Goal: Task Accomplishment & Management: Manage account settings

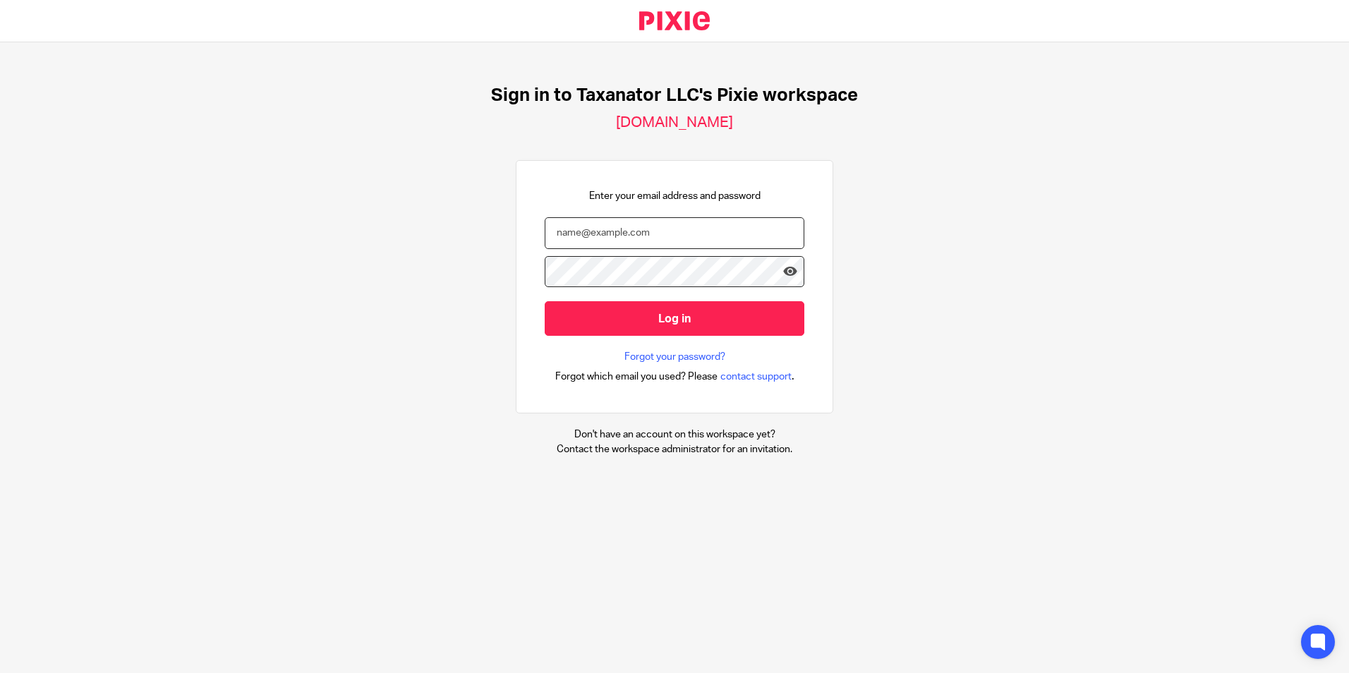
click at [600, 229] on input "email" at bounding box center [675, 233] width 260 height 32
paste input "bharmon@taxn8r.com"
type input "bharmon@taxn8r.com"
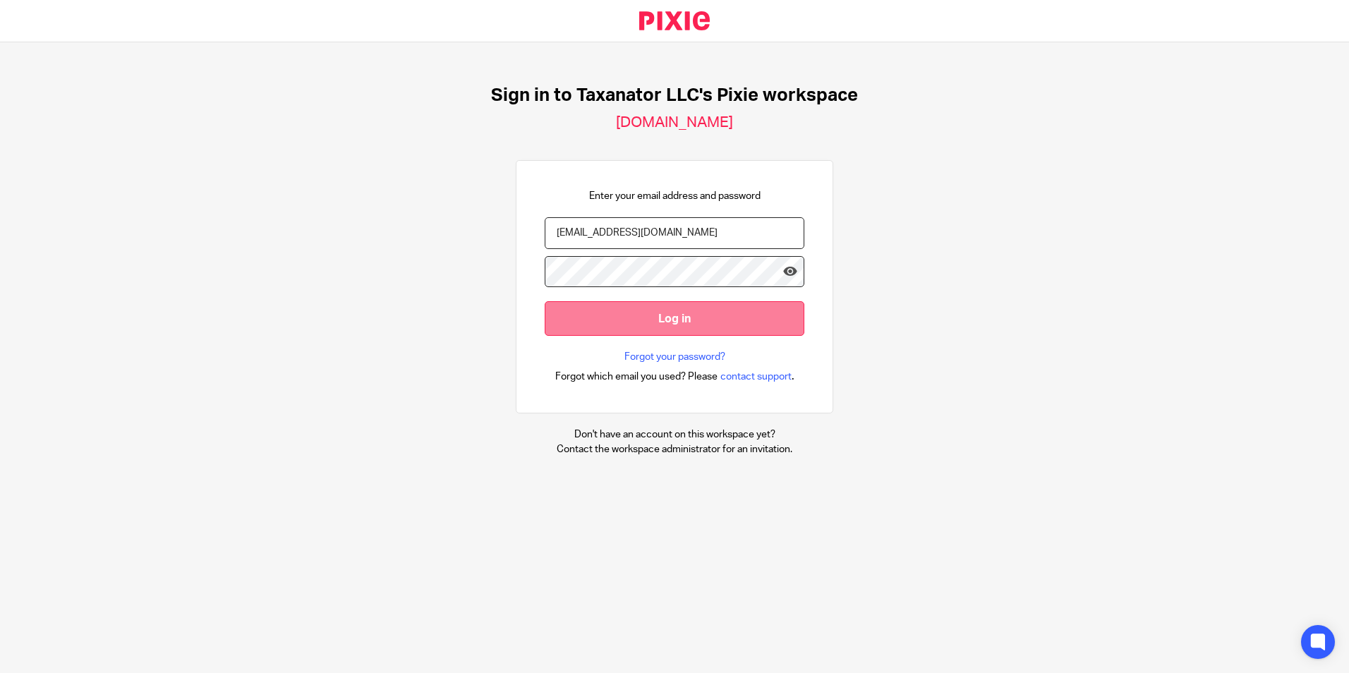
click at [602, 316] on input "Log in" at bounding box center [675, 318] width 260 height 35
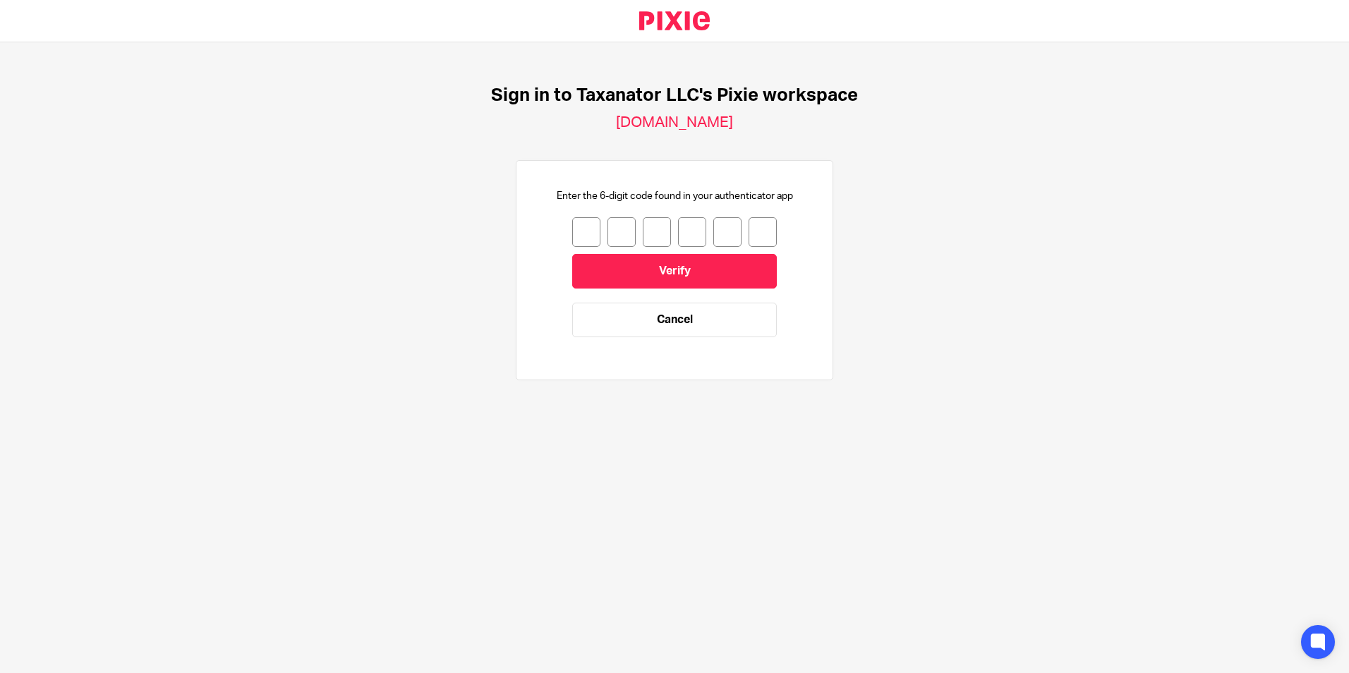
click at [573, 230] on input "number" at bounding box center [586, 232] width 28 height 30
type input "7"
type input "5"
type input "1"
type input "7"
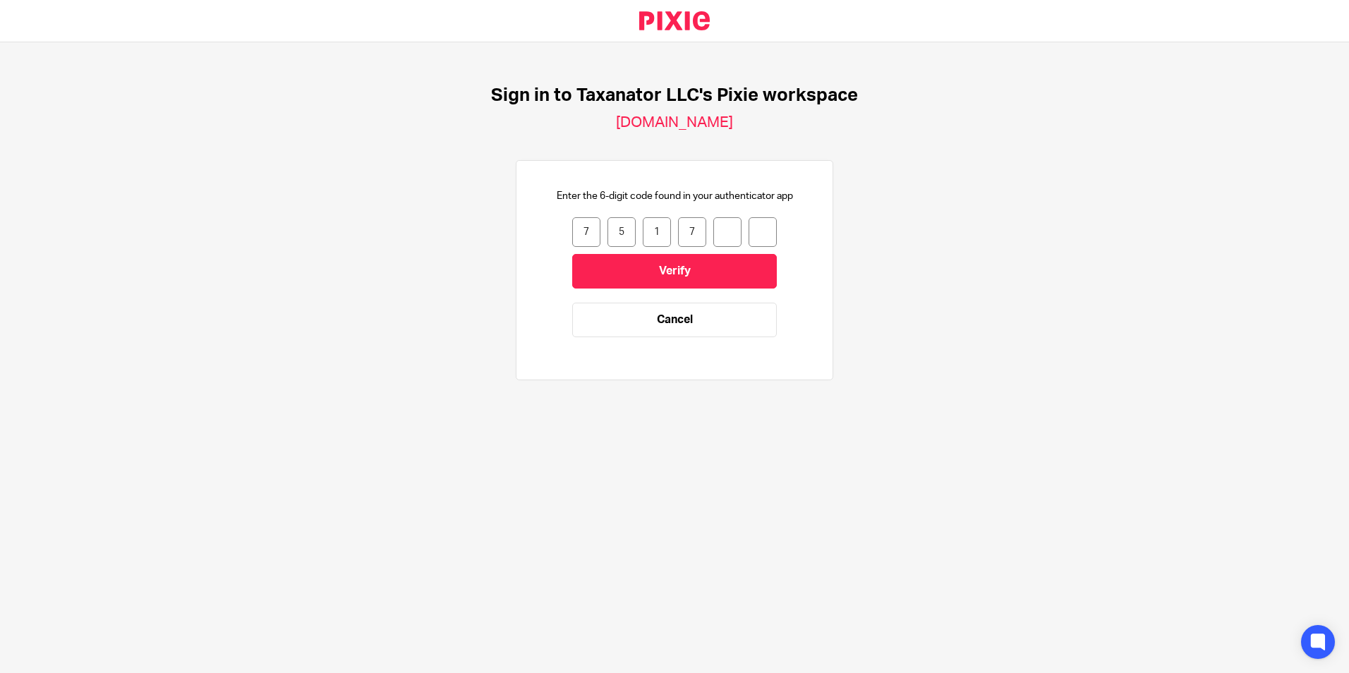
type input "0"
type input "2"
click at [644, 269] on input "Verify" at bounding box center [674, 271] width 205 height 35
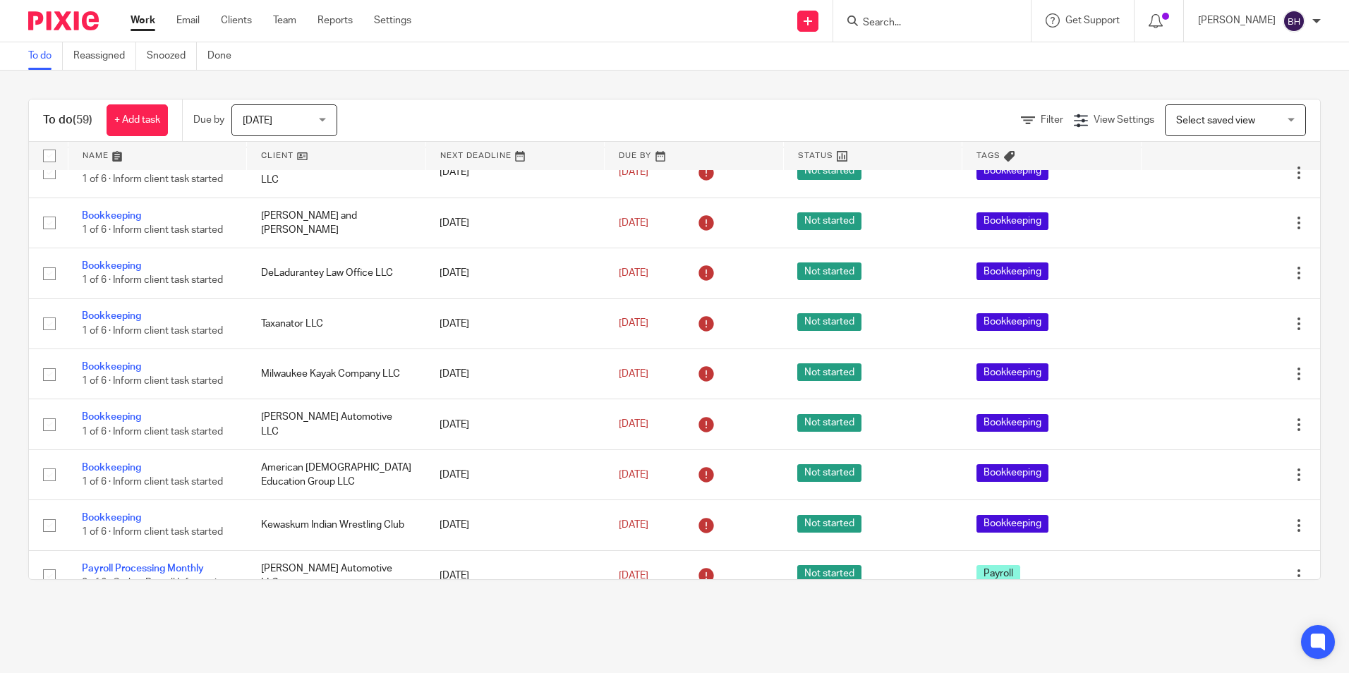
scroll to position [2602, 0]
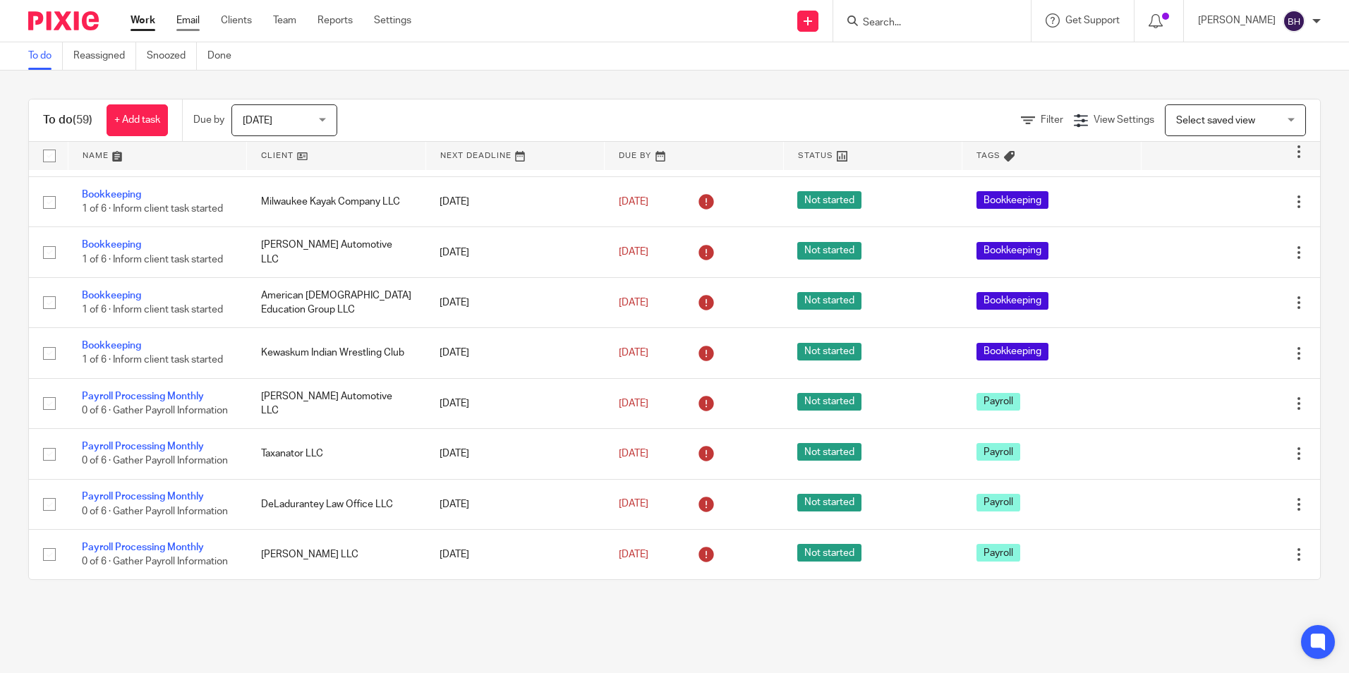
click at [187, 22] on link "Email" at bounding box center [187, 20] width 23 height 14
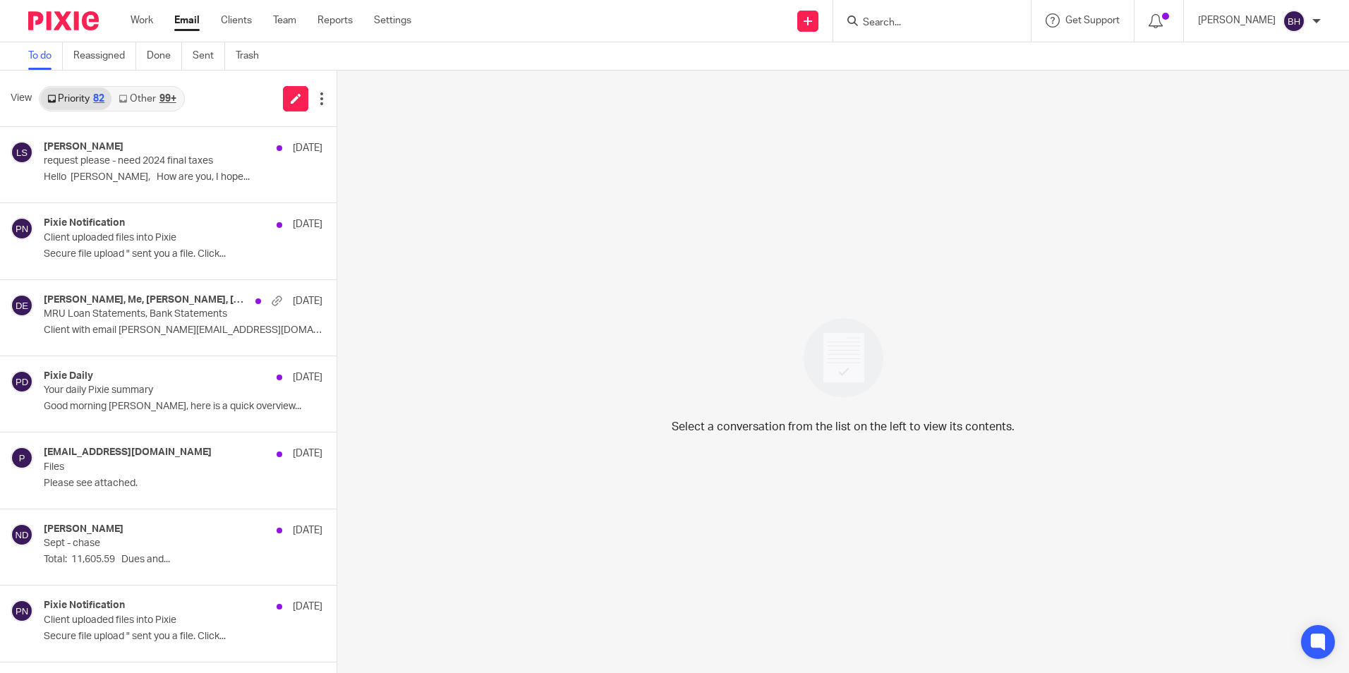
click at [153, 98] on link "Other 99+" at bounding box center [146, 98] width 71 height 23
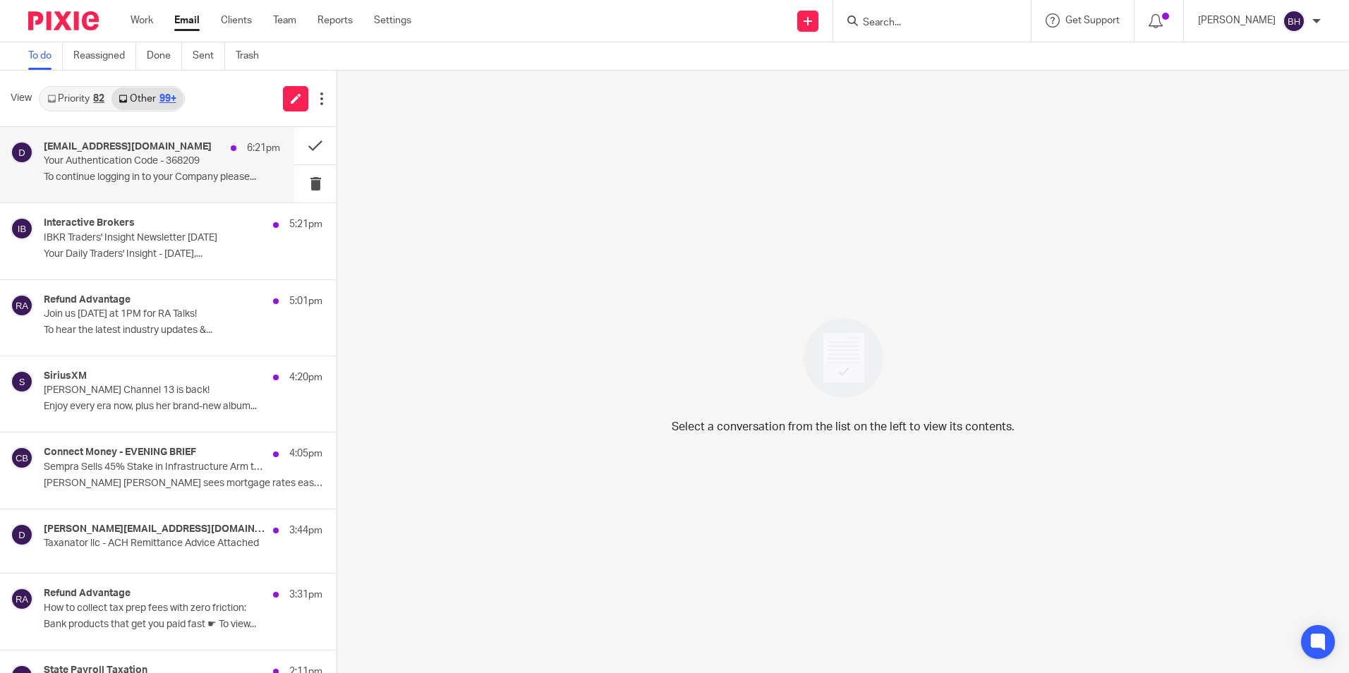
click at [146, 154] on div "Do-Not-Reply@patriotsoftware.com 6:21pm" at bounding box center [162, 148] width 236 height 14
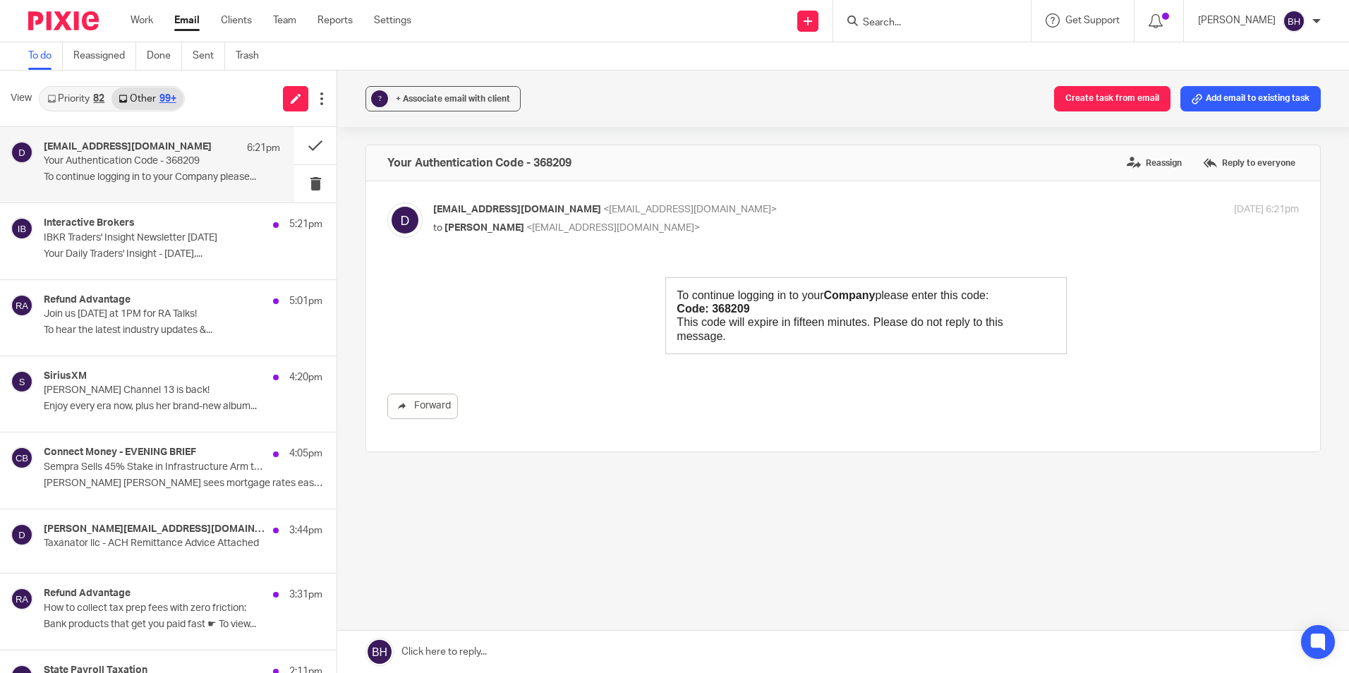
click at [700, 308] on strong "Code: 368209" at bounding box center [712, 309] width 73 height 12
drag, startPoint x: 702, startPoint y: 307, endPoint x: 741, endPoint y: 309, distance: 38.9
click at [741, 309] on p "Code: 368209" at bounding box center [863, 308] width 375 height 13
copy strong "368209"
click at [301, 138] on button at bounding box center [315, 145] width 42 height 37
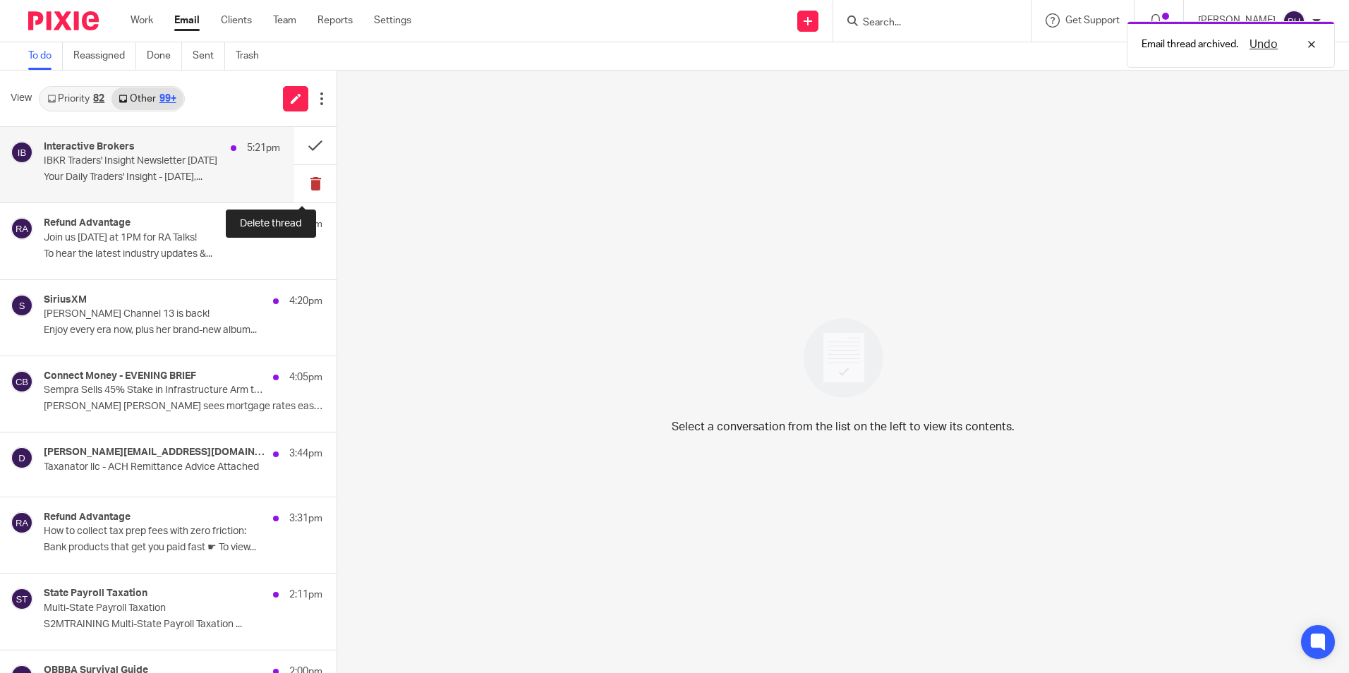
click at [307, 188] on button at bounding box center [315, 183] width 42 height 37
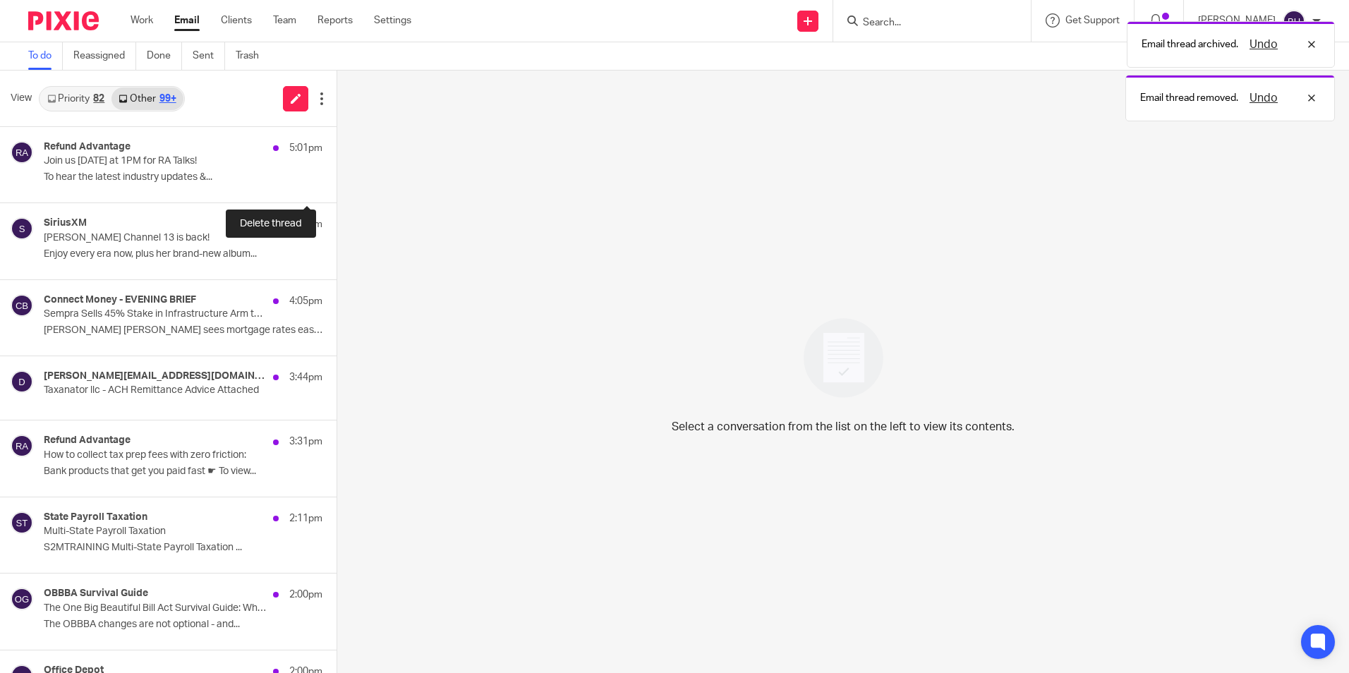
click at [336, 188] on button at bounding box center [341, 183] width 11 height 37
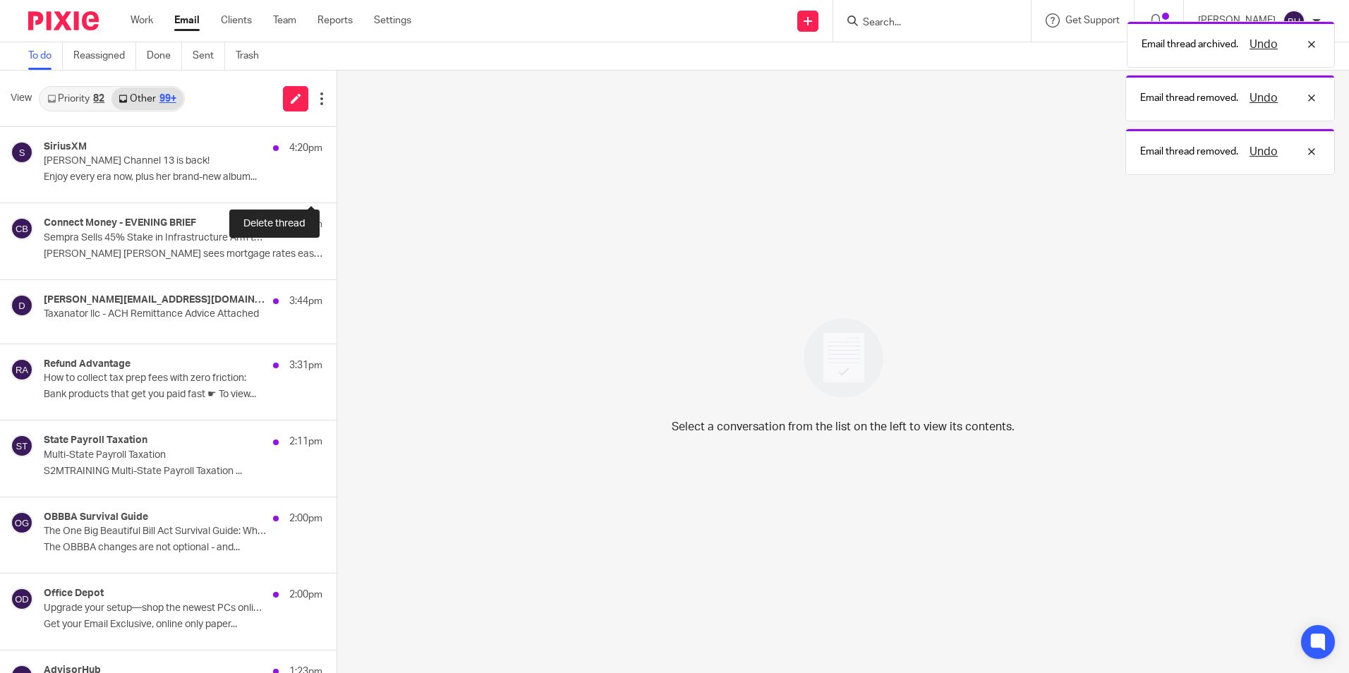
click at [336, 188] on button at bounding box center [341, 183] width 11 height 37
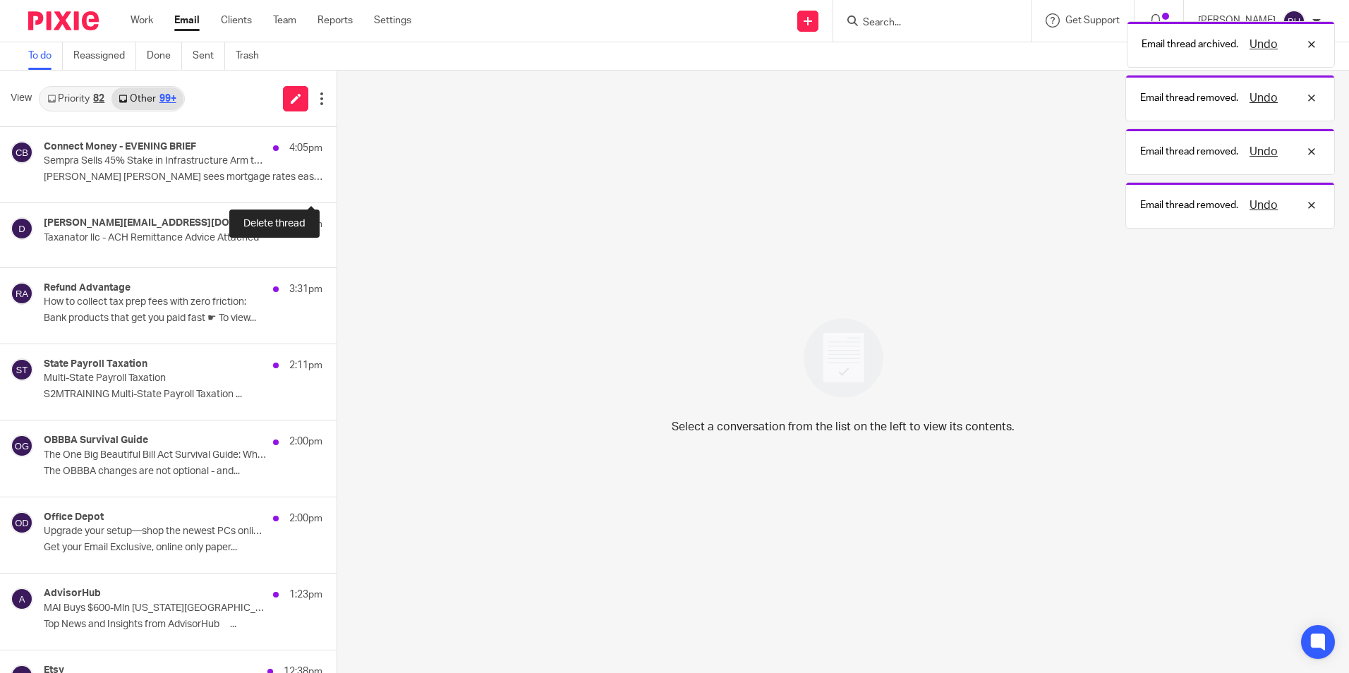
click at [336, 188] on button at bounding box center [341, 183] width 11 height 37
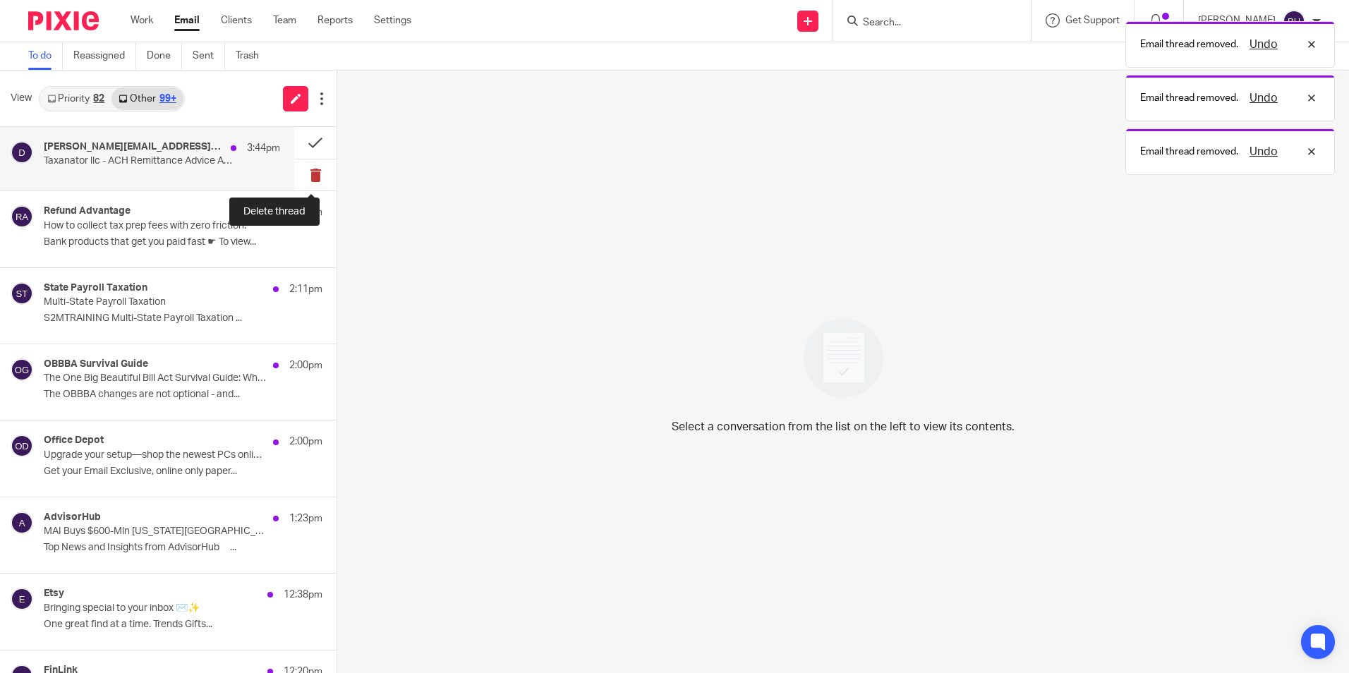
click at [299, 173] on button at bounding box center [315, 175] width 42 height 32
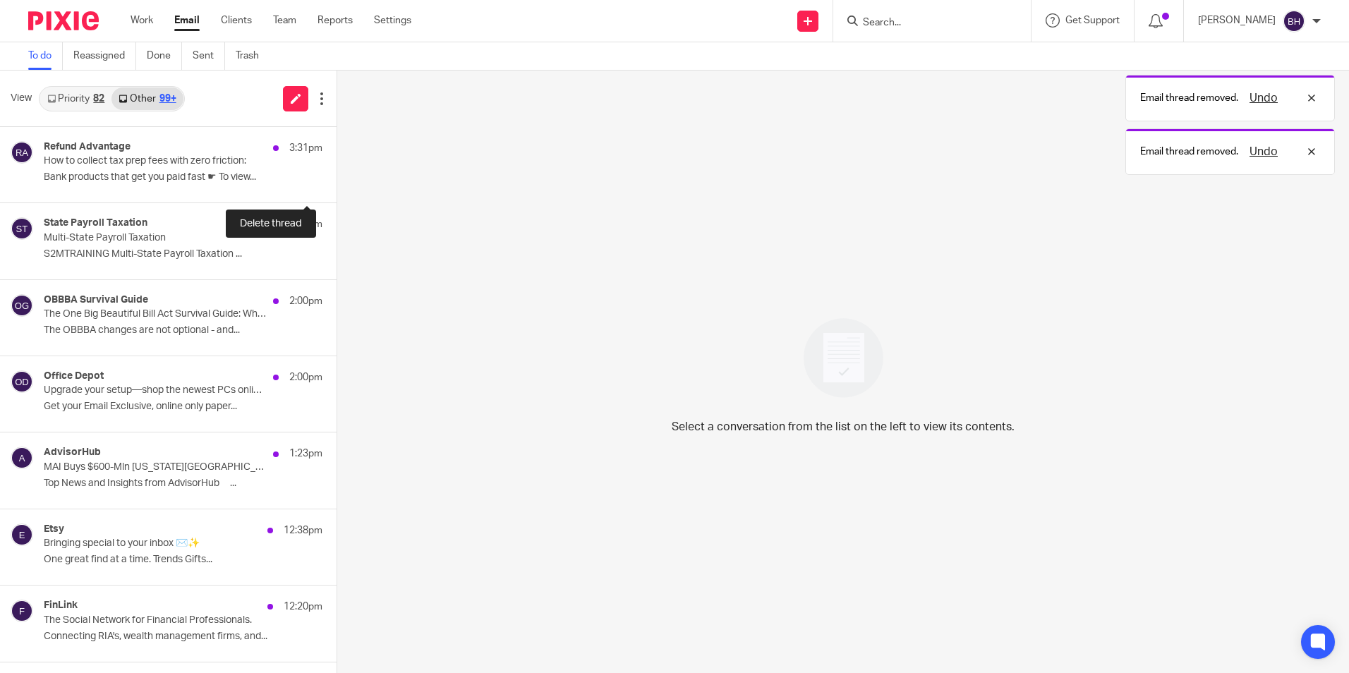
click at [336, 173] on button at bounding box center [341, 183] width 11 height 37
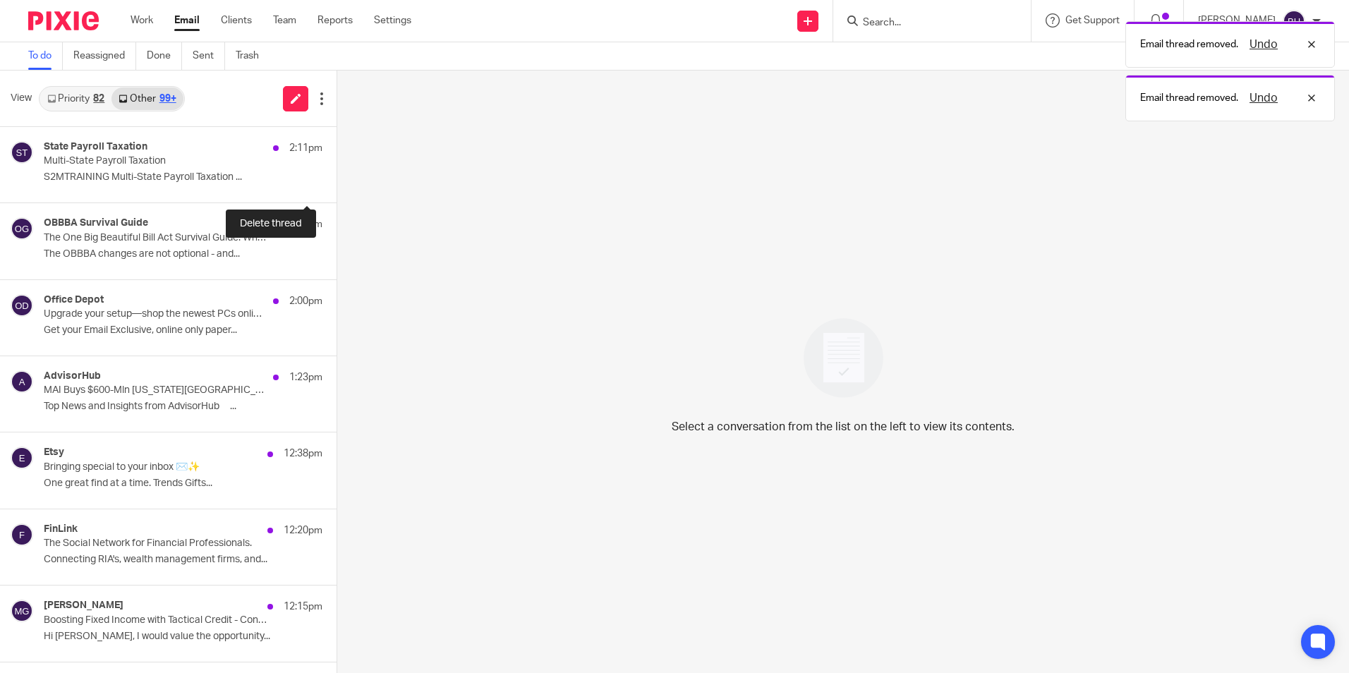
click at [336, 173] on button at bounding box center [341, 183] width 11 height 37
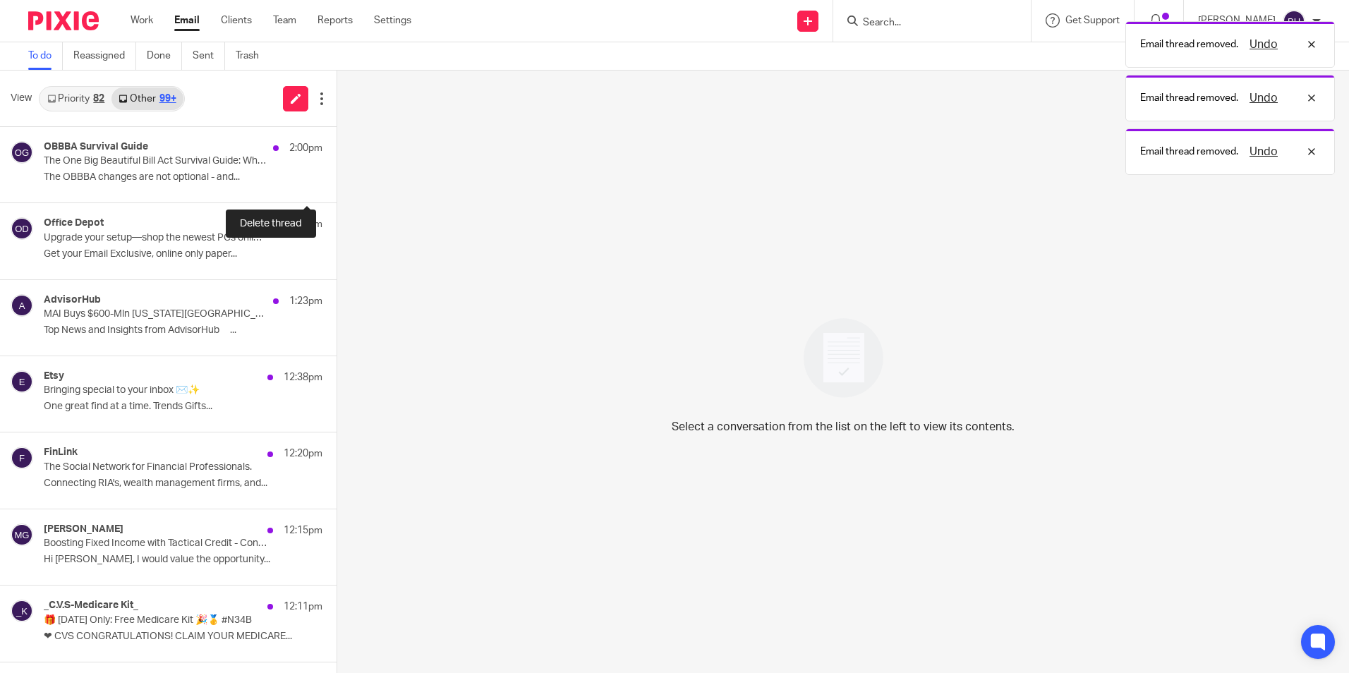
click at [336, 173] on button at bounding box center [341, 183] width 11 height 37
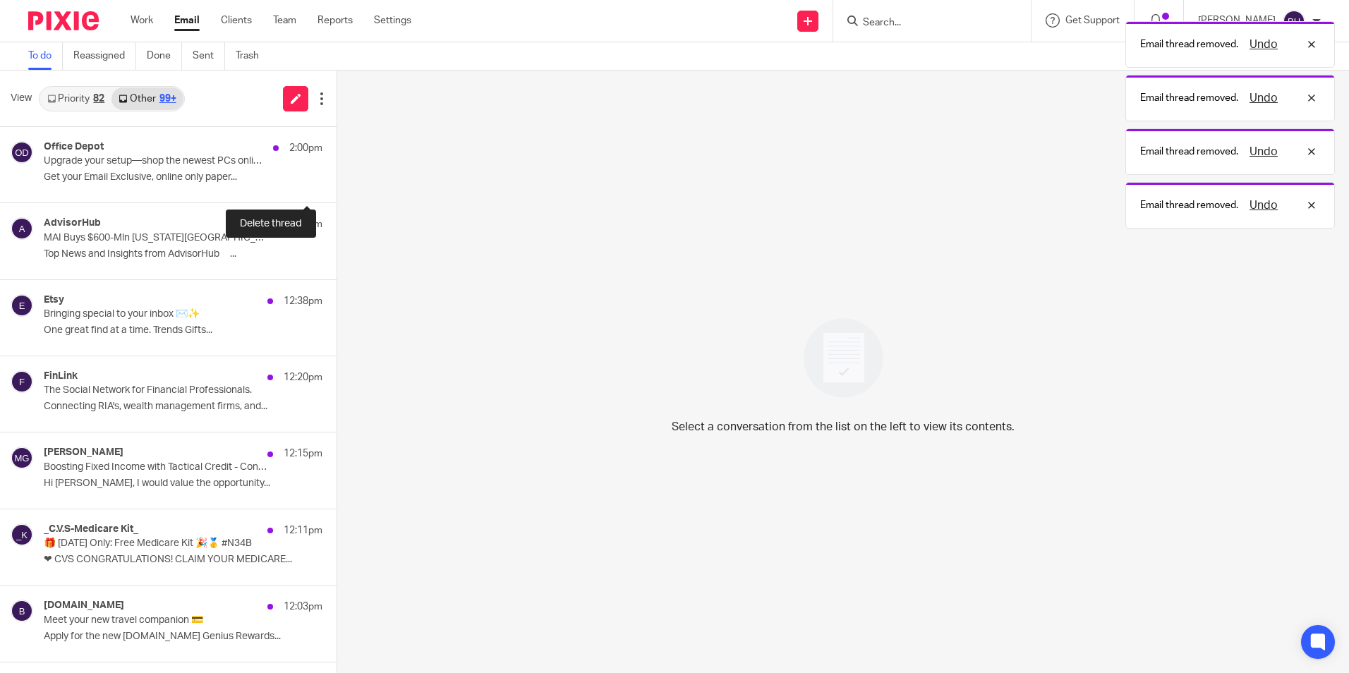
click at [336, 173] on button at bounding box center [341, 183] width 11 height 37
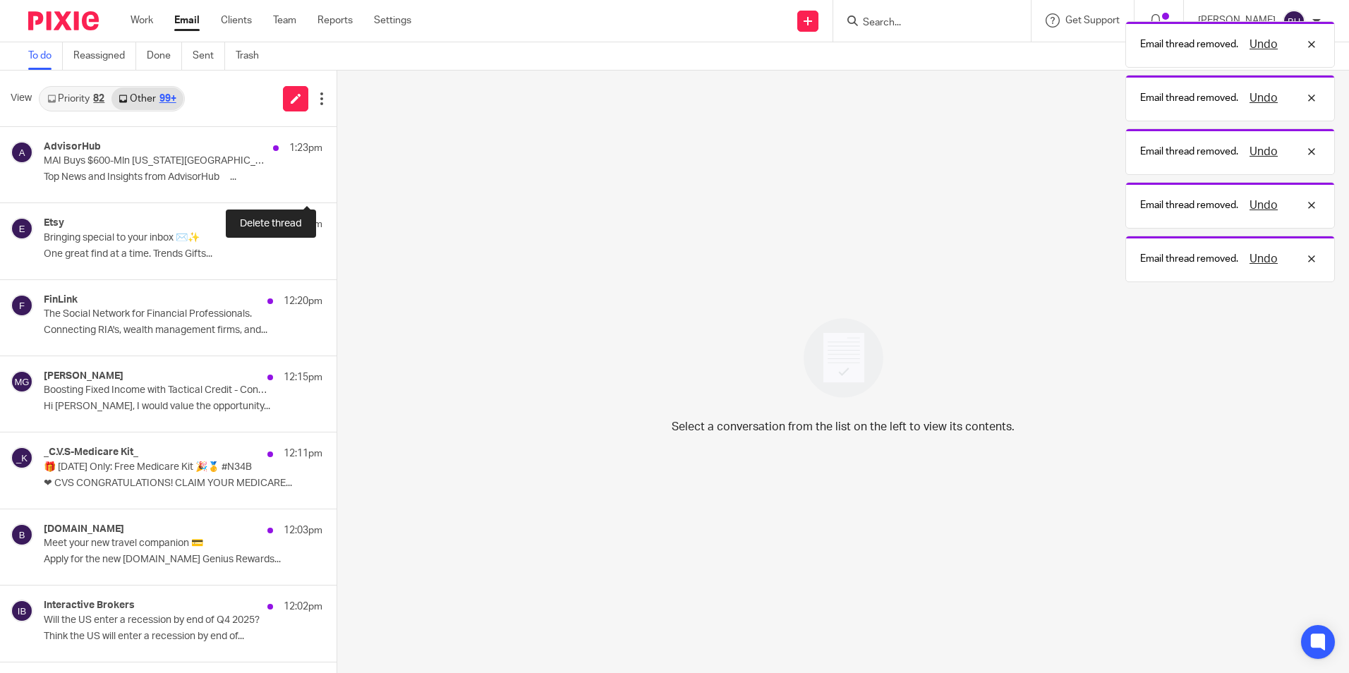
click at [336, 173] on button at bounding box center [341, 183] width 11 height 37
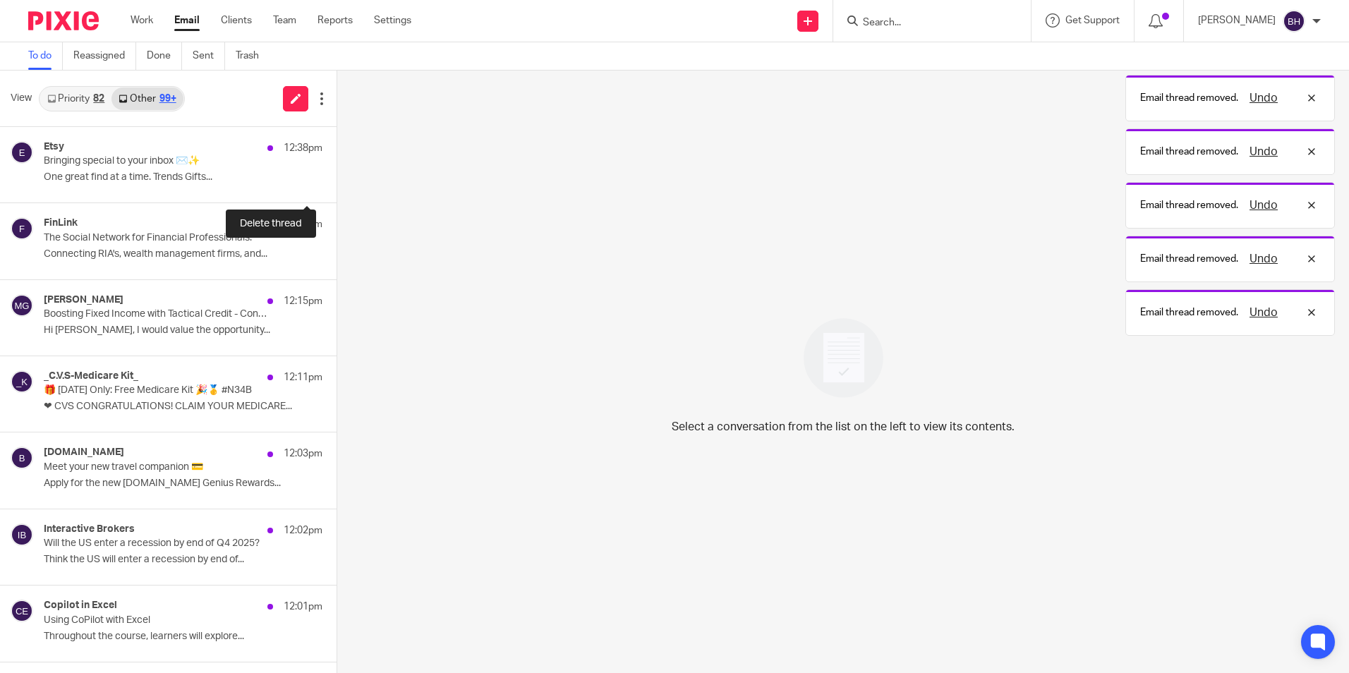
click at [336, 173] on button at bounding box center [341, 183] width 11 height 37
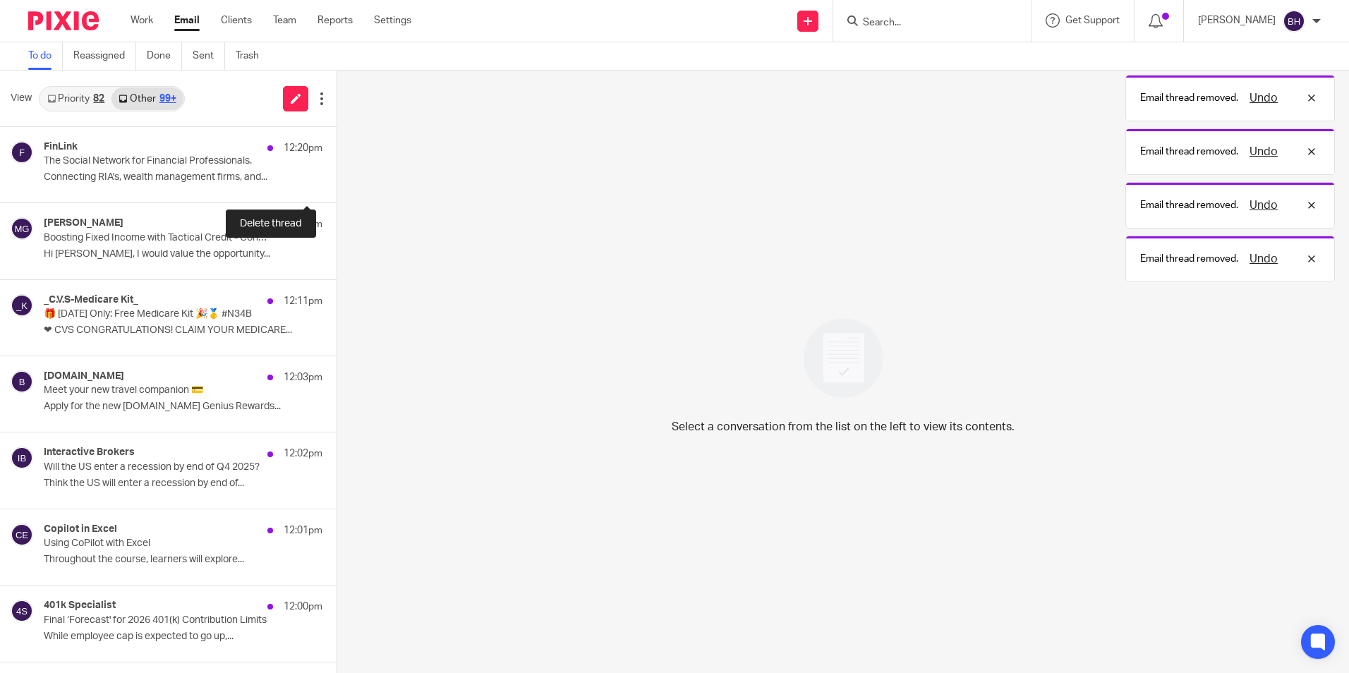
click at [336, 173] on button at bounding box center [341, 183] width 11 height 37
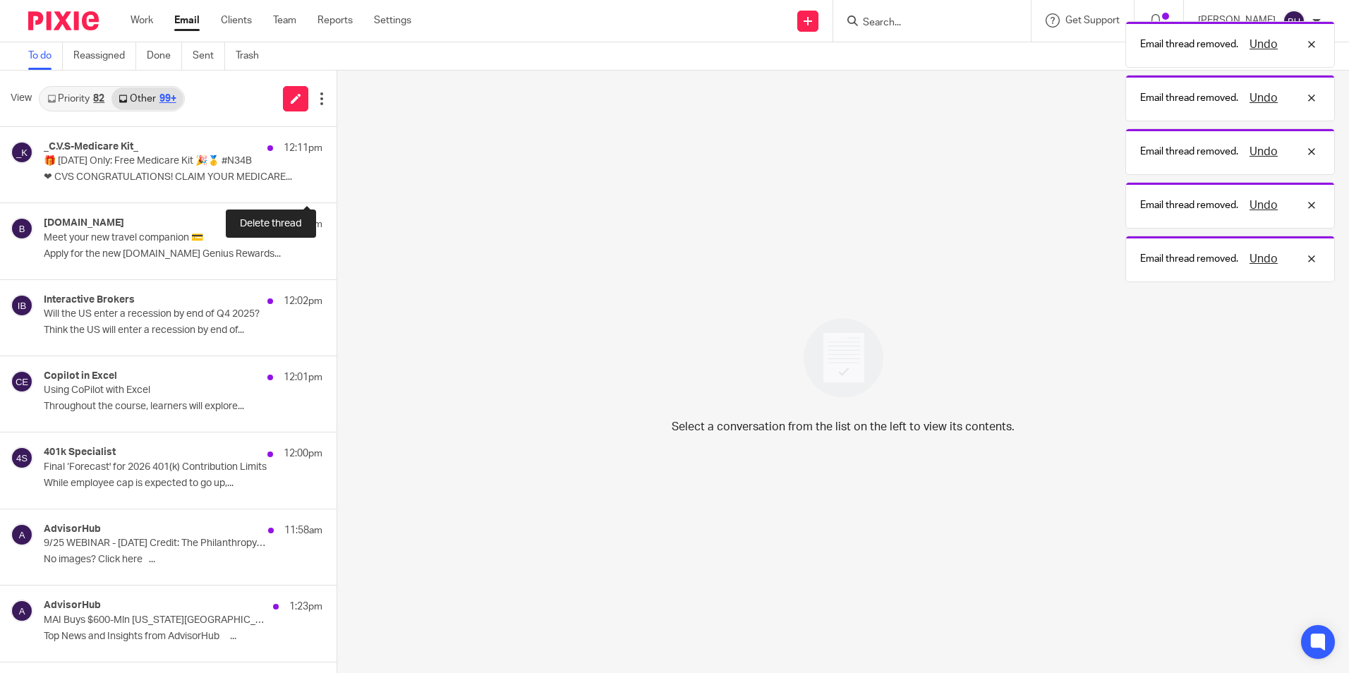
click at [336, 173] on button at bounding box center [341, 183] width 11 height 37
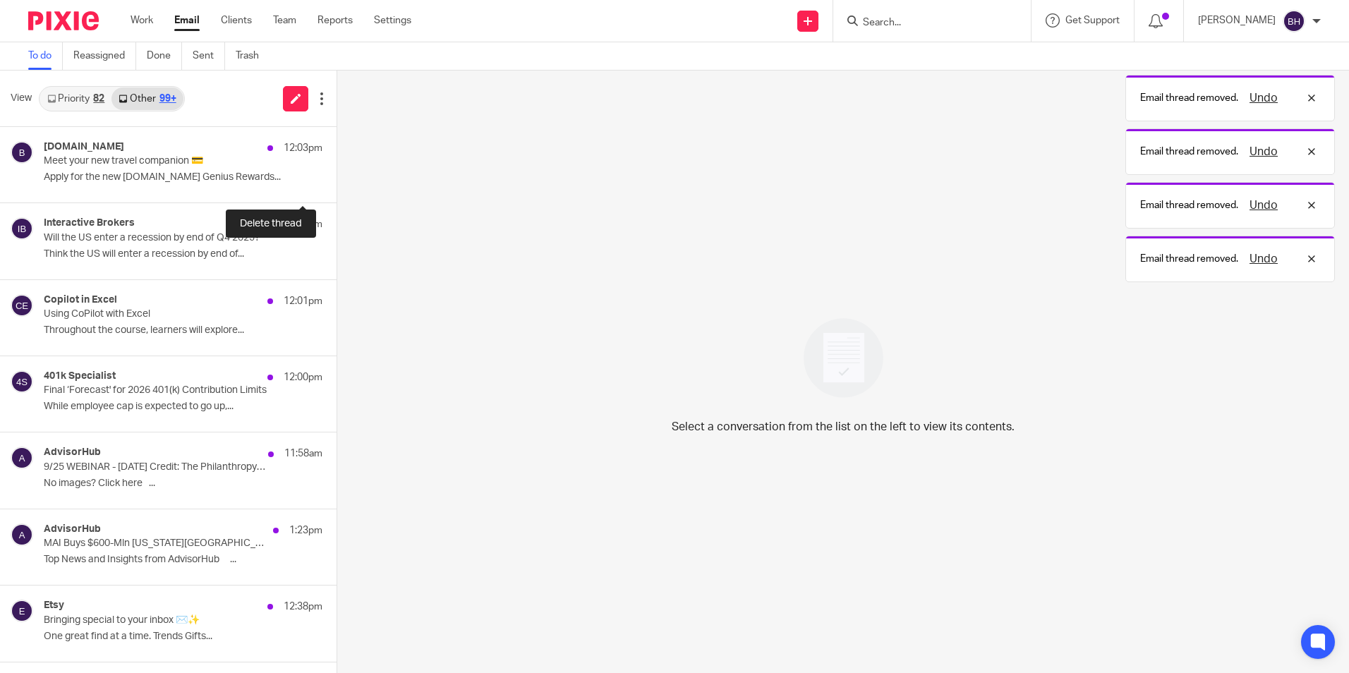
click at [336, 173] on button at bounding box center [341, 183] width 11 height 37
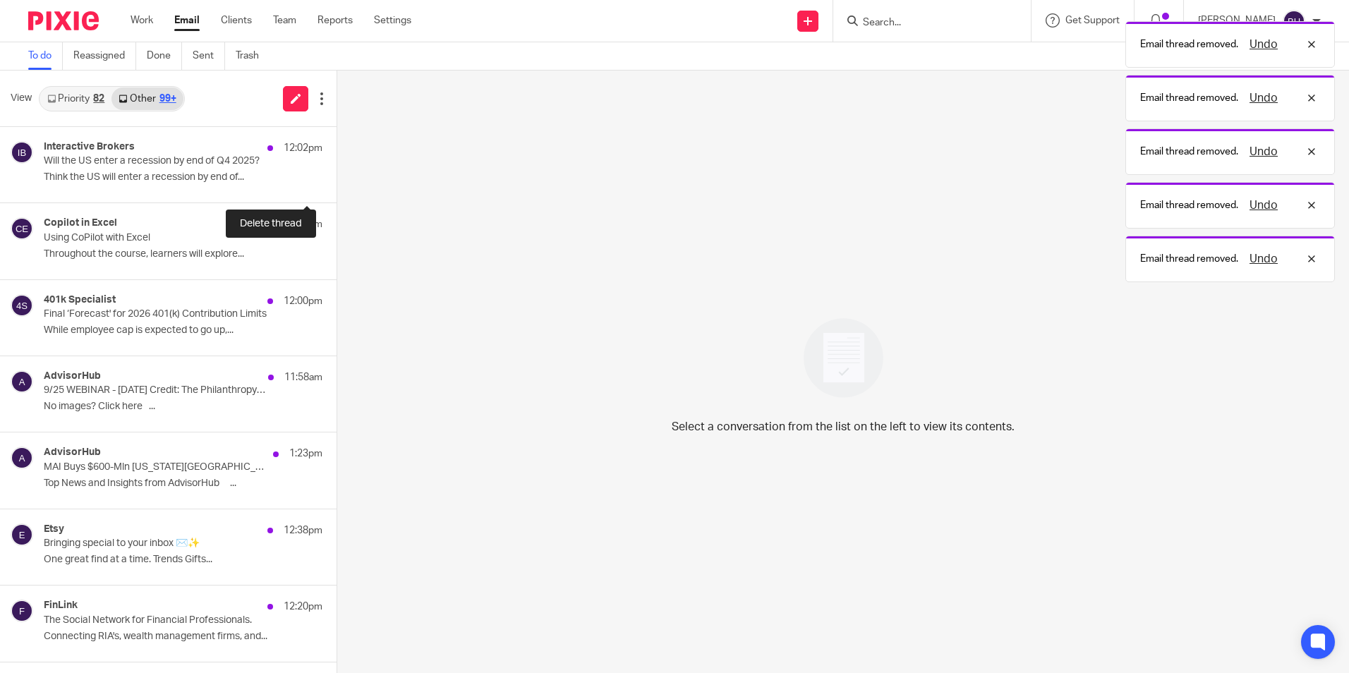
click at [336, 173] on button at bounding box center [341, 183] width 11 height 37
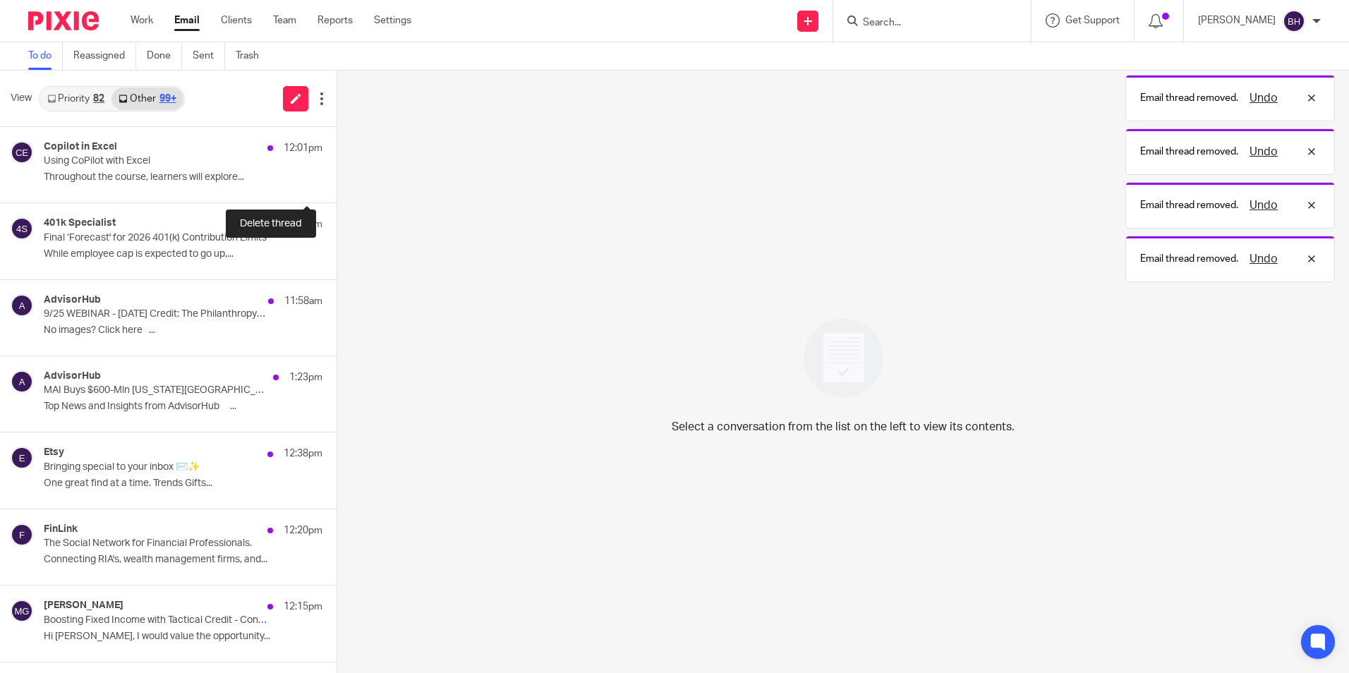
click at [336, 173] on button at bounding box center [341, 183] width 11 height 37
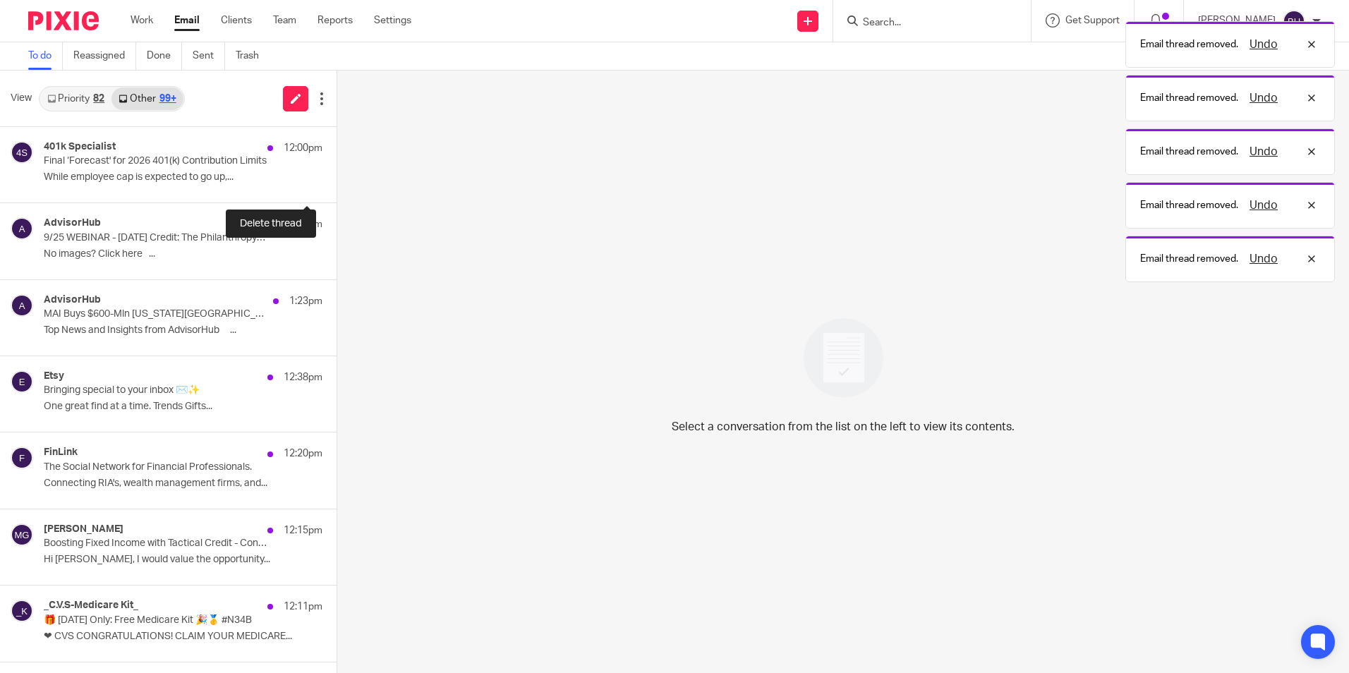
click at [336, 173] on button at bounding box center [341, 183] width 11 height 37
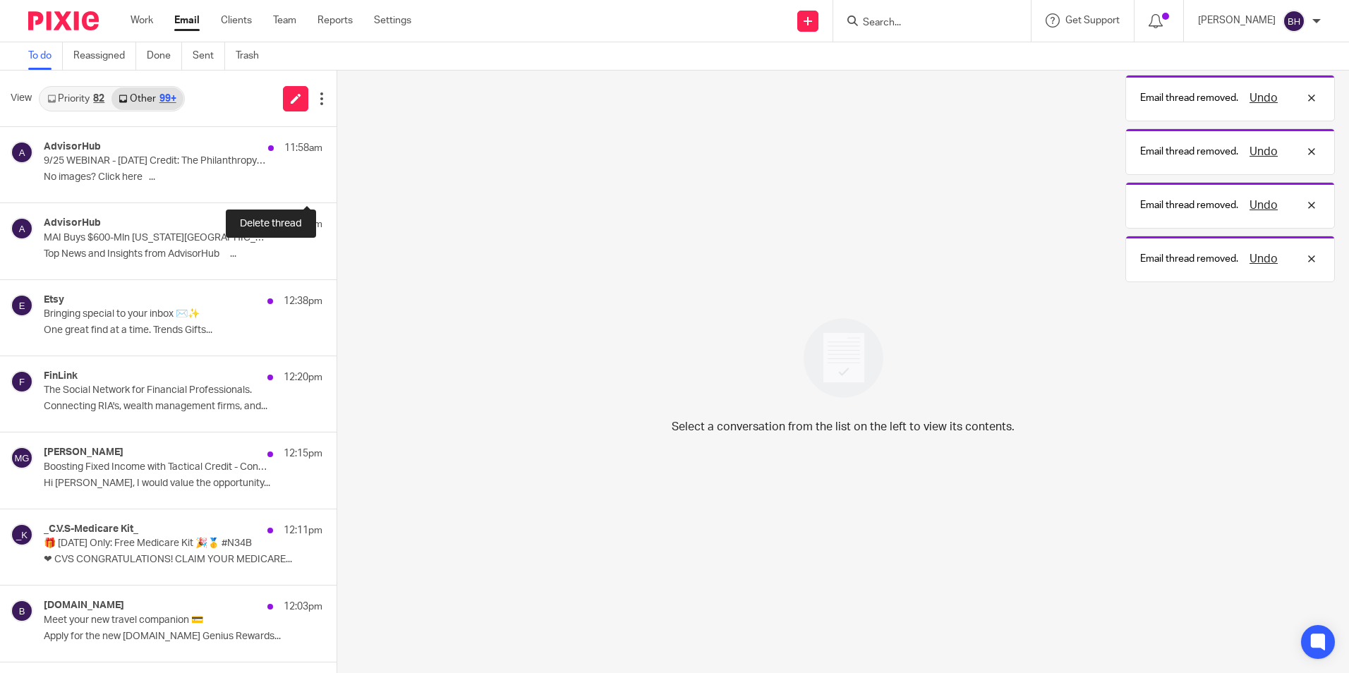
click at [336, 173] on button at bounding box center [341, 183] width 11 height 37
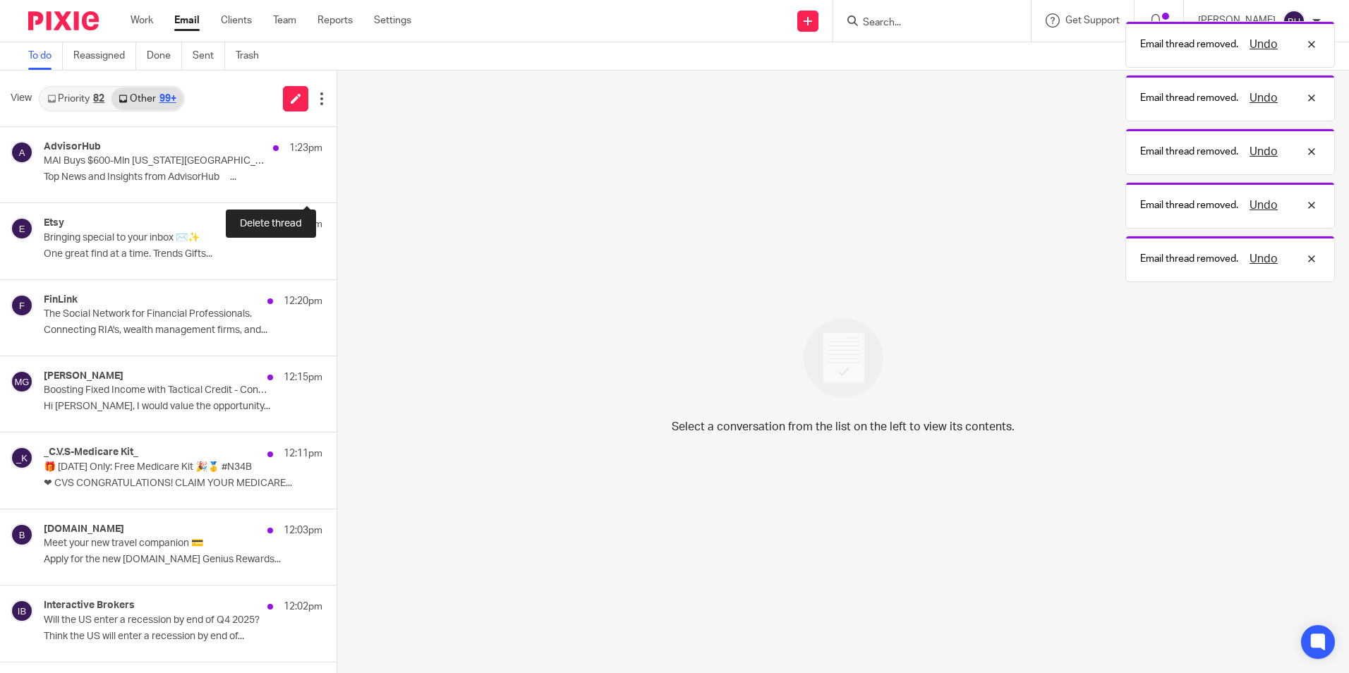
click at [336, 173] on button at bounding box center [341, 183] width 11 height 37
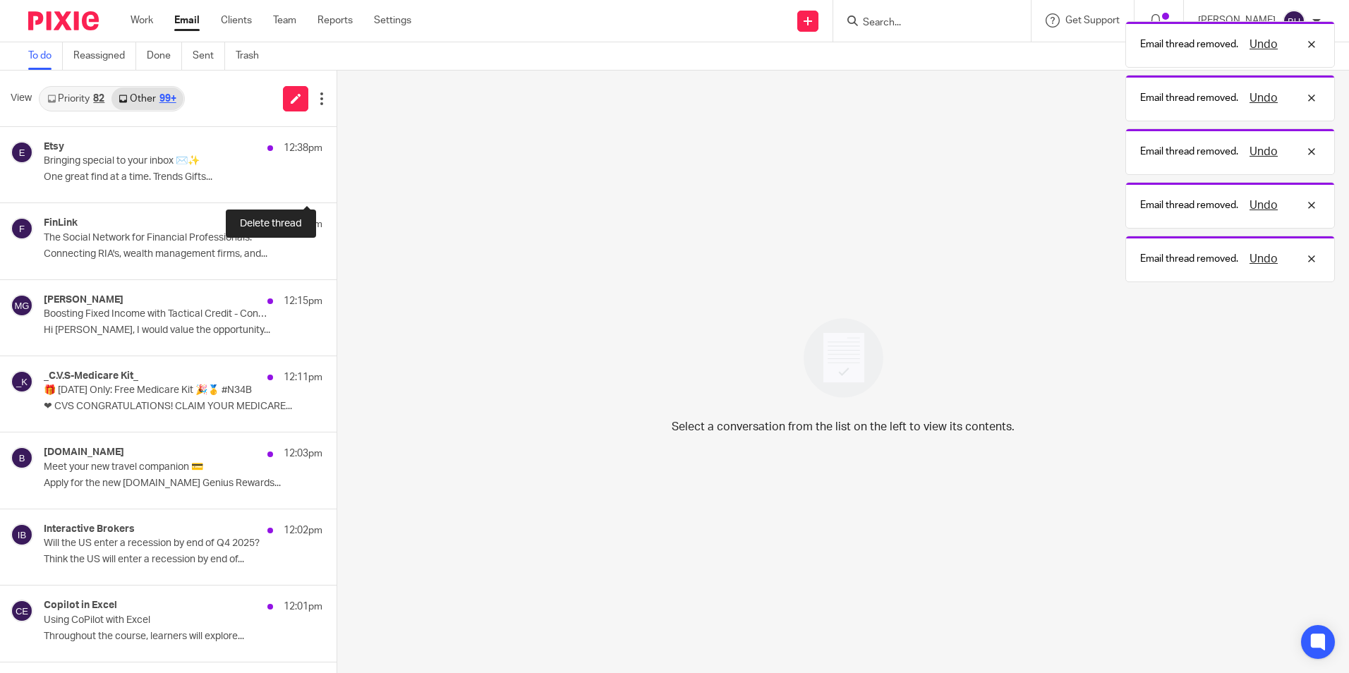
click at [336, 173] on button at bounding box center [341, 183] width 11 height 37
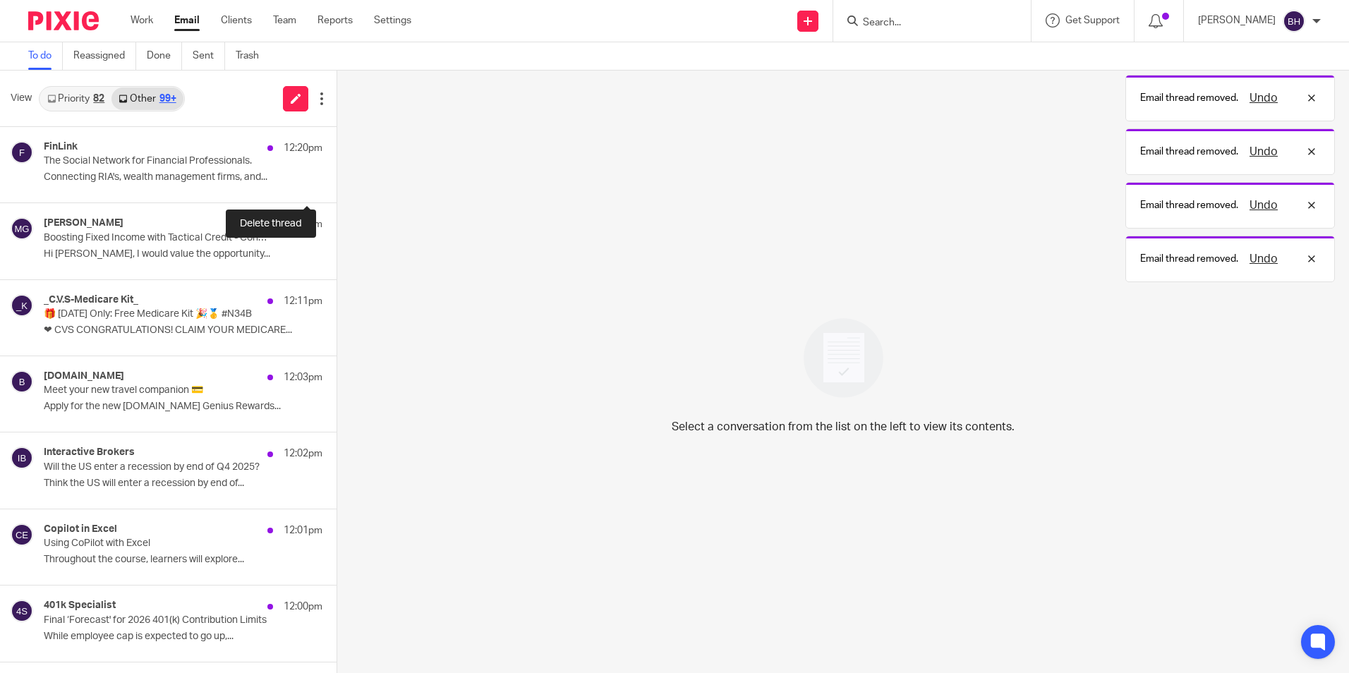
click at [336, 173] on button at bounding box center [341, 183] width 11 height 37
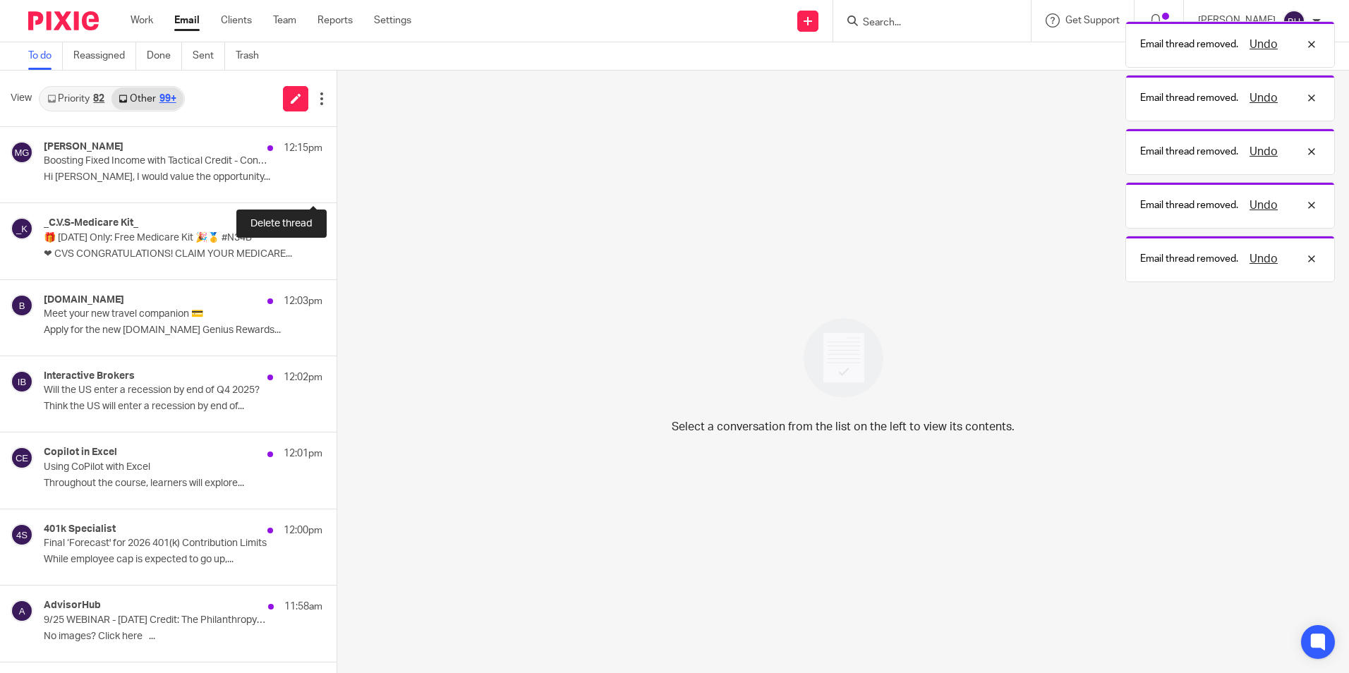
click at [336, 173] on button at bounding box center [341, 183] width 11 height 37
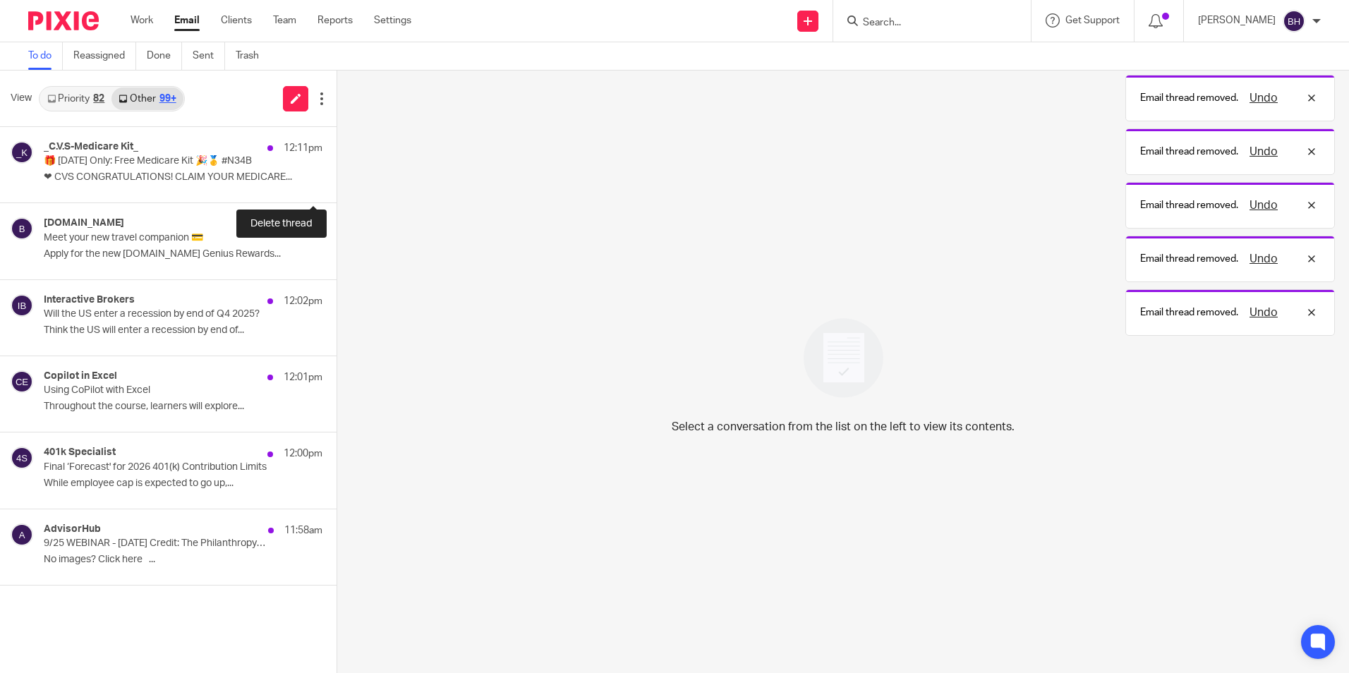
click at [336, 173] on button at bounding box center [341, 183] width 11 height 37
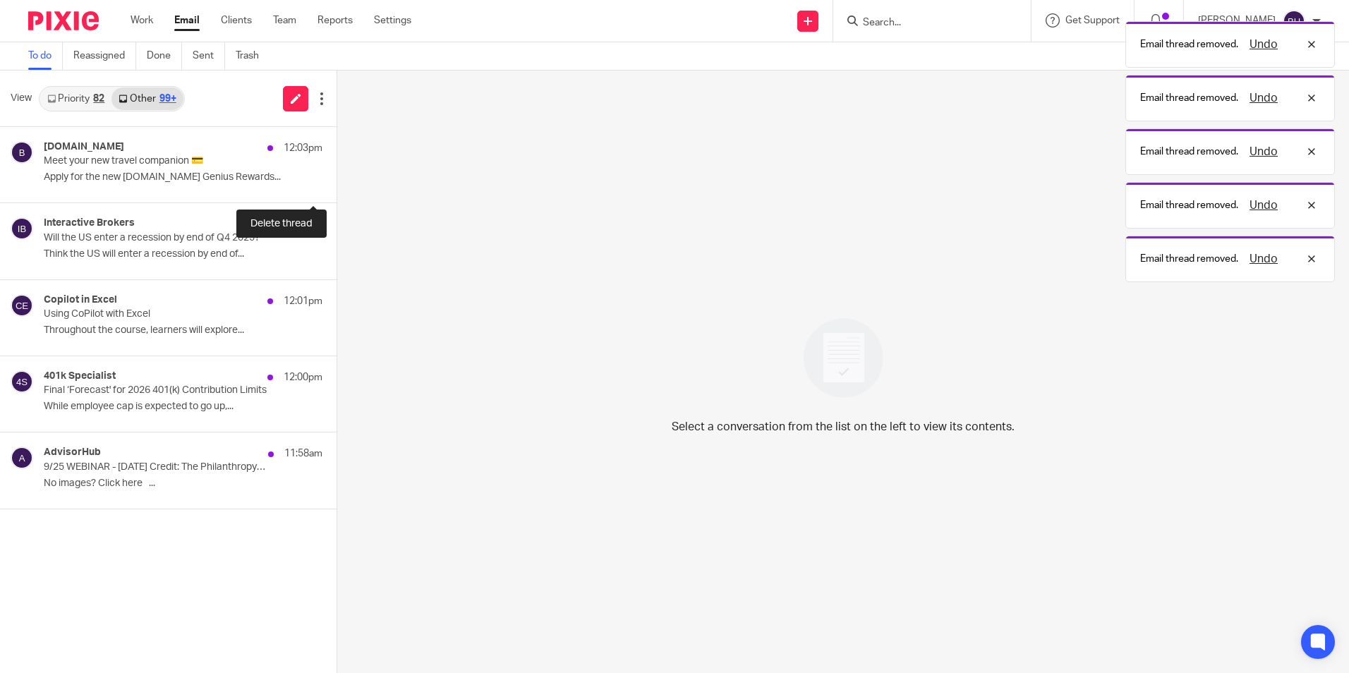
click at [336, 173] on button at bounding box center [341, 183] width 11 height 37
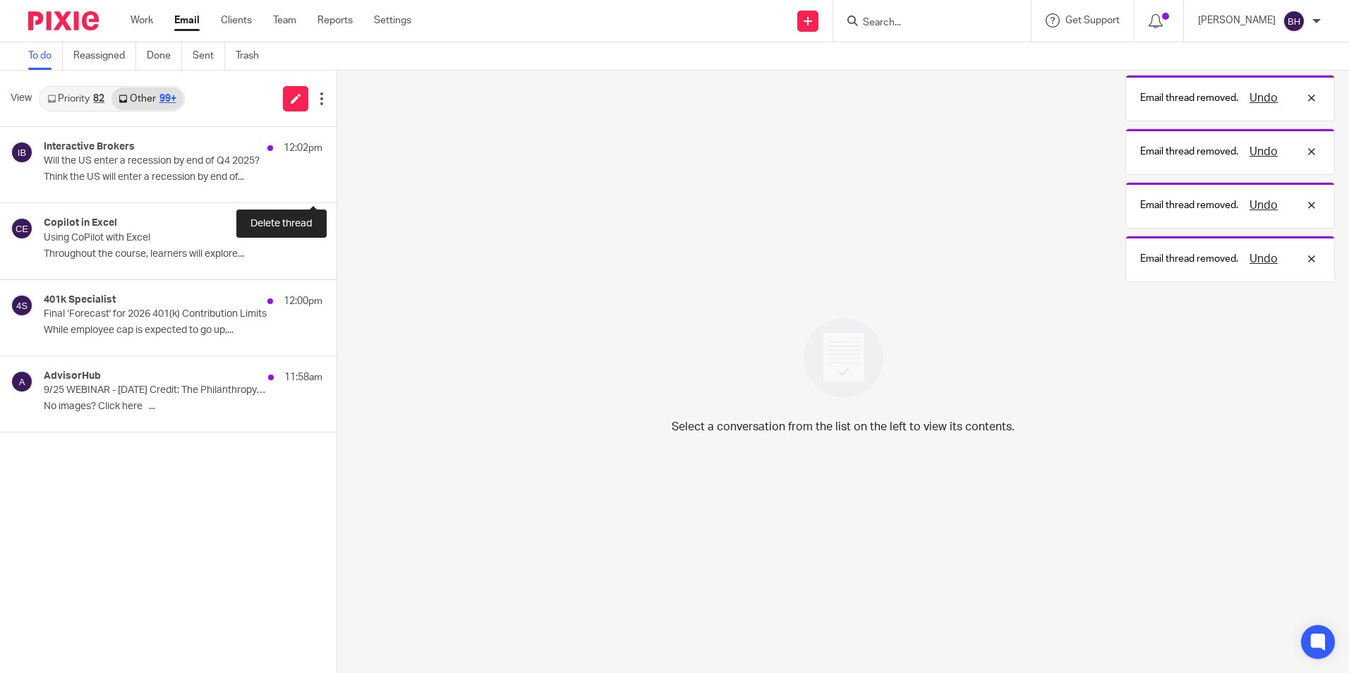
click at [336, 173] on button at bounding box center [341, 183] width 11 height 37
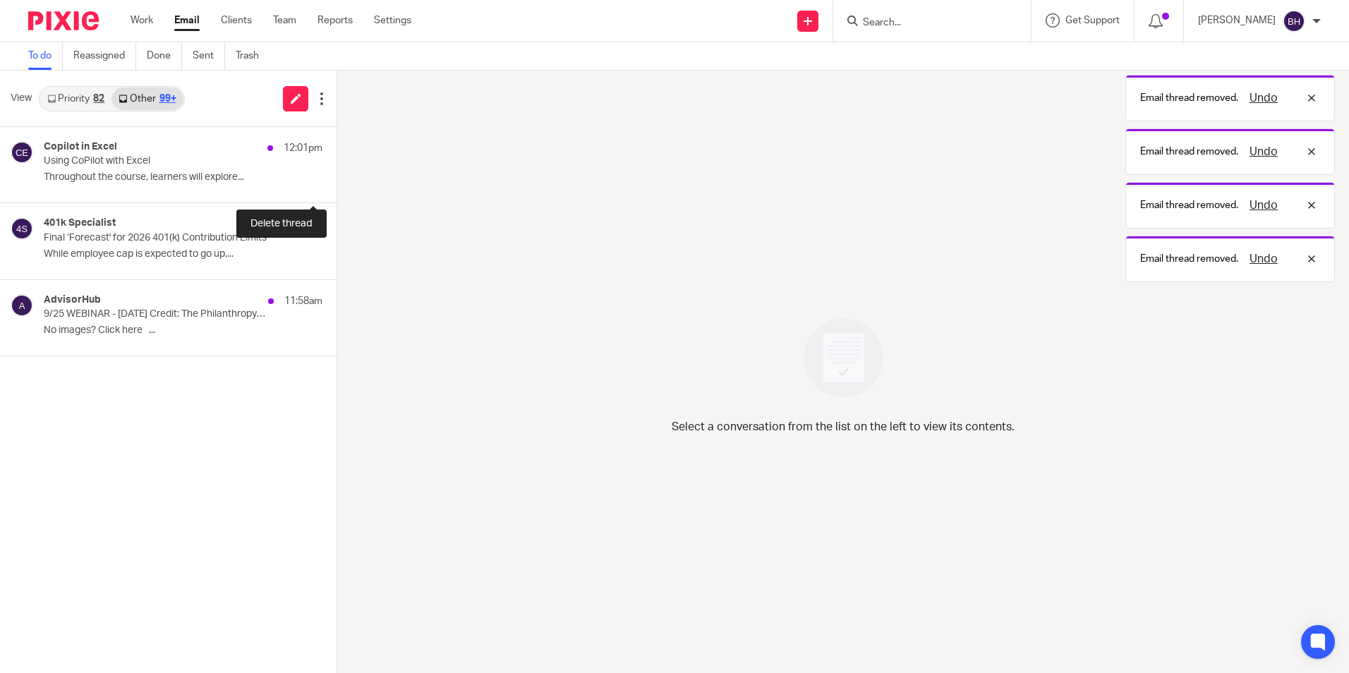
click at [336, 173] on button at bounding box center [341, 183] width 11 height 37
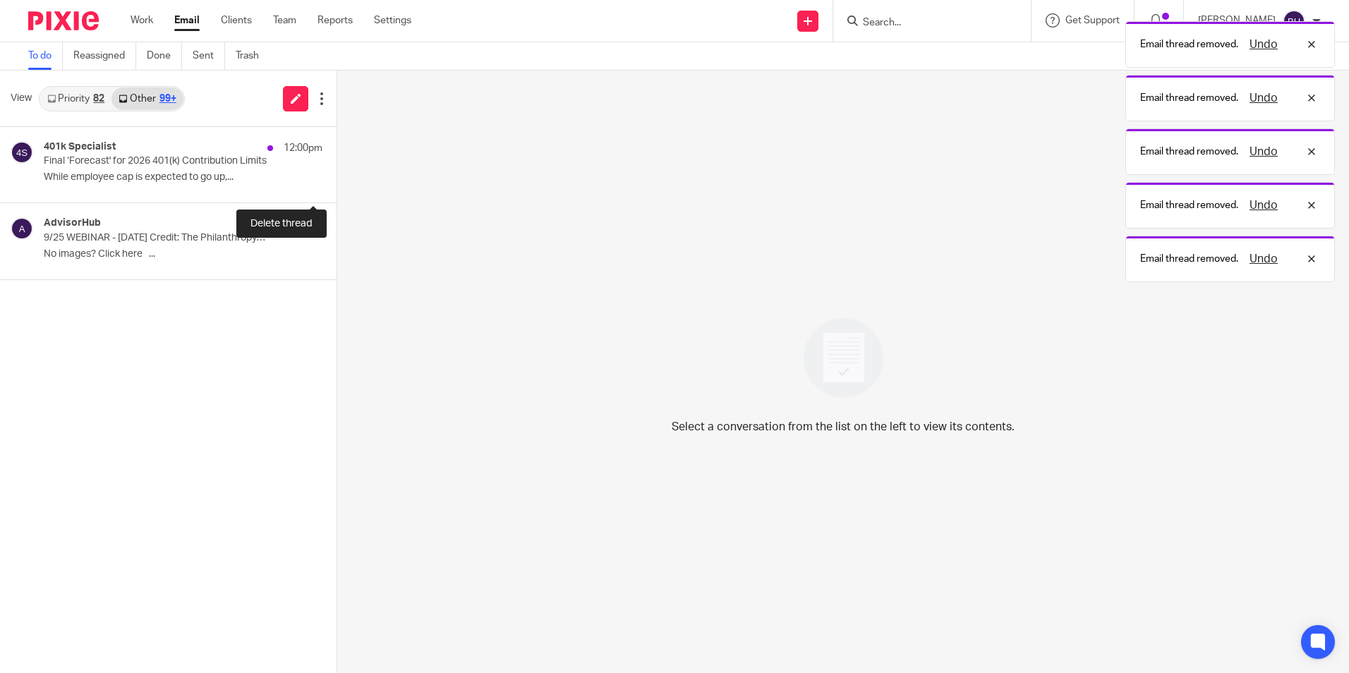
click at [336, 173] on button at bounding box center [341, 183] width 11 height 37
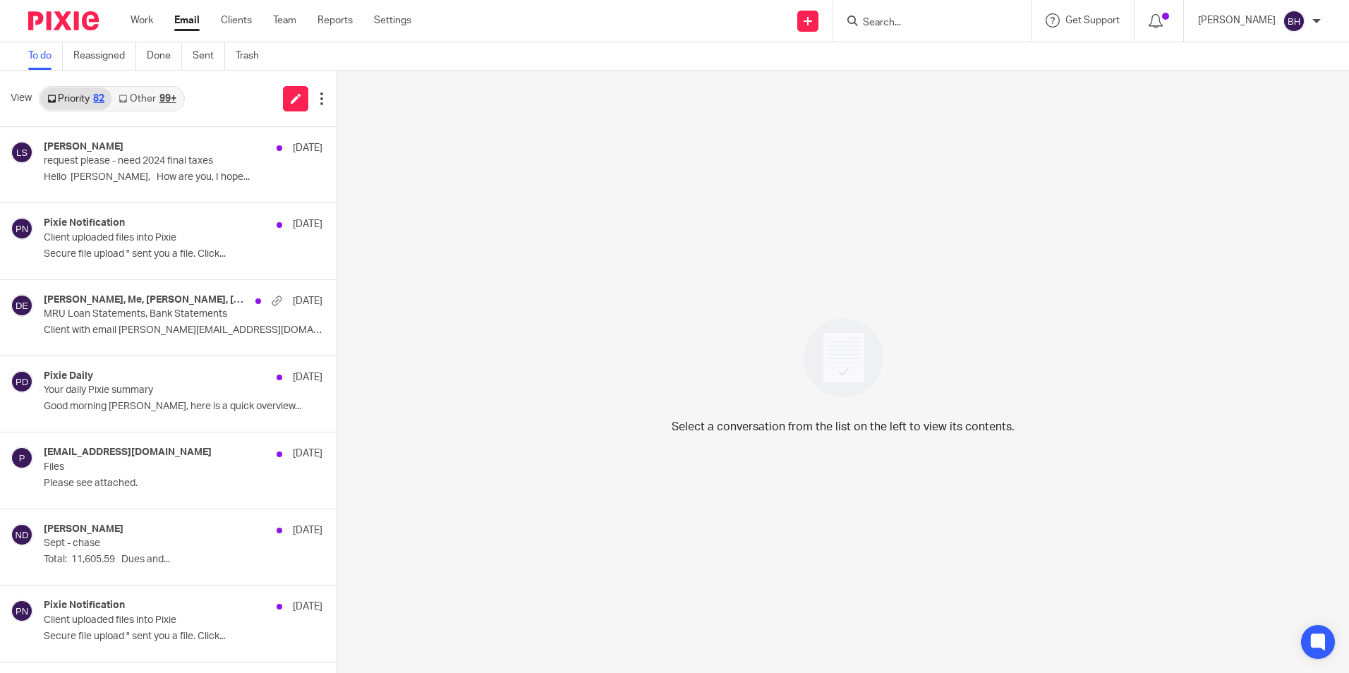
click at [152, 100] on link "Other 99+" at bounding box center [146, 98] width 71 height 23
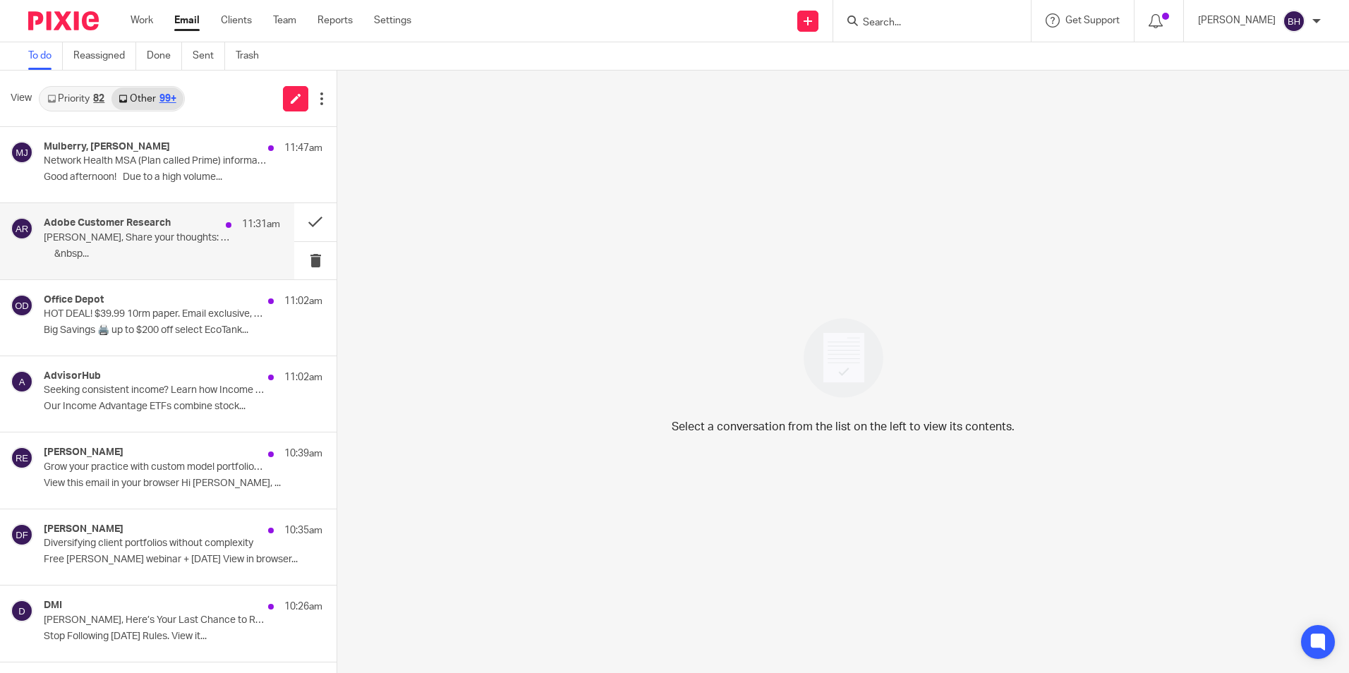
click at [239, 253] on p "‌ ‌ ‌ ‌ ‌ ‌&nbsp..." at bounding box center [162, 254] width 236 height 12
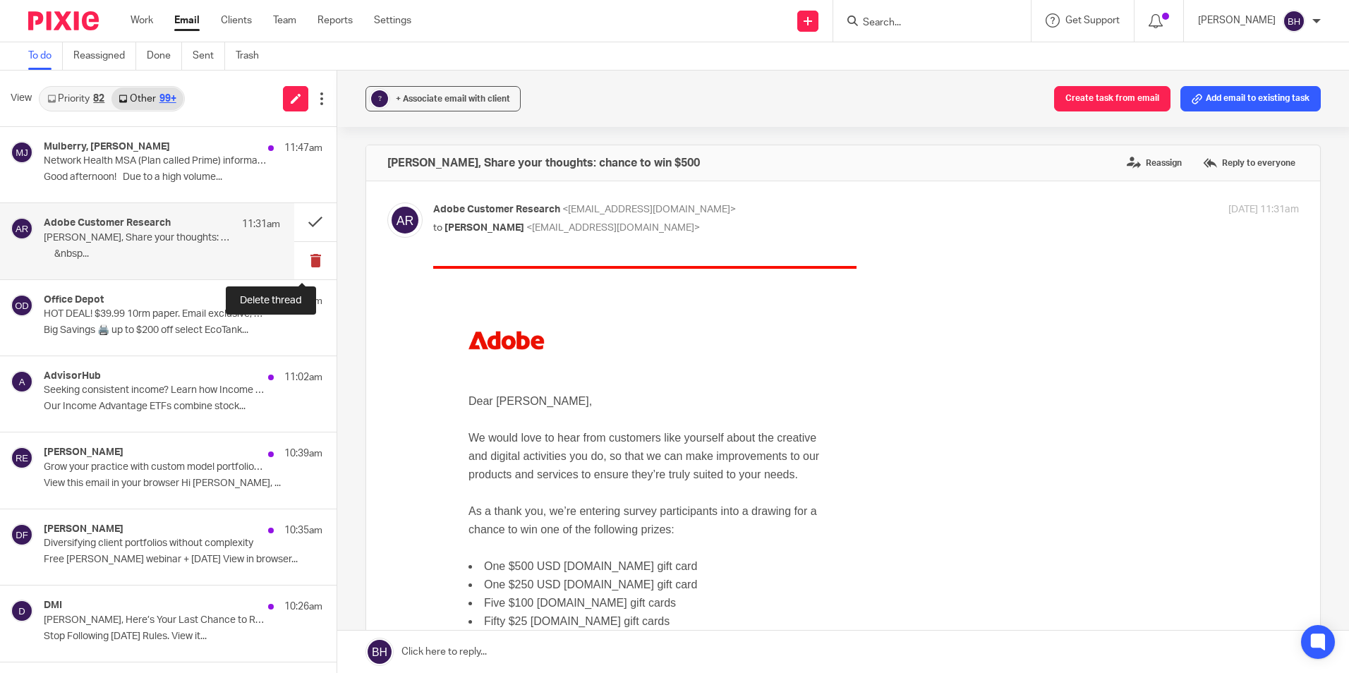
click at [307, 250] on button at bounding box center [315, 260] width 42 height 37
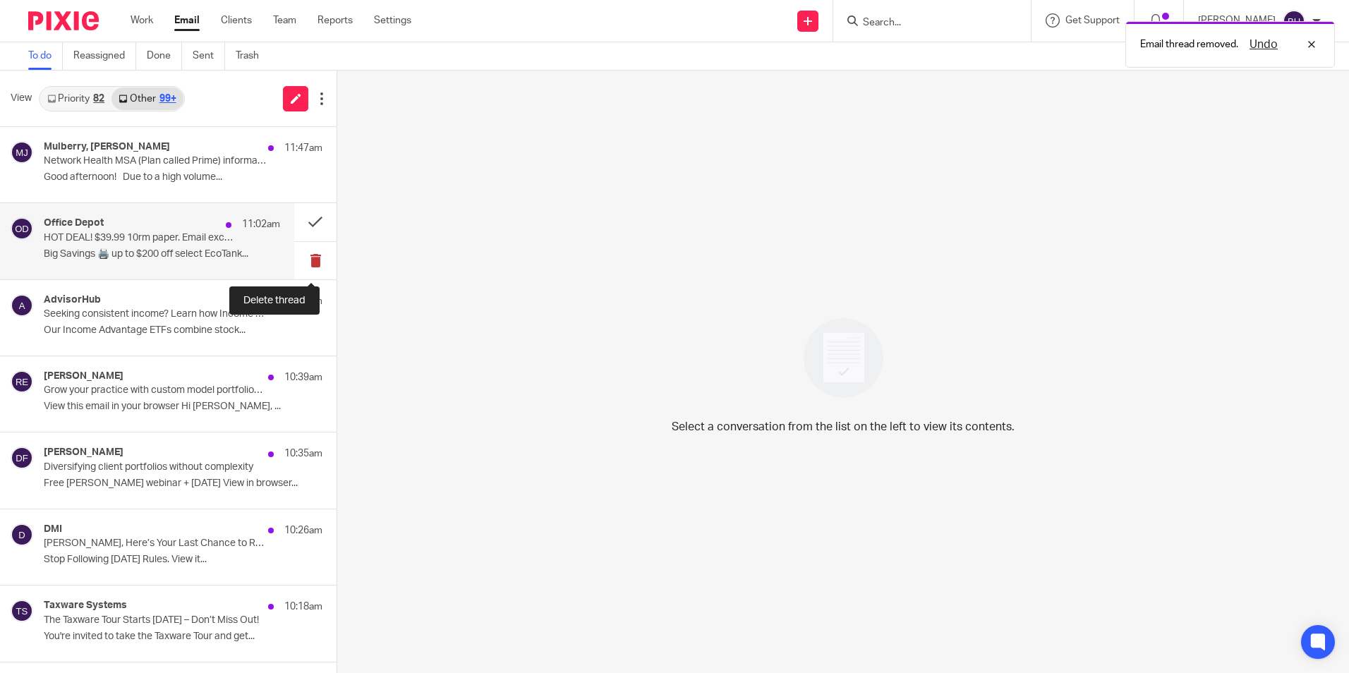
click at [307, 250] on button at bounding box center [315, 260] width 42 height 37
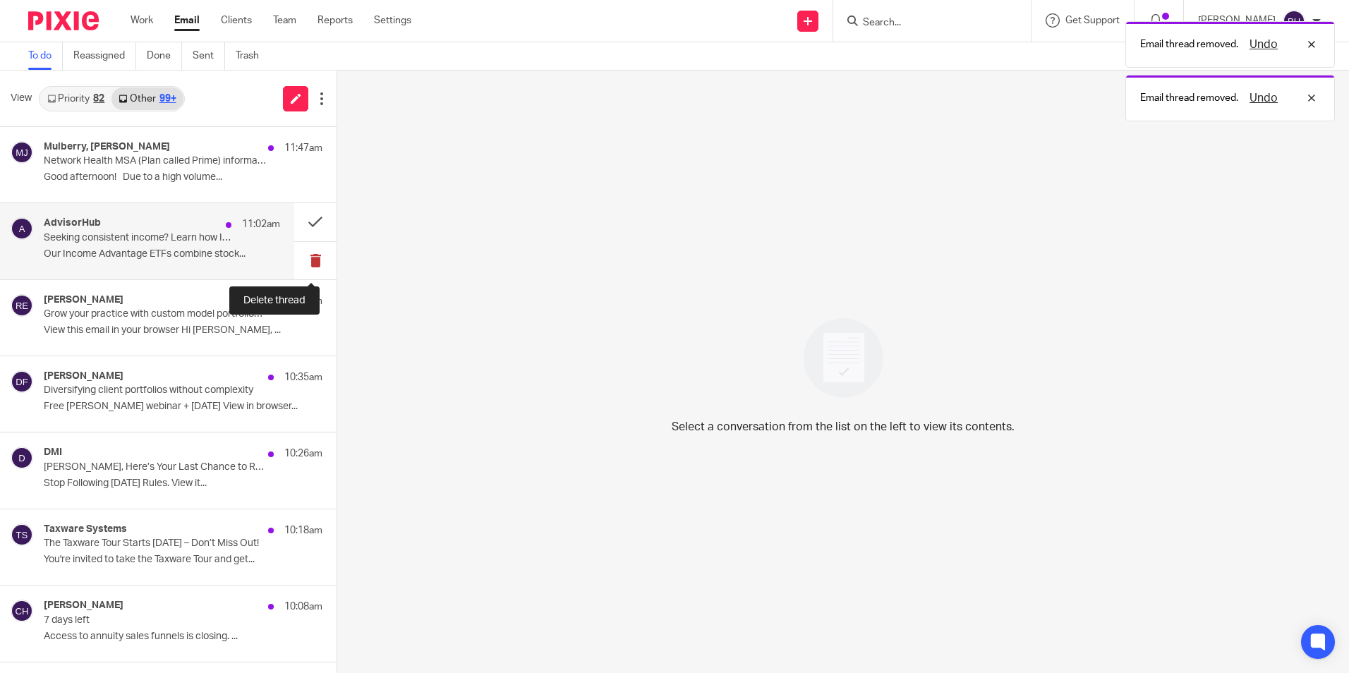
click at [307, 250] on button at bounding box center [315, 260] width 42 height 37
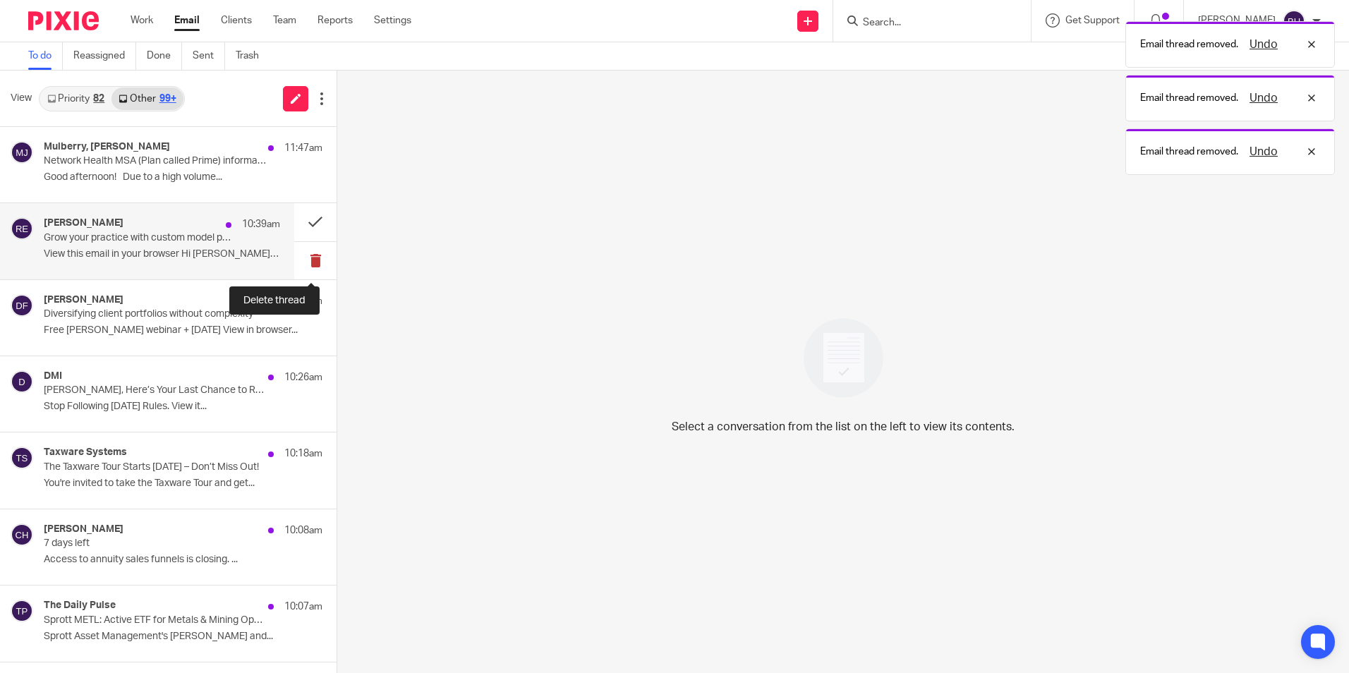
click at [307, 250] on button at bounding box center [315, 260] width 42 height 37
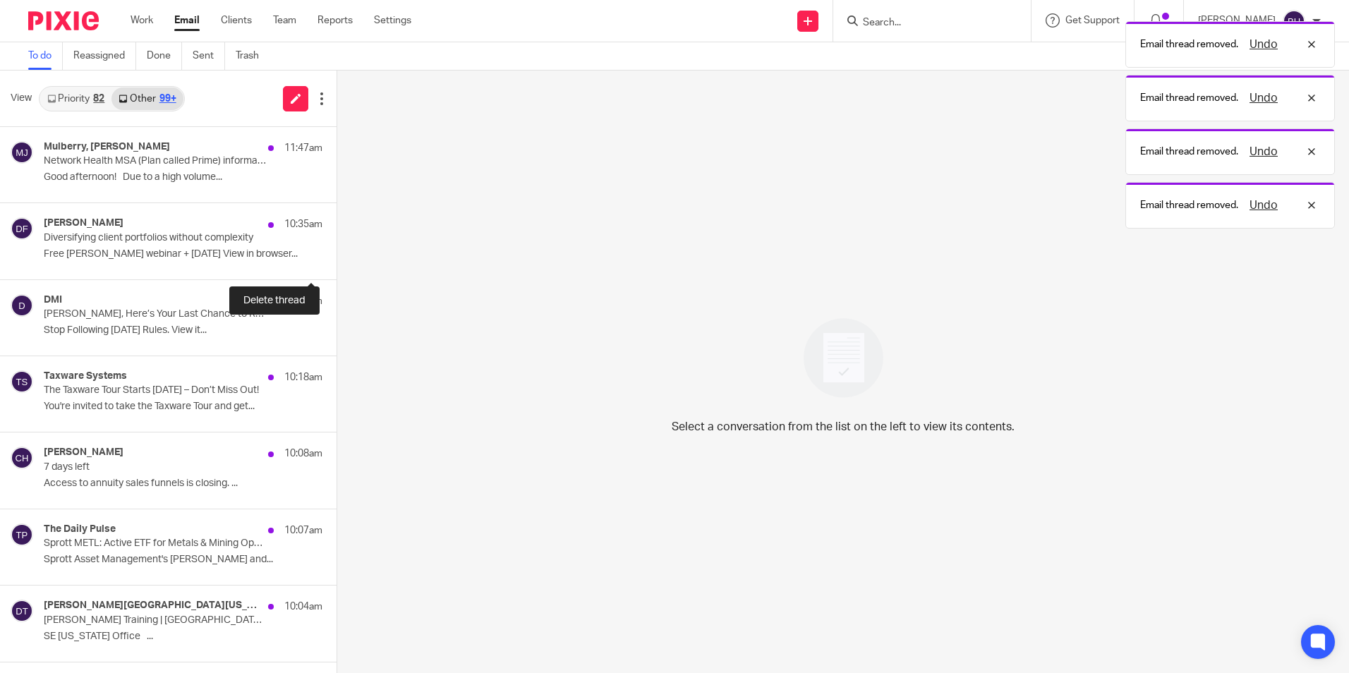
click at [336, 250] on button at bounding box center [341, 260] width 11 height 37
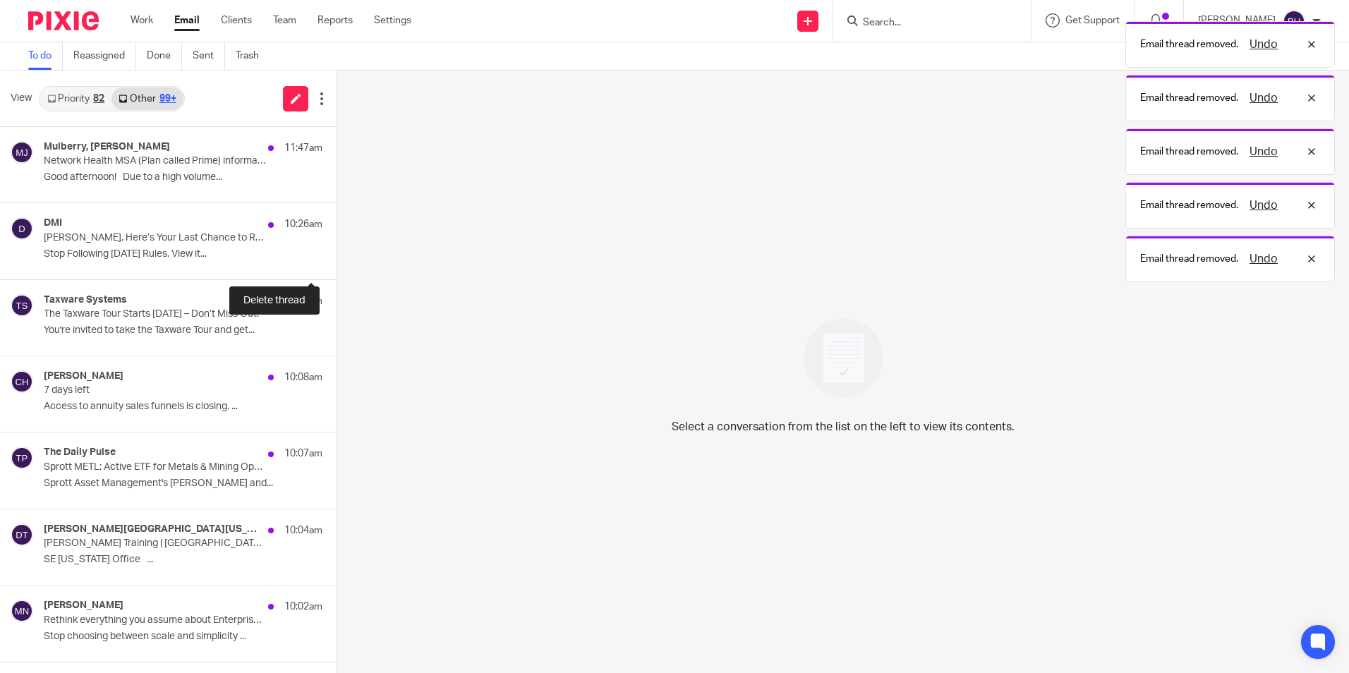
click at [336, 250] on button at bounding box center [341, 260] width 11 height 37
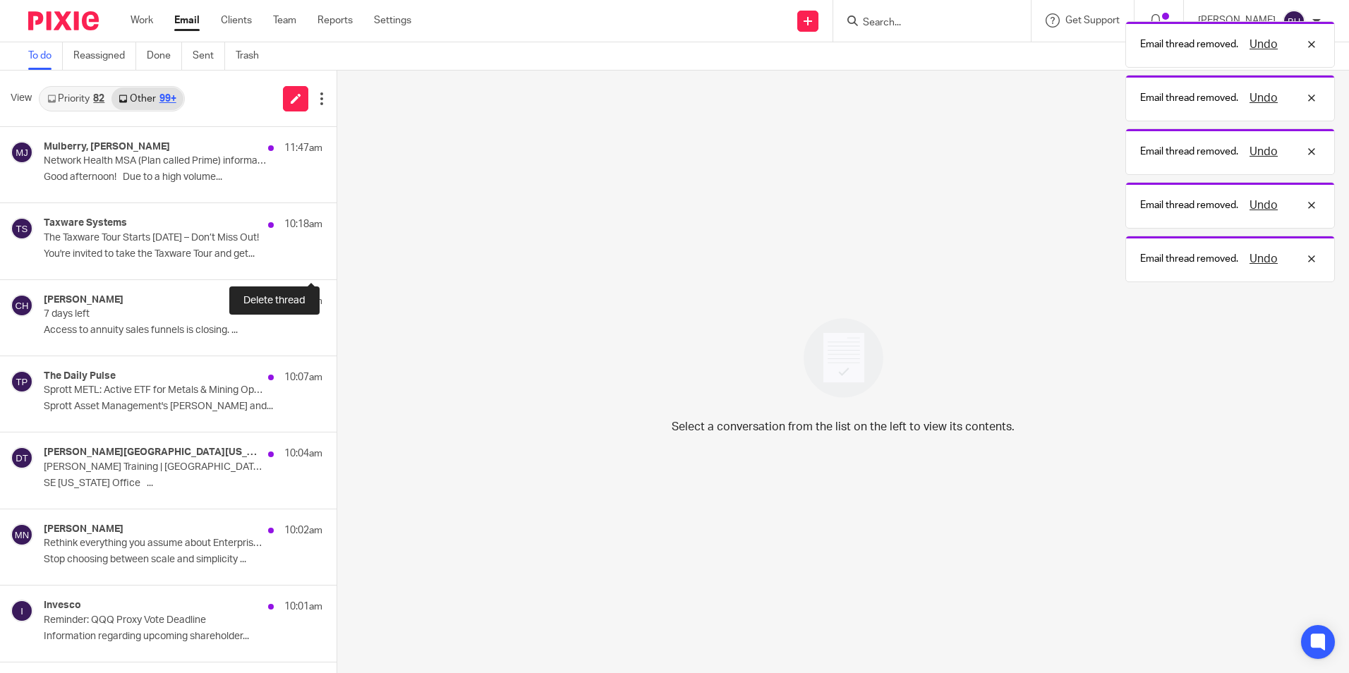
click at [336, 250] on button at bounding box center [341, 260] width 11 height 37
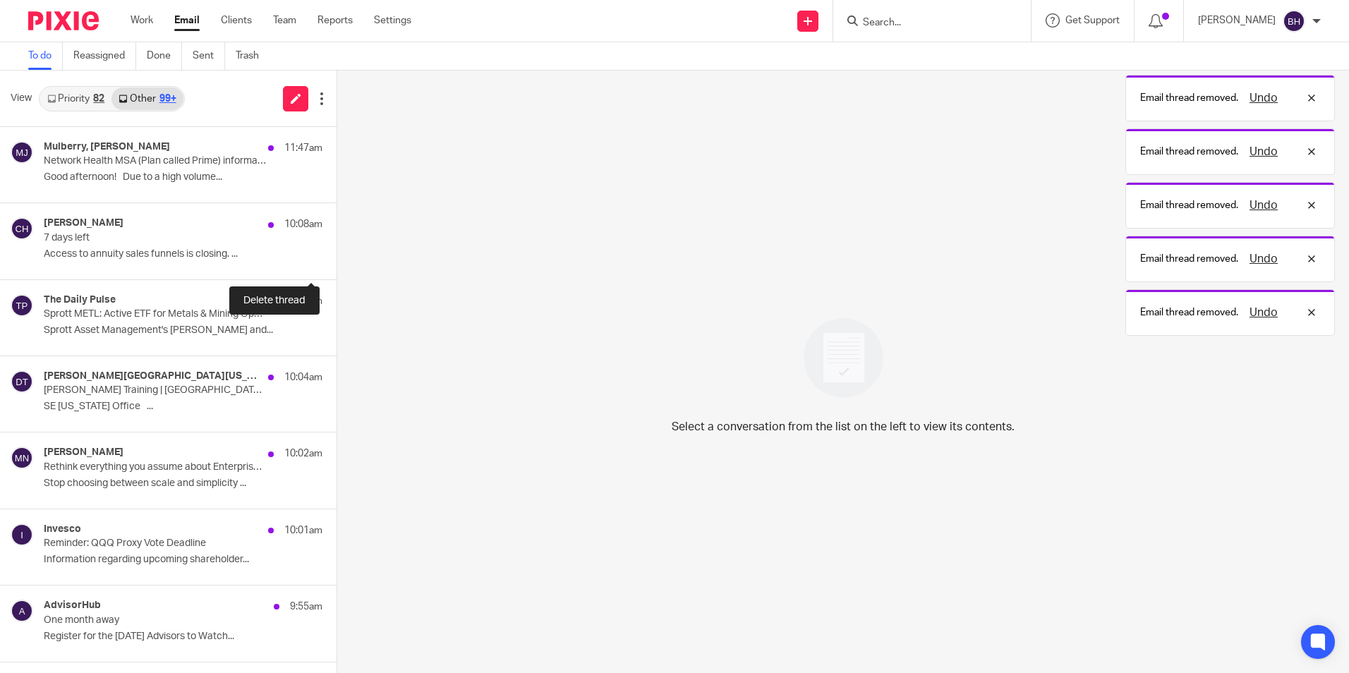
click at [336, 250] on button at bounding box center [341, 260] width 11 height 37
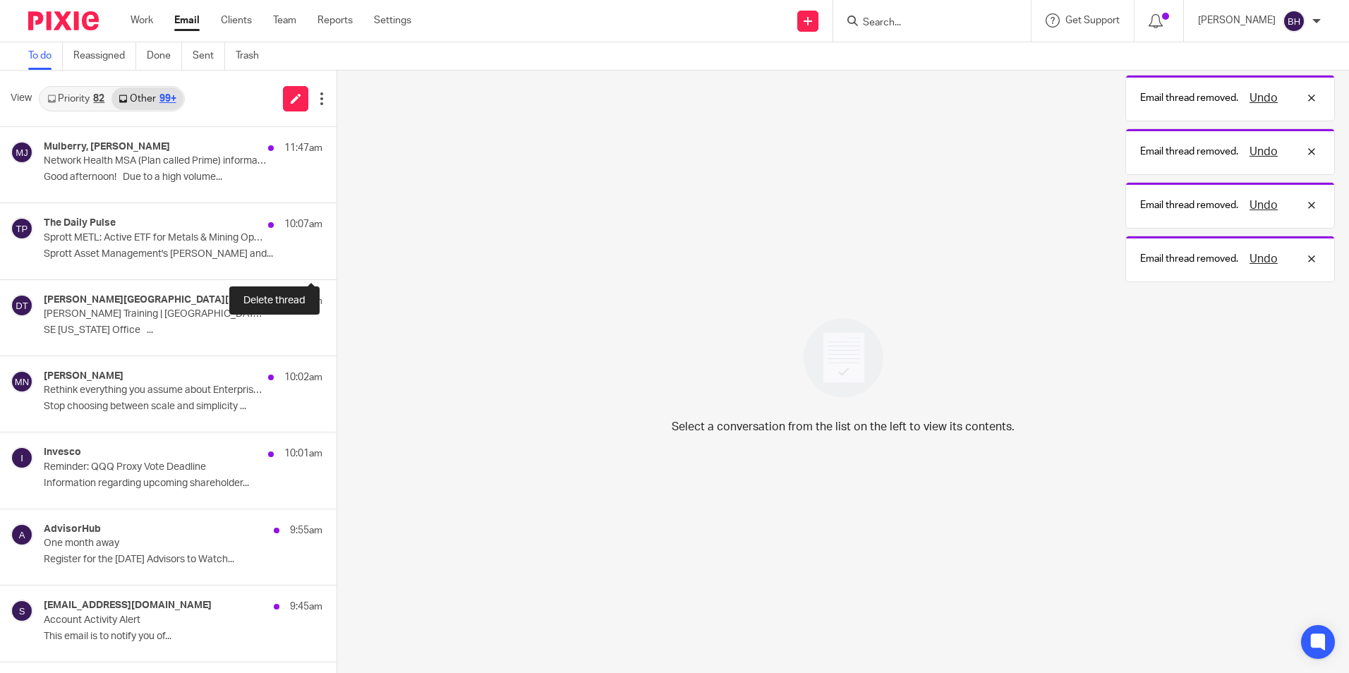
click at [336, 250] on button at bounding box center [341, 260] width 11 height 37
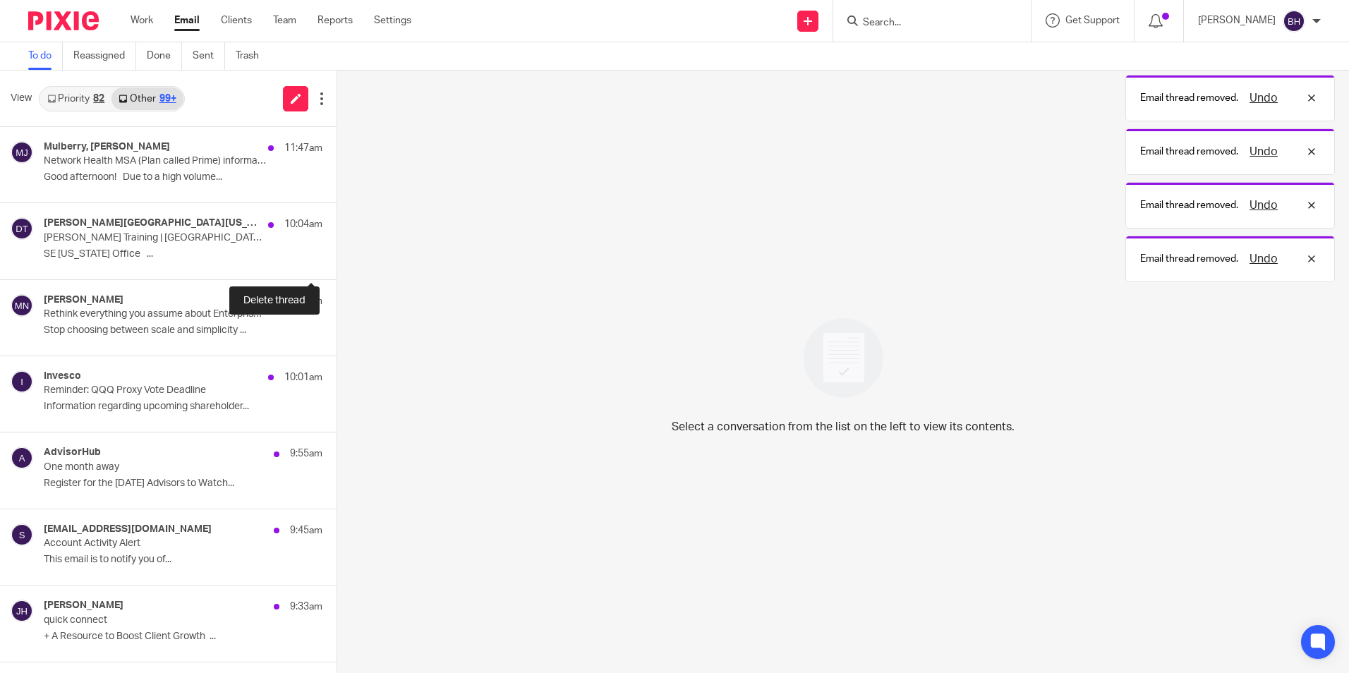
click at [336, 250] on button at bounding box center [341, 260] width 11 height 37
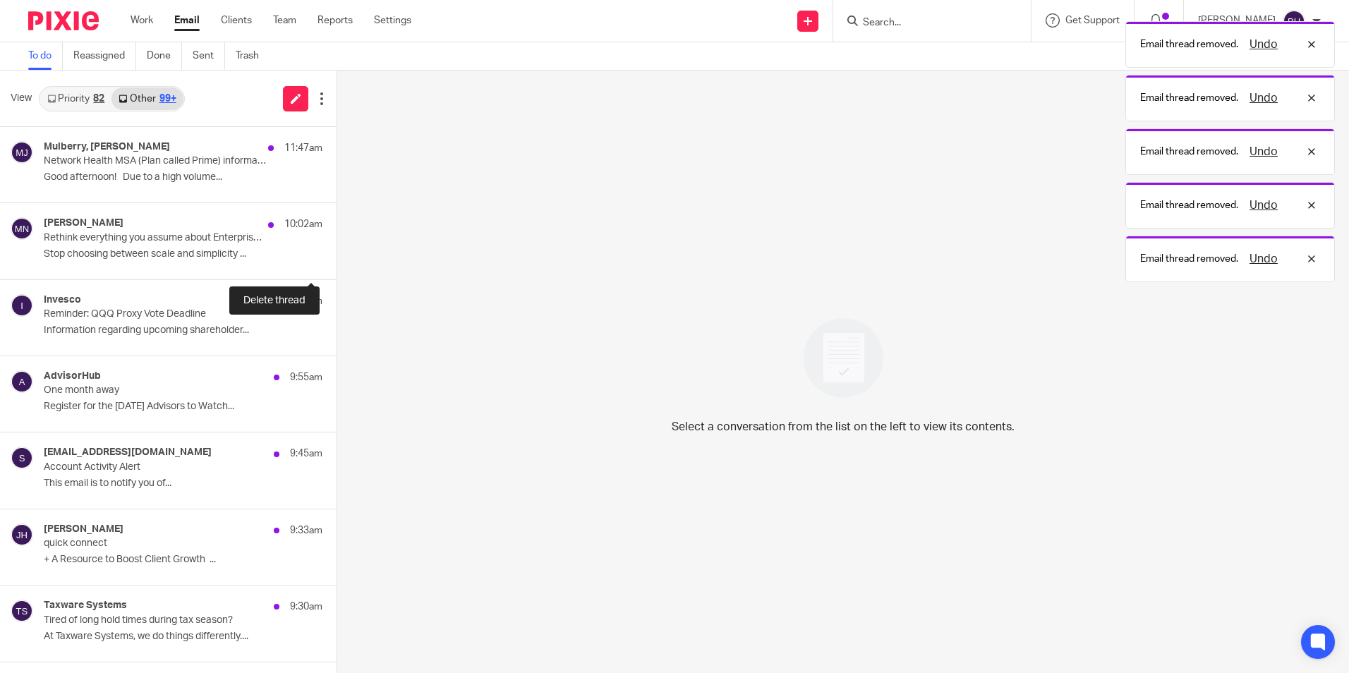
click at [336, 250] on button at bounding box center [341, 260] width 11 height 37
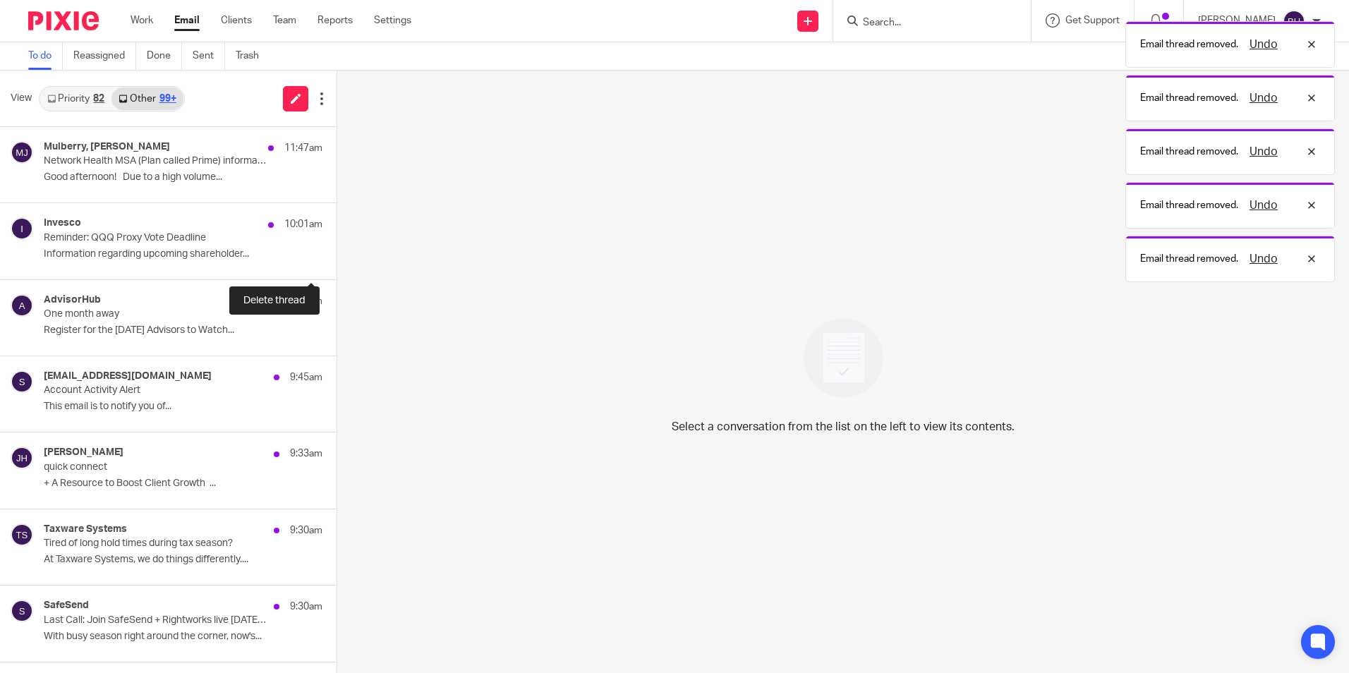
click at [336, 250] on button at bounding box center [341, 260] width 11 height 37
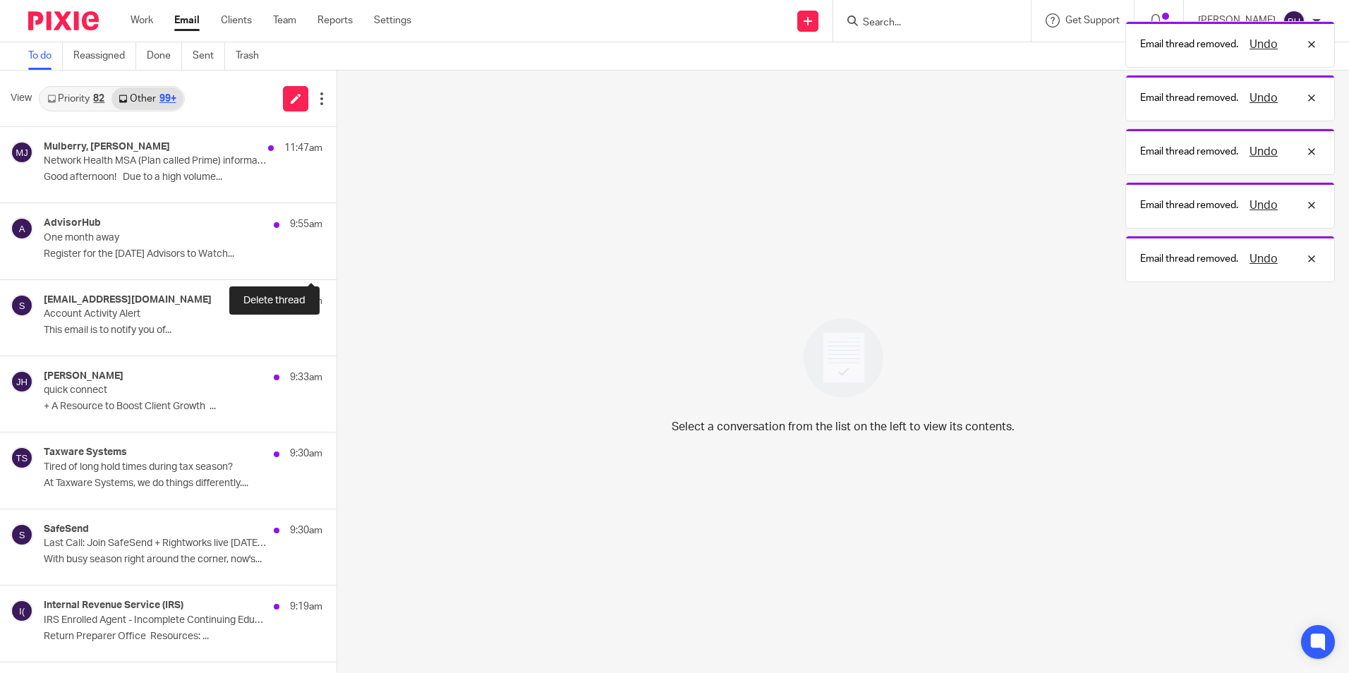
click at [336, 250] on button at bounding box center [341, 260] width 11 height 37
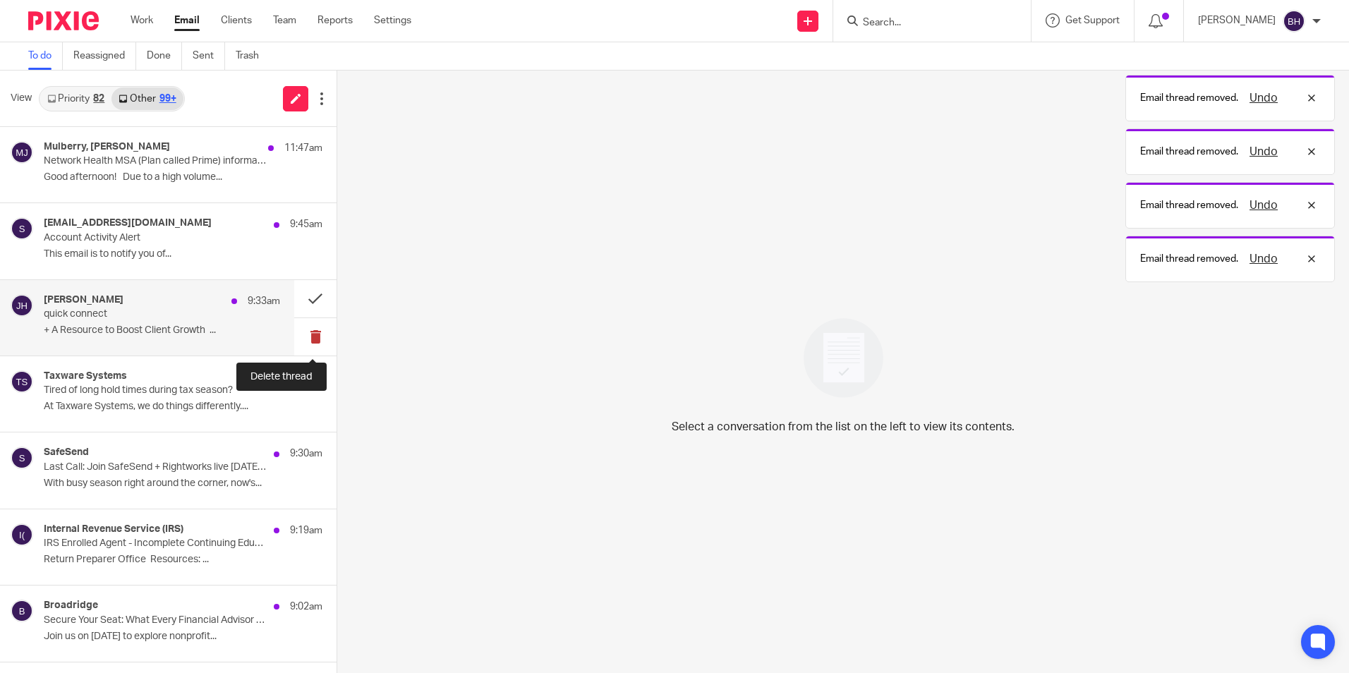
click at [310, 328] on button at bounding box center [315, 336] width 42 height 37
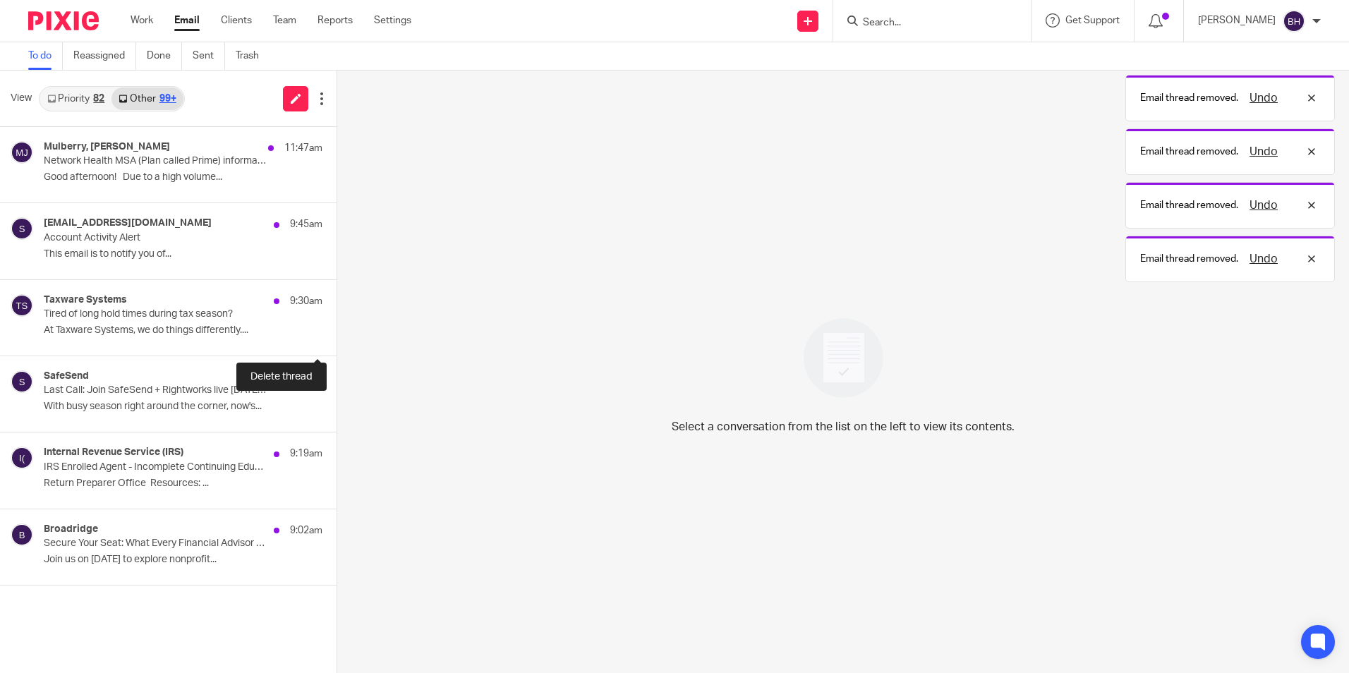
click at [336, 328] on button at bounding box center [341, 336] width 11 height 37
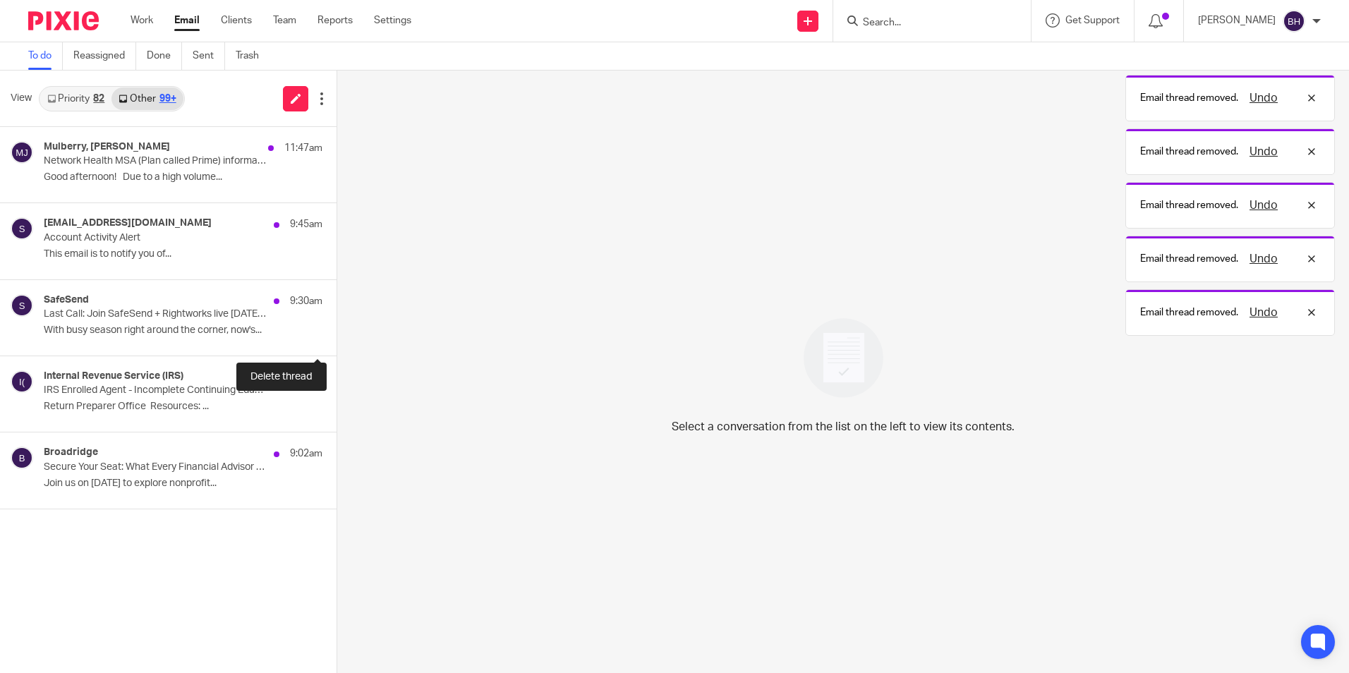
click at [336, 328] on button at bounding box center [341, 336] width 11 height 37
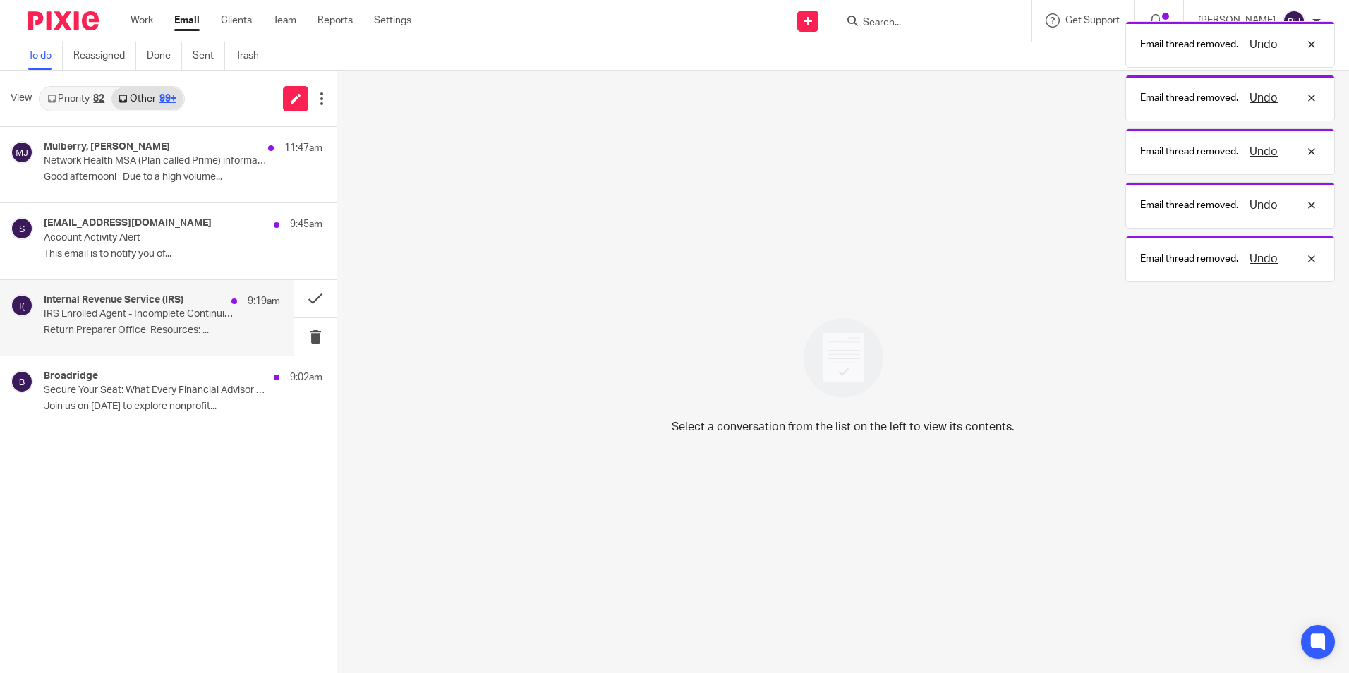
click at [179, 317] on p "IRS Enrolled Agent - Incomplete Continuing Education for Renewal" at bounding box center [138, 314] width 189 height 12
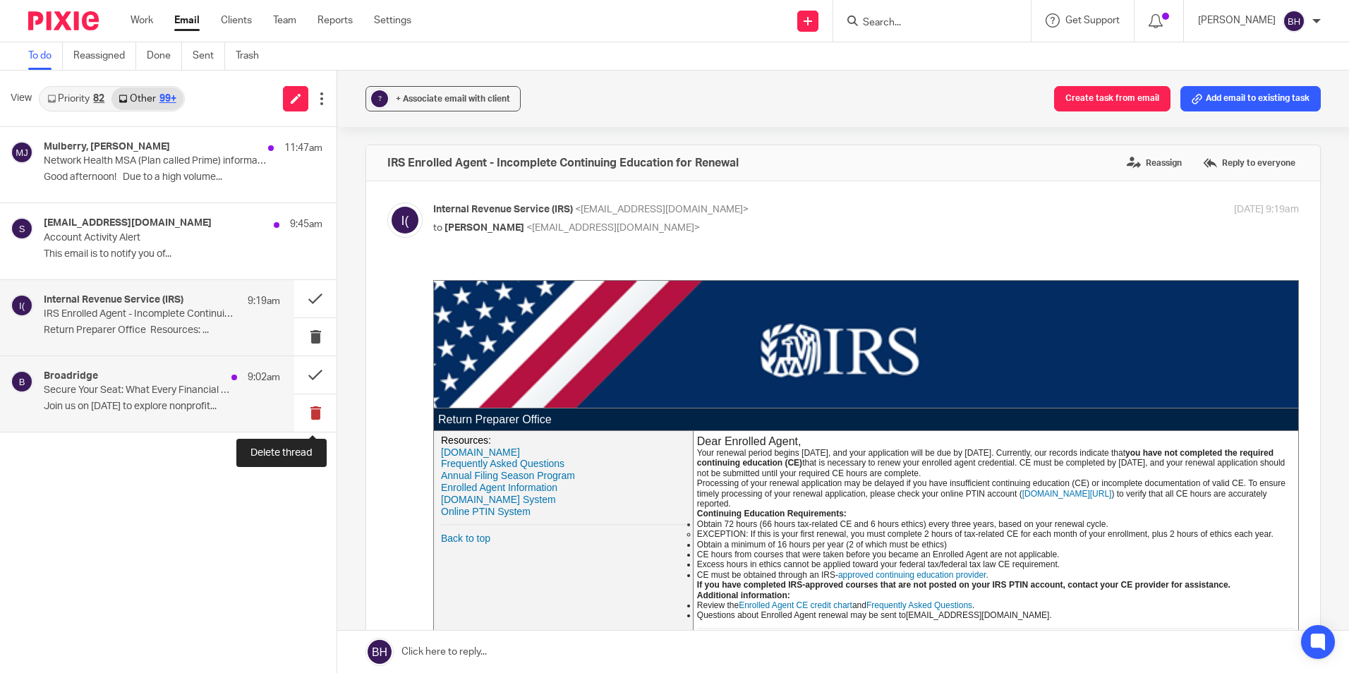
click at [315, 412] on button at bounding box center [315, 412] width 42 height 37
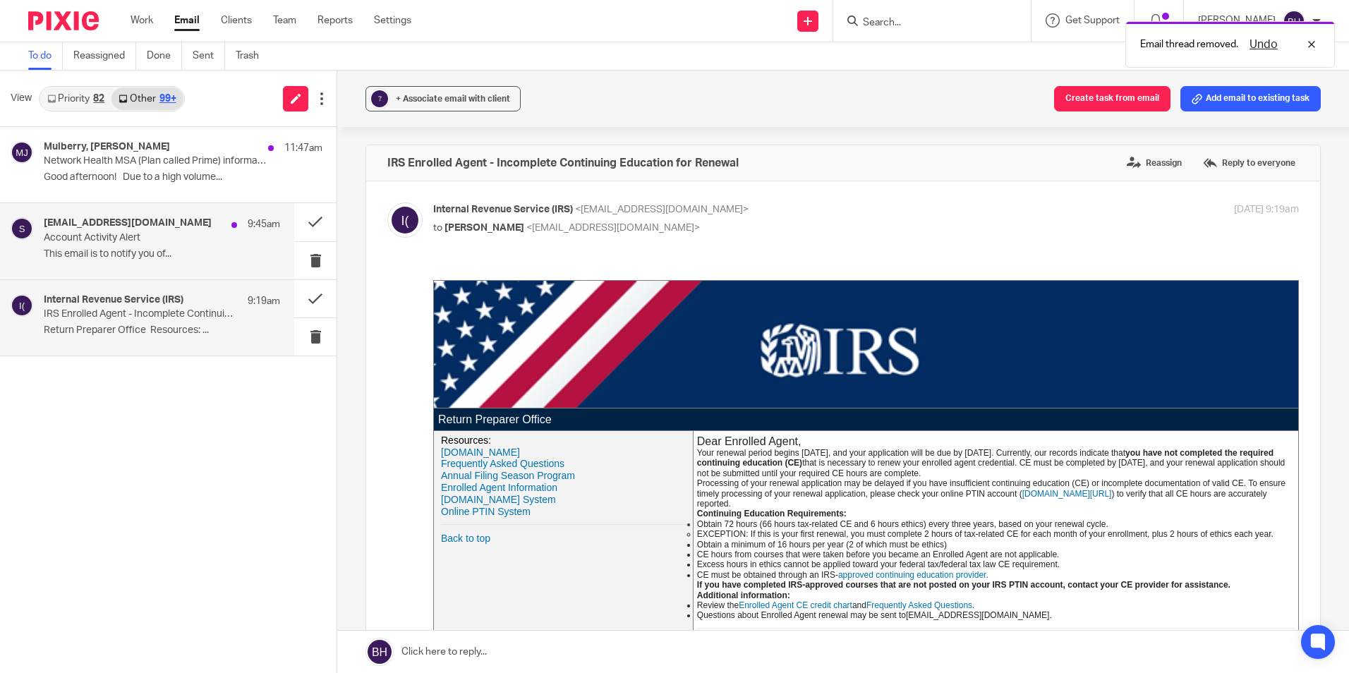
click at [148, 238] on p "Account Activity Alert" at bounding box center [138, 238] width 189 height 12
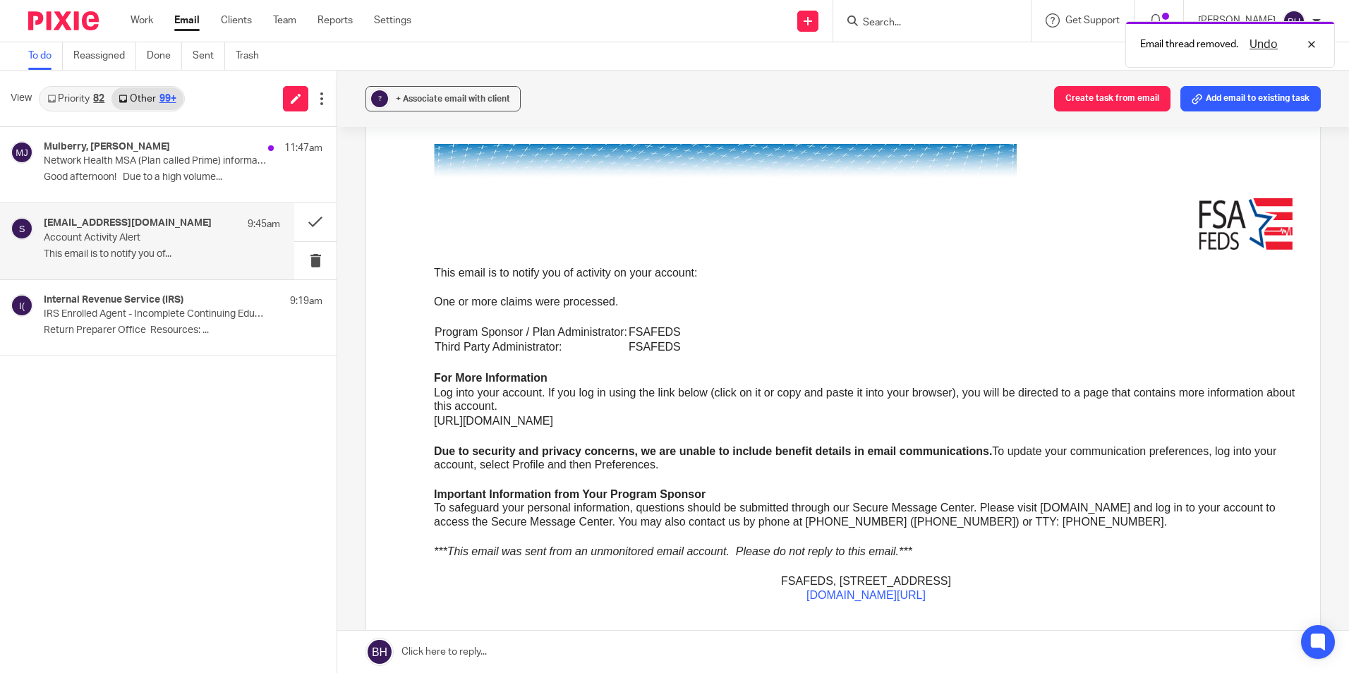
scroll to position [141, 0]
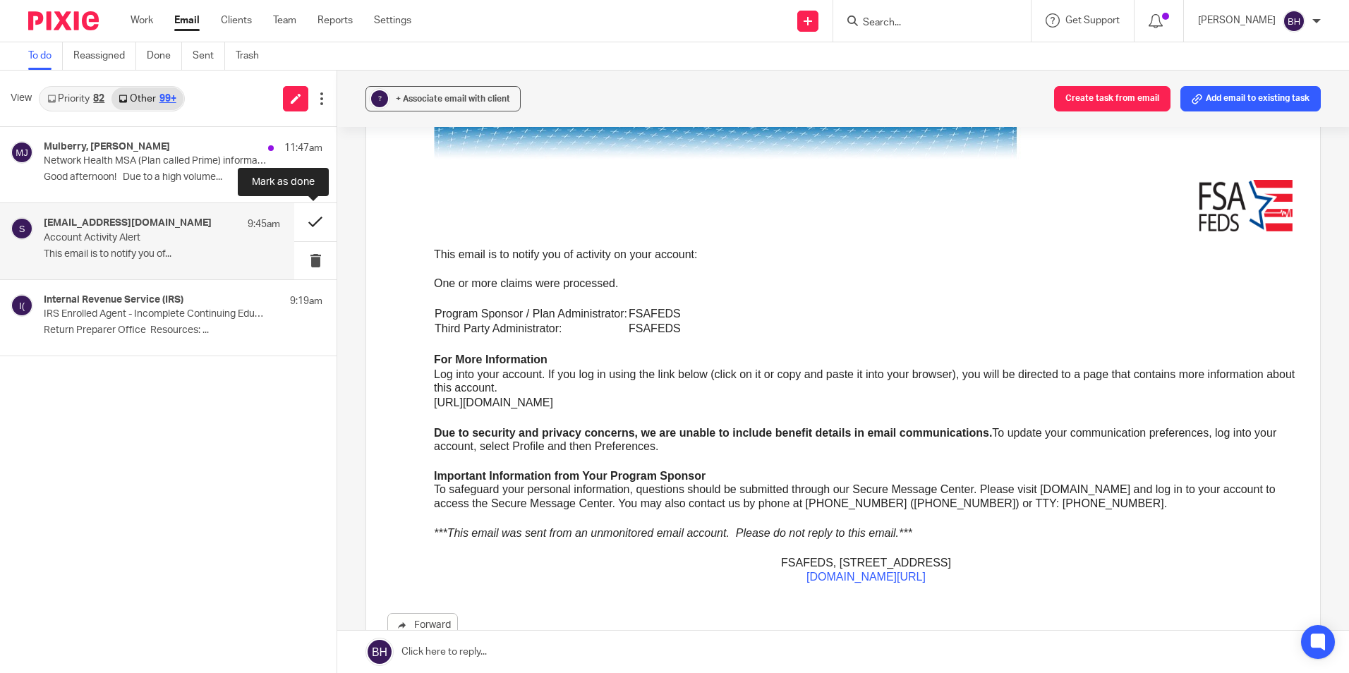
click at [310, 217] on button at bounding box center [315, 221] width 42 height 37
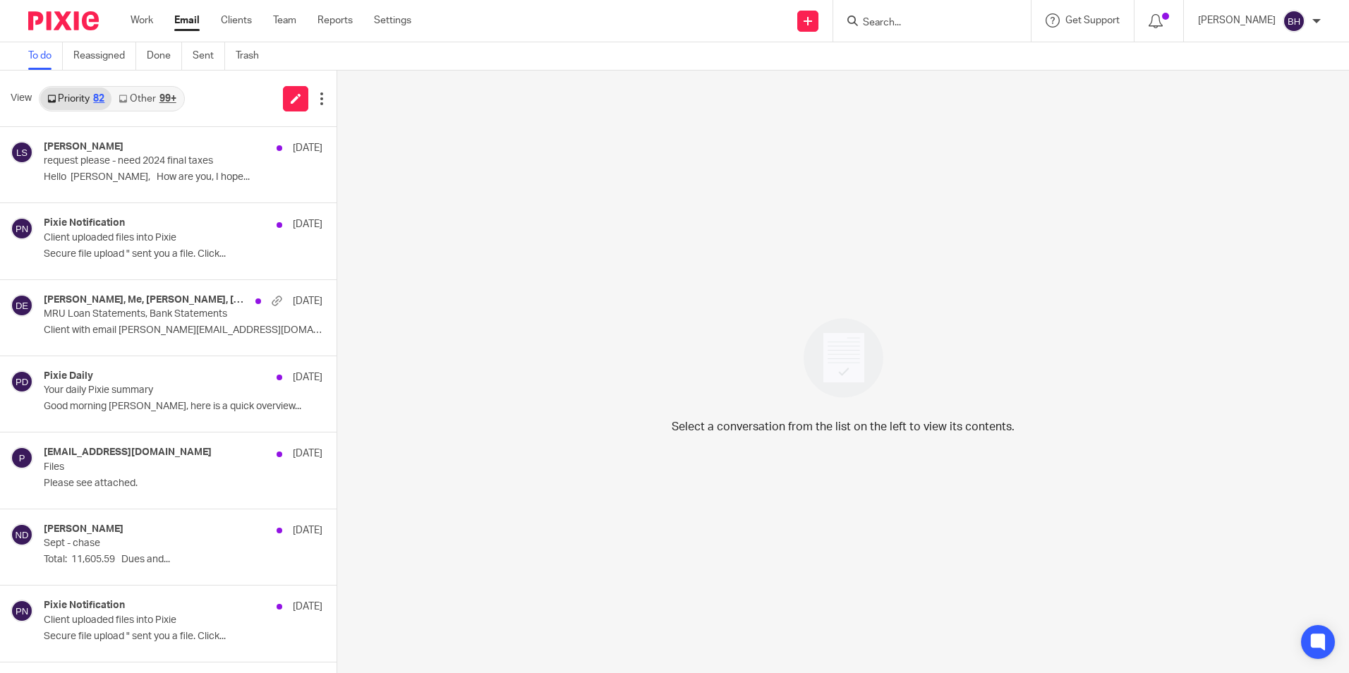
click at [142, 102] on link "Other 99+" at bounding box center [146, 98] width 71 height 23
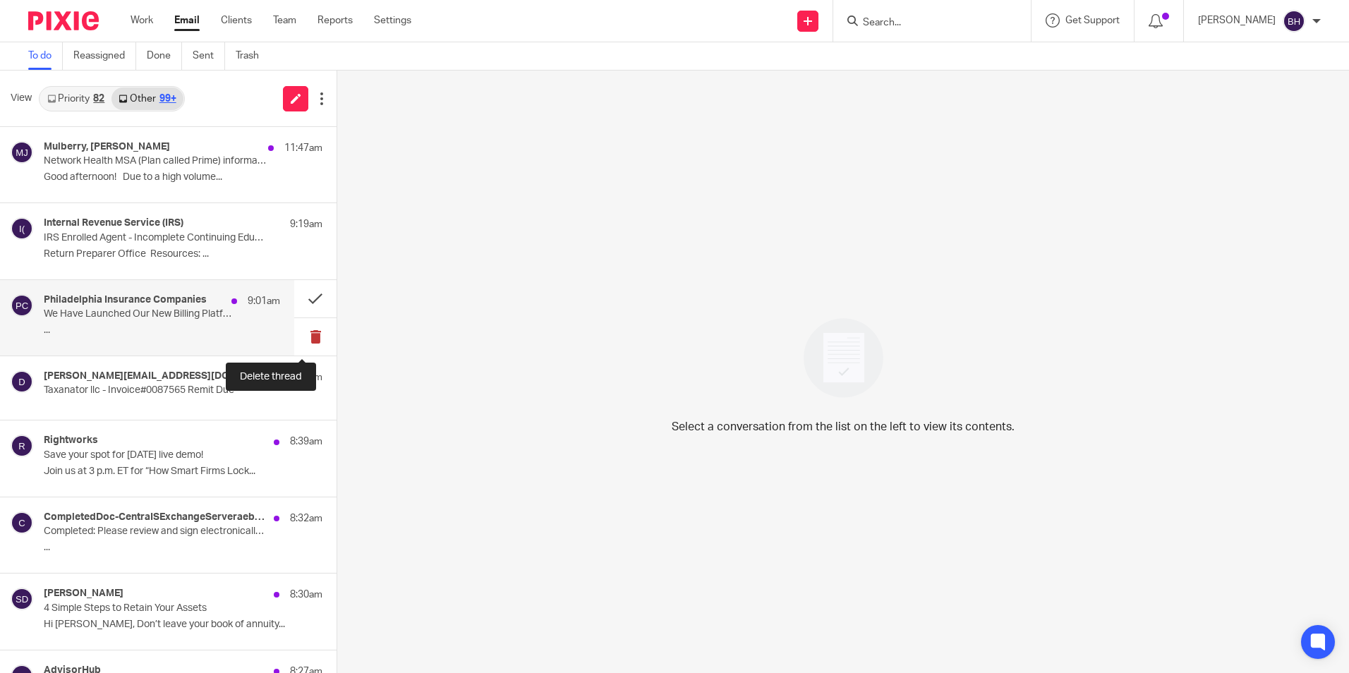
click at [297, 334] on button at bounding box center [315, 336] width 42 height 37
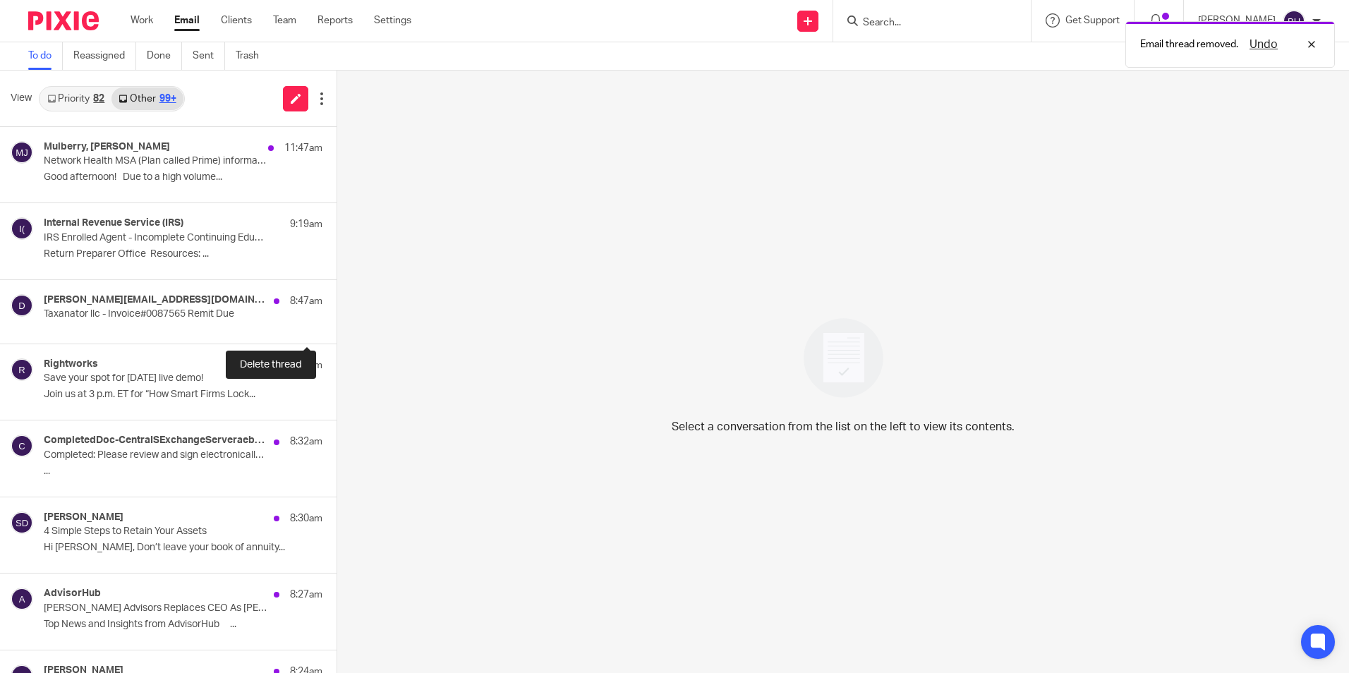
click at [336, 334] on button at bounding box center [341, 328] width 11 height 32
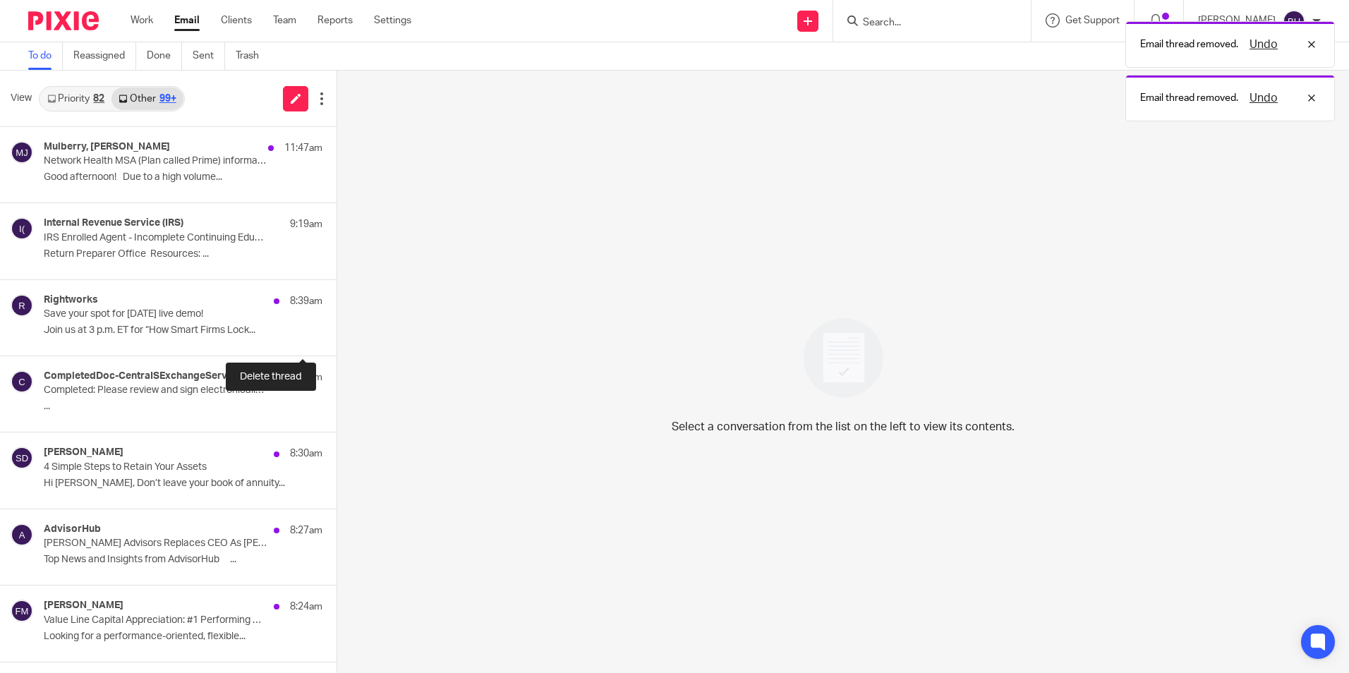
click at [336, 334] on button at bounding box center [341, 336] width 11 height 37
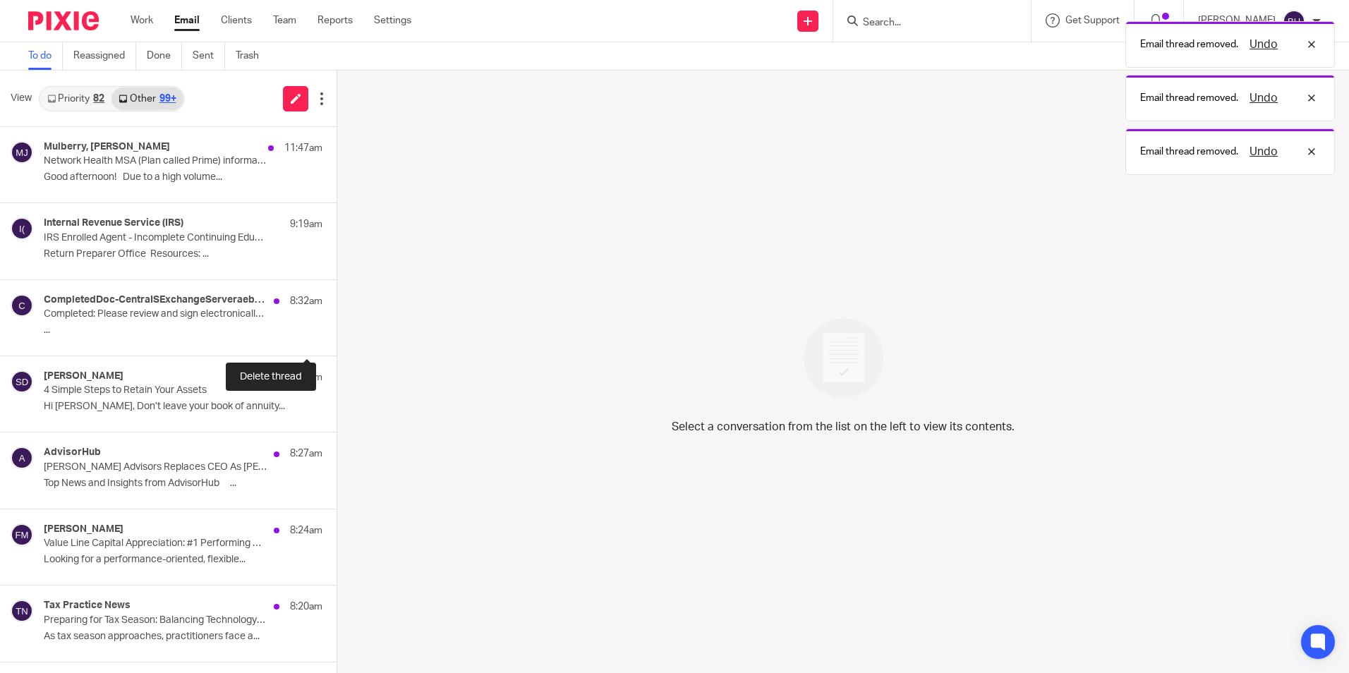
click at [336, 334] on button at bounding box center [341, 336] width 11 height 37
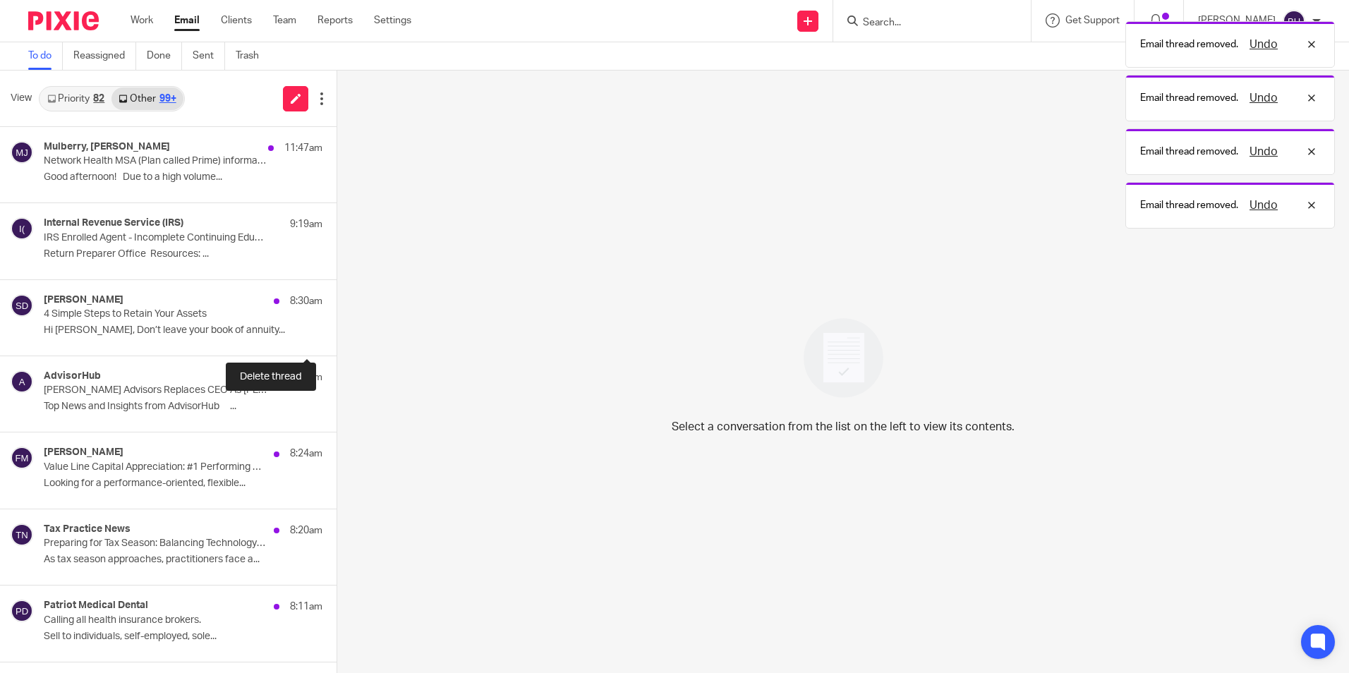
click at [336, 334] on button at bounding box center [341, 336] width 11 height 37
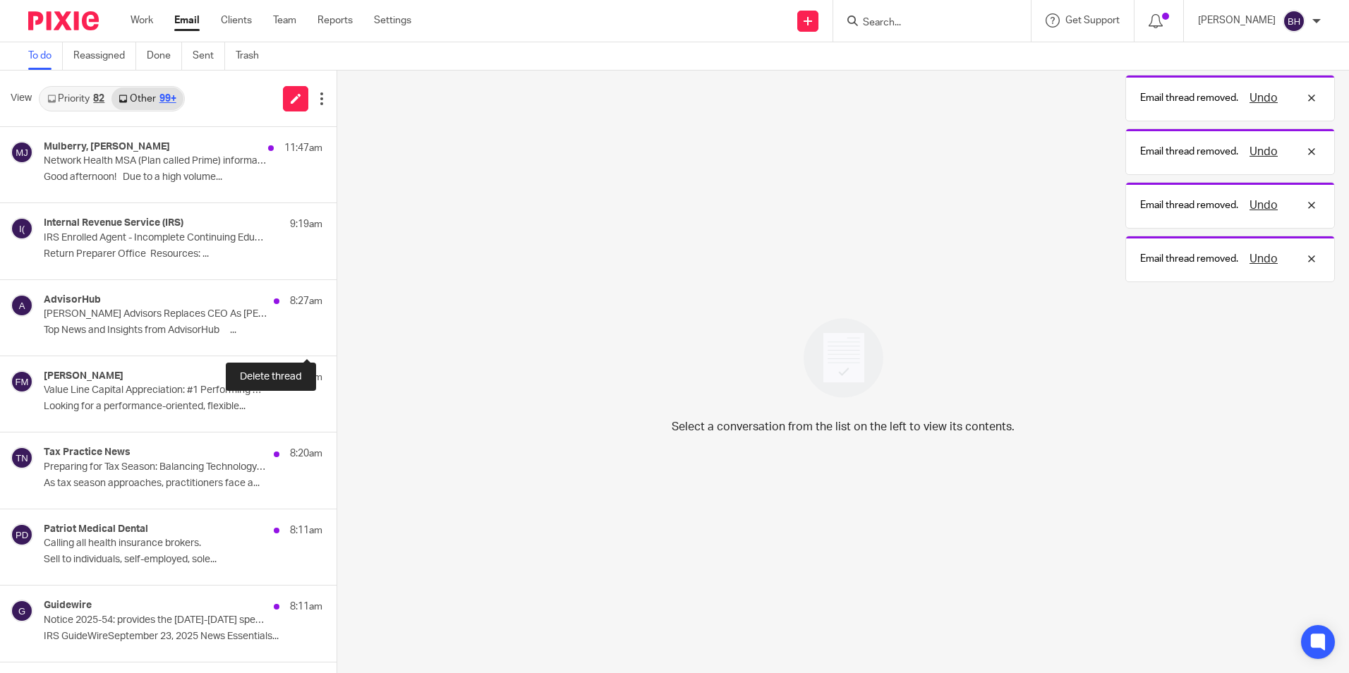
click at [336, 334] on button at bounding box center [341, 336] width 11 height 37
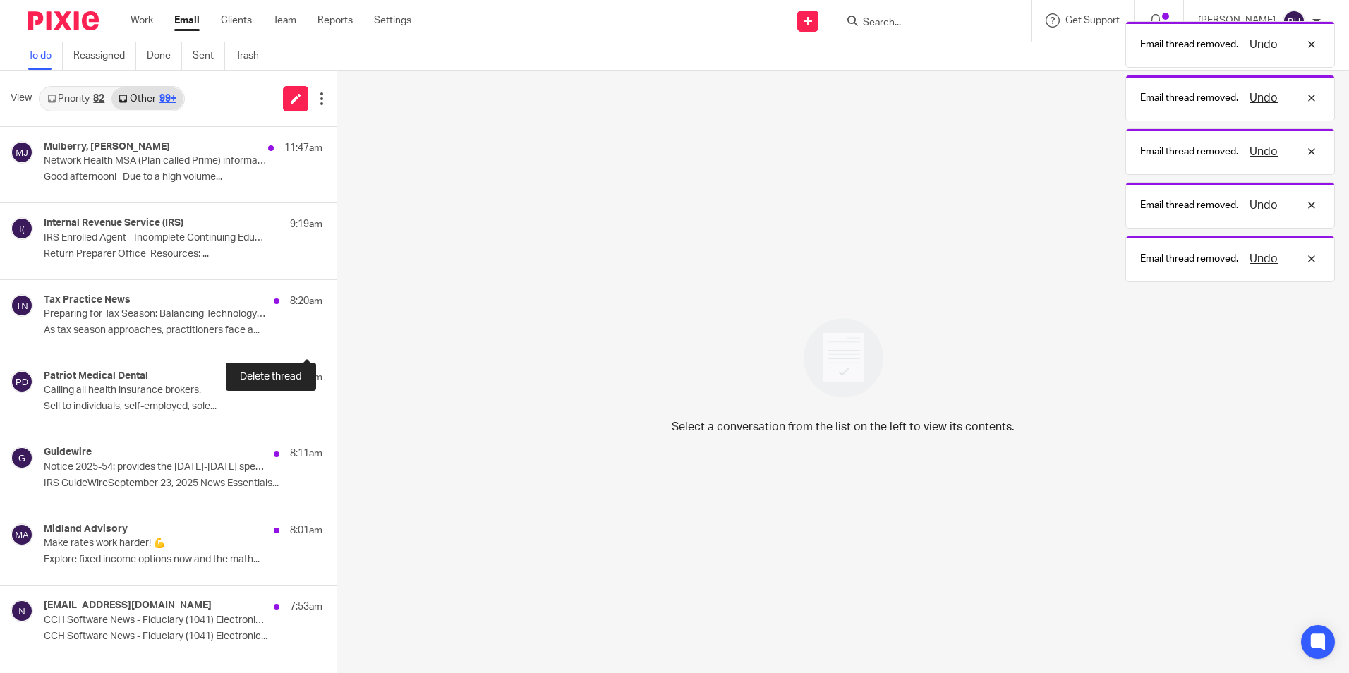
click at [336, 334] on button at bounding box center [341, 336] width 11 height 37
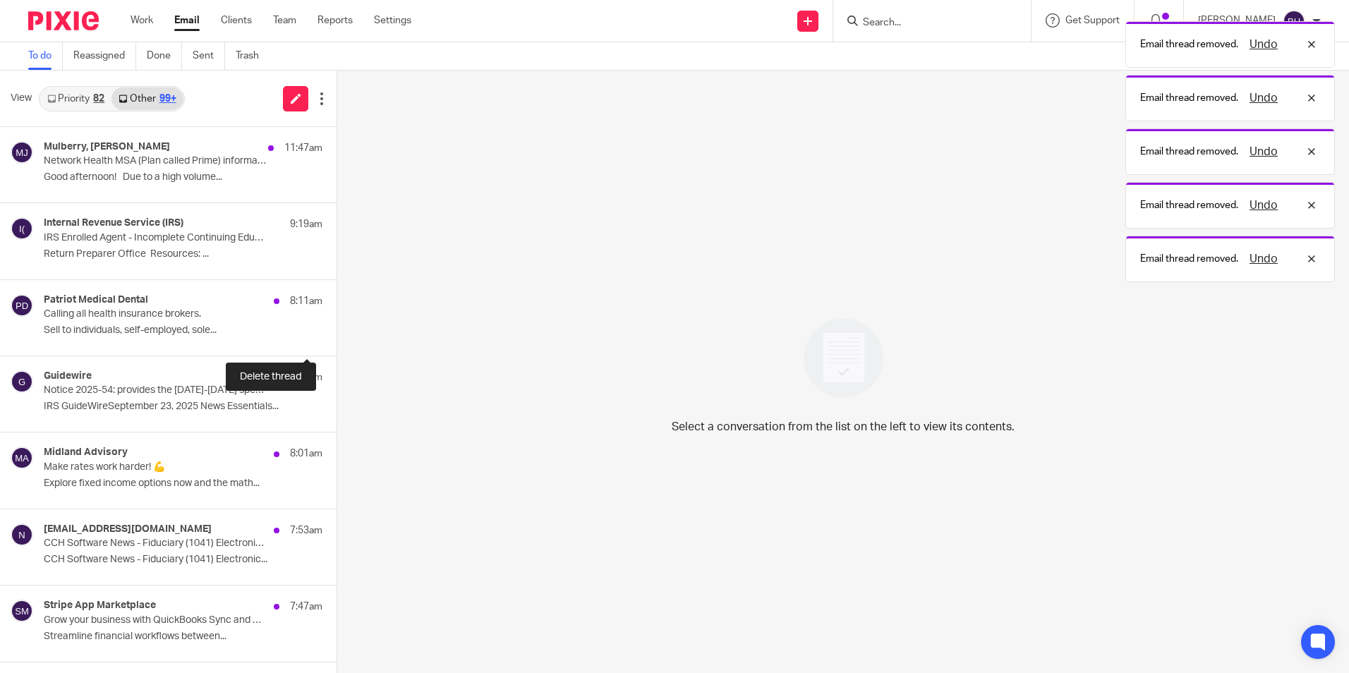
click at [336, 334] on button at bounding box center [341, 336] width 11 height 37
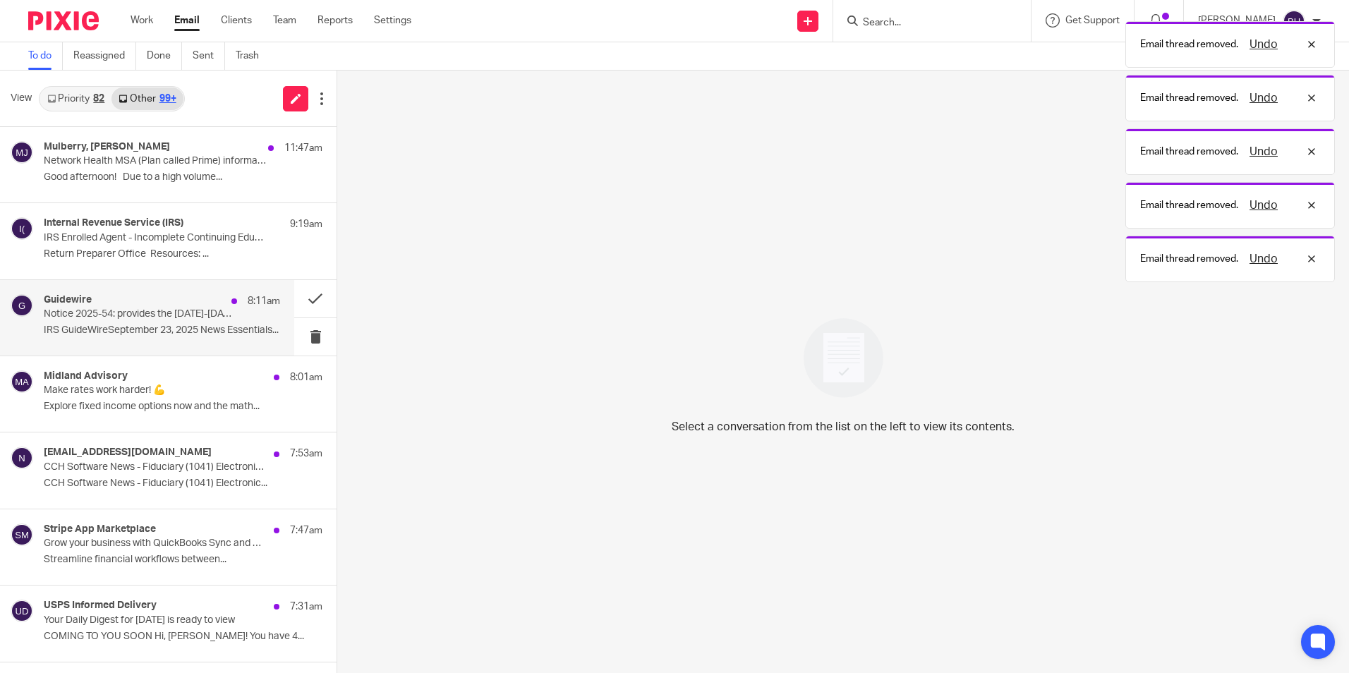
click at [217, 334] on p "IRS GuideWireSeptember 23, 2025 News Essentials..." at bounding box center [162, 330] width 236 height 12
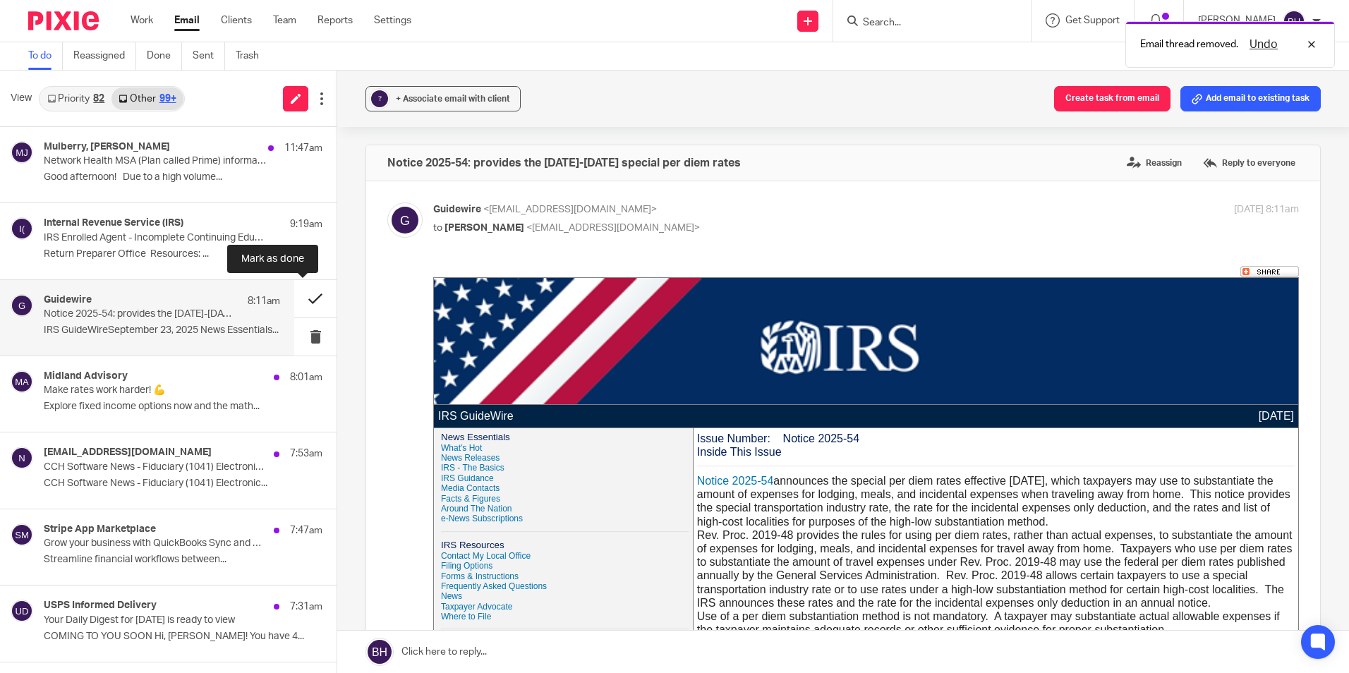
click at [296, 300] on button at bounding box center [315, 298] width 42 height 37
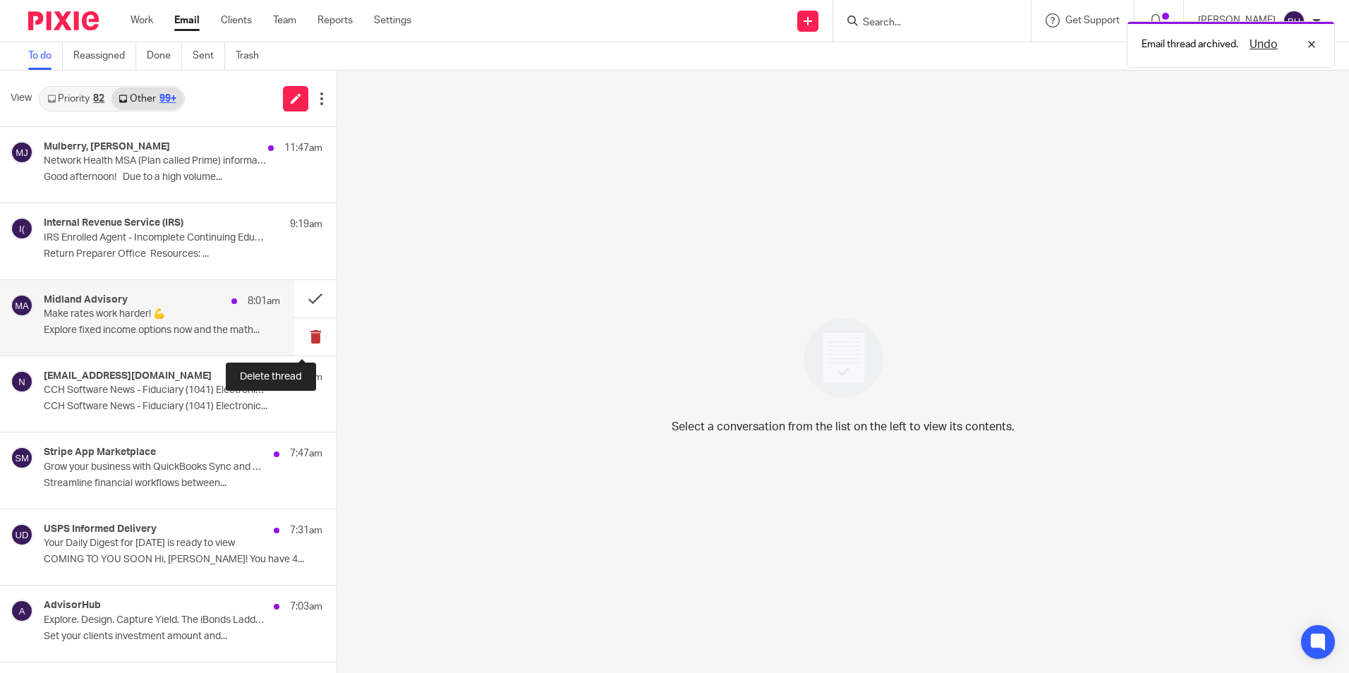
click at [300, 333] on button at bounding box center [315, 336] width 42 height 37
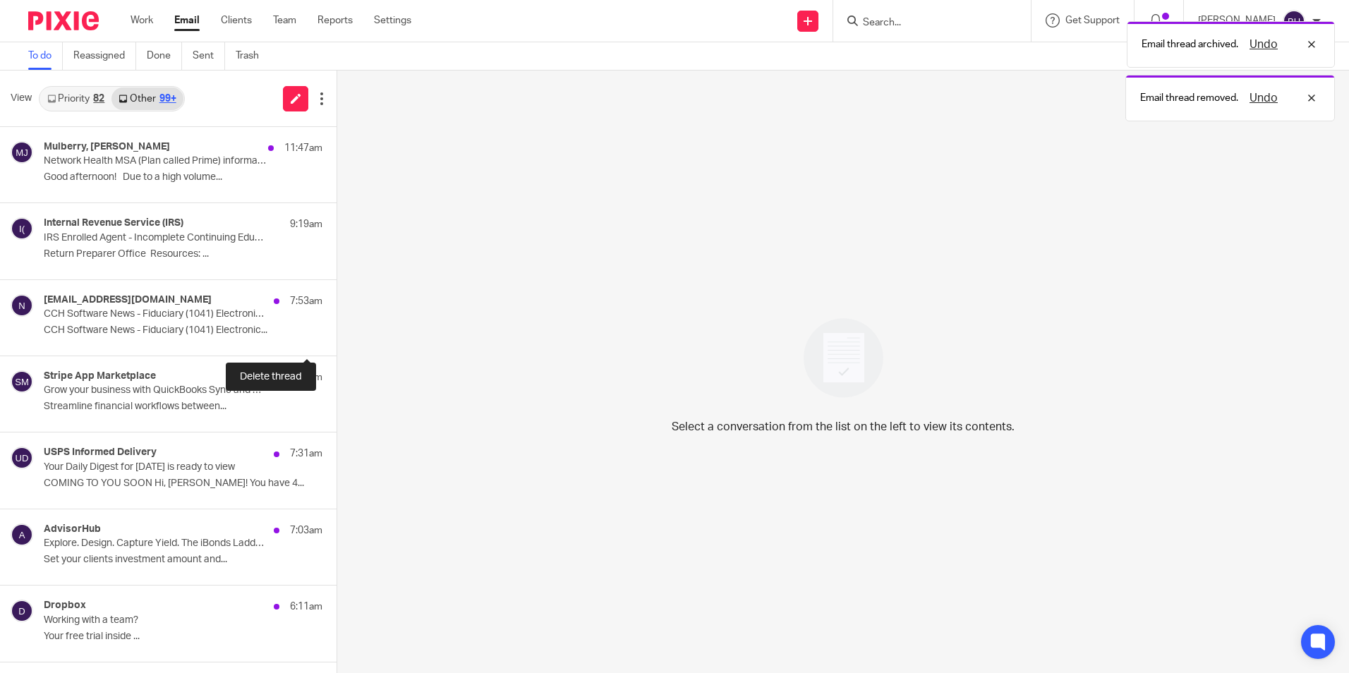
click at [336, 333] on button at bounding box center [341, 336] width 11 height 37
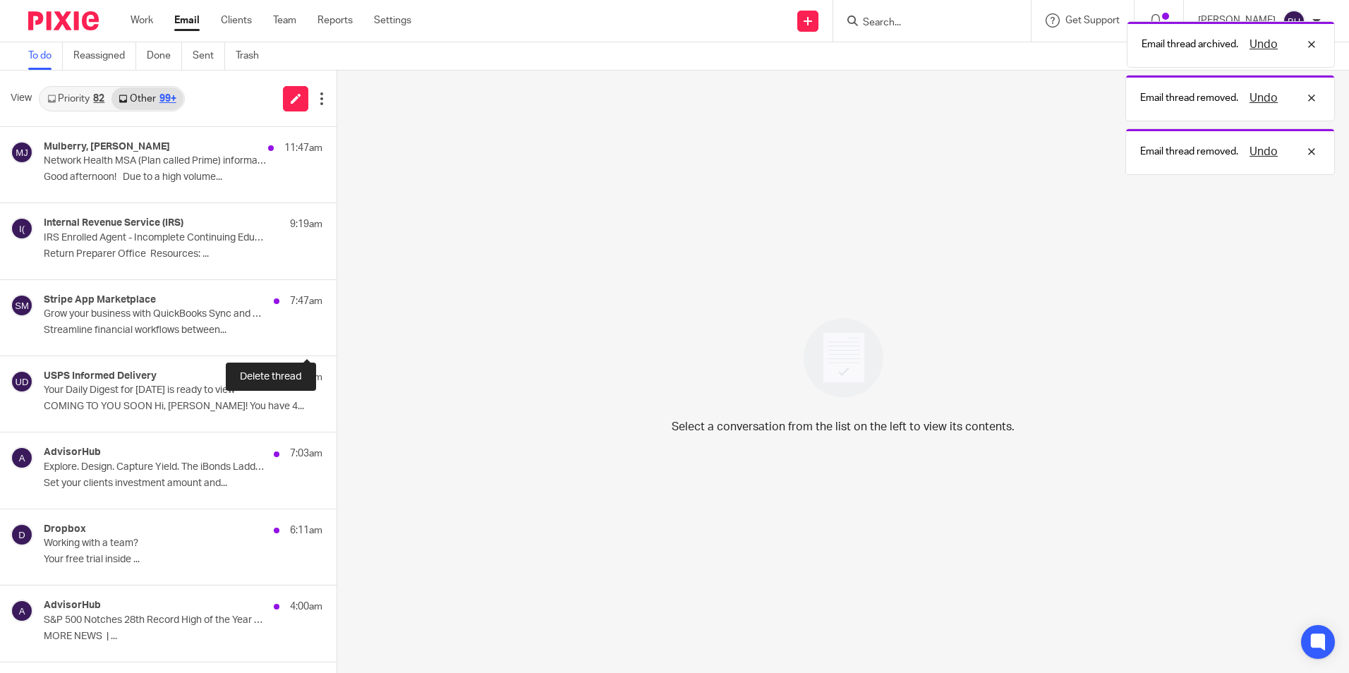
click at [336, 333] on button at bounding box center [341, 336] width 11 height 37
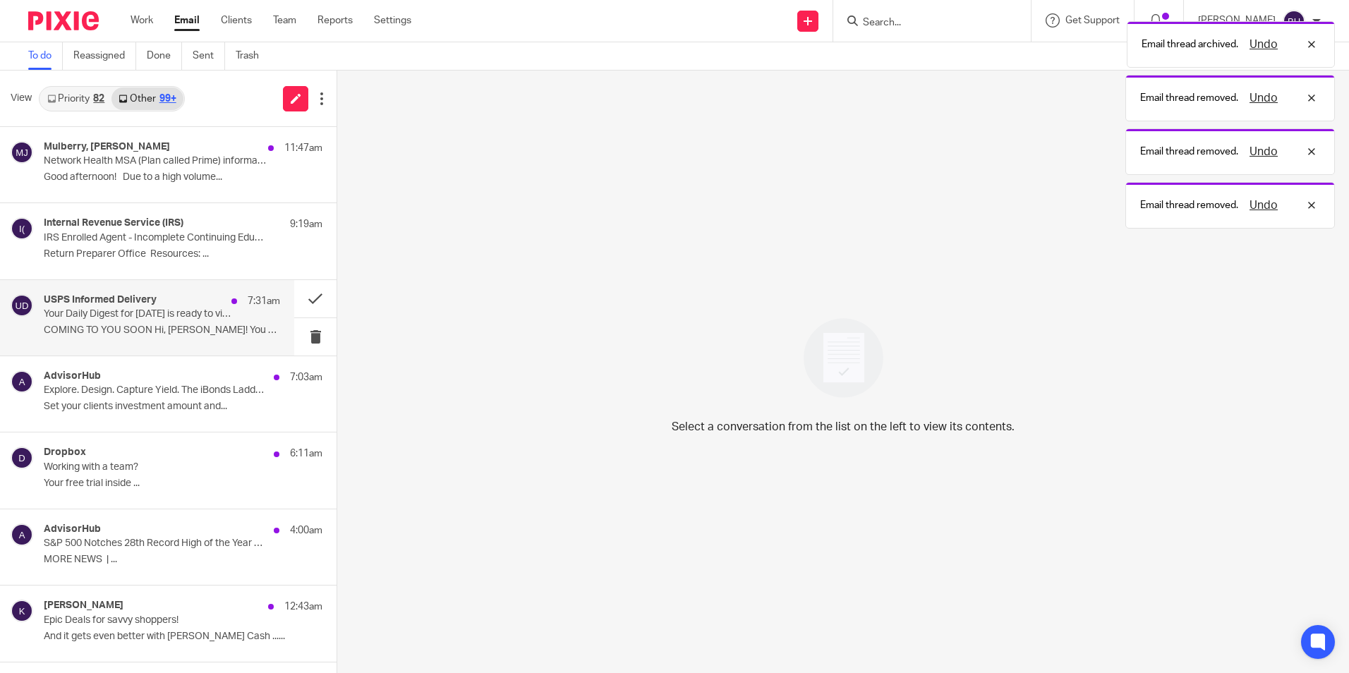
click at [221, 329] on p "COMING TO YOU SOON Hi, [PERSON_NAME]! You have 4..." at bounding box center [162, 330] width 236 height 12
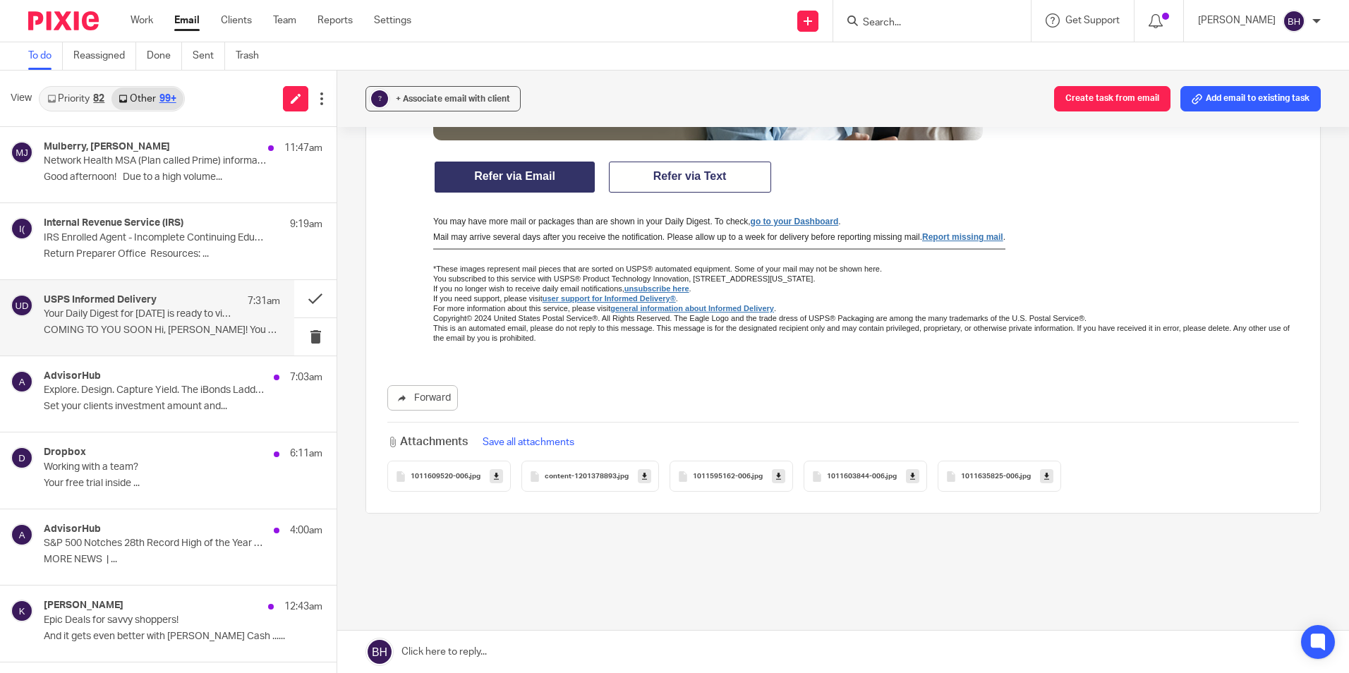
scroll to position [1876, 0]
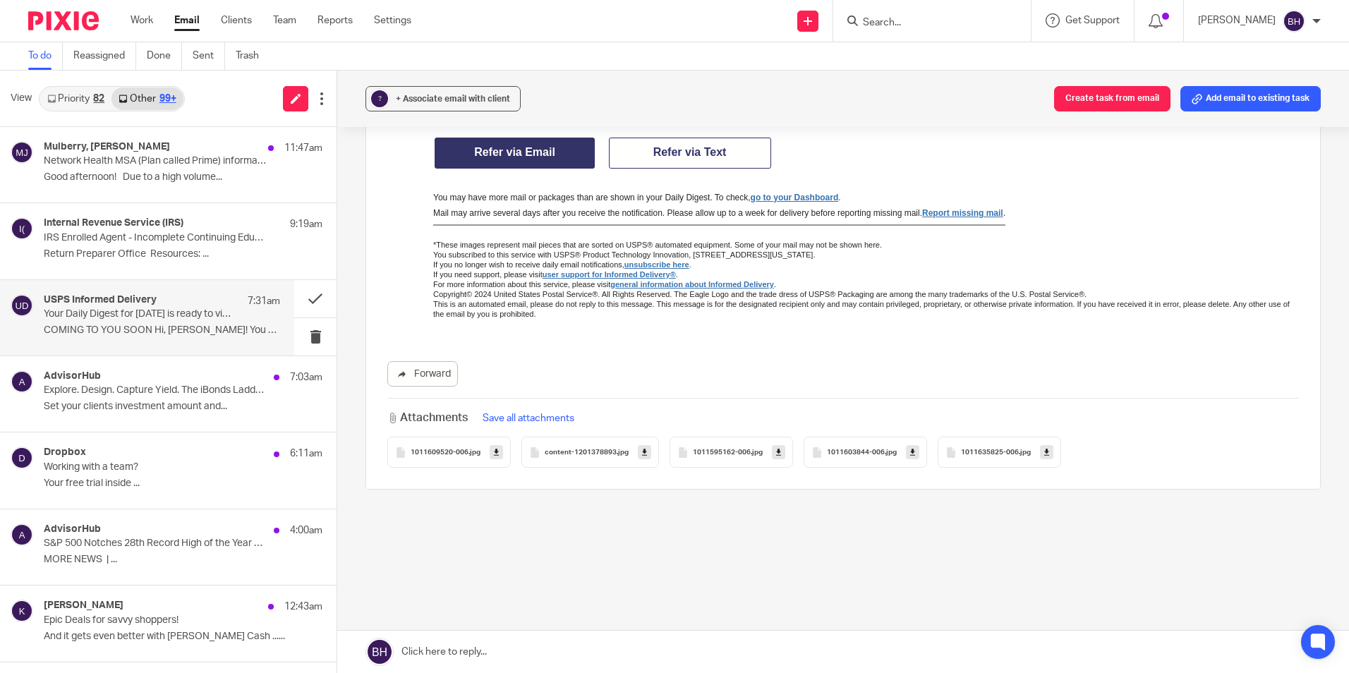
click at [693, 454] on span "1011595162-006" at bounding box center [722, 453] width 58 height 8
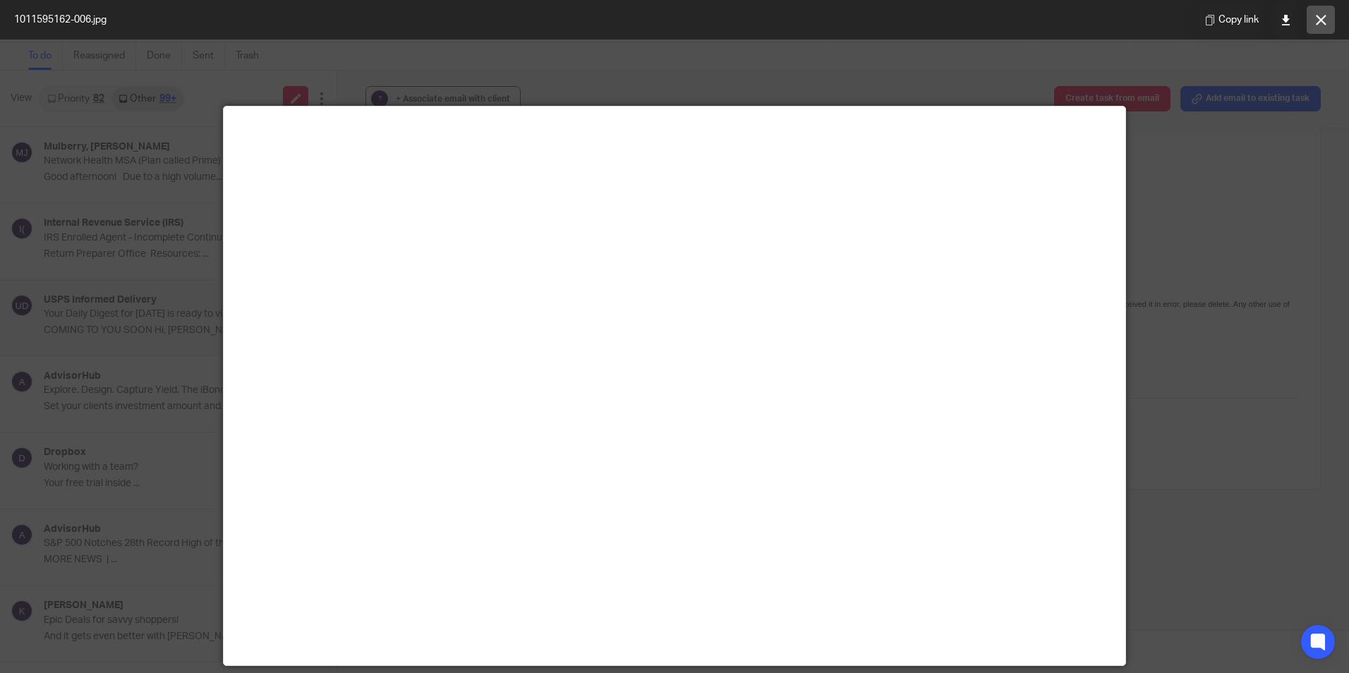
click at [1329, 21] on button at bounding box center [1320, 20] width 28 height 28
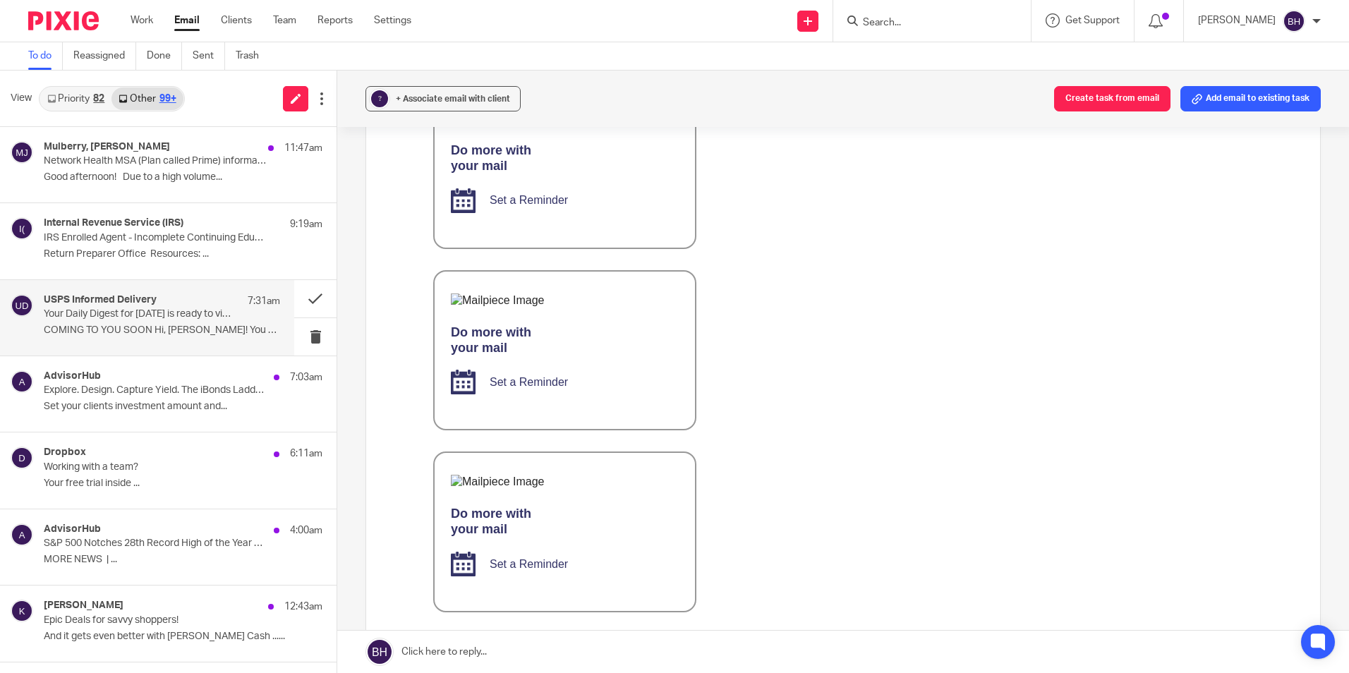
scroll to position [959, 0]
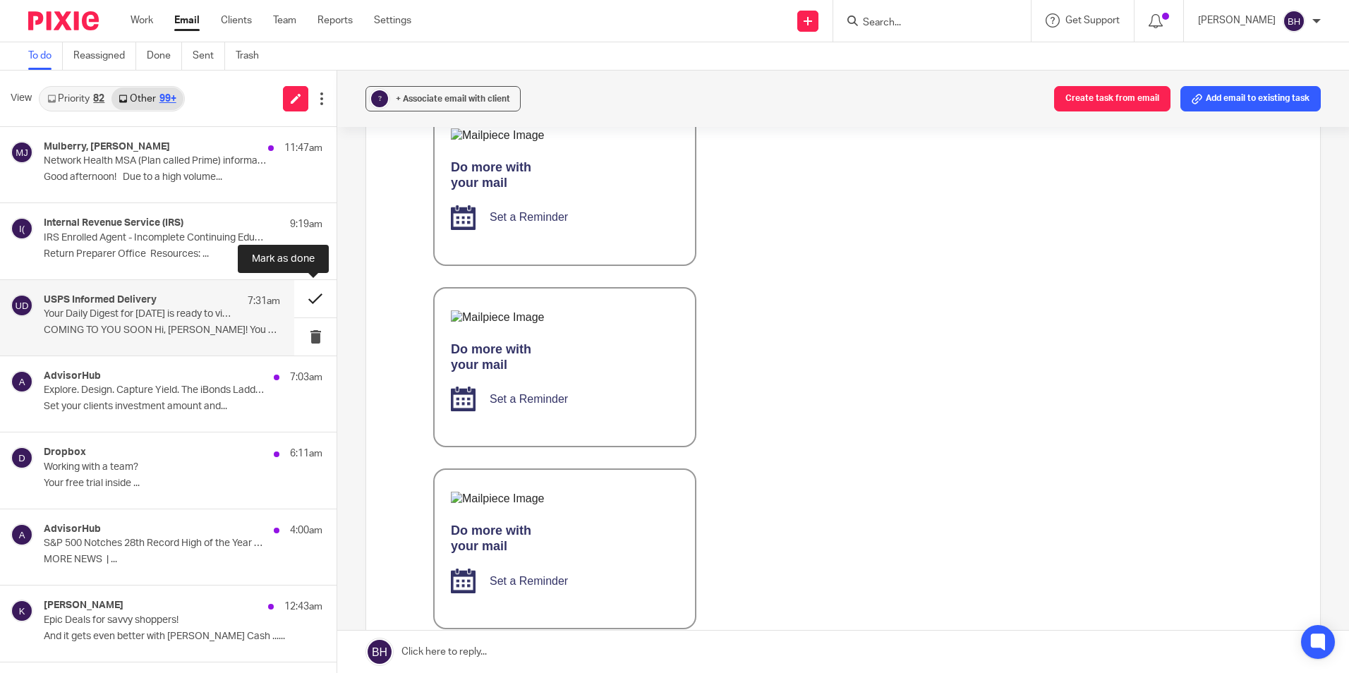
click at [312, 296] on button at bounding box center [315, 298] width 42 height 37
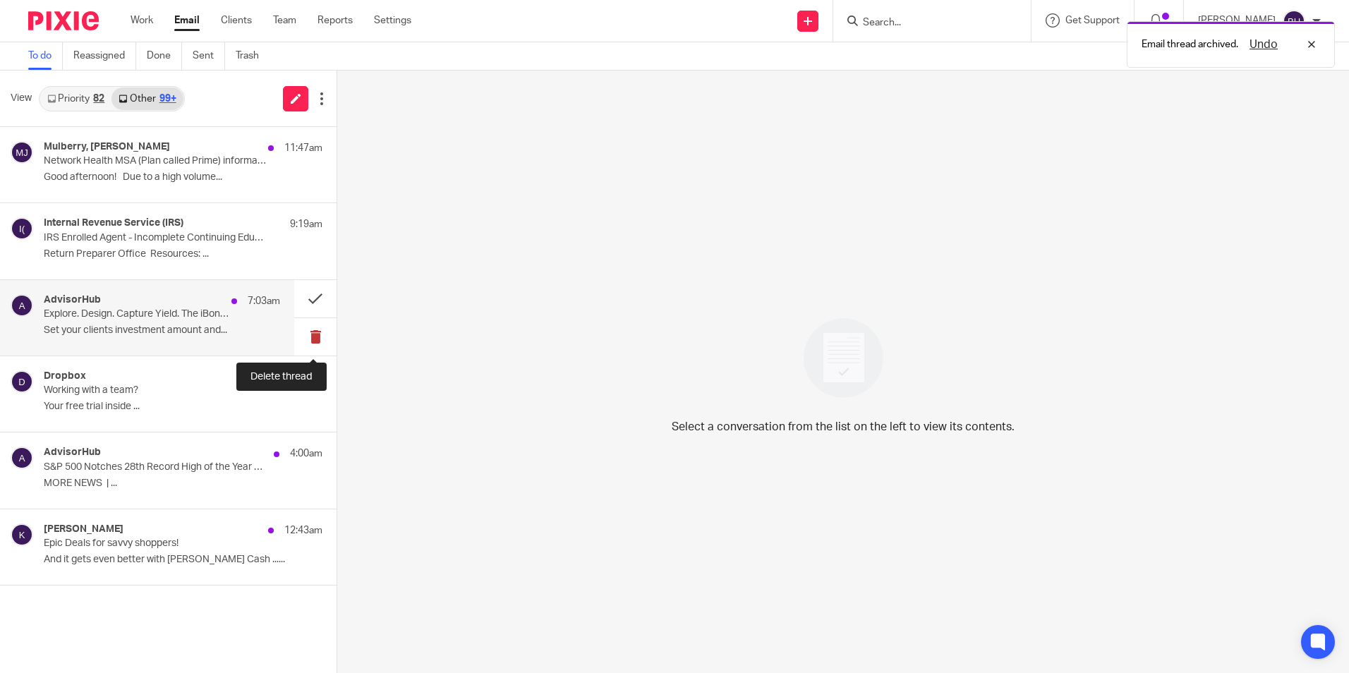
click at [312, 343] on button at bounding box center [315, 336] width 42 height 37
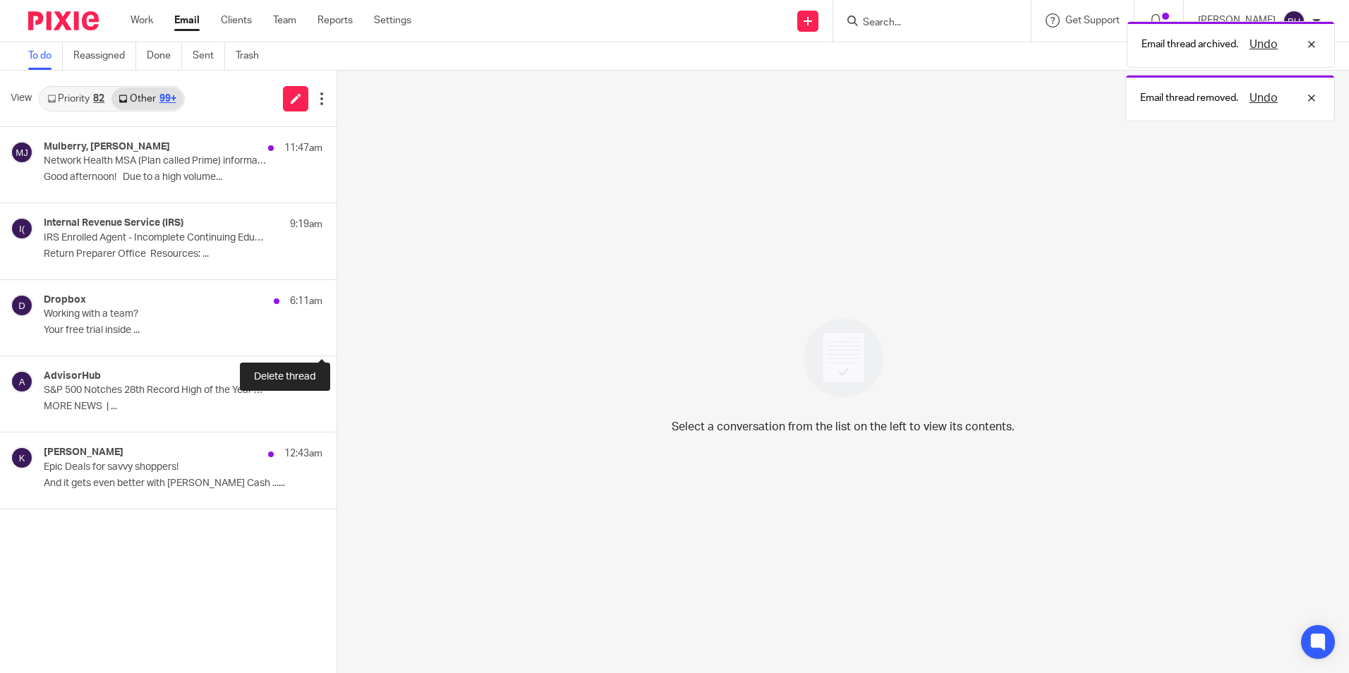
click at [336, 343] on button at bounding box center [341, 336] width 11 height 37
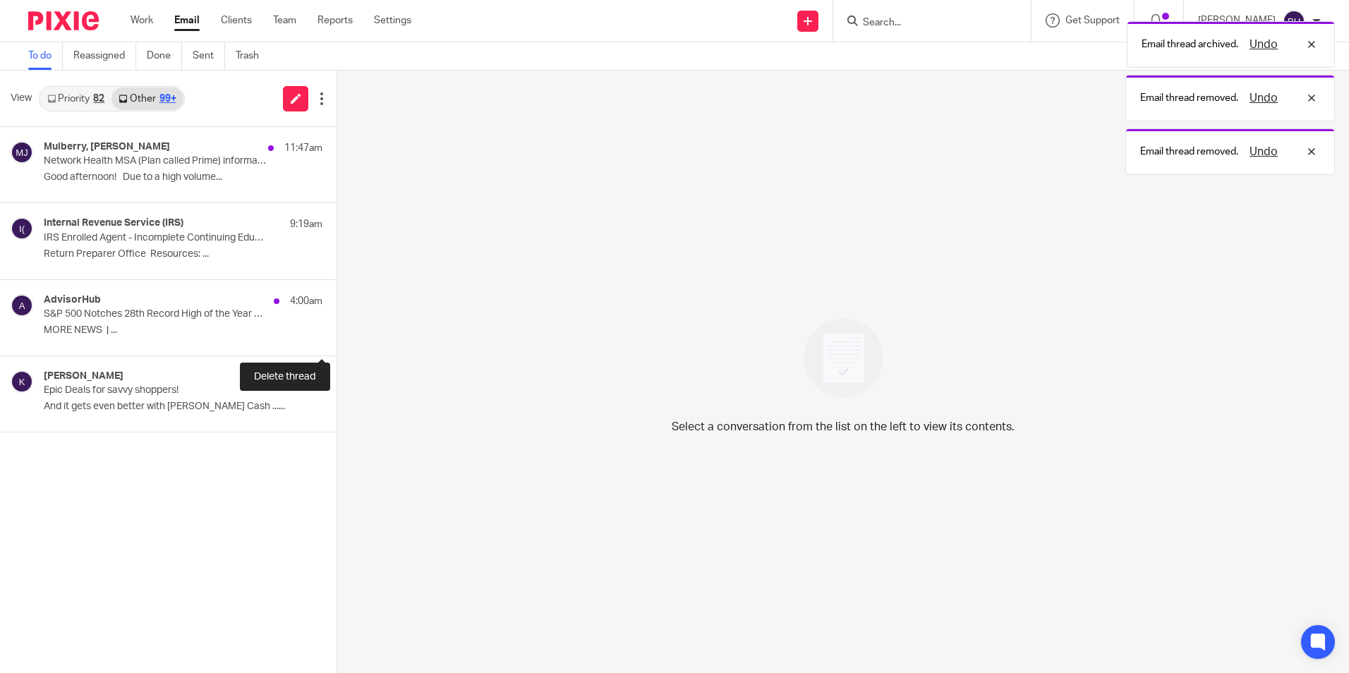
click at [336, 343] on button at bounding box center [341, 336] width 11 height 37
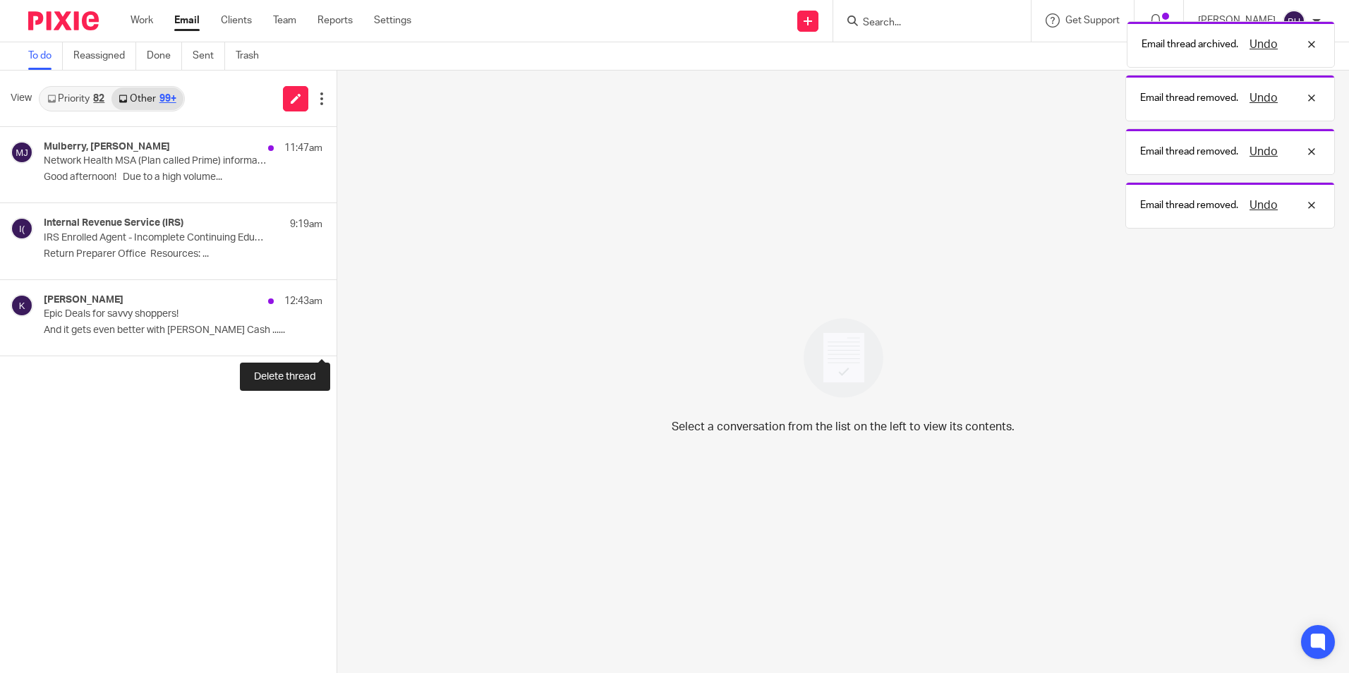
click at [336, 343] on button at bounding box center [341, 336] width 11 height 37
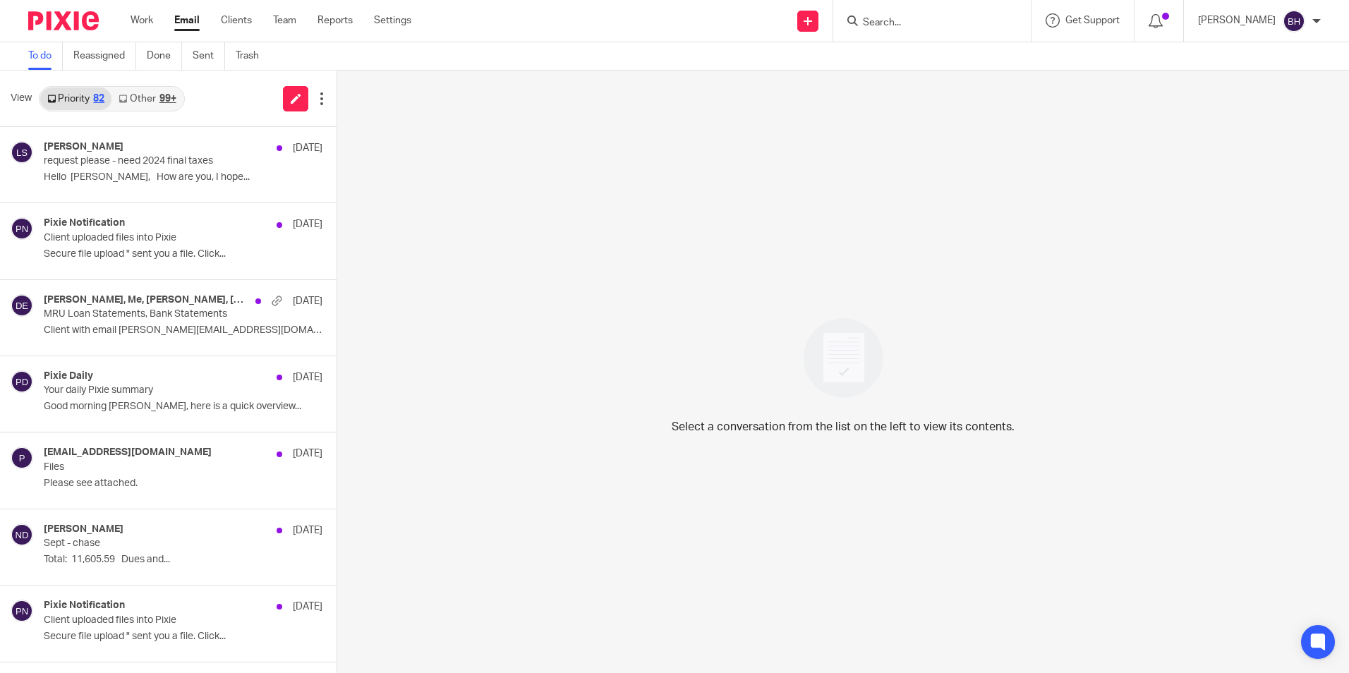
click at [137, 95] on link "Other 99+" at bounding box center [146, 98] width 71 height 23
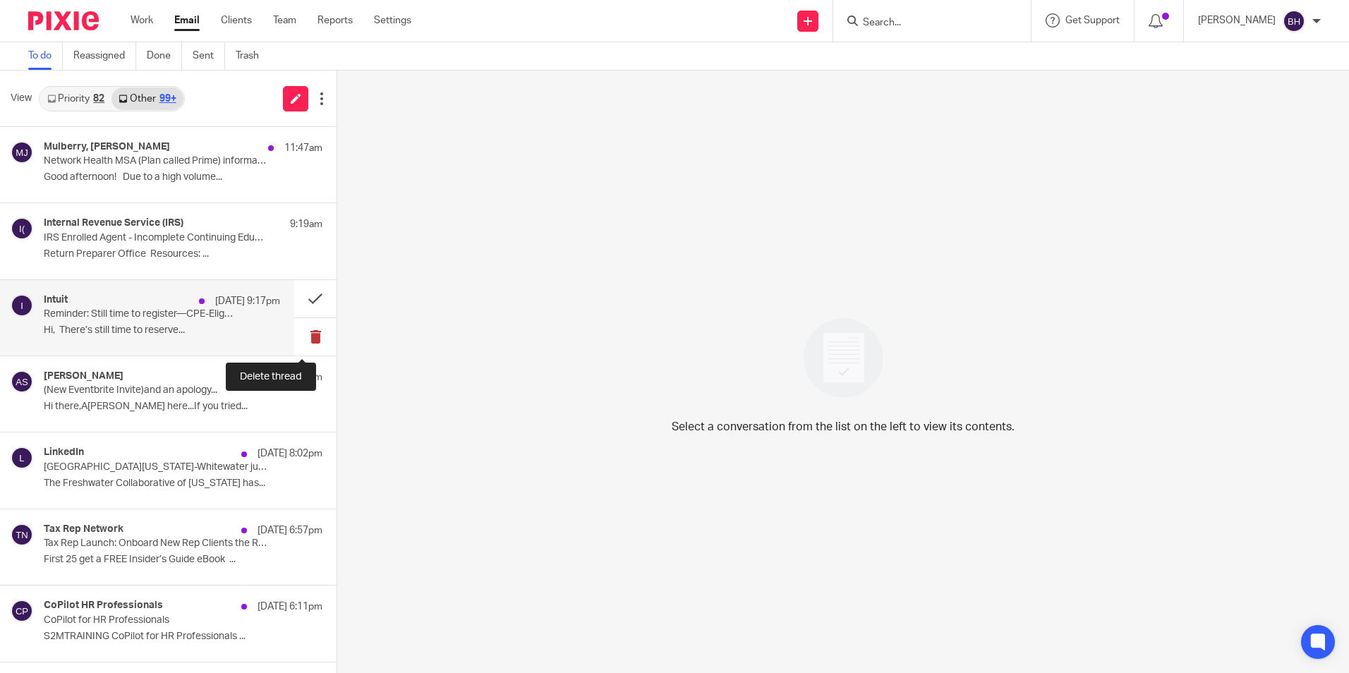
click at [299, 333] on button at bounding box center [315, 336] width 42 height 37
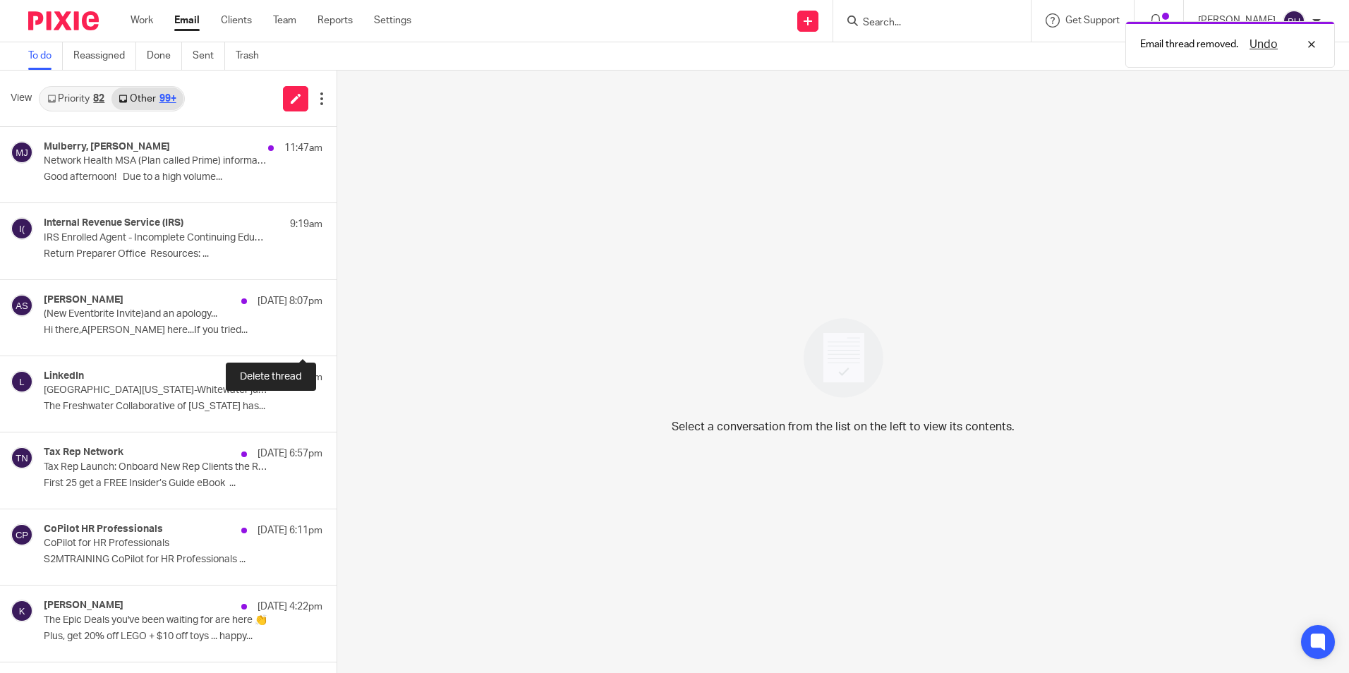
click at [336, 333] on button at bounding box center [341, 336] width 11 height 37
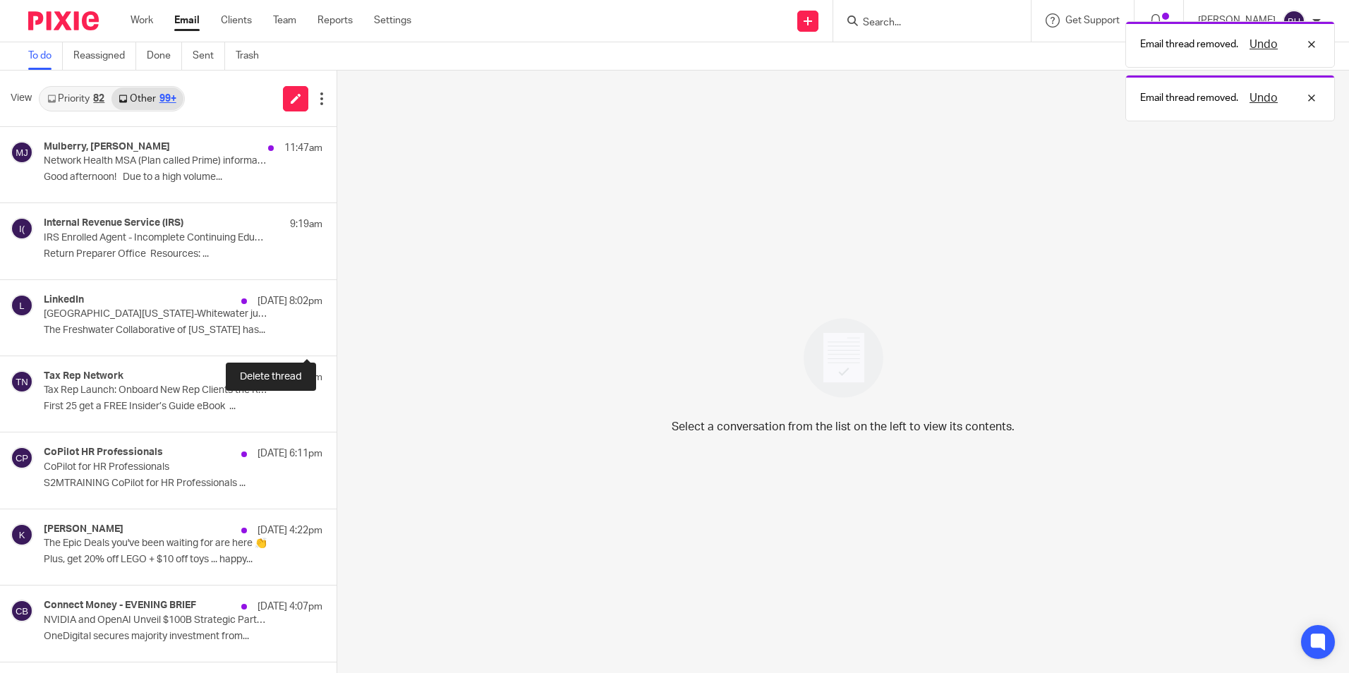
click at [336, 333] on button at bounding box center [341, 336] width 11 height 37
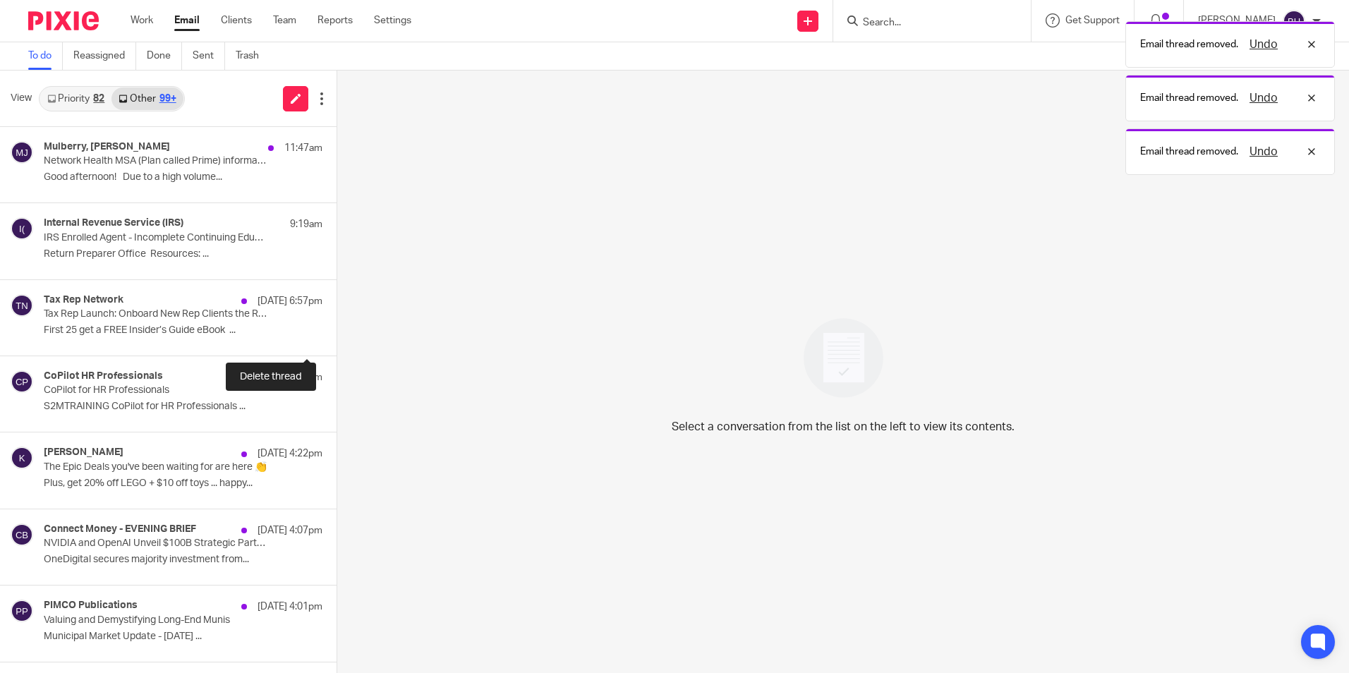
click at [336, 333] on button at bounding box center [341, 336] width 11 height 37
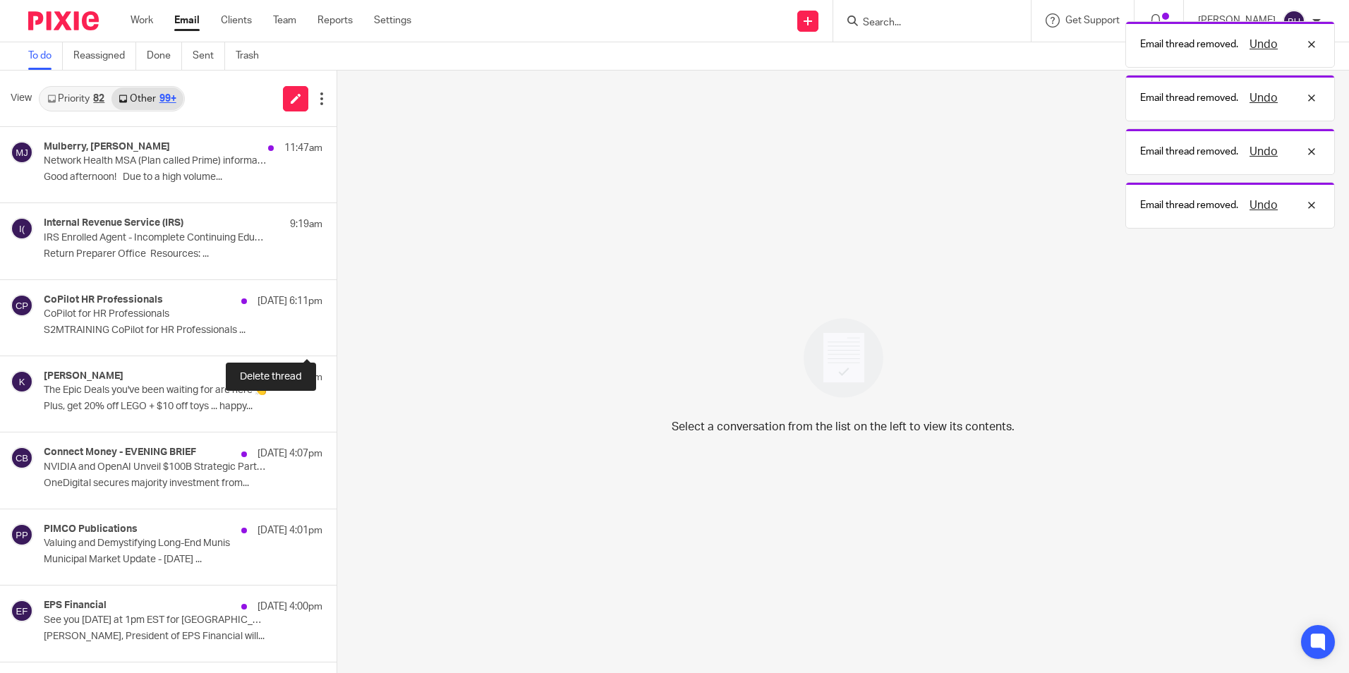
click at [336, 333] on button at bounding box center [341, 336] width 11 height 37
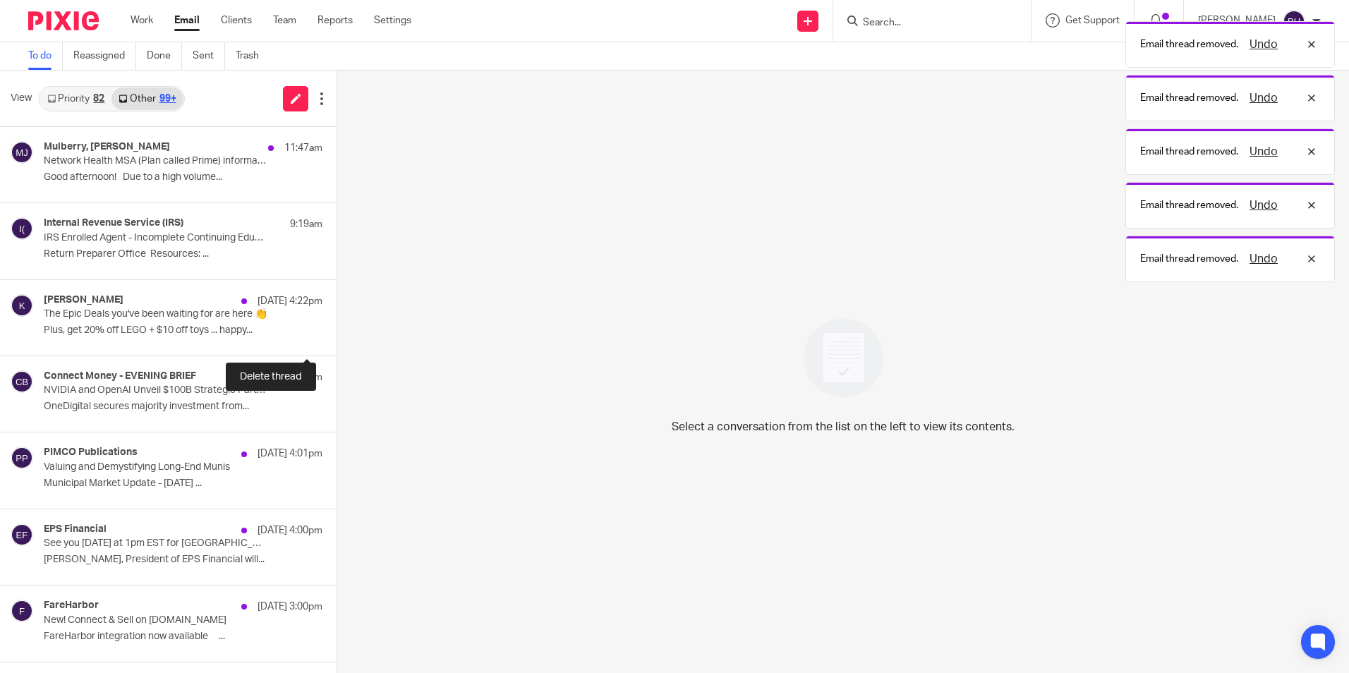
click at [336, 333] on button at bounding box center [341, 336] width 11 height 37
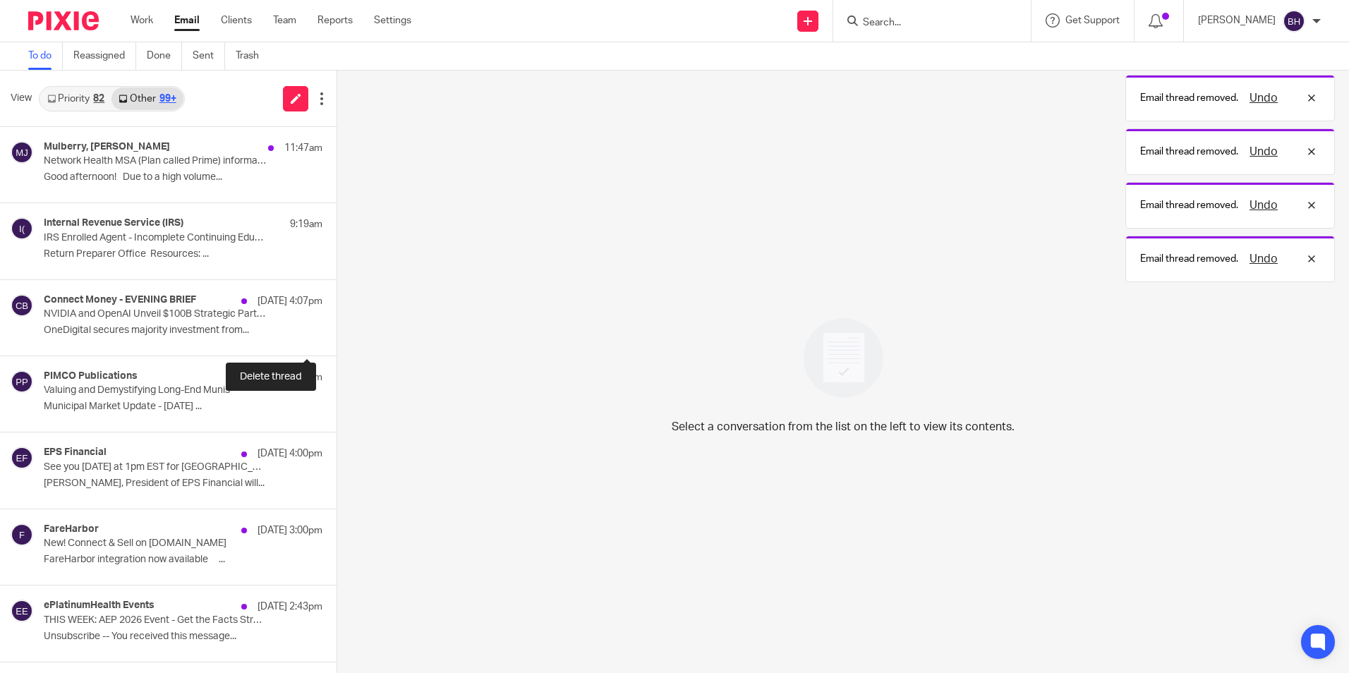
click at [336, 333] on button at bounding box center [341, 336] width 11 height 37
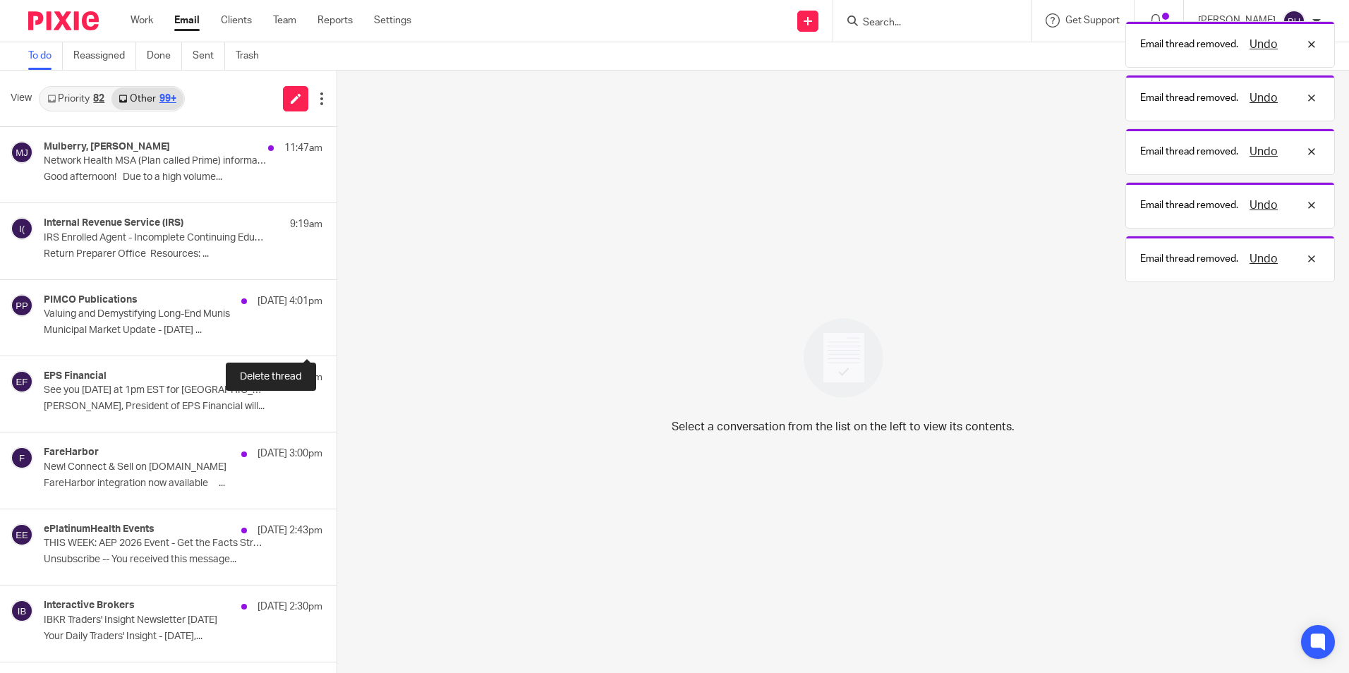
click at [336, 333] on button at bounding box center [341, 336] width 11 height 37
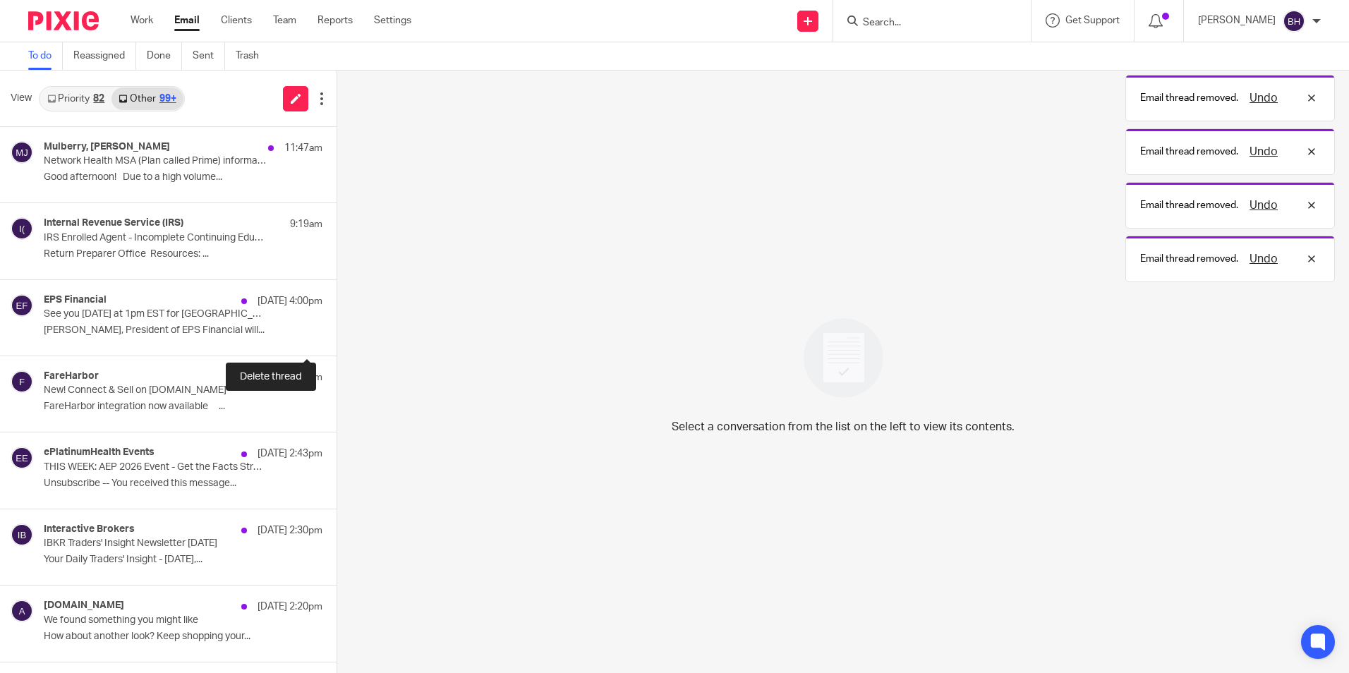
click at [336, 333] on button at bounding box center [341, 336] width 11 height 37
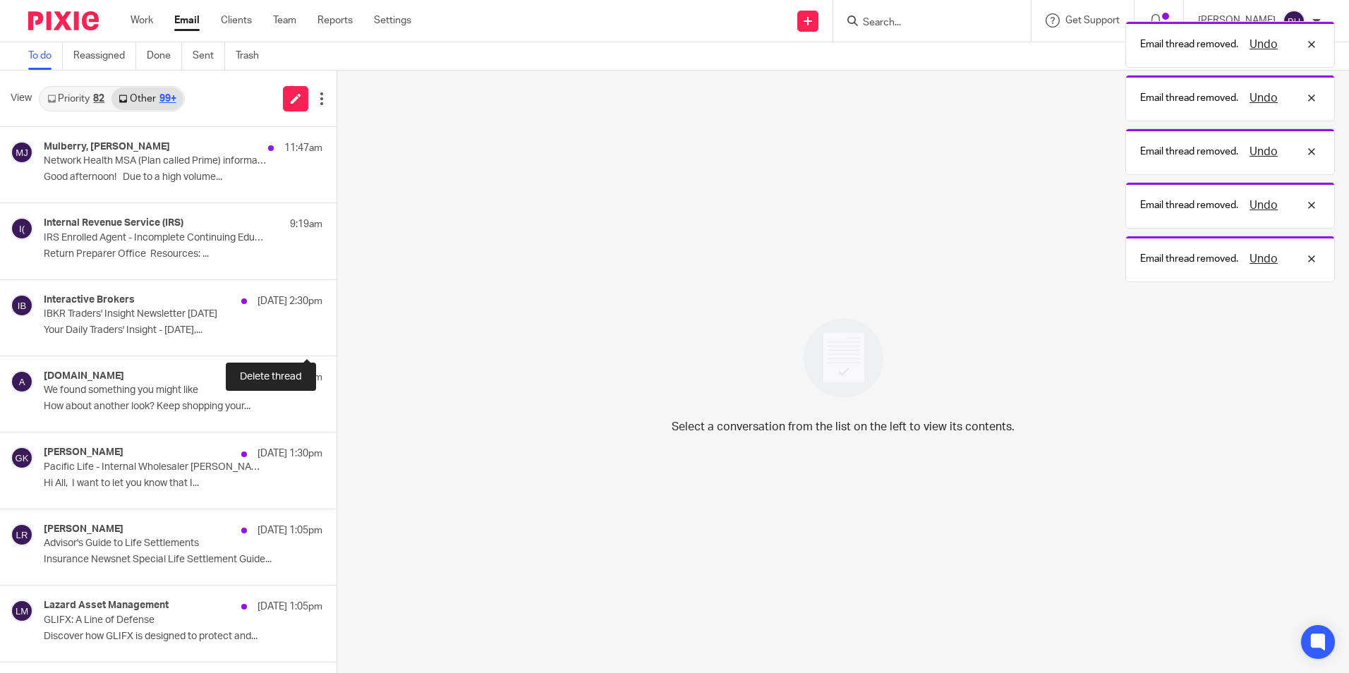
click at [336, 333] on button at bounding box center [341, 336] width 11 height 37
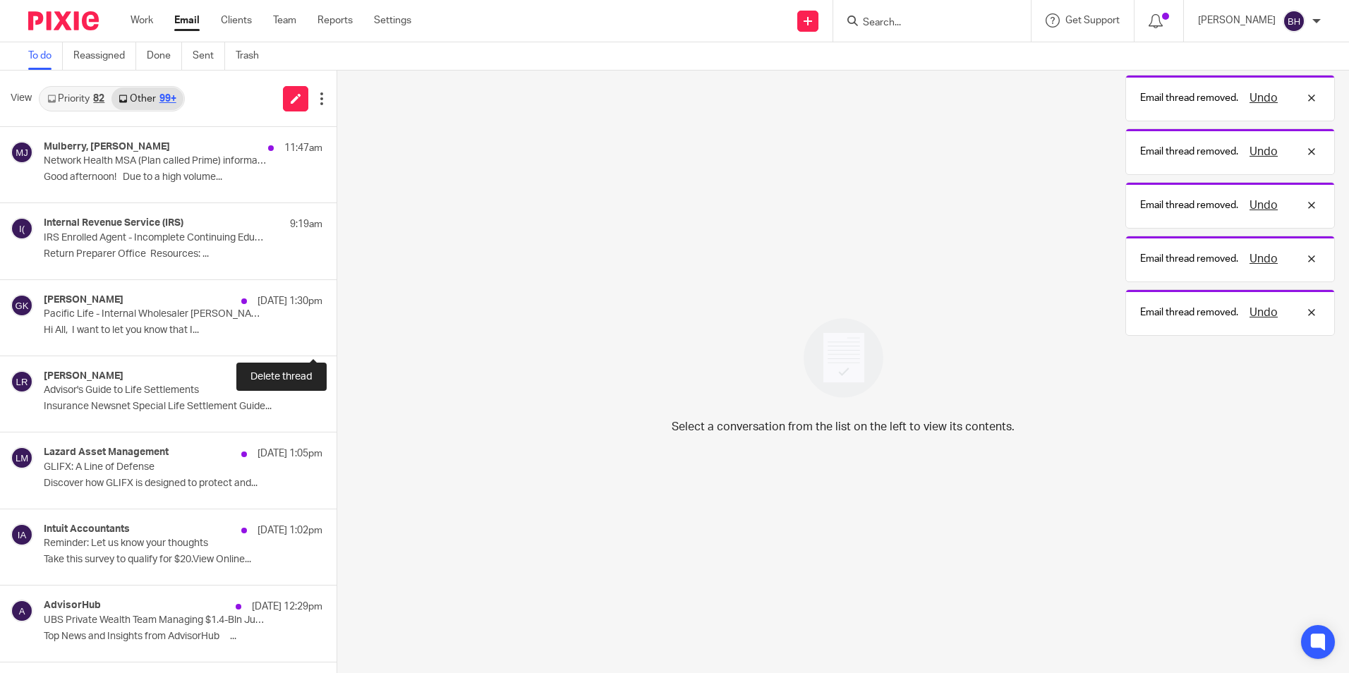
click at [336, 333] on button at bounding box center [341, 336] width 11 height 37
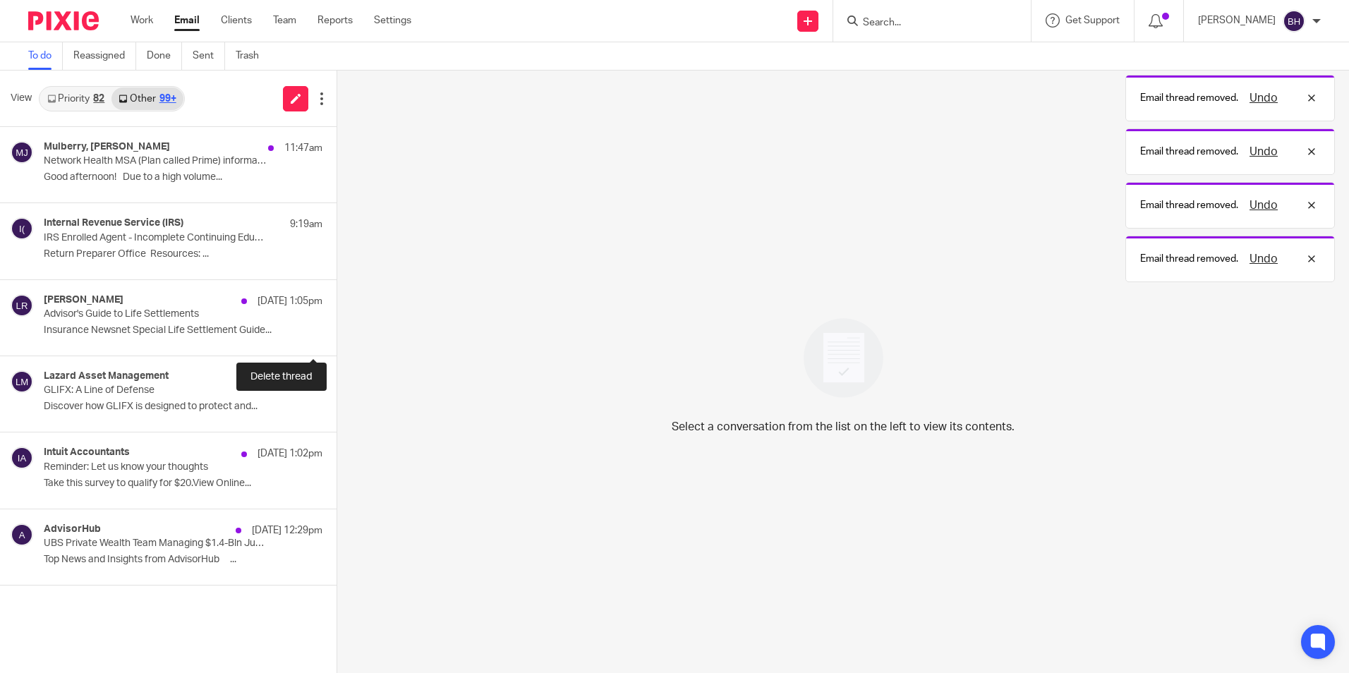
click at [336, 333] on button at bounding box center [341, 336] width 11 height 37
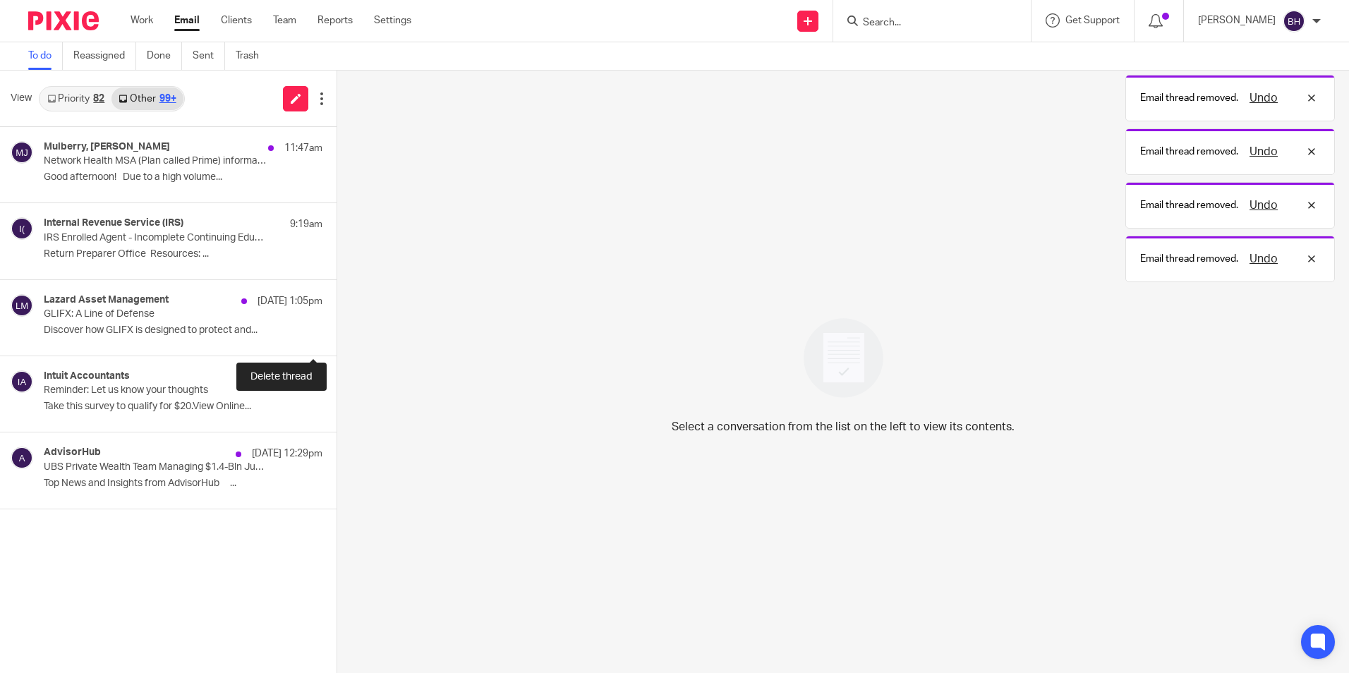
click at [336, 333] on button at bounding box center [341, 336] width 11 height 37
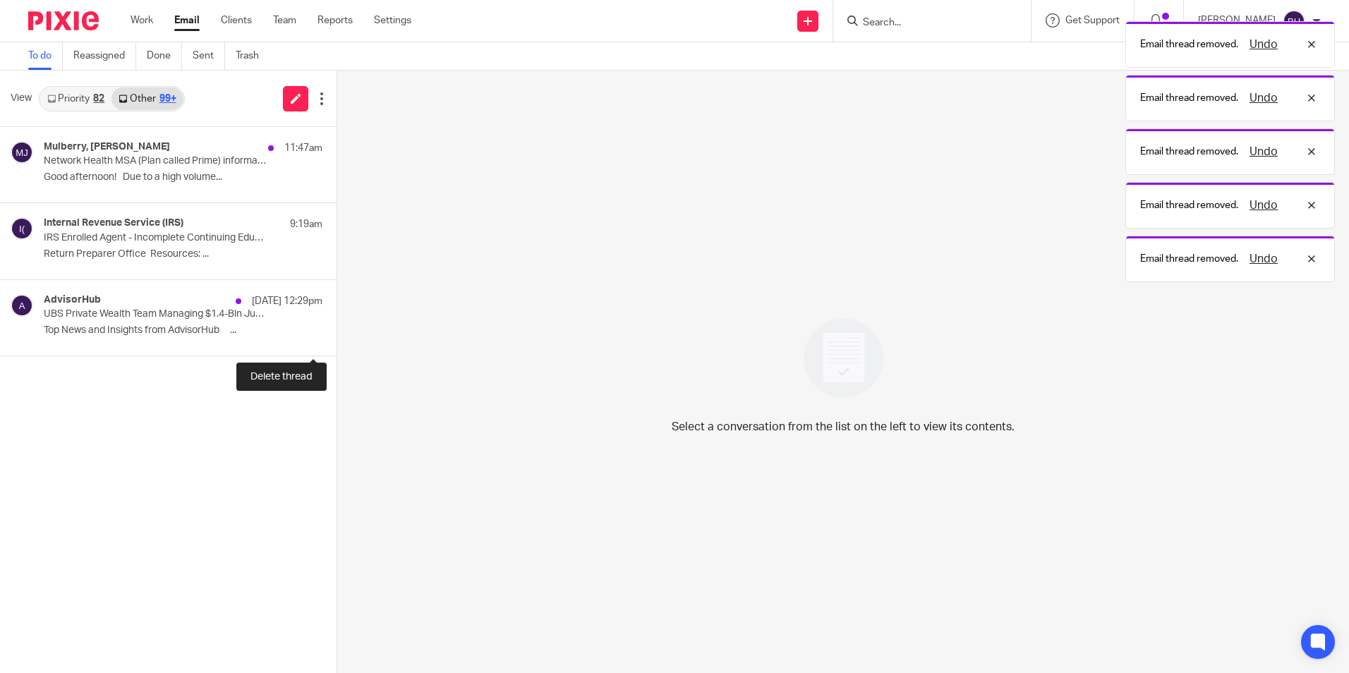
click at [336, 333] on button at bounding box center [341, 336] width 11 height 37
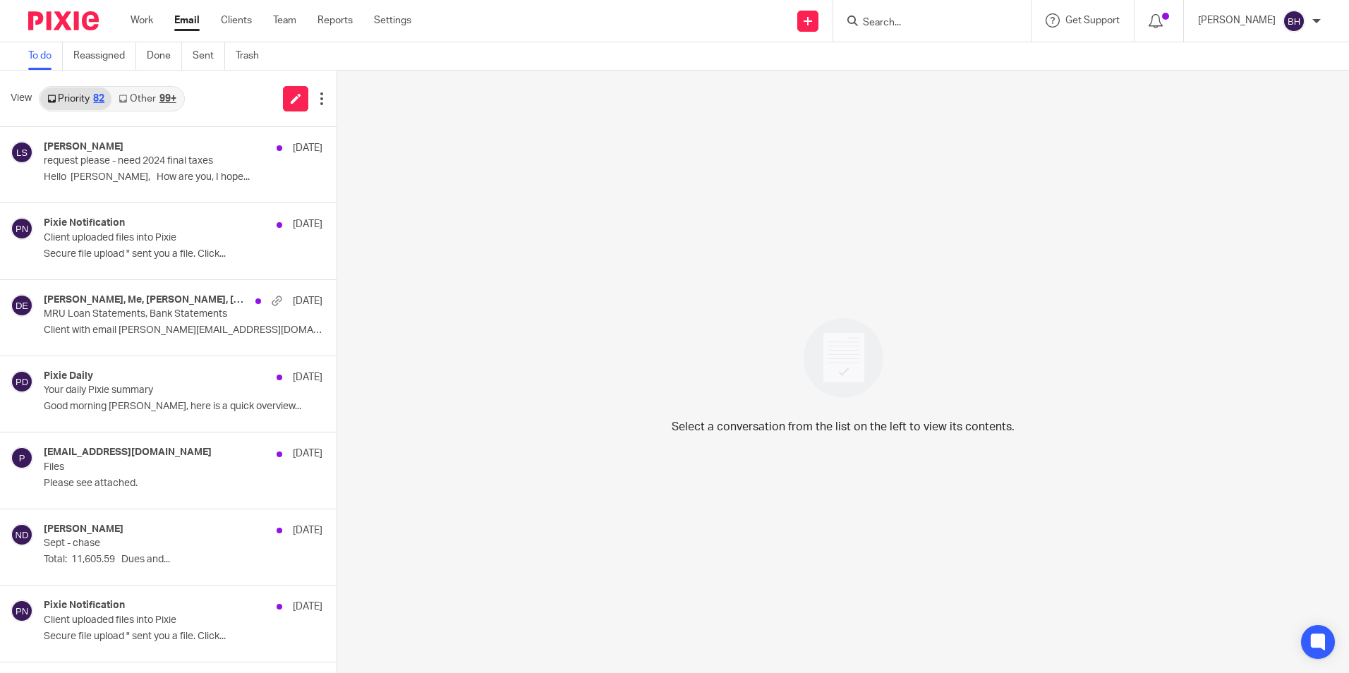
click at [157, 97] on link "Other 99+" at bounding box center [146, 98] width 71 height 23
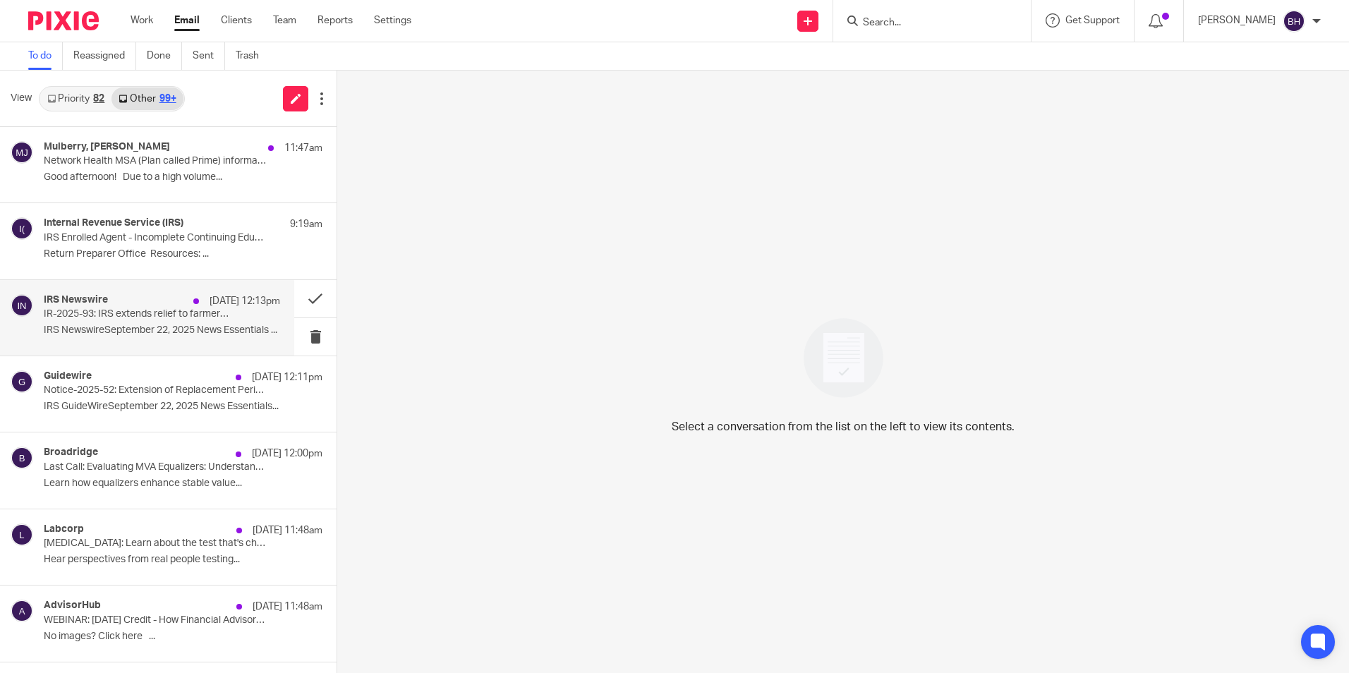
click at [167, 307] on div "IRS Newswire Sep 22 12:13pm" at bounding box center [162, 301] width 236 height 14
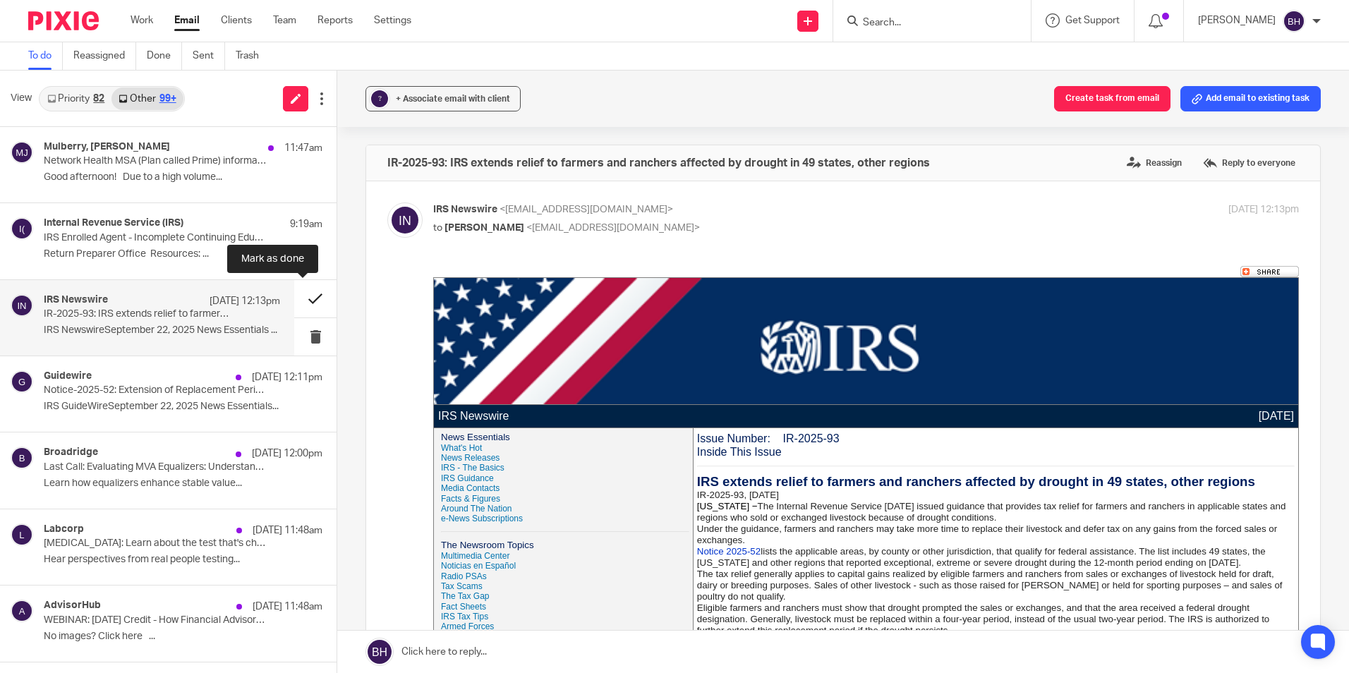
click at [298, 296] on button at bounding box center [315, 298] width 42 height 37
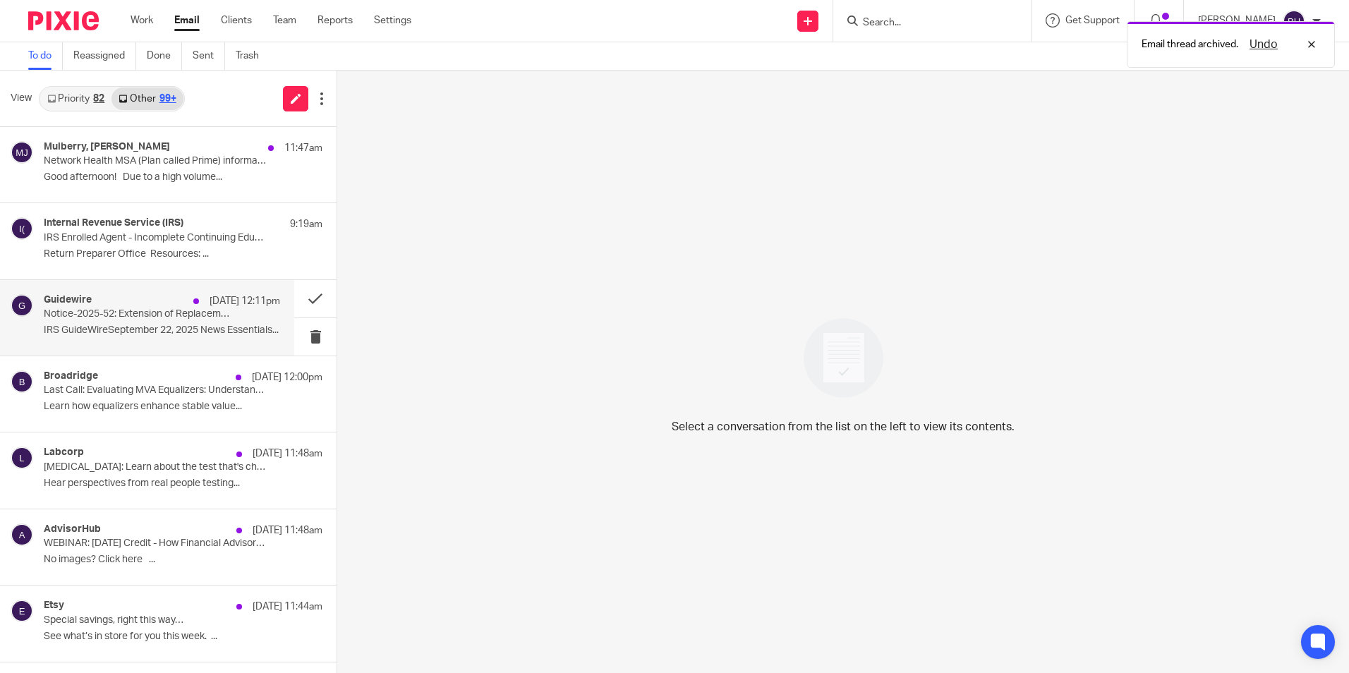
click at [170, 329] on p "IRS GuideWireSeptember 22, 2025 News Essentials..." at bounding box center [162, 330] width 236 height 12
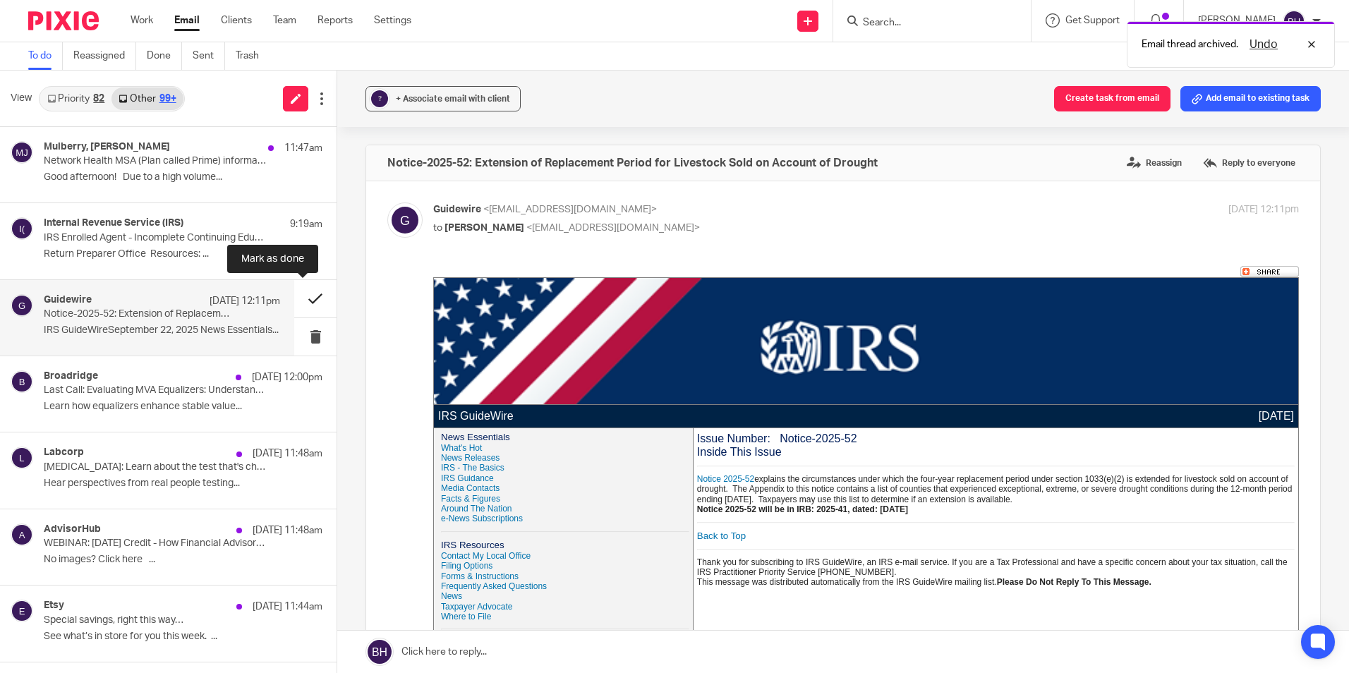
click at [296, 297] on button at bounding box center [315, 298] width 42 height 37
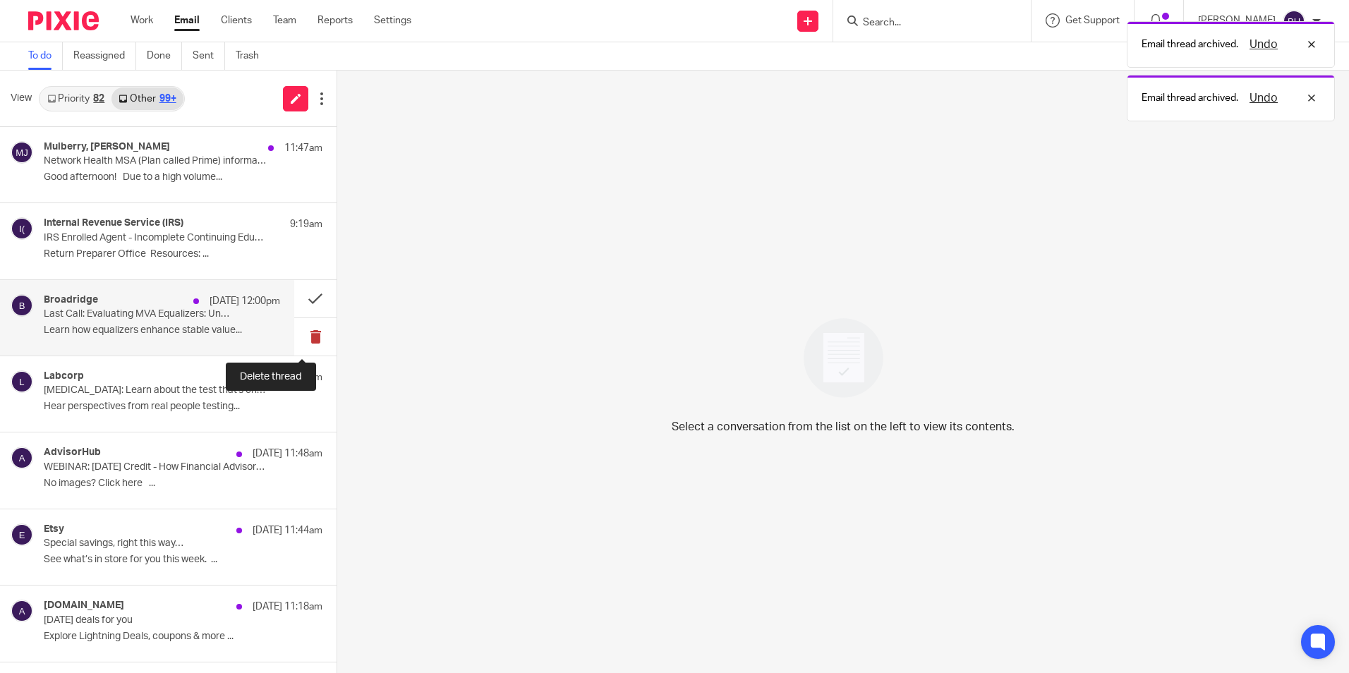
click at [305, 332] on button at bounding box center [315, 336] width 42 height 37
click at [306, 336] on button at bounding box center [315, 336] width 42 height 37
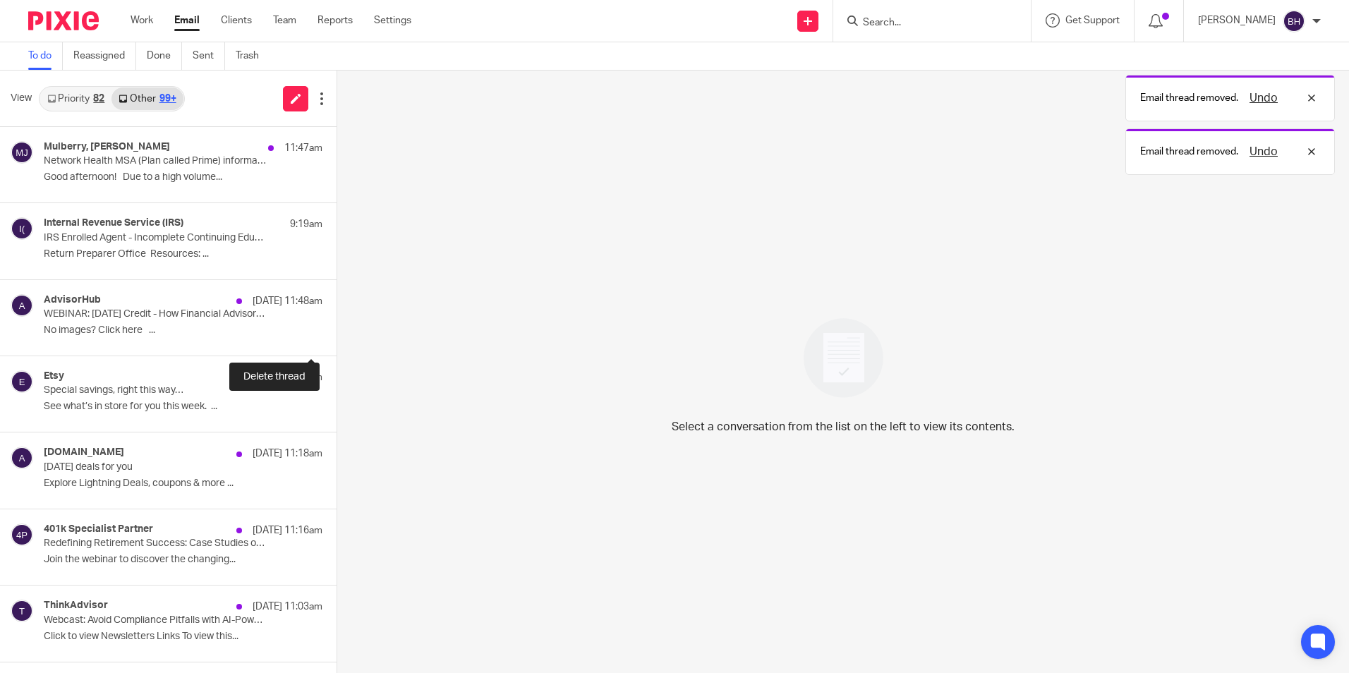
click at [336, 336] on button at bounding box center [341, 336] width 11 height 37
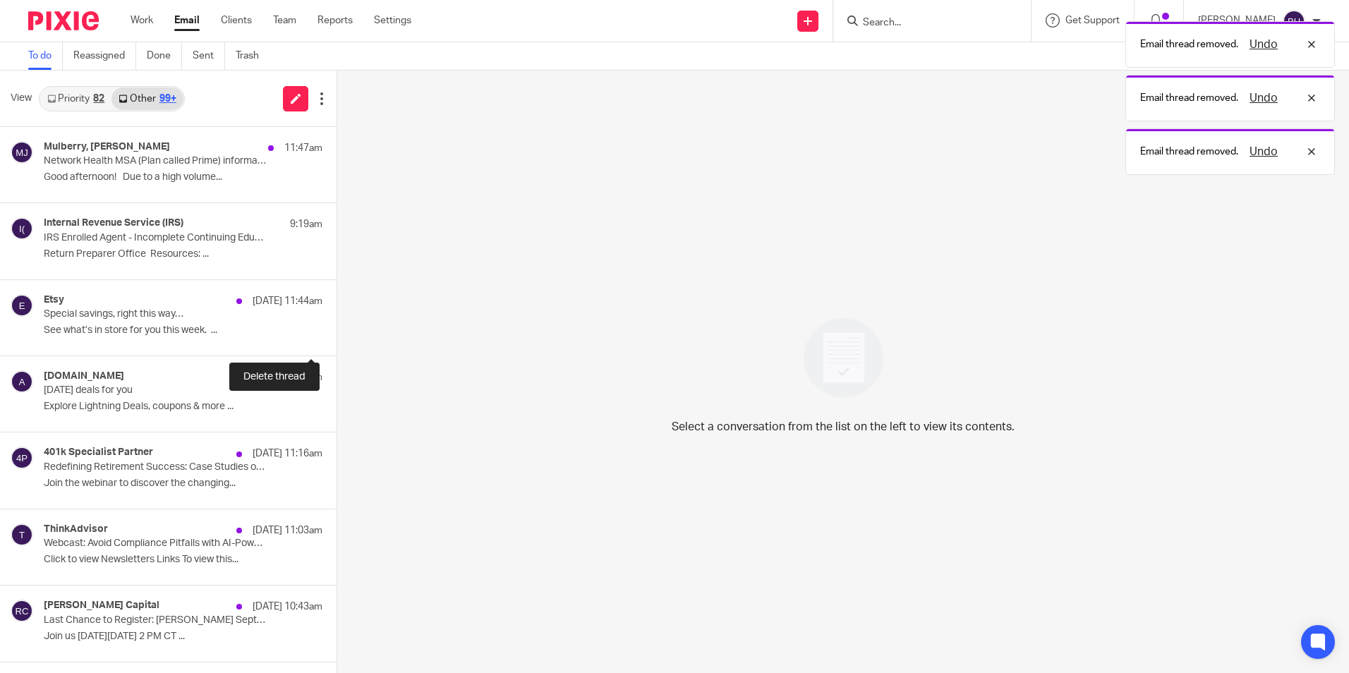
click at [336, 336] on button at bounding box center [341, 336] width 11 height 37
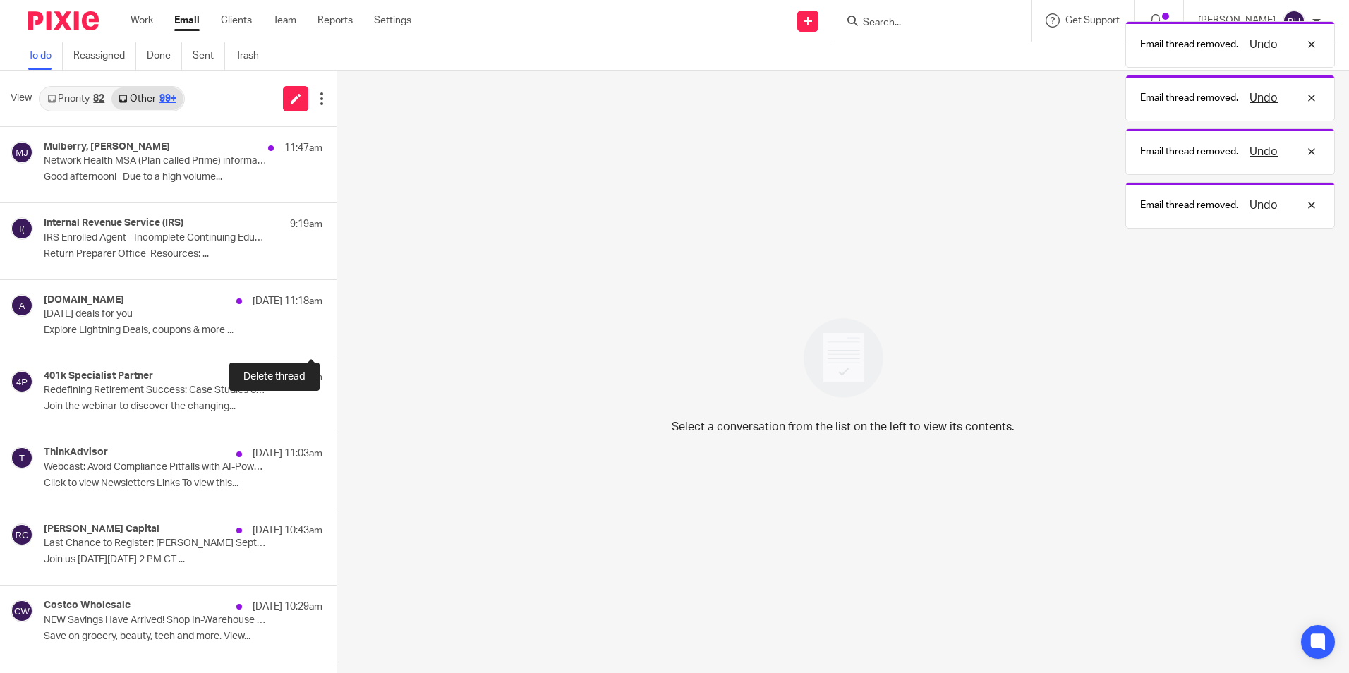
click at [336, 336] on button at bounding box center [341, 336] width 11 height 37
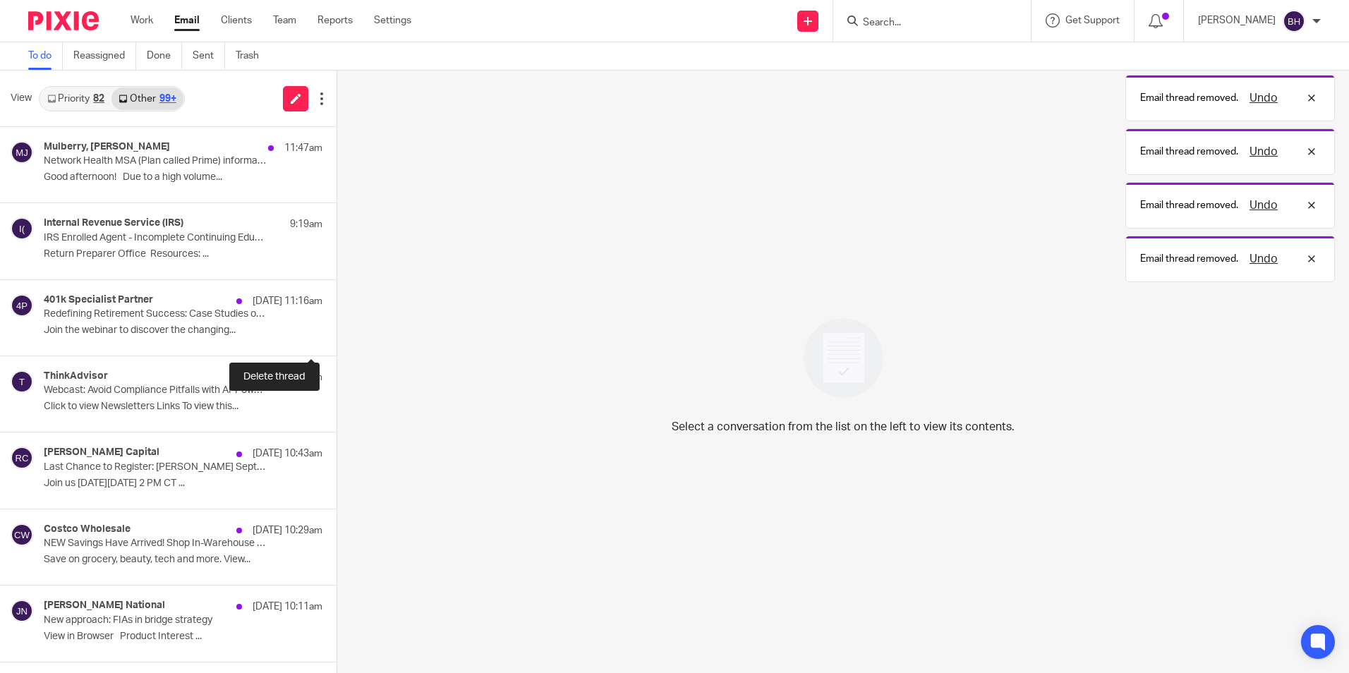
click at [336, 336] on button at bounding box center [341, 336] width 11 height 37
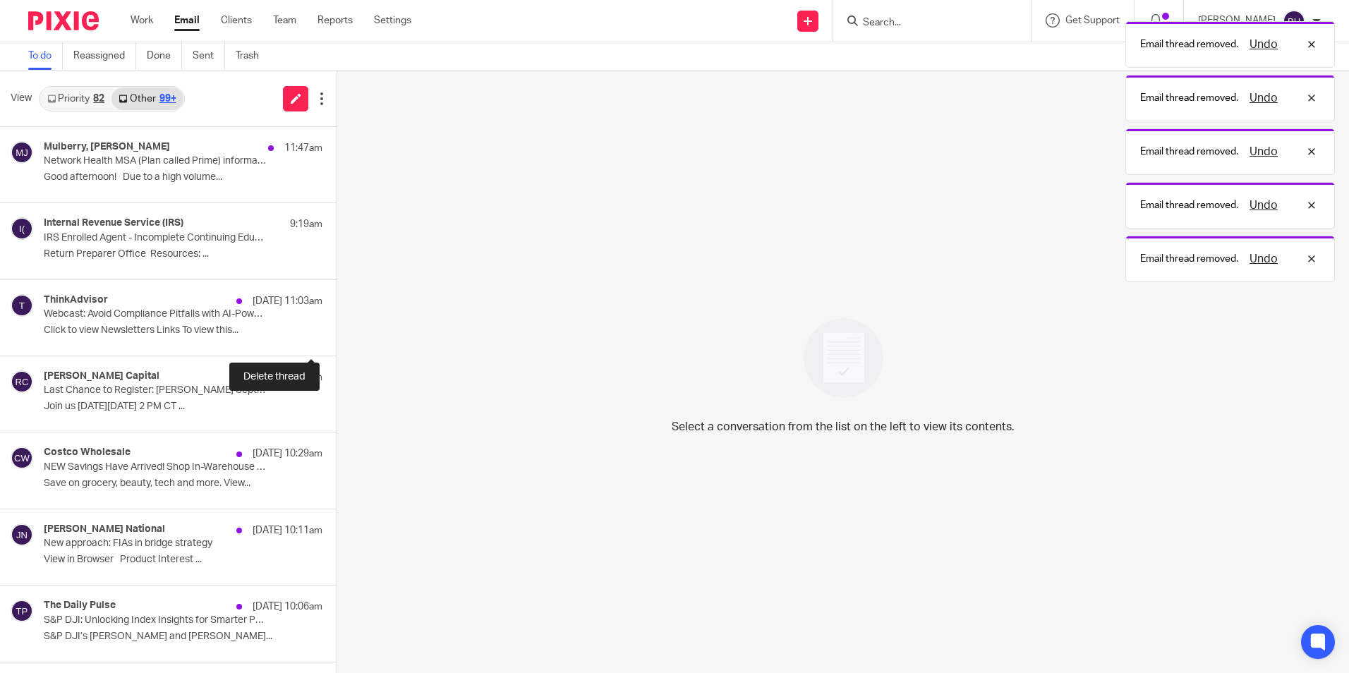
click at [336, 336] on button at bounding box center [341, 336] width 11 height 37
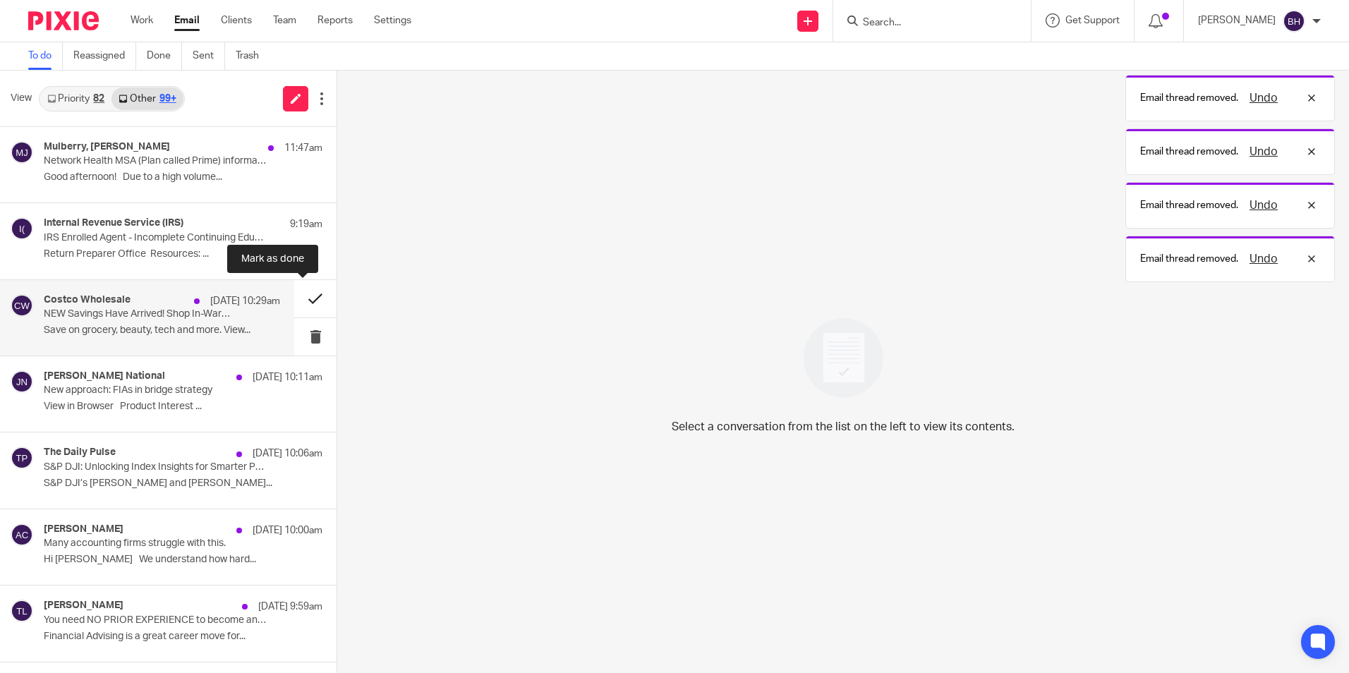
click at [306, 301] on button at bounding box center [315, 298] width 42 height 37
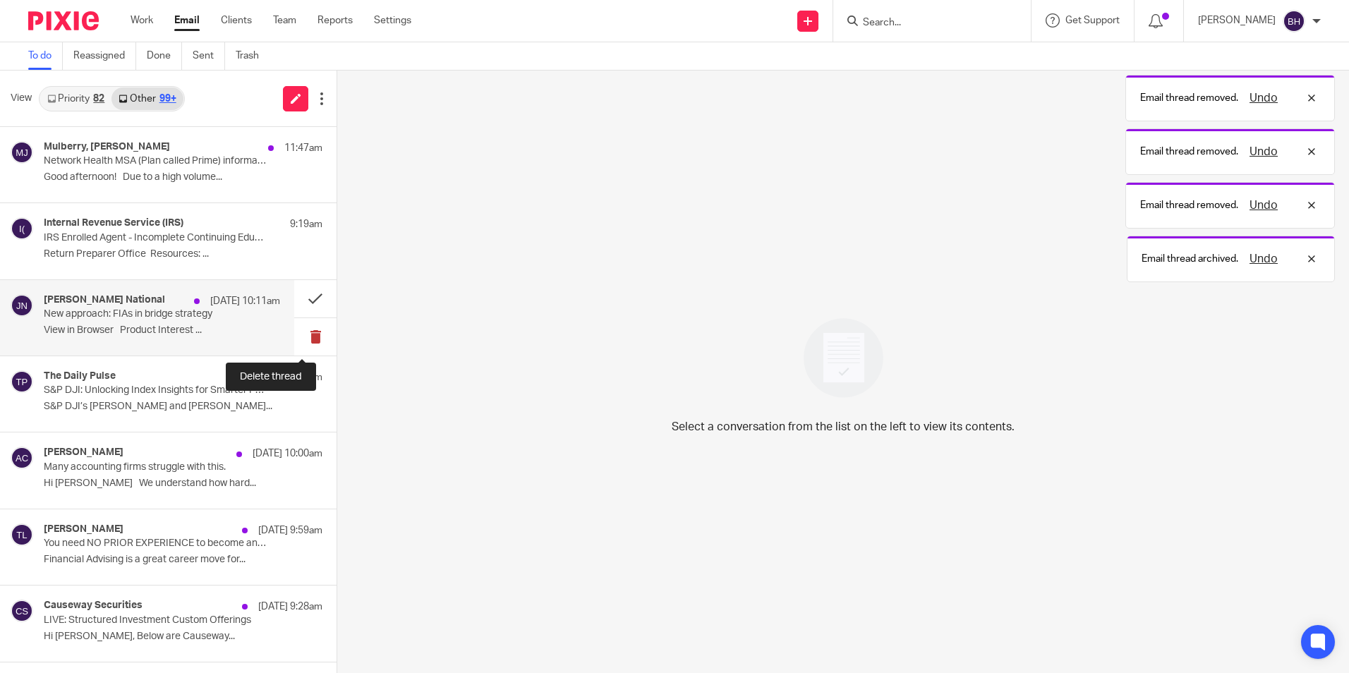
click at [301, 327] on button at bounding box center [315, 336] width 42 height 37
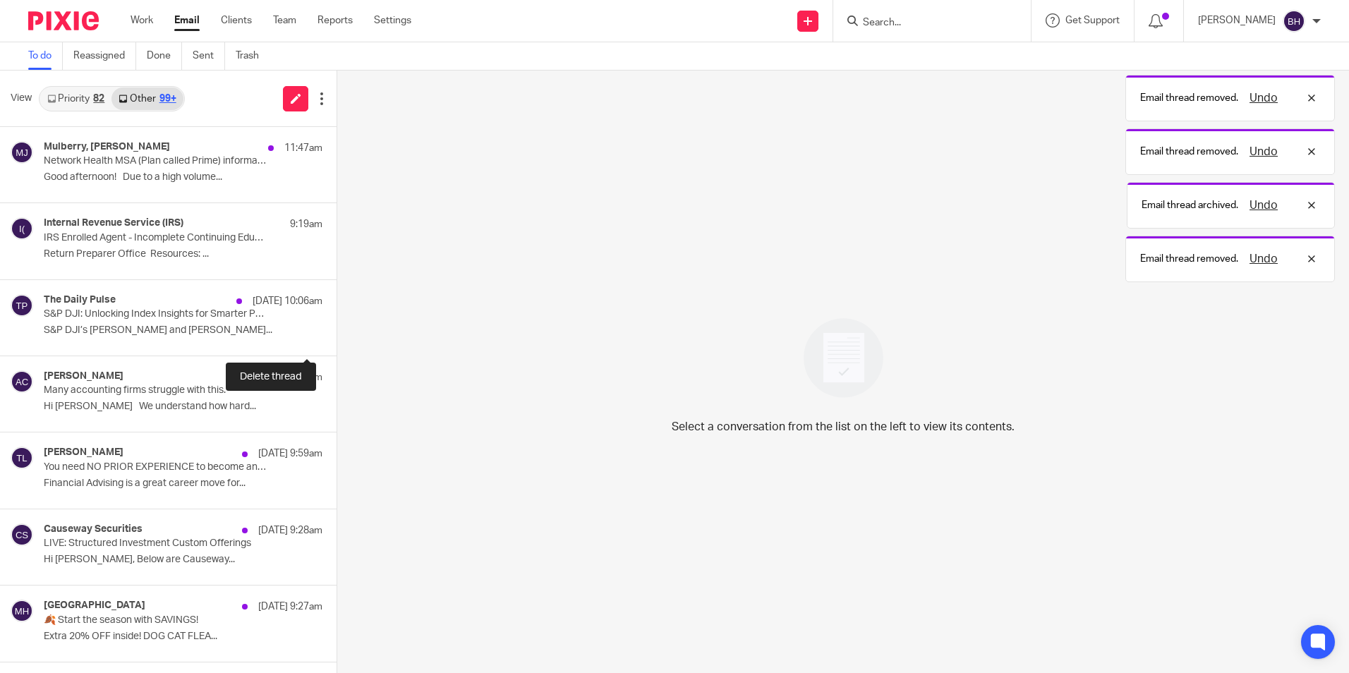
click at [336, 327] on button at bounding box center [341, 336] width 11 height 37
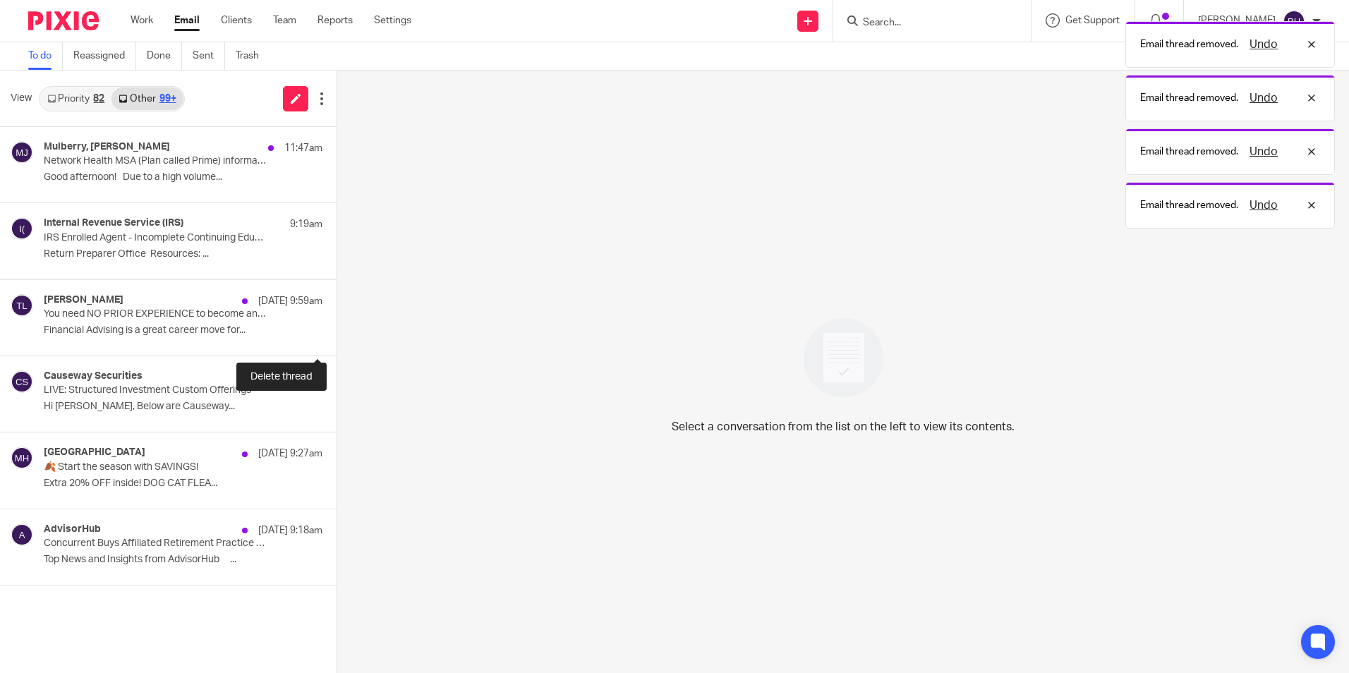
click at [336, 327] on button at bounding box center [341, 336] width 11 height 37
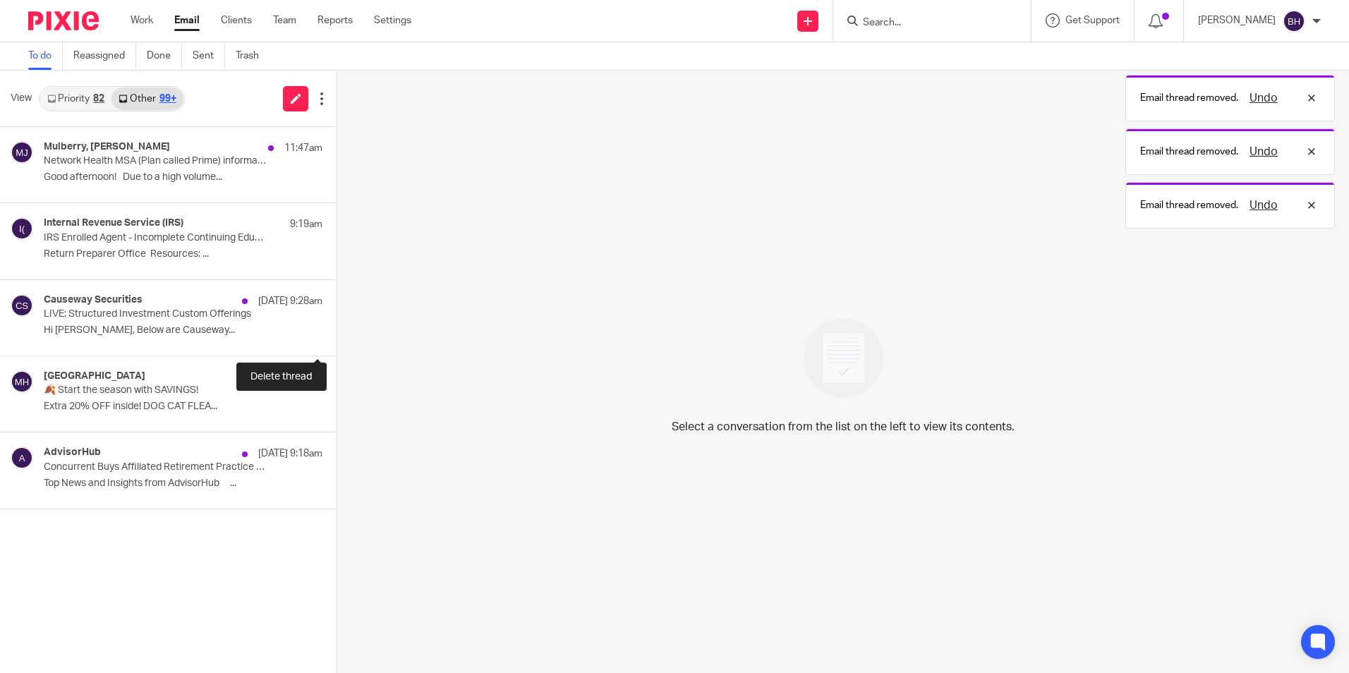
click at [336, 327] on button at bounding box center [341, 336] width 11 height 37
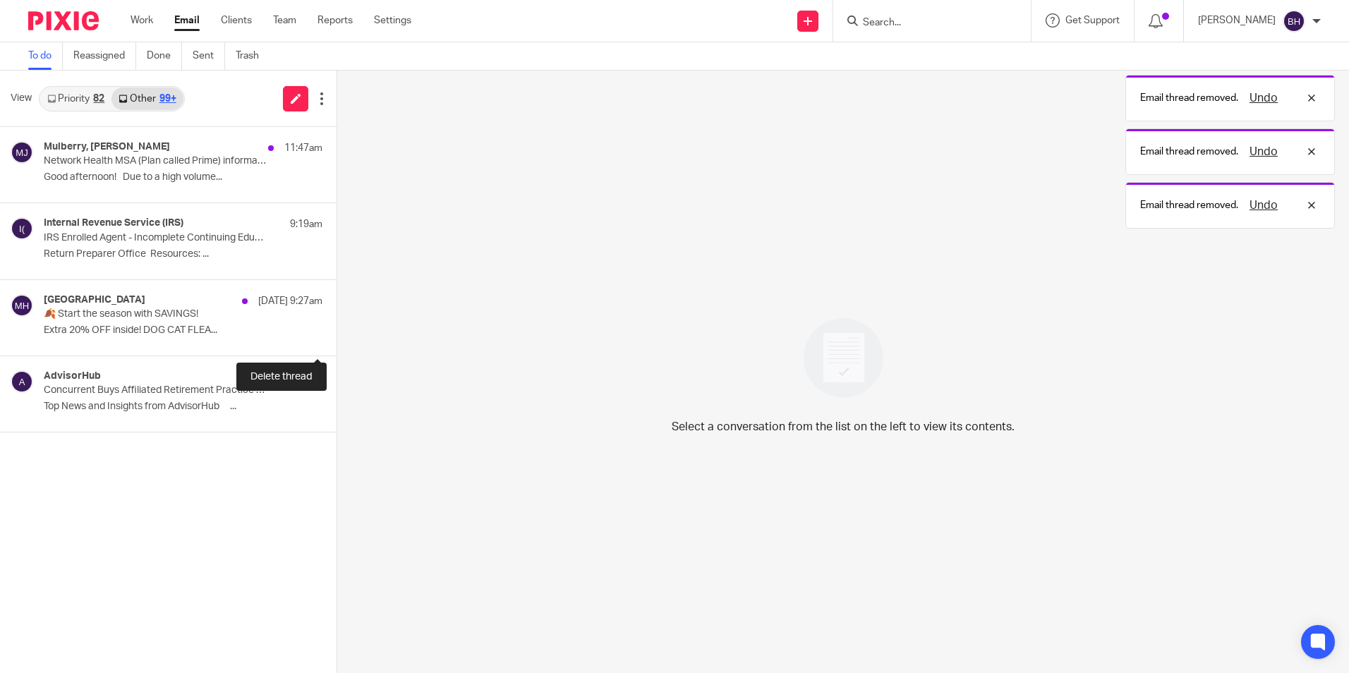
click at [336, 327] on button at bounding box center [341, 336] width 11 height 37
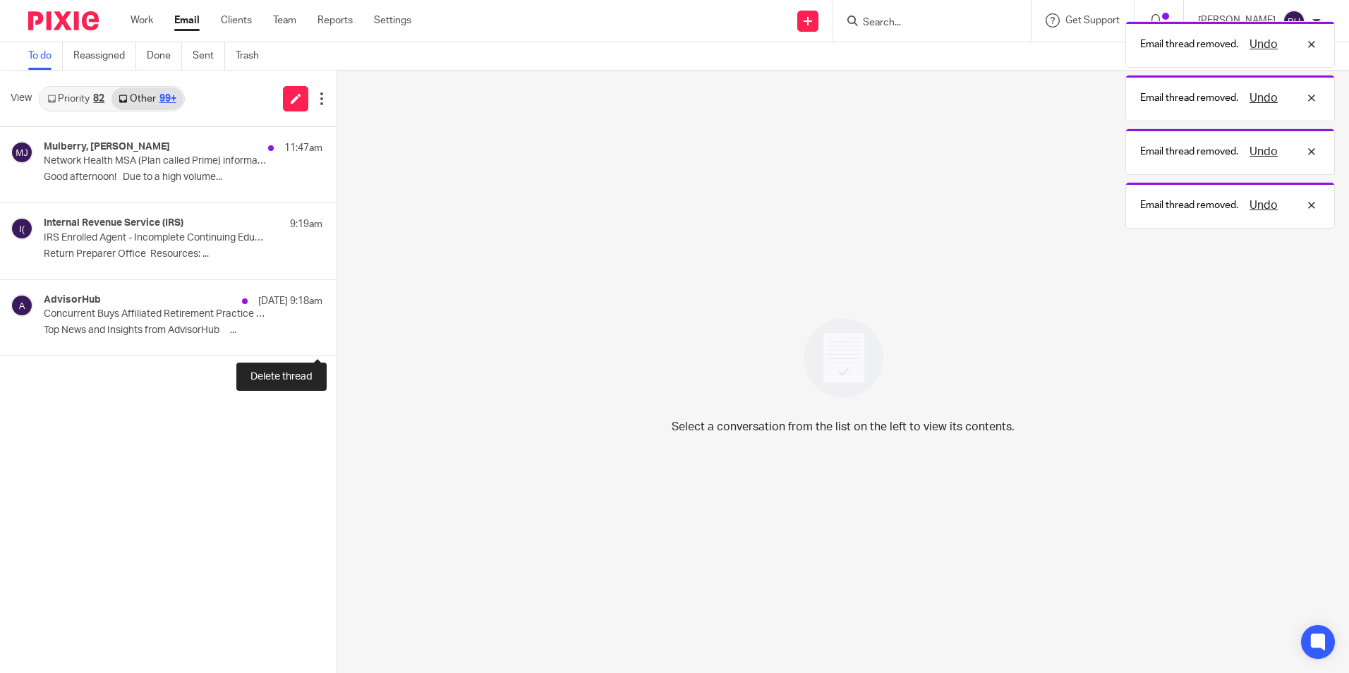
click at [336, 327] on button at bounding box center [341, 336] width 11 height 37
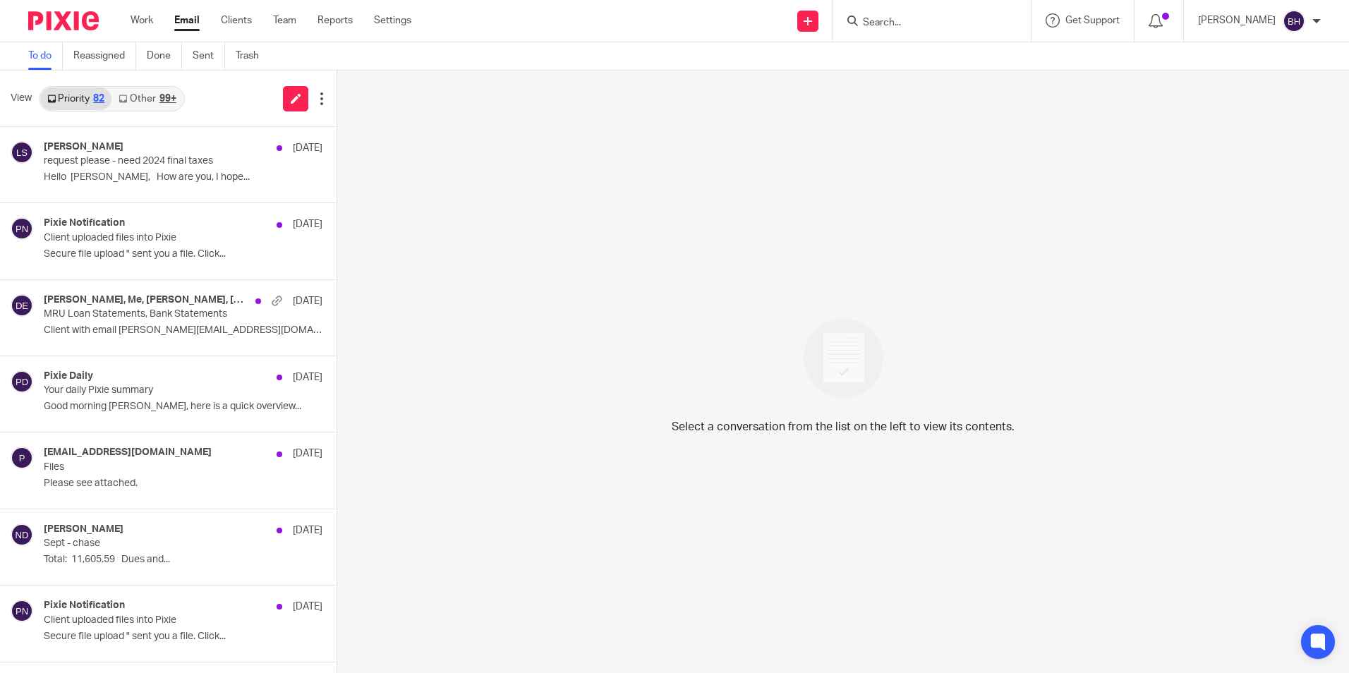
click at [139, 102] on link "Other 99+" at bounding box center [146, 98] width 71 height 23
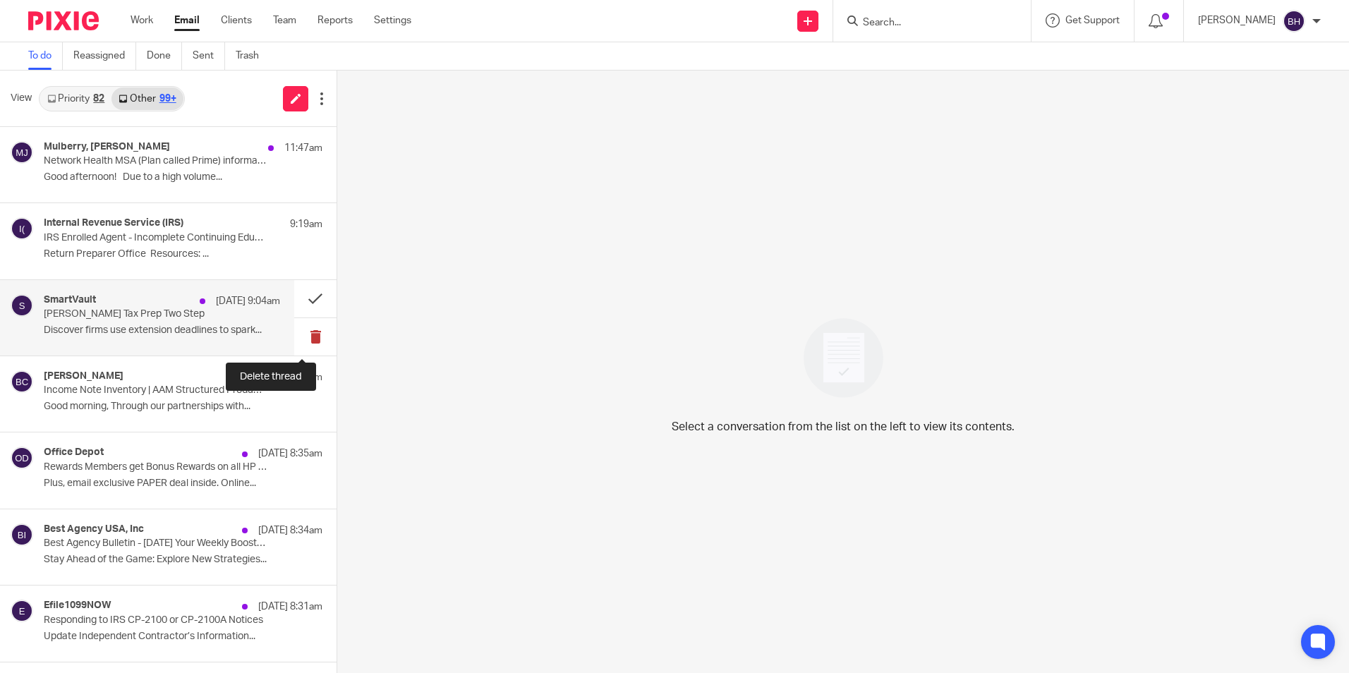
click at [297, 331] on button at bounding box center [315, 336] width 42 height 37
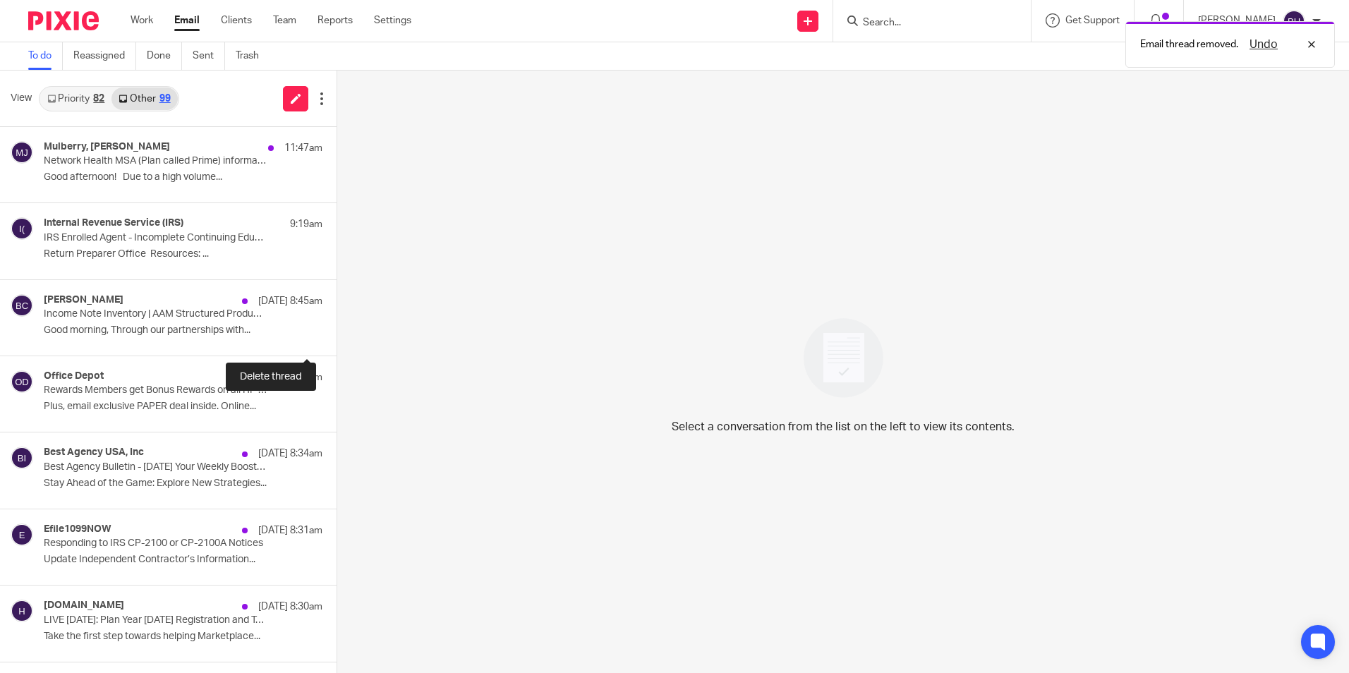
click at [336, 331] on button at bounding box center [341, 336] width 11 height 37
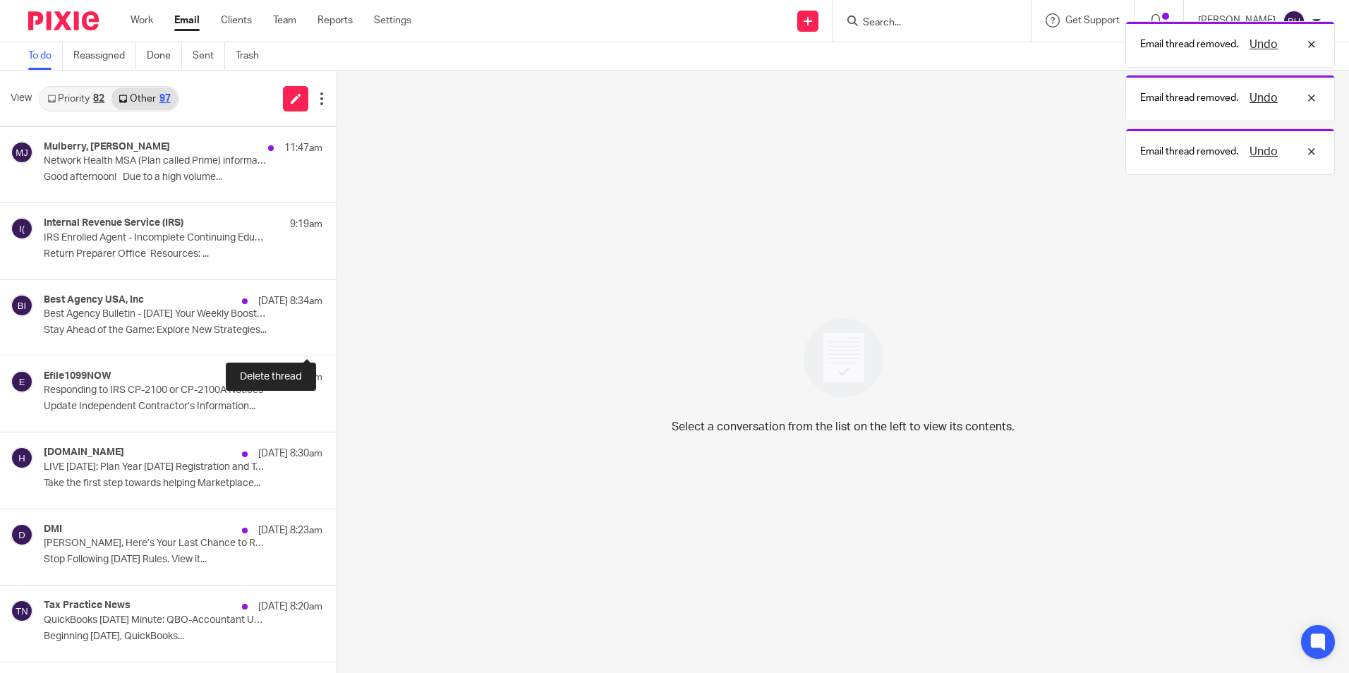
click at [336, 331] on button at bounding box center [341, 336] width 11 height 37
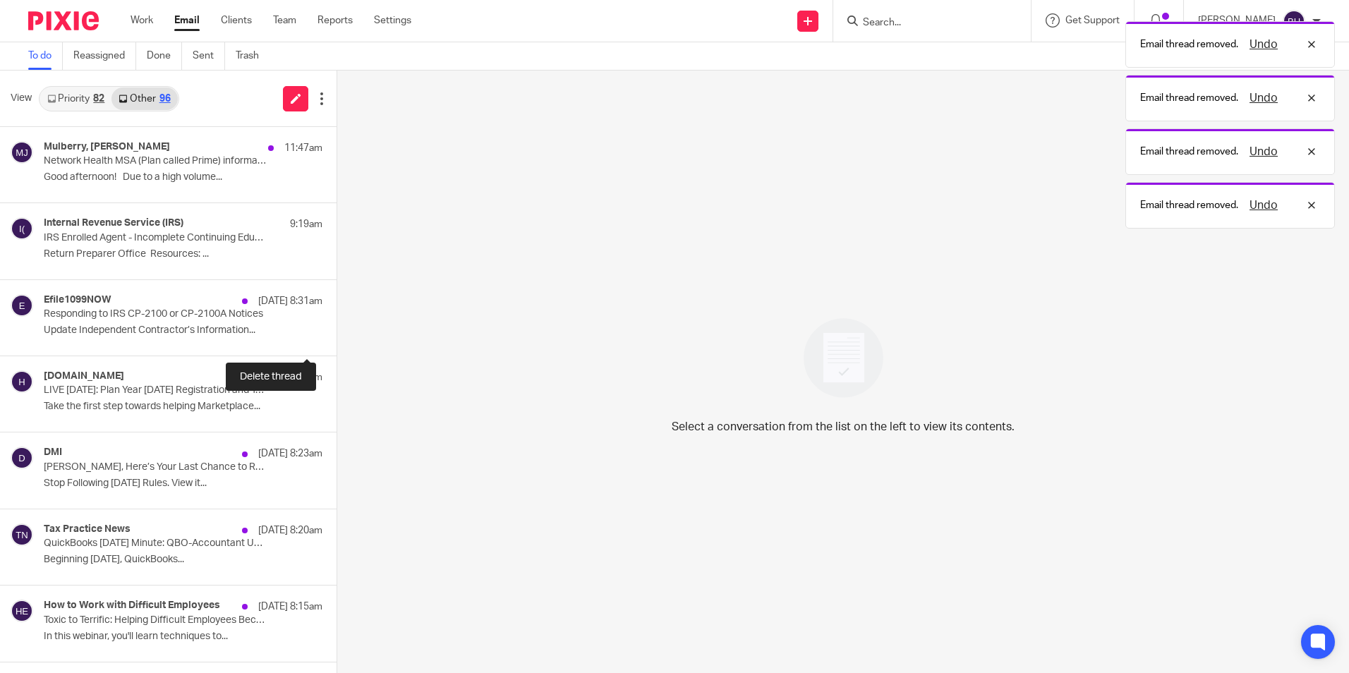
click at [336, 331] on button at bounding box center [341, 336] width 11 height 37
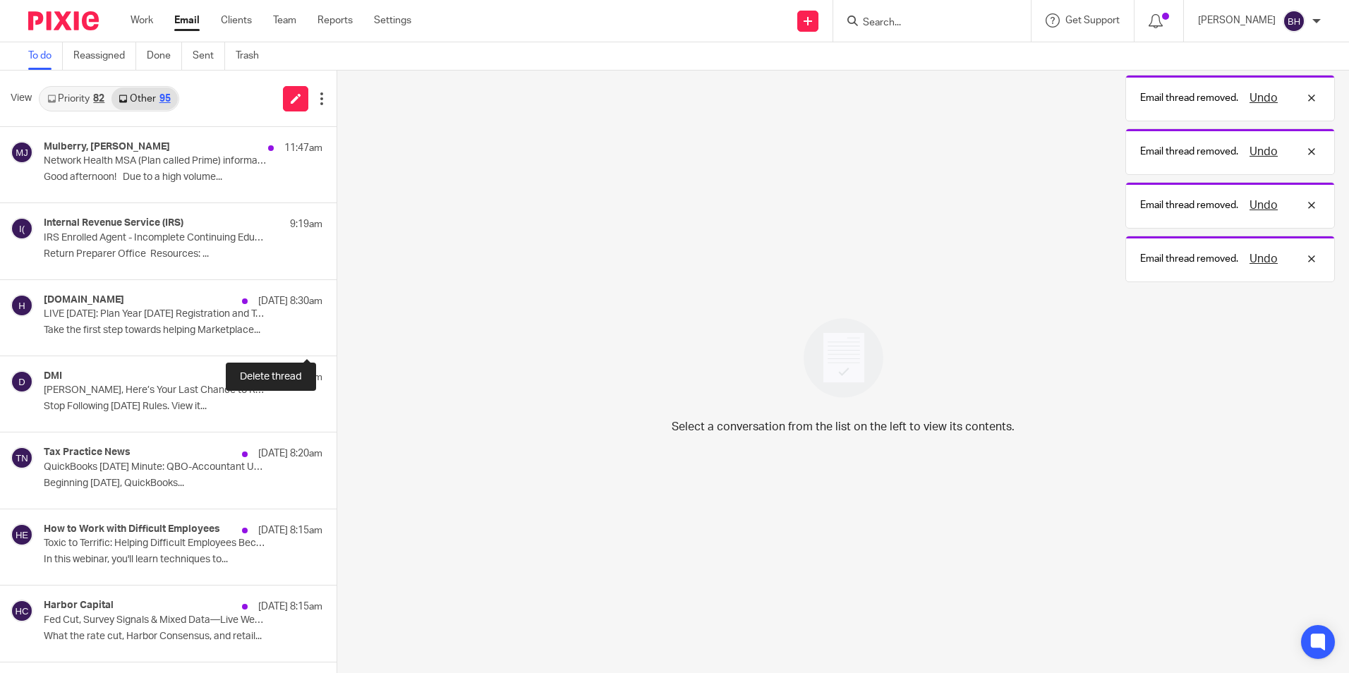
click at [336, 331] on button at bounding box center [341, 336] width 11 height 37
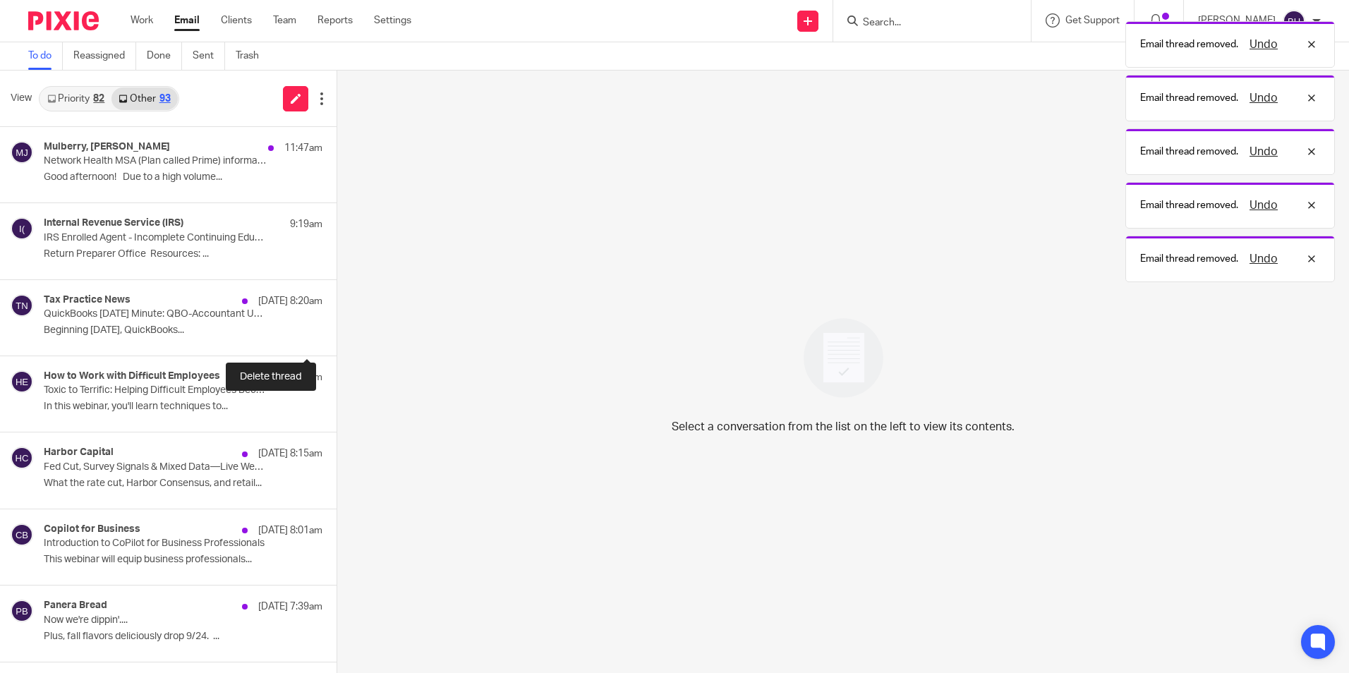
click at [336, 331] on button at bounding box center [341, 336] width 11 height 37
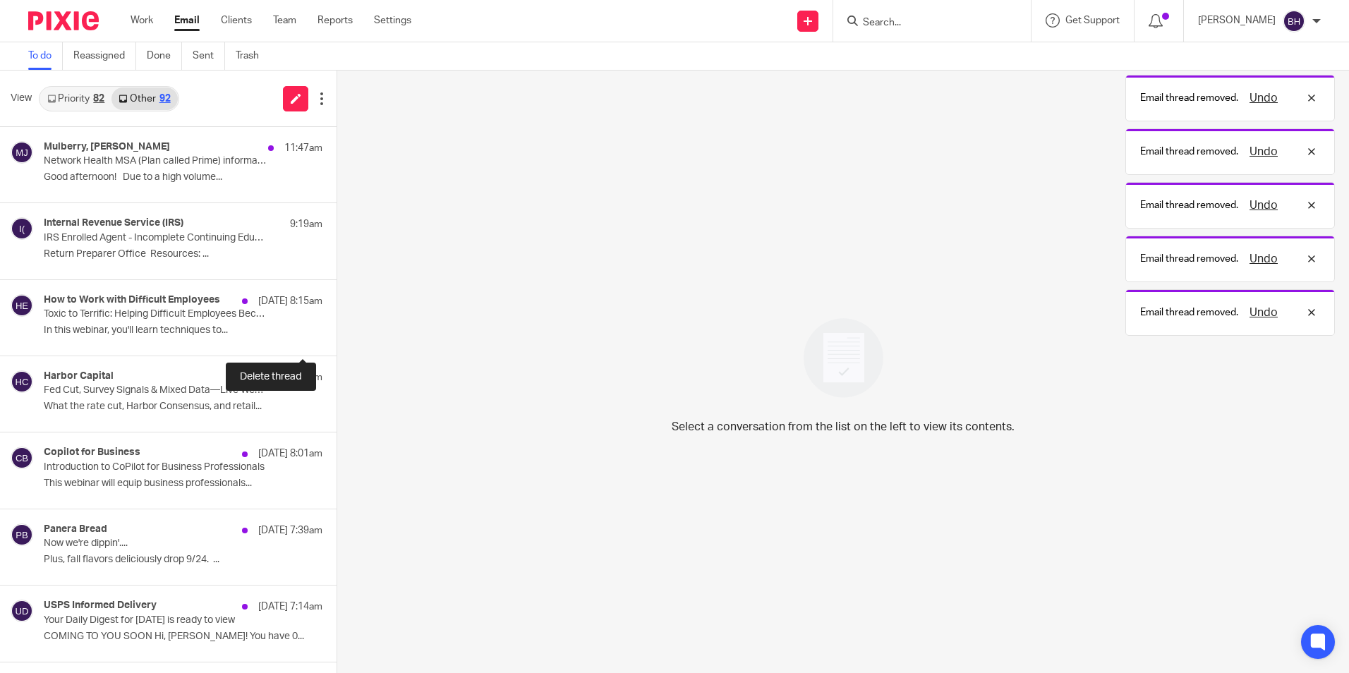
click at [336, 331] on button at bounding box center [341, 336] width 11 height 37
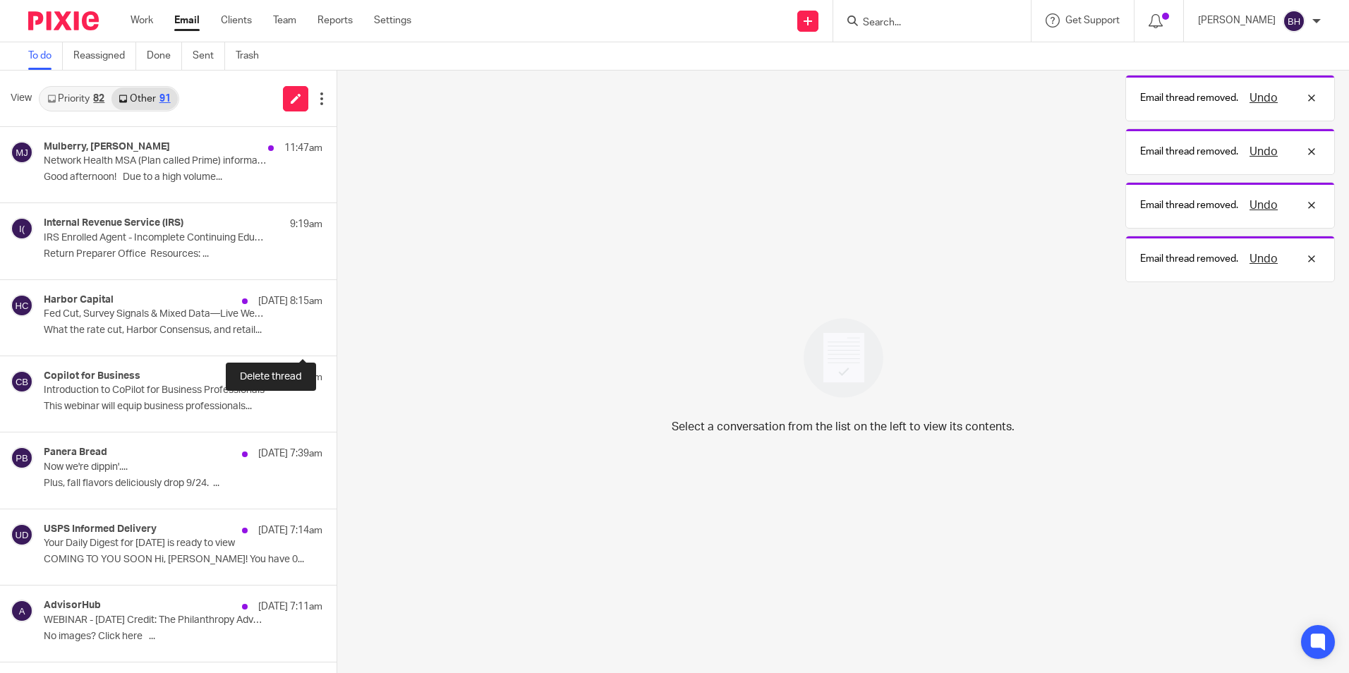
click at [336, 331] on button at bounding box center [341, 336] width 11 height 37
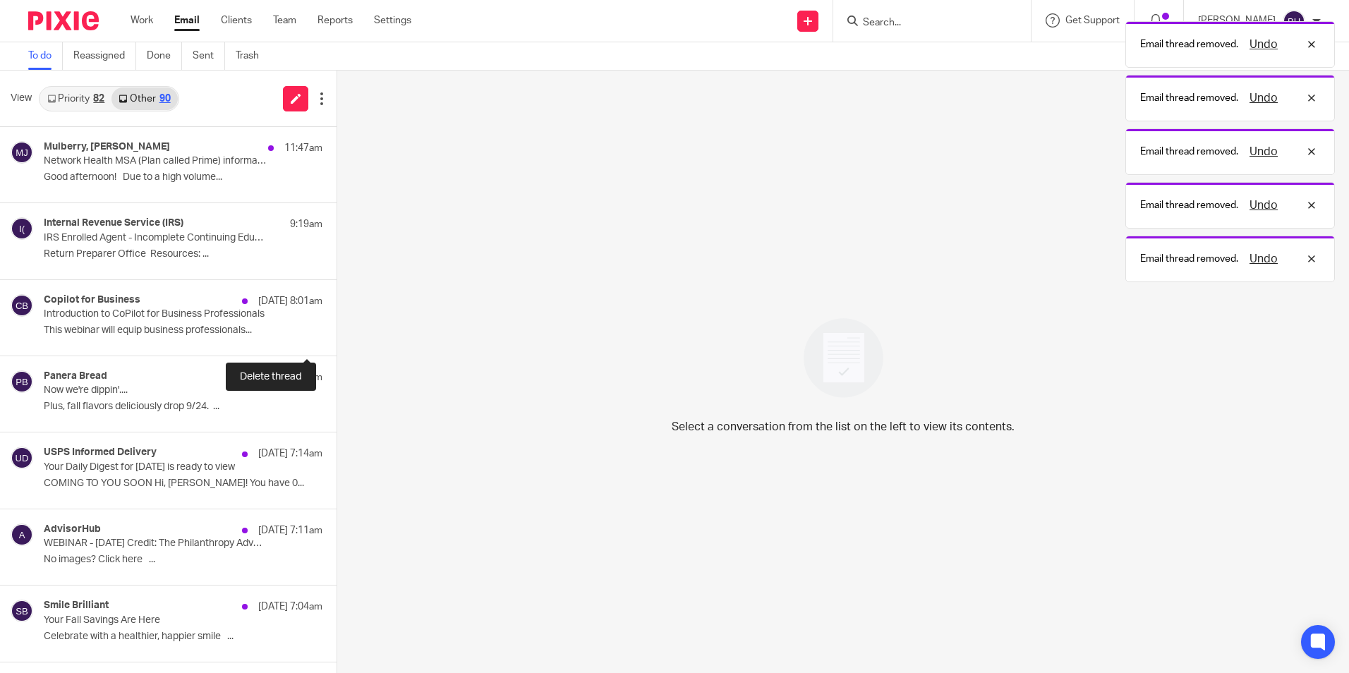
click at [336, 331] on button at bounding box center [341, 336] width 11 height 37
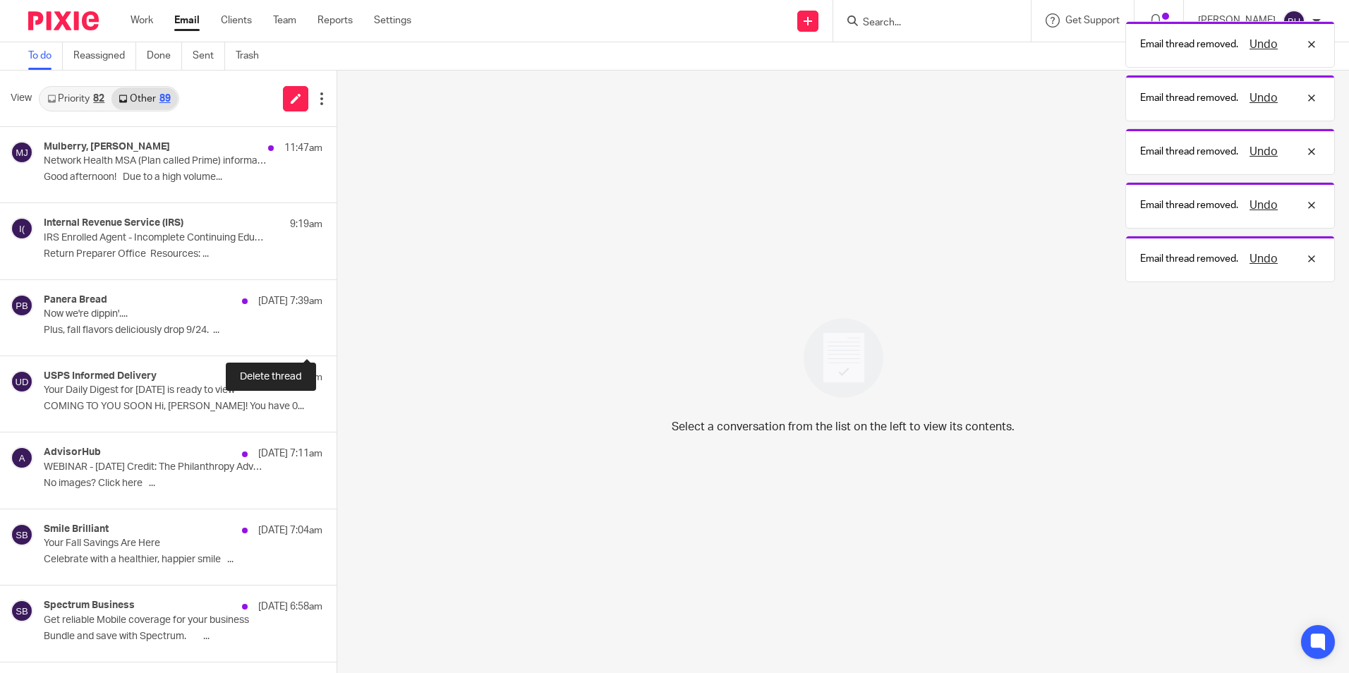
click at [336, 331] on button at bounding box center [341, 336] width 11 height 37
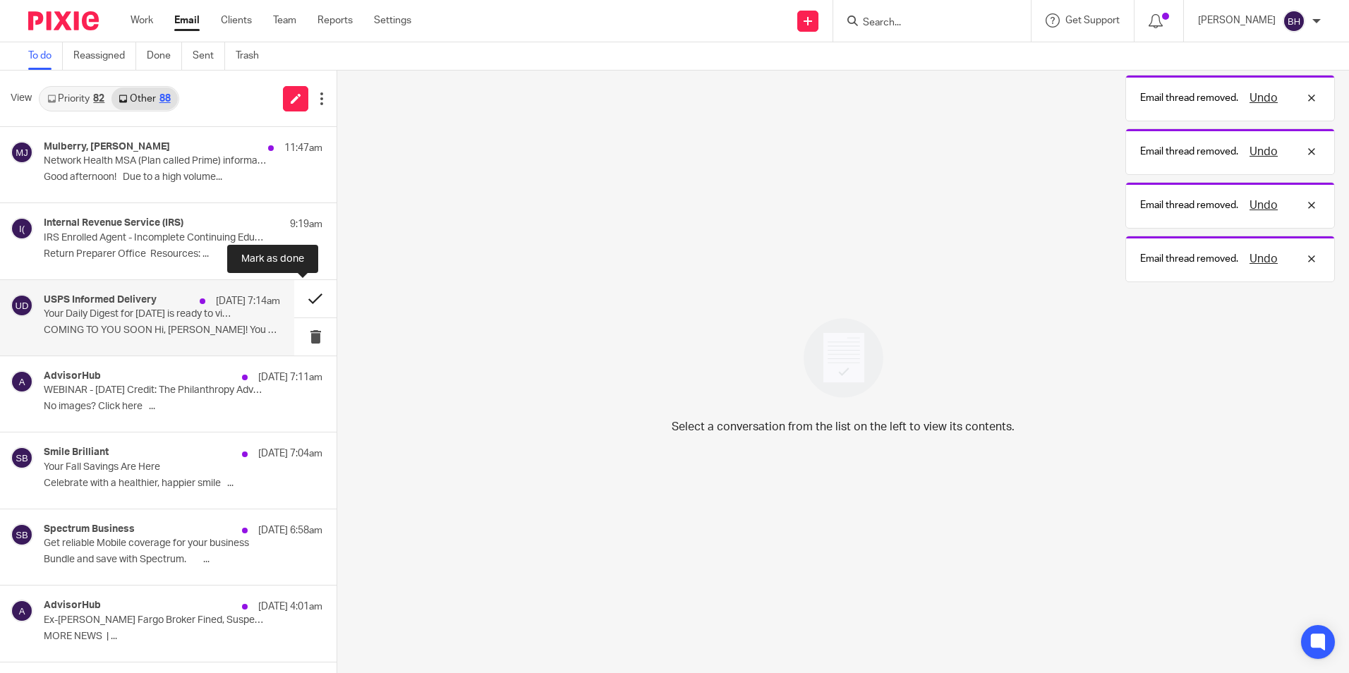
click at [302, 295] on button at bounding box center [315, 298] width 42 height 37
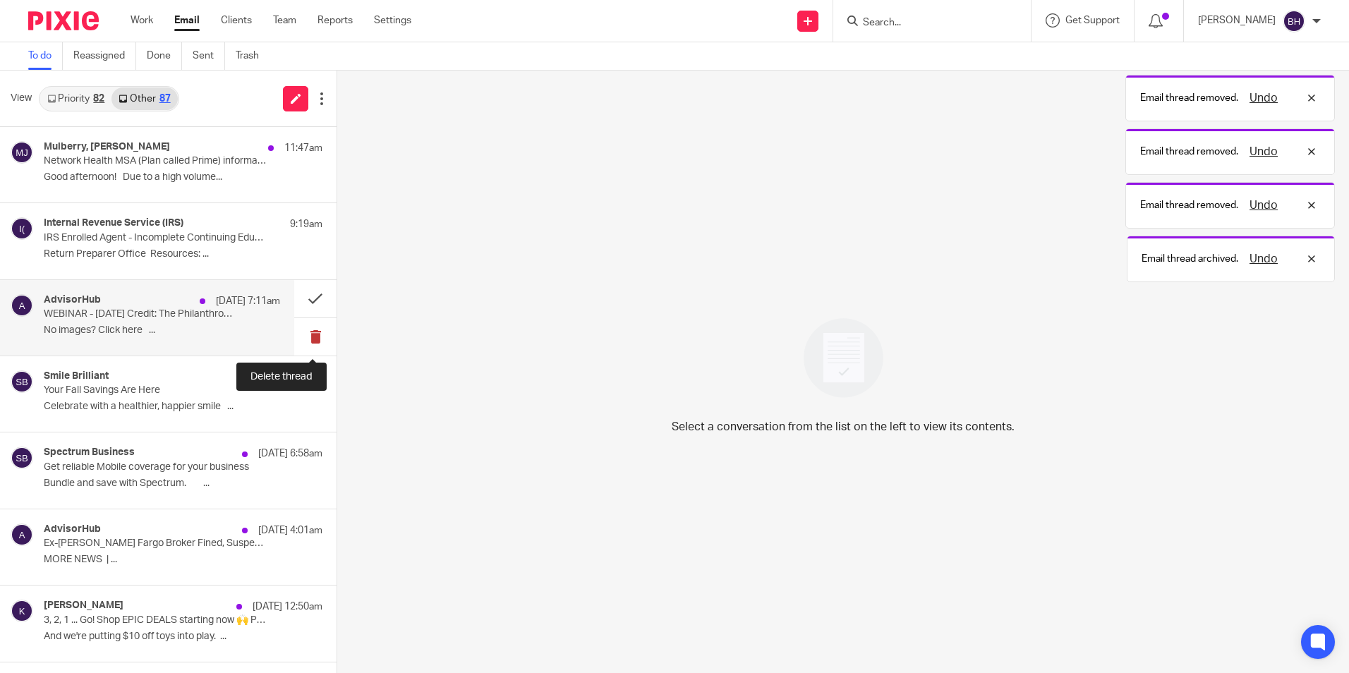
click at [308, 334] on button at bounding box center [315, 336] width 42 height 37
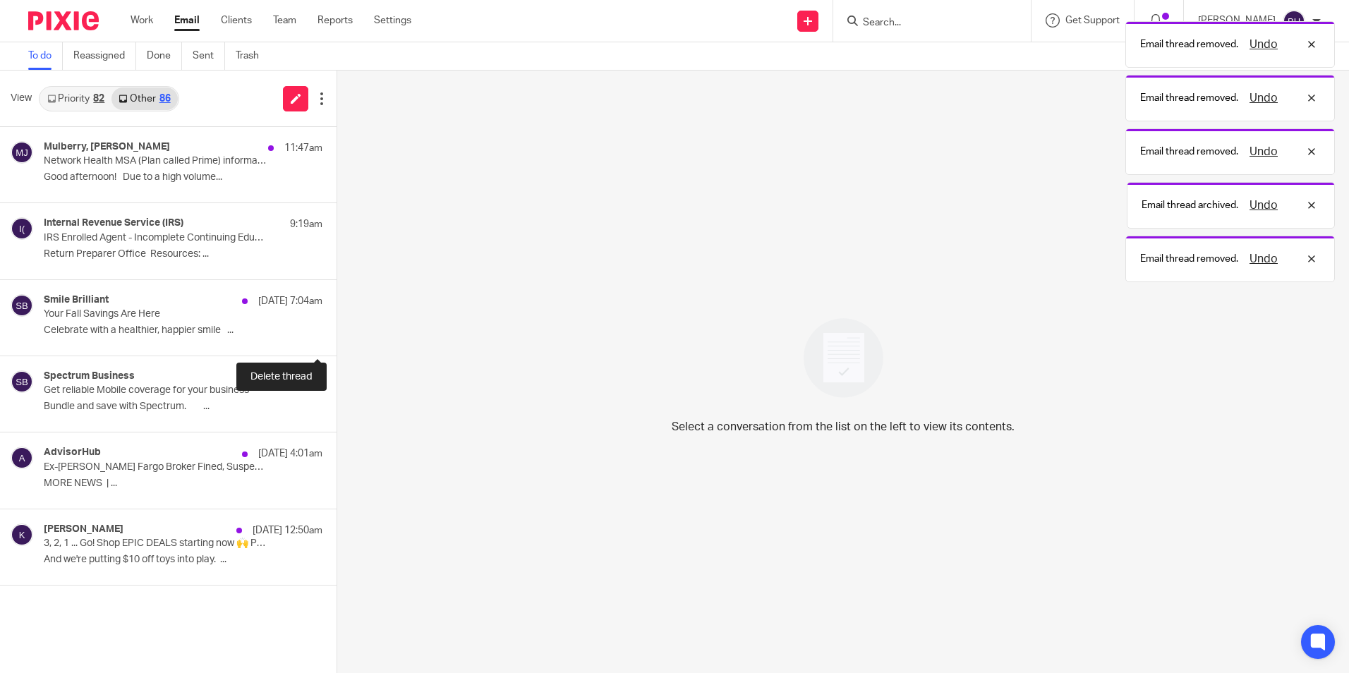
click at [336, 334] on button at bounding box center [341, 336] width 11 height 37
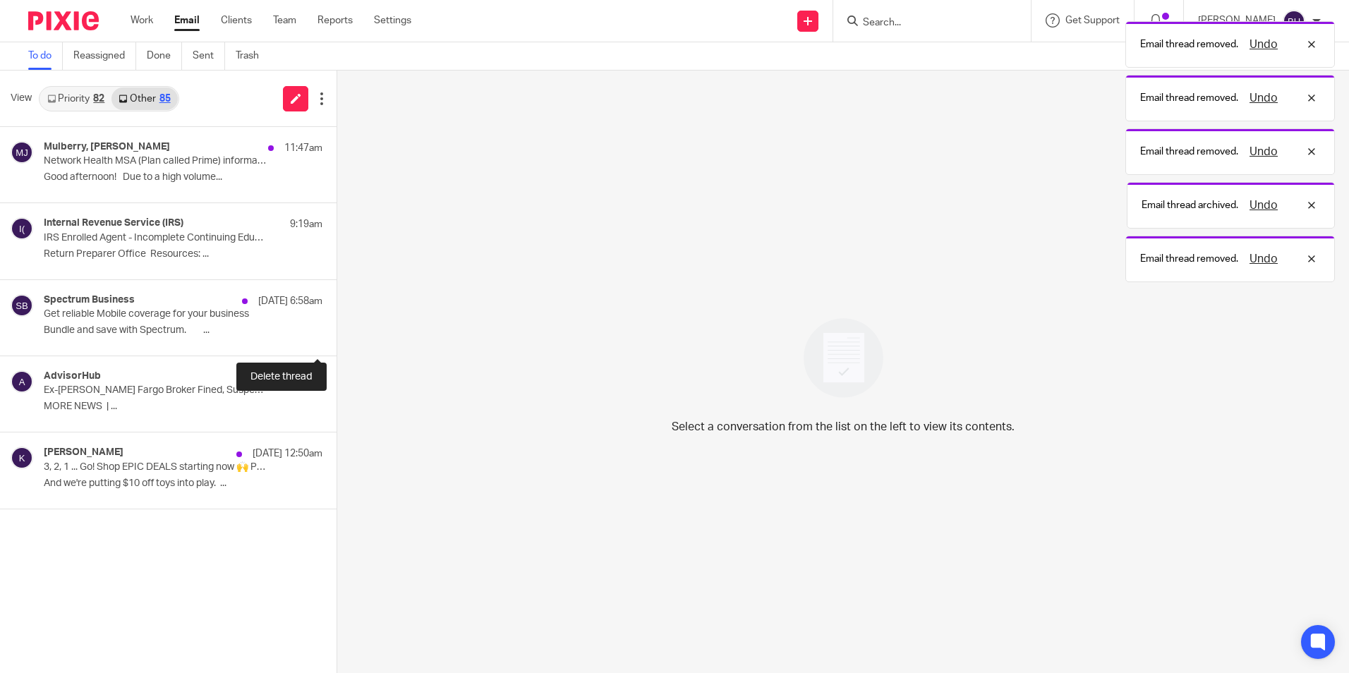
click at [336, 334] on button at bounding box center [341, 336] width 11 height 37
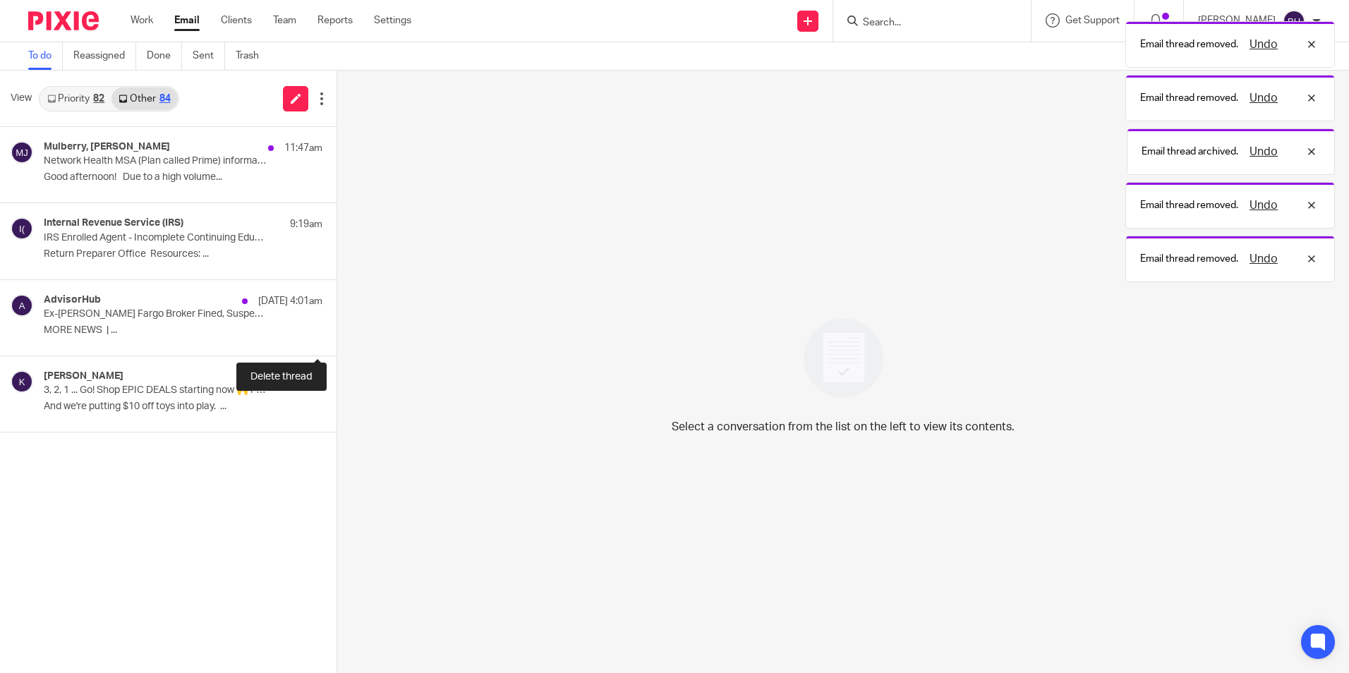
click at [336, 334] on button at bounding box center [341, 336] width 11 height 37
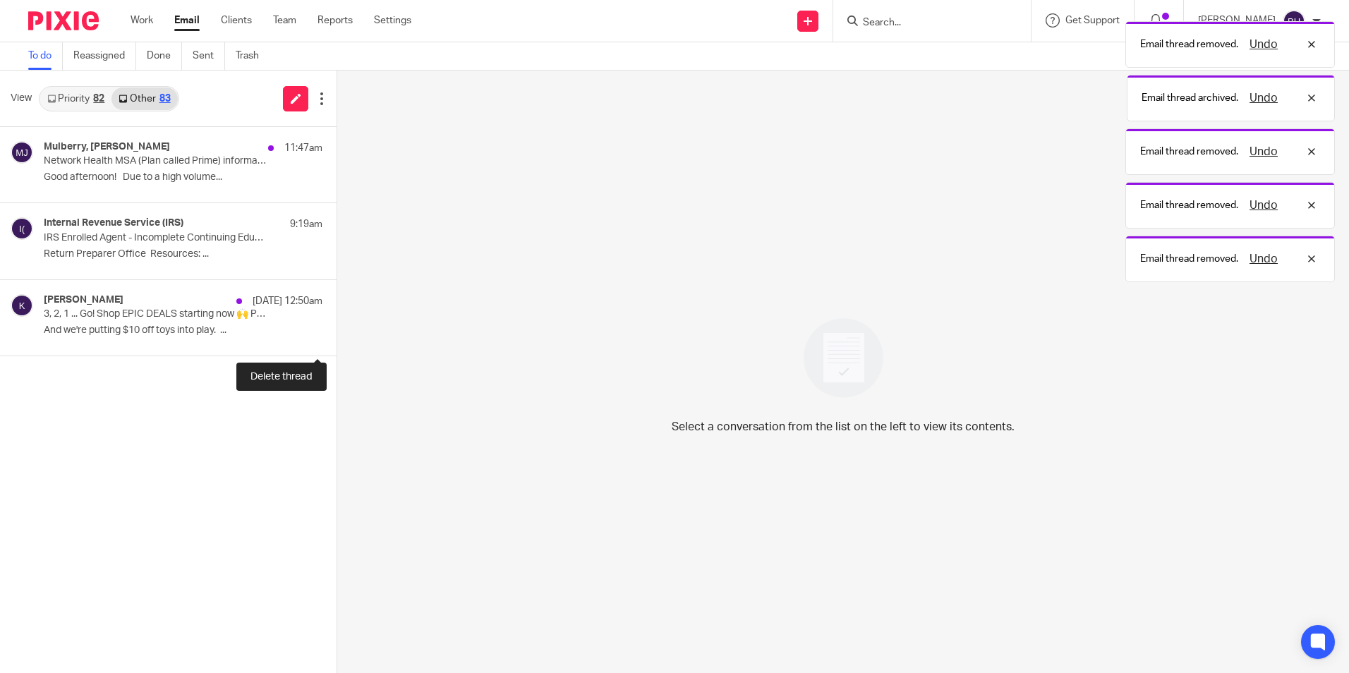
click at [336, 334] on button at bounding box center [341, 336] width 11 height 37
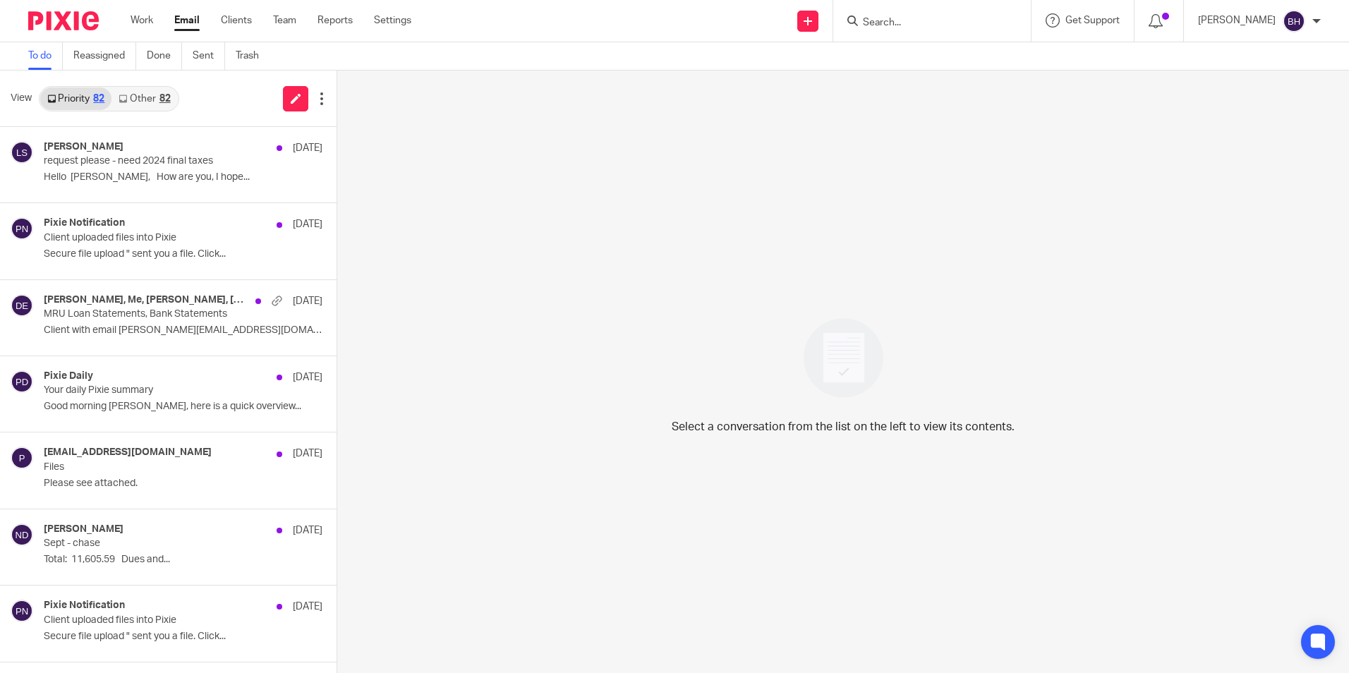
click at [139, 95] on link "Other 82" at bounding box center [144, 98] width 66 height 23
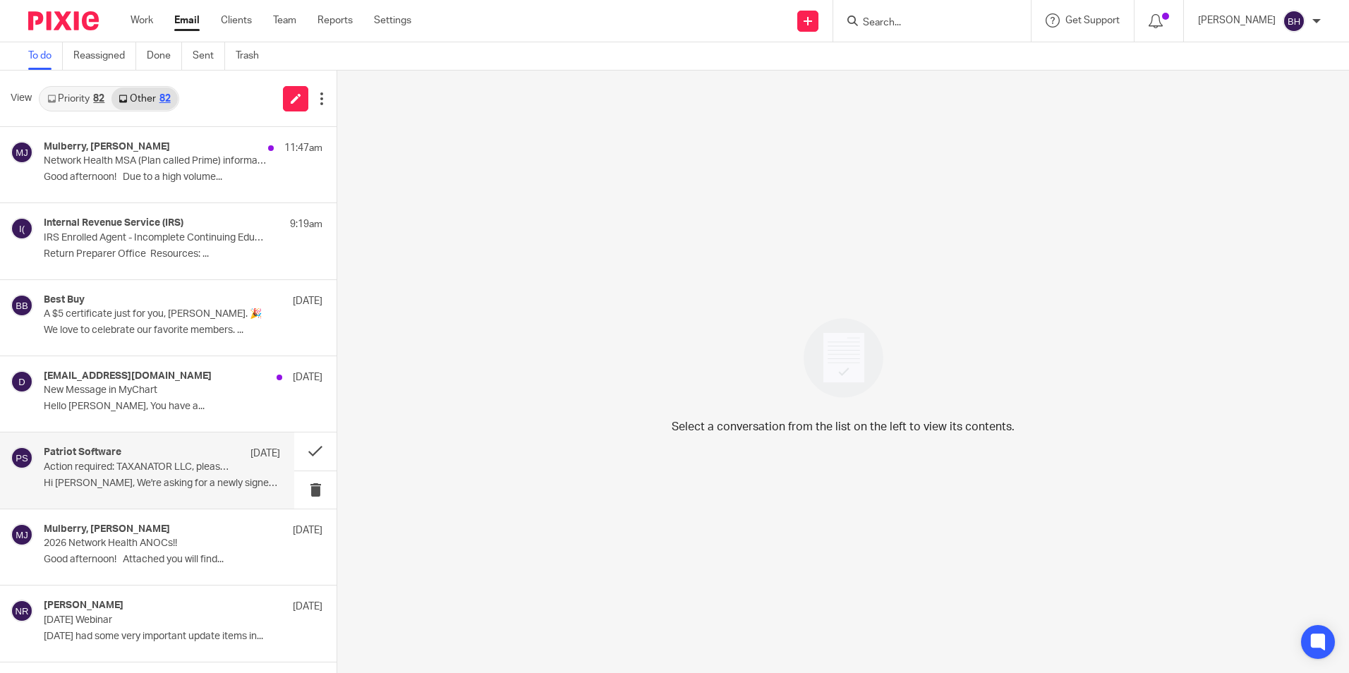
click at [152, 468] on p "Action required: TAXANATOR LLC, please e-sign an updated Form 8655" at bounding box center [138, 467] width 189 height 12
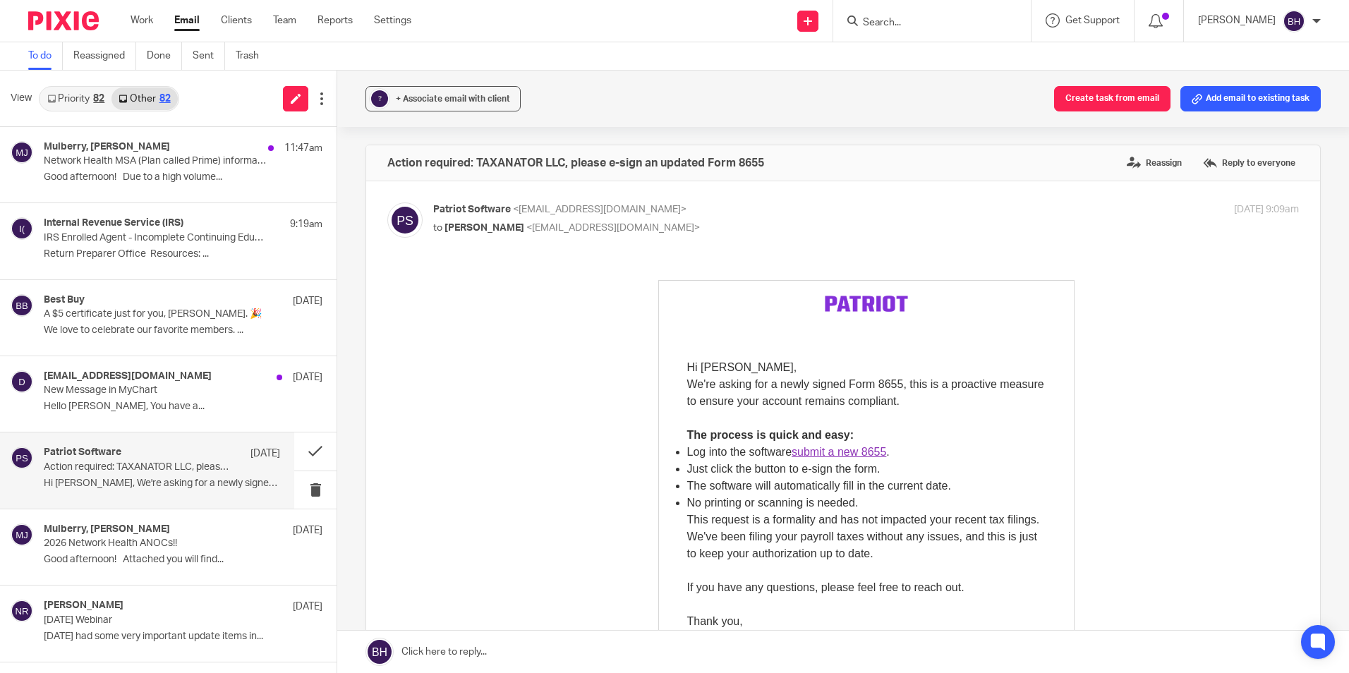
click at [804, 453] on link "submit a new 8655" at bounding box center [838, 452] width 95 height 12
click at [302, 452] on button at bounding box center [315, 450] width 42 height 37
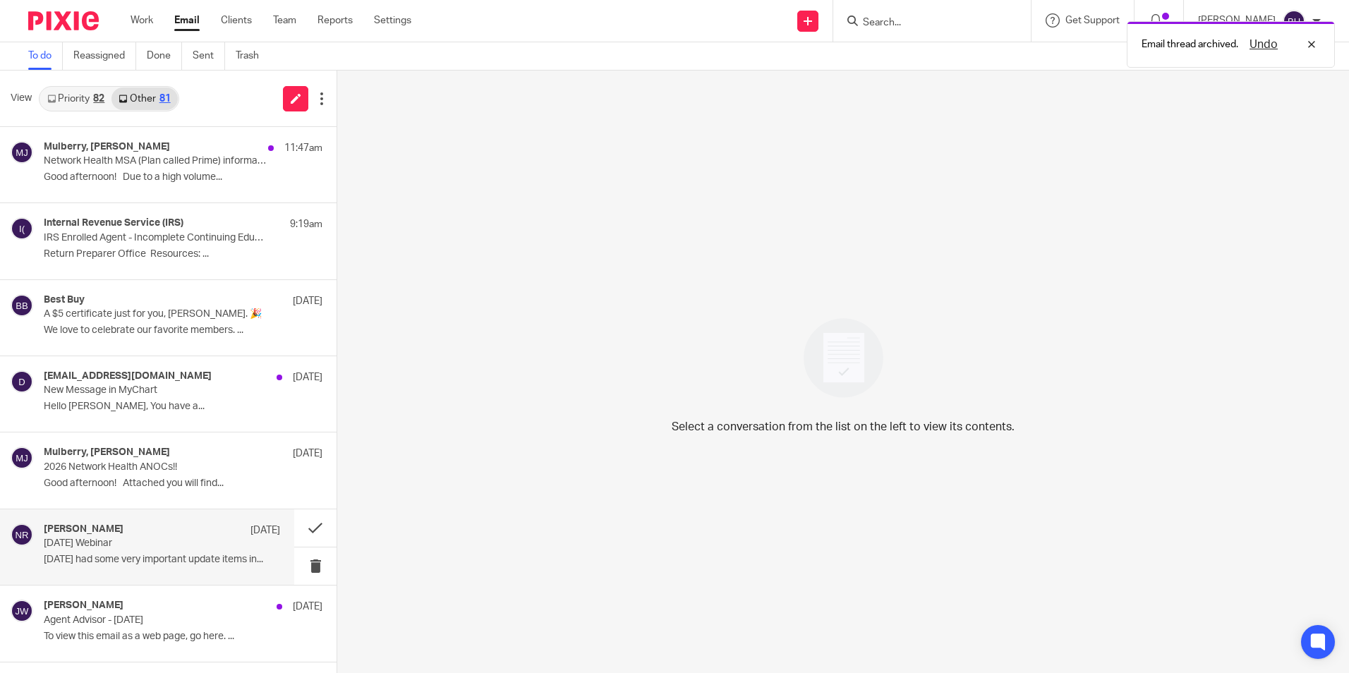
click at [171, 529] on div "Nathan Raabe Sep 16" at bounding box center [162, 530] width 236 height 14
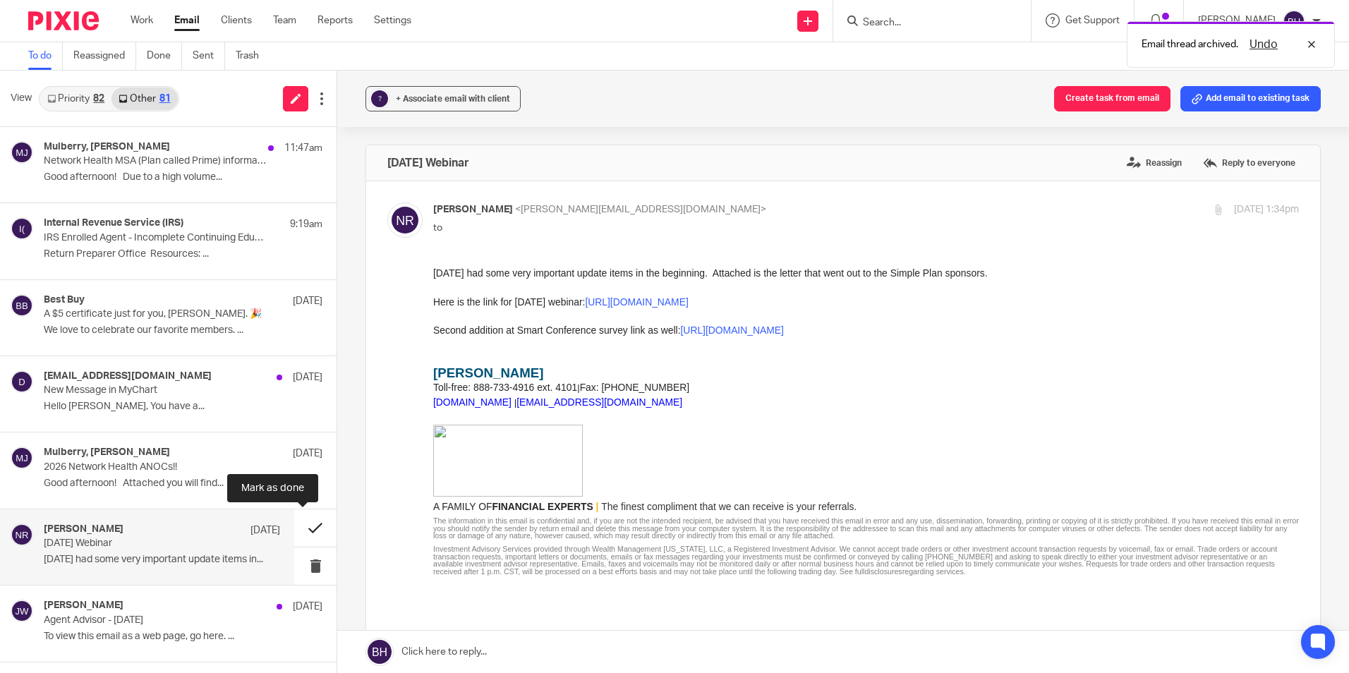
click at [297, 530] on button at bounding box center [315, 527] width 42 height 37
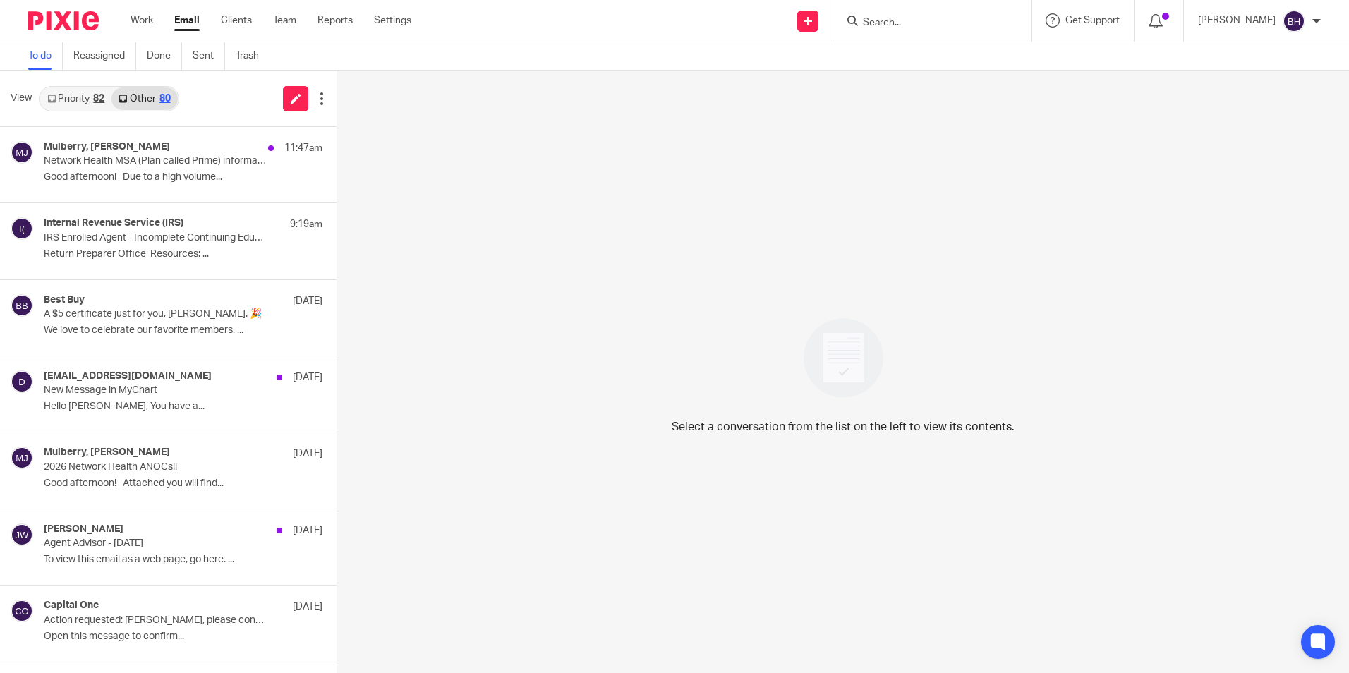
click at [84, 99] on link "Priority 82" at bounding box center [75, 98] width 71 height 23
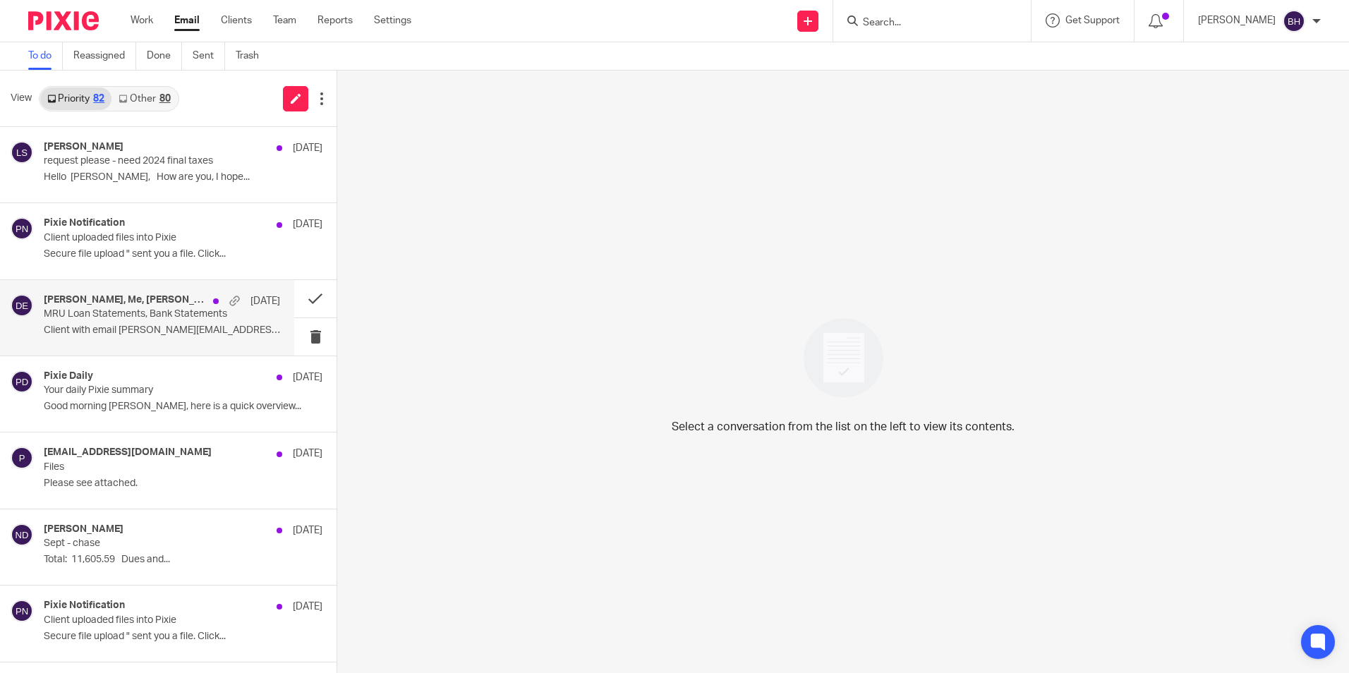
click at [142, 306] on div "nathan, Me, Nathan DeLadurantey, Lindsey Bortner Sep 19" at bounding box center [162, 301] width 236 height 14
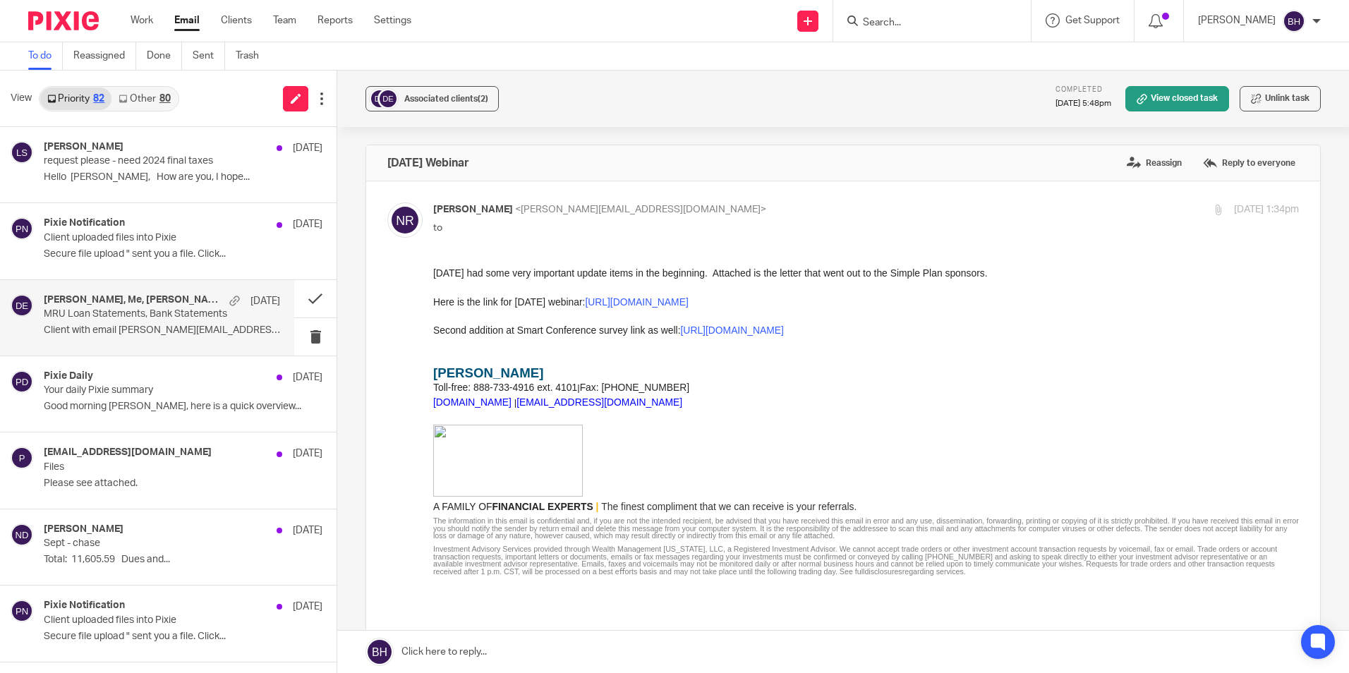
click at [142, 306] on div "nathan, Me, Nathan DeLadurantey, Lindsey Bortner Sep 19" at bounding box center [162, 301] width 236 height 14
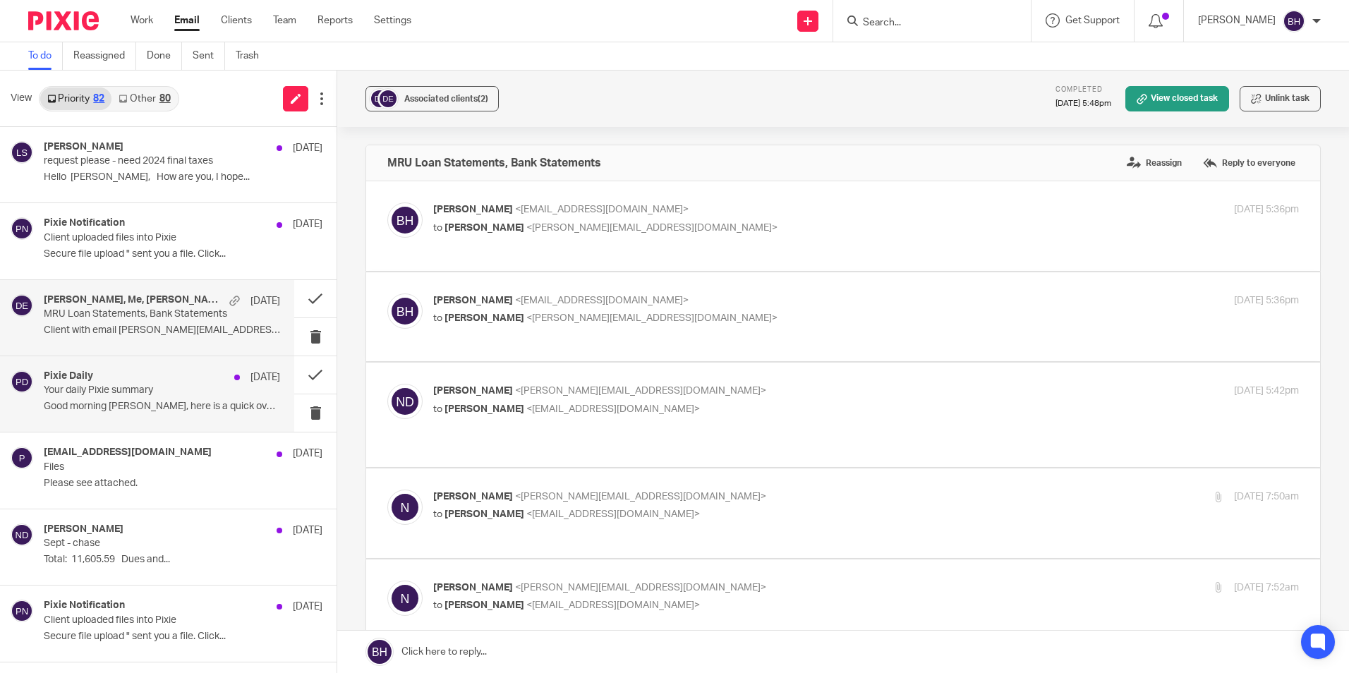
click at [162, 391] on p "Your daily Pixie summary" at bounding box center [138, 390] width 189 height 12
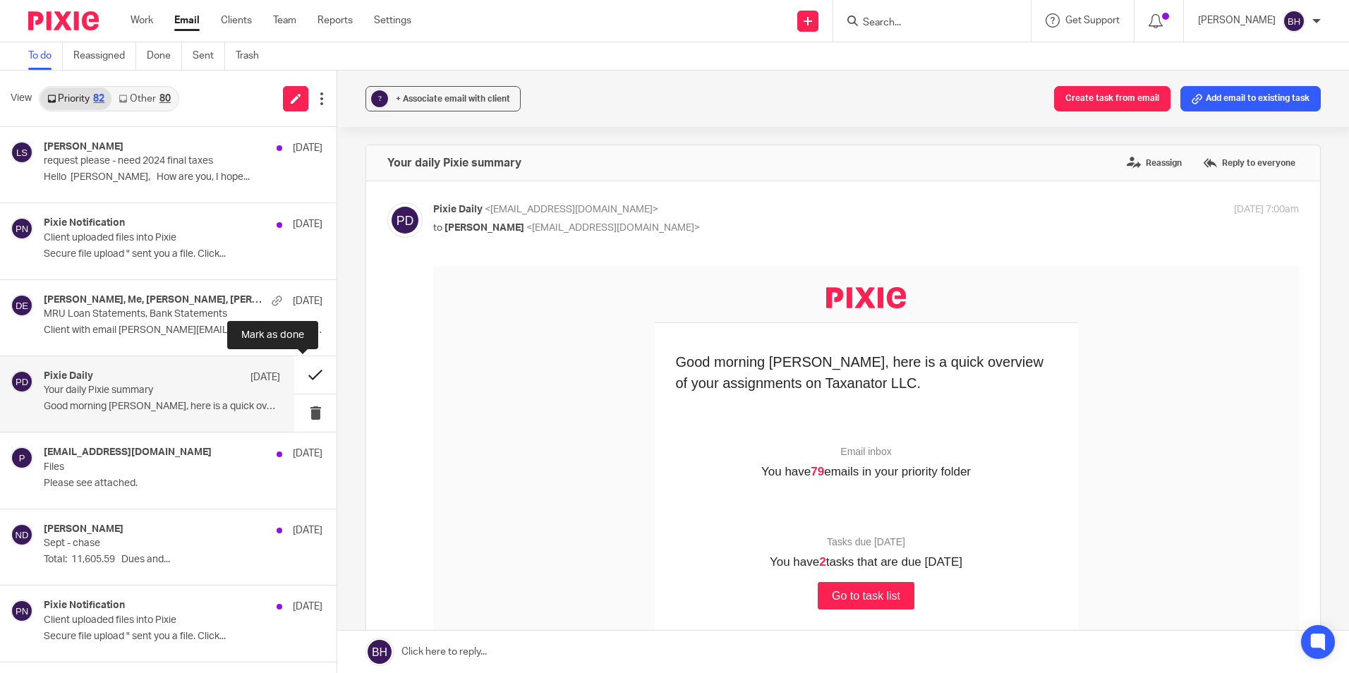
click at [300, 374] on button at bounding box center [315, 374] width 42 height 37
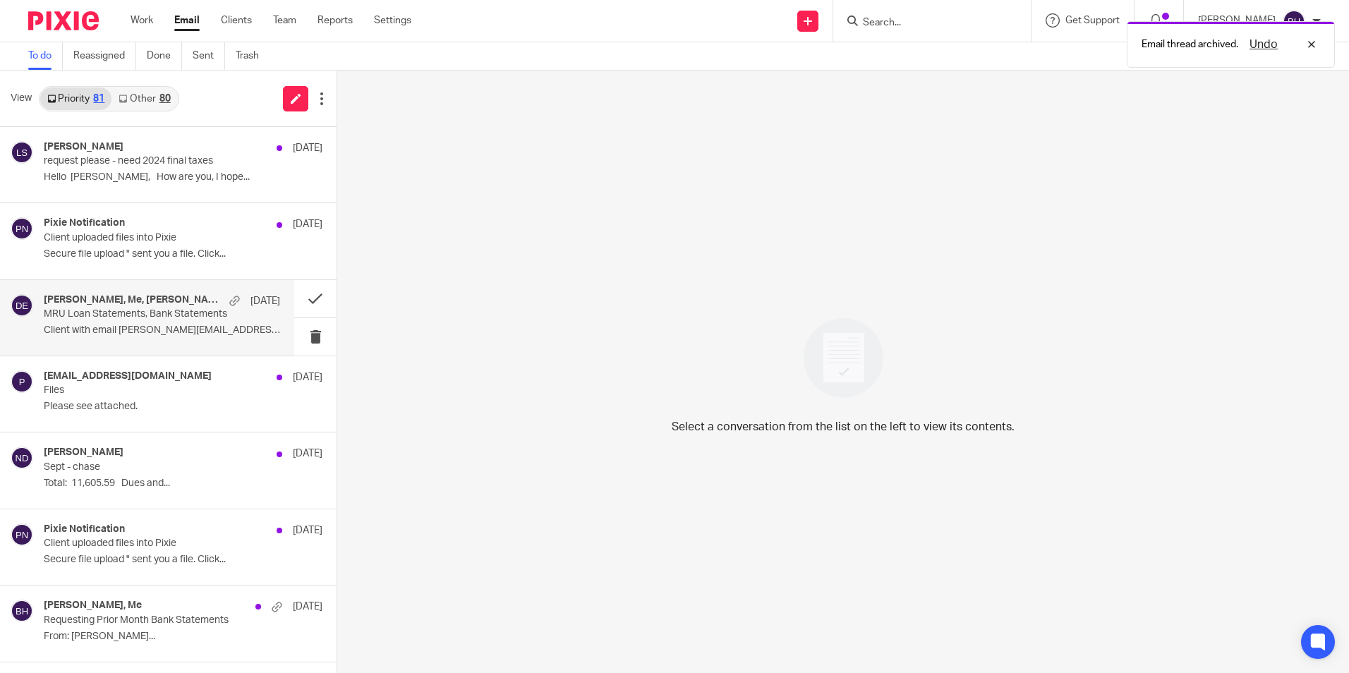
click at [190, 320] on p "MRU Loan Statements, Bank Statements" at bounding box center [138, 314] width 189 height 12
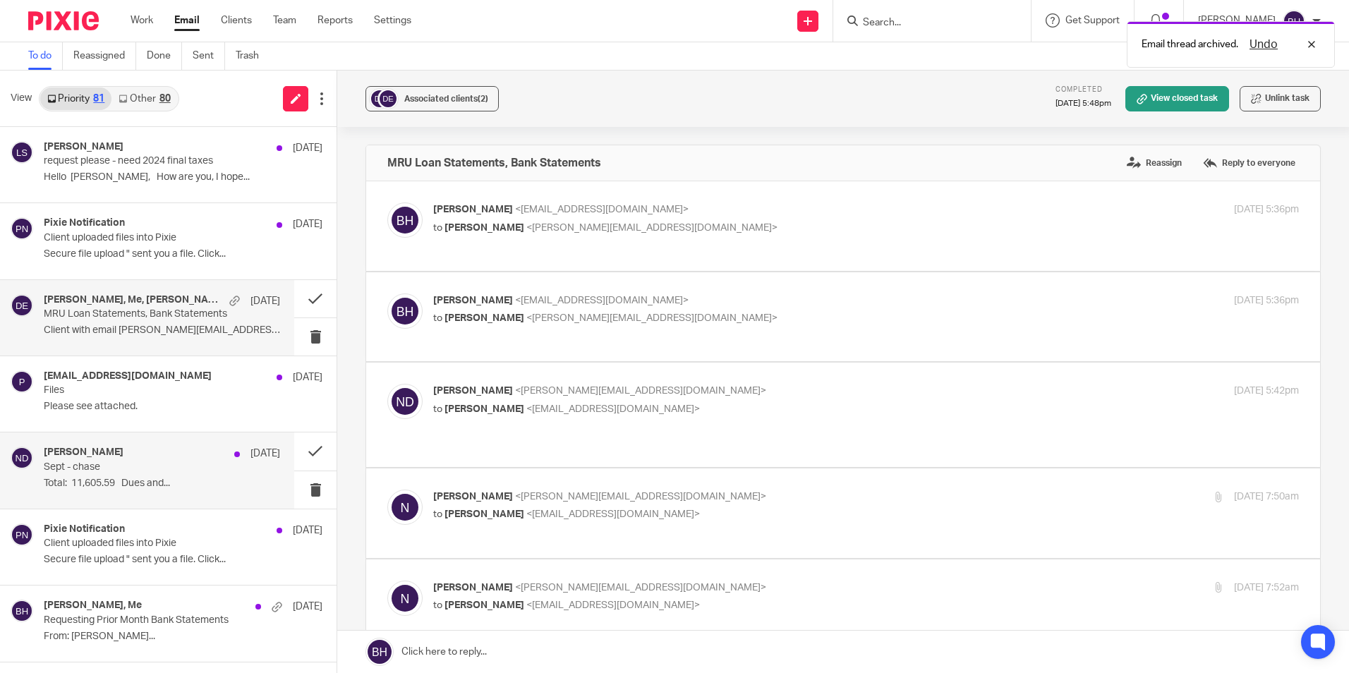
click at [200, 466] on p "Sept - chase" at bounding box center [138, 467] width 189 height 12
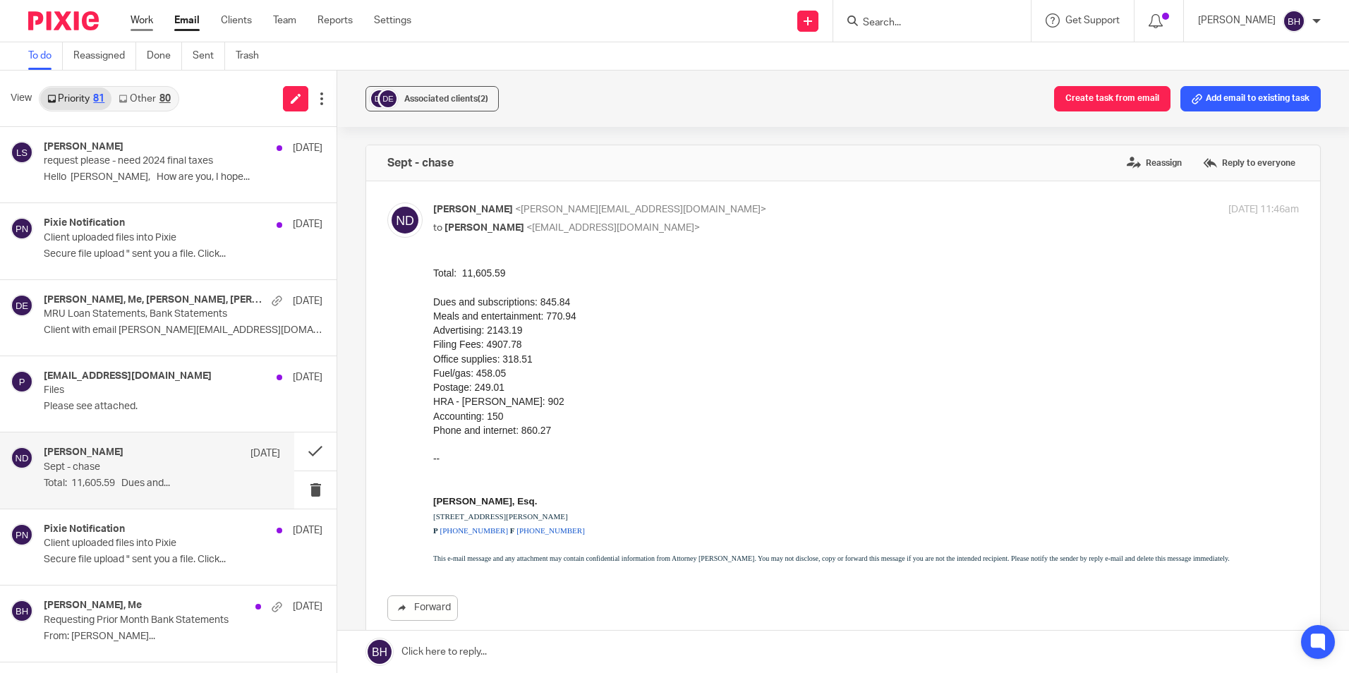
click at [149, 19] on link "Work" at bounding box center [141, 20] width 23 height 14
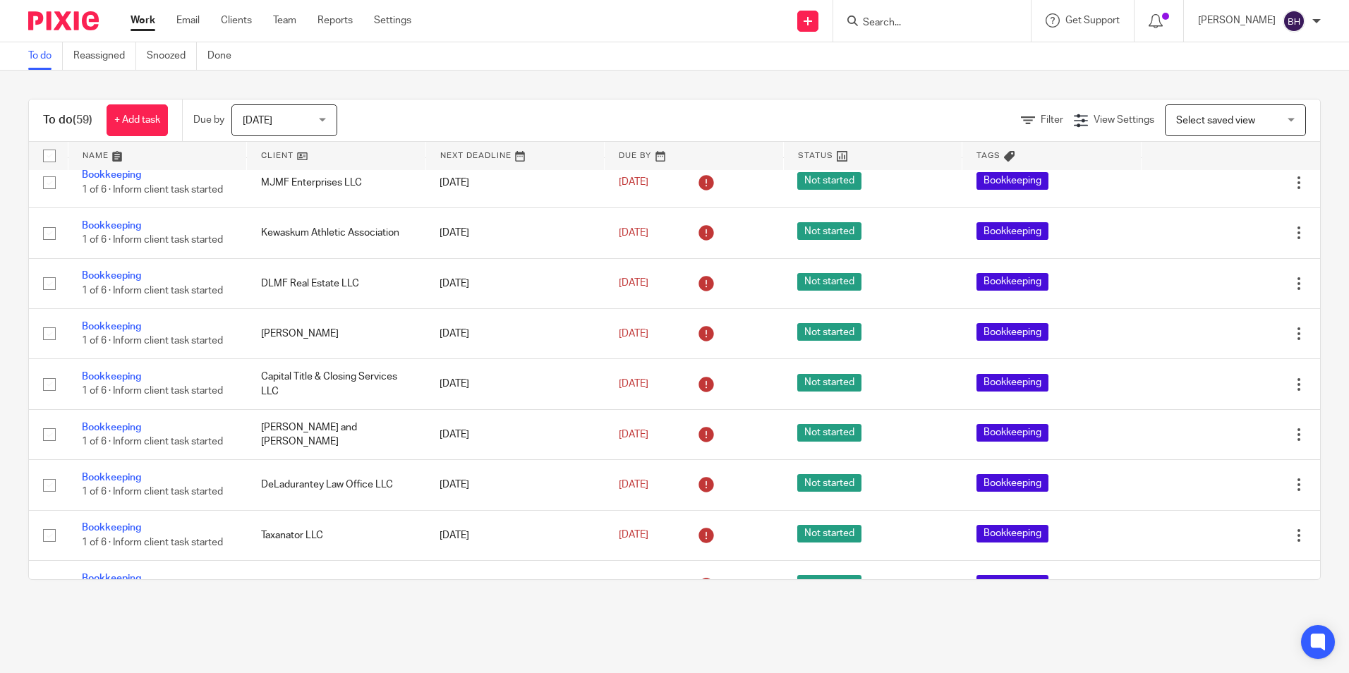
scroll to position [2602, 0]
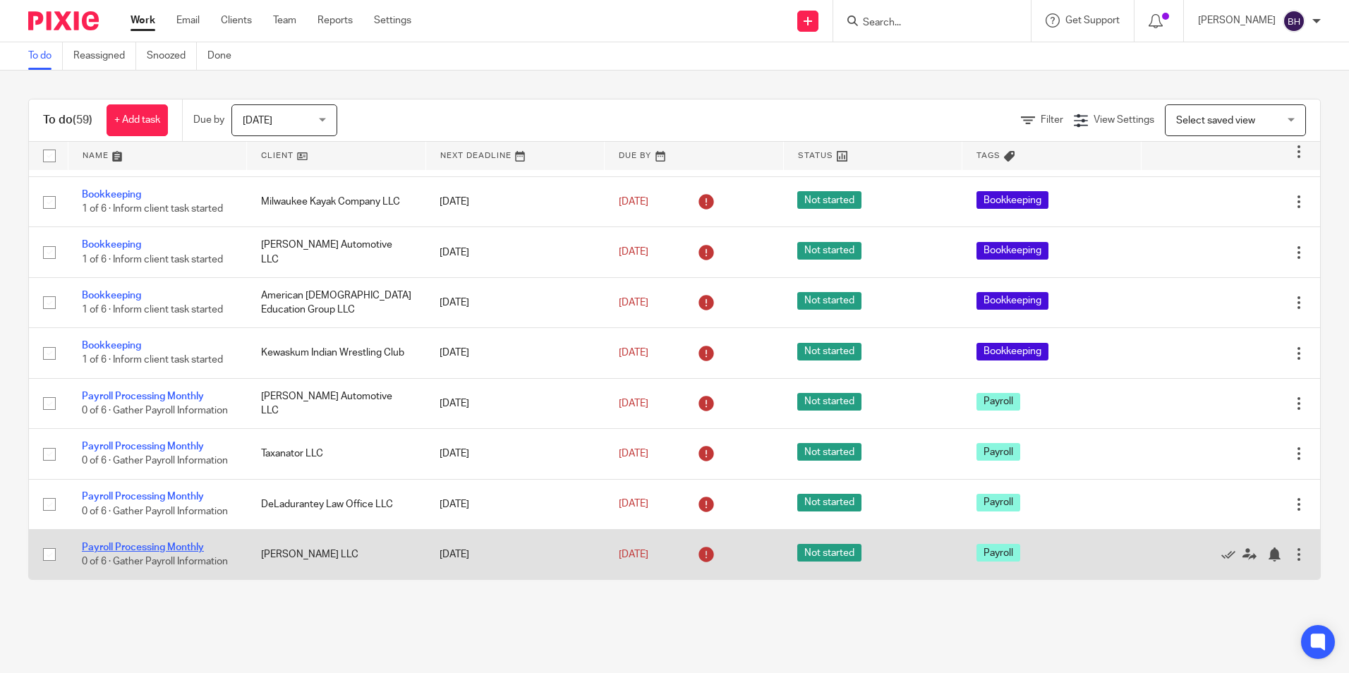
click at [199, 542] on link "Payroll Processing Monthly" at bounding box center [143, 547] width 122 height 10
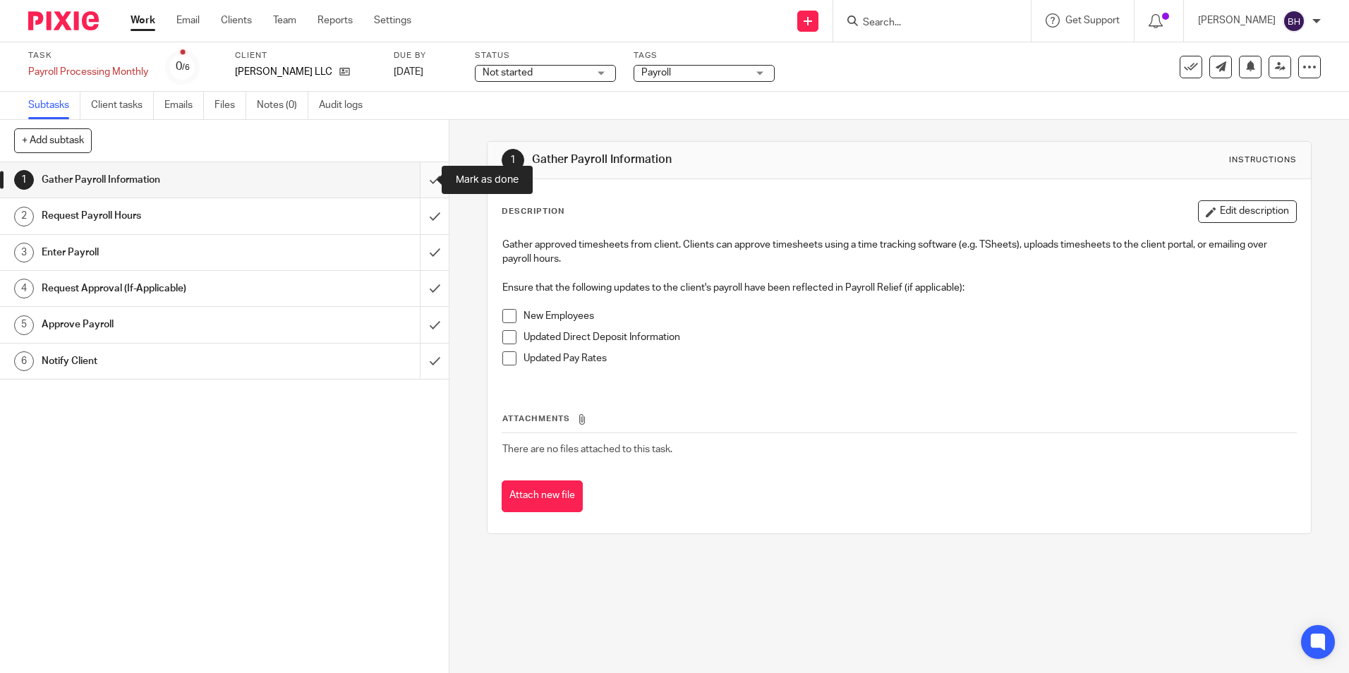
click at [420, 176] on input "submit" at bounding box center [224, 179] width 449 height 35
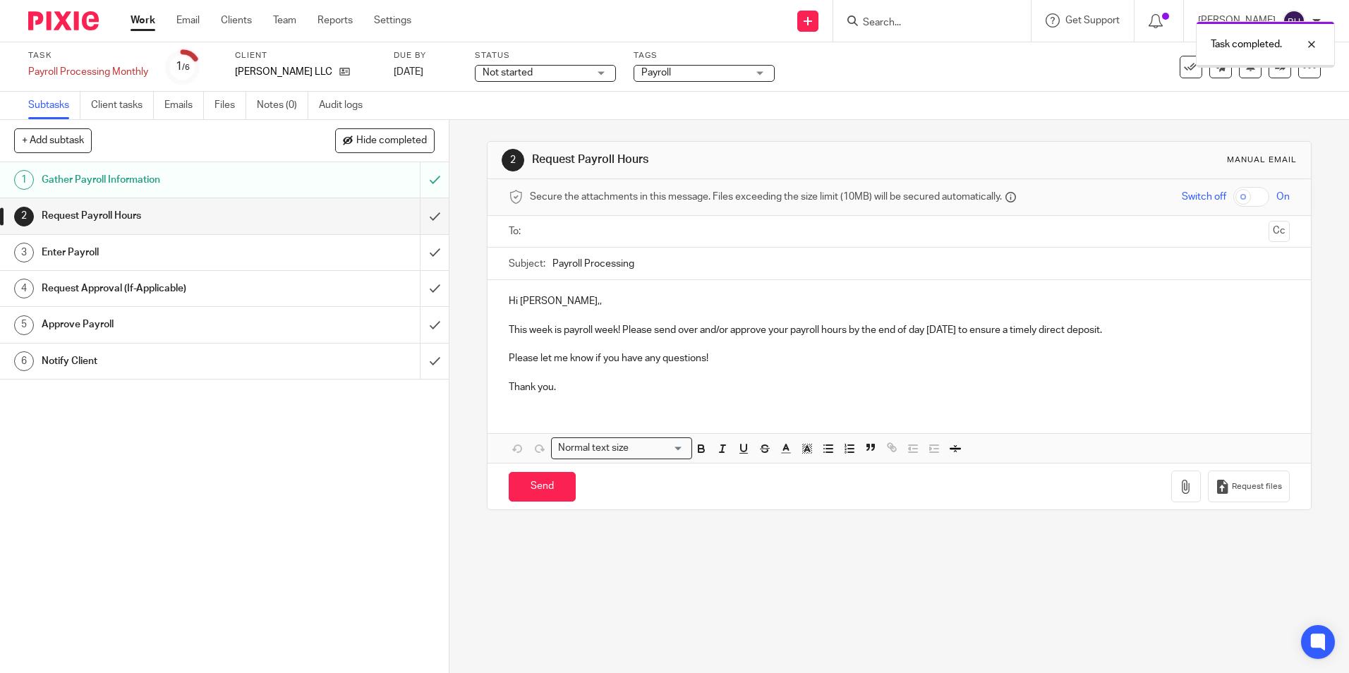
click at [424, 206] on input "submit" at bounding box center [224, 215] width 449 height 35
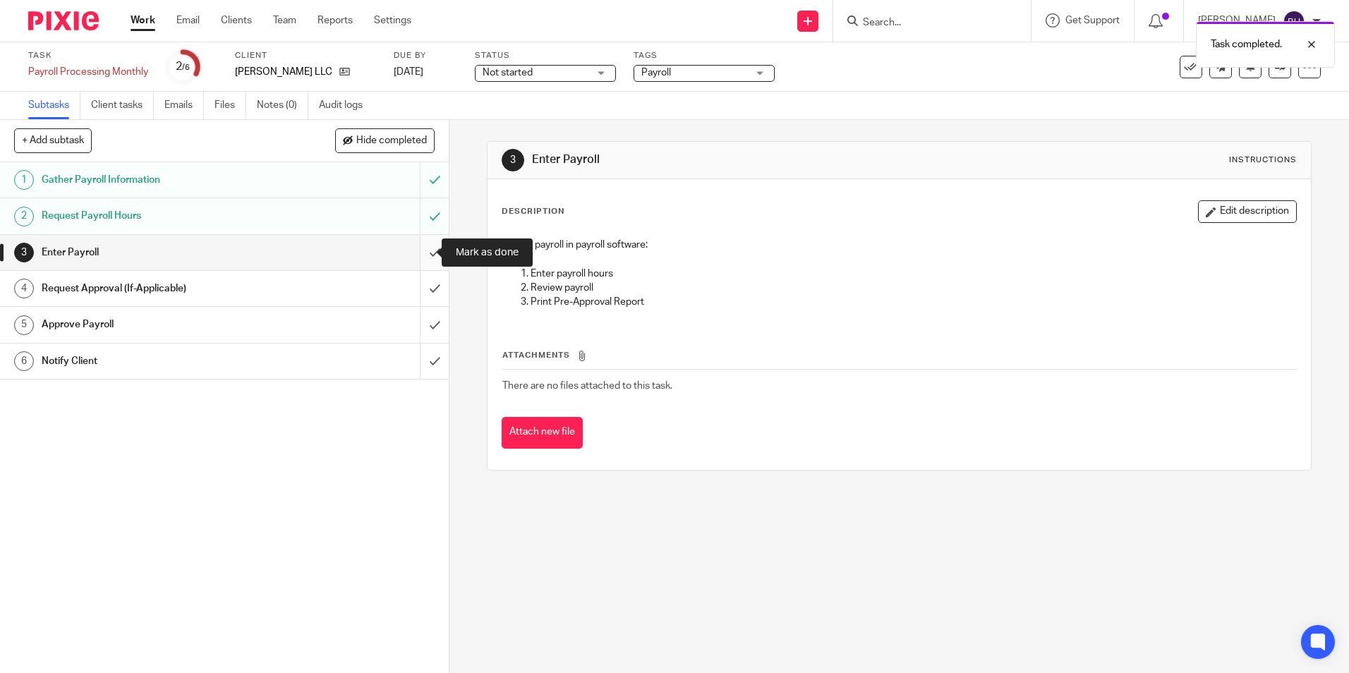
click at [417, 253] on input "submit" at bounding box center [224, 252] width 449 height 35
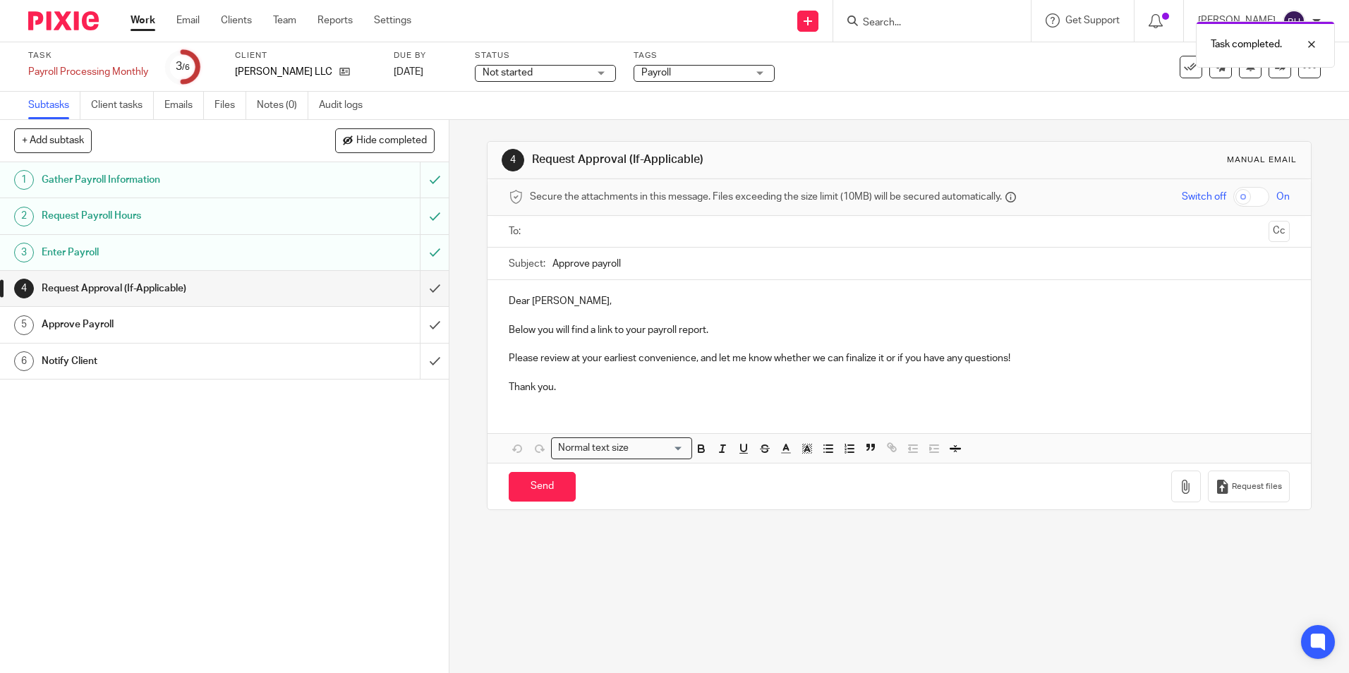
click at [417, 279] on input "submit" at bounding box center [224, 288] width 449 height 35
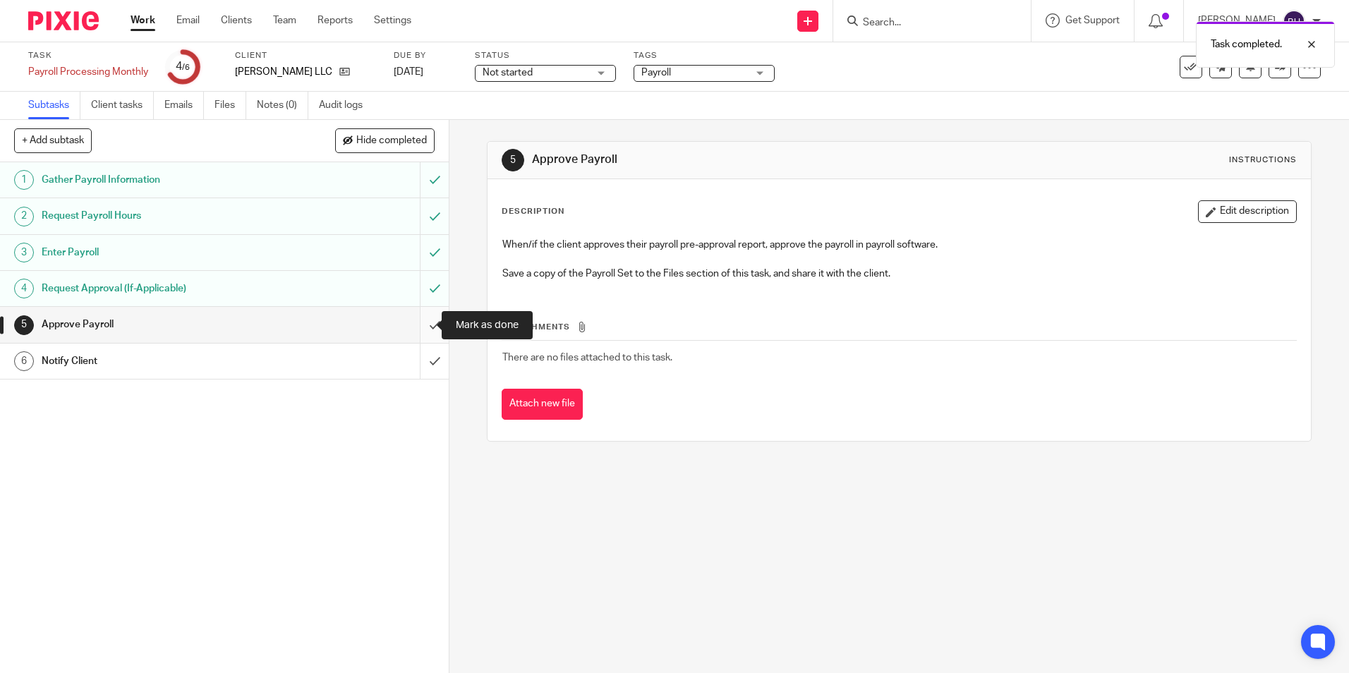
click at [418, 321] on input "submit" at bounding box center [224, 324] width 449 height 35
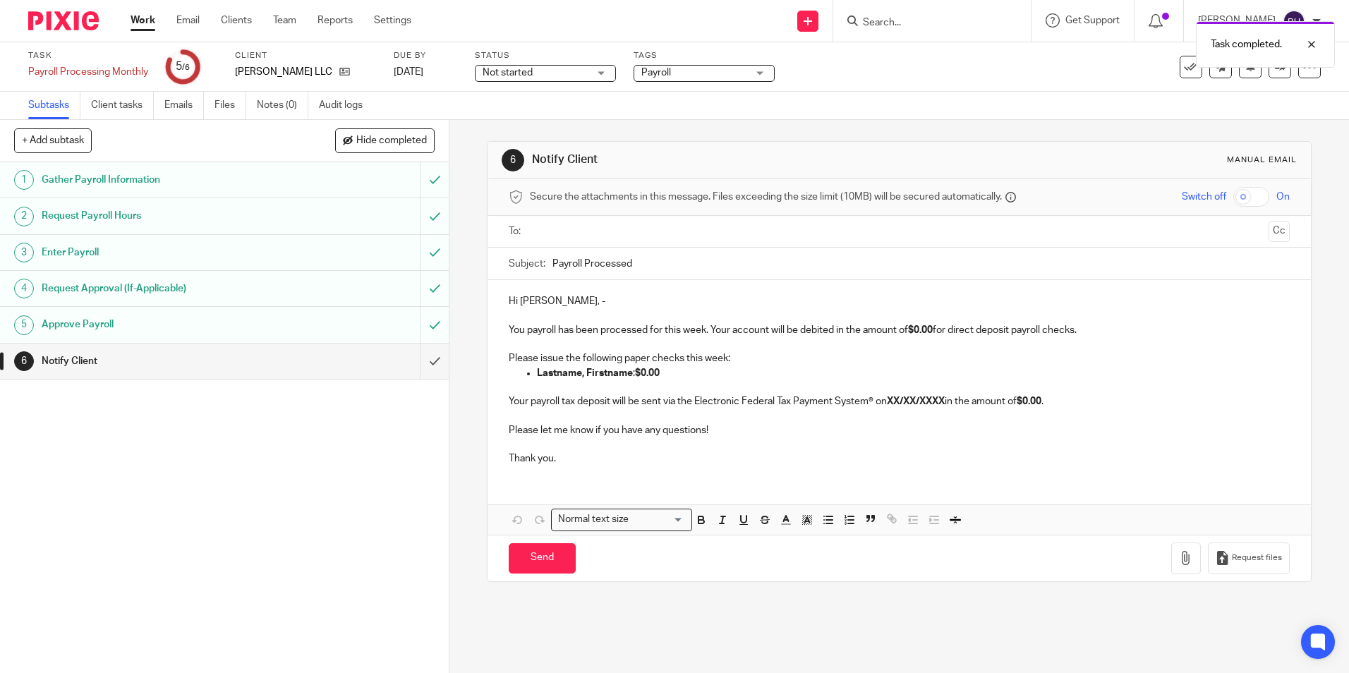
click at [580, 228] on input "text" at bounding box center [898, 232] width 727 height 16
click at [502, 295] on div "Hi [PERSON_NAME], - You payroll has been processed for this week. Your account …" at bounding box center [898, 381] width 822 height 196
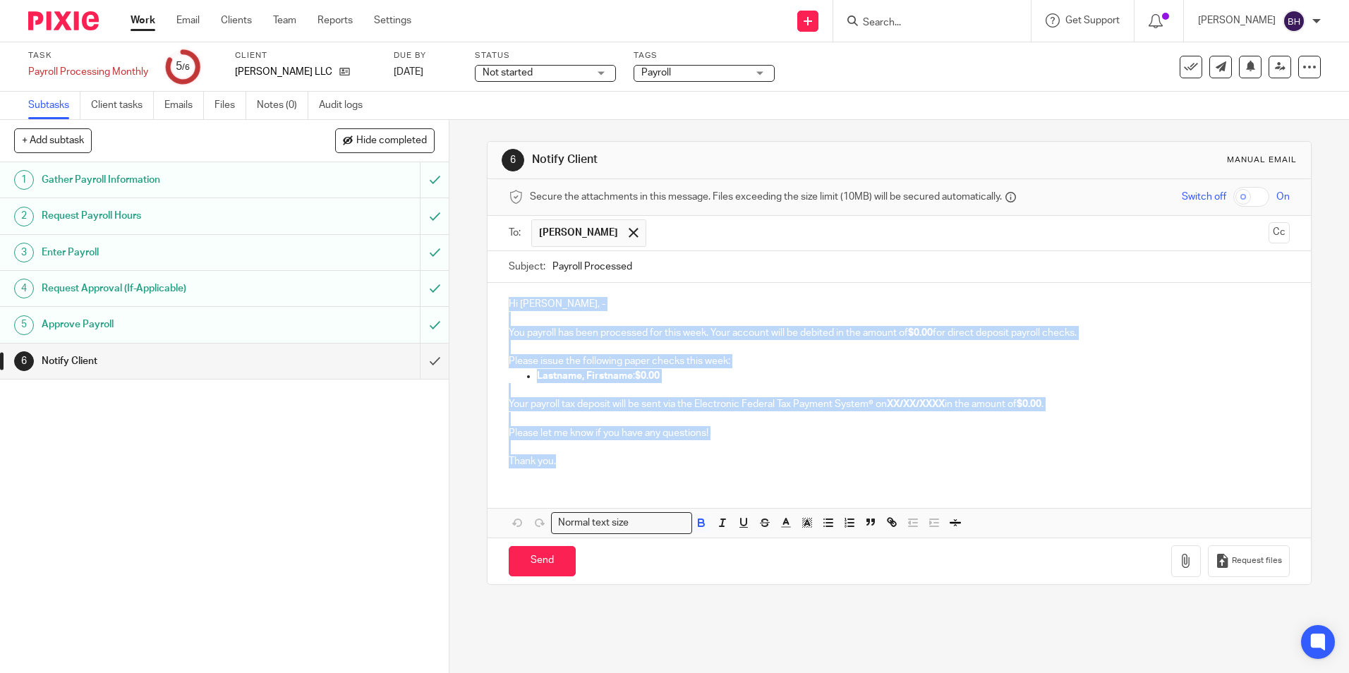
drag, startPoint x: 504, startPoint y: 305, endPoint x: 563, endPoint y: 470, distance: 175.4
click at [563, 470] on div "Hi [PERSON_NAME], - You payroll has been processed for this week. Your account …" at bounding box center [898, 381] width 822 height 196
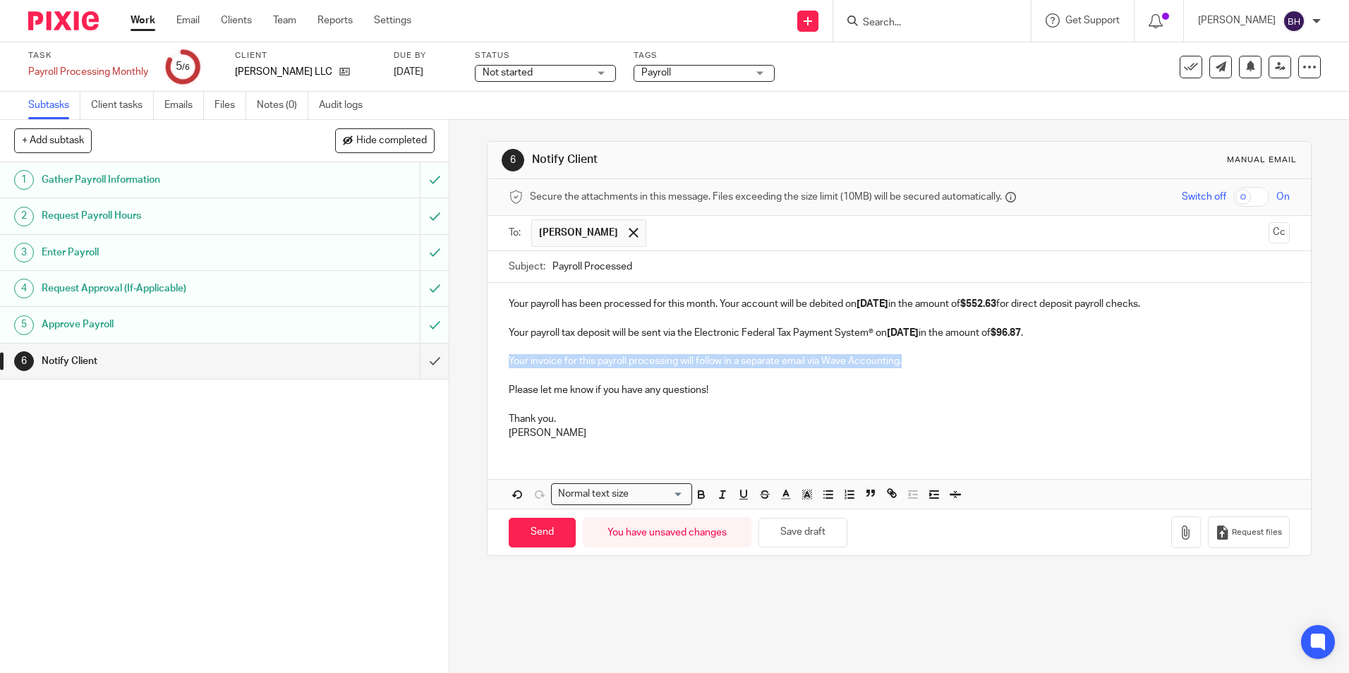
drag, startPoint x: 506, startPoint y: 363, endPoint x: 915, endPoint y: 365, distance: 408.4
click at [915, 365] on p "Your invoice for this payroll processing will follow in a separate email via Wa…" at bounding box center [899, 361] width 780 height 14
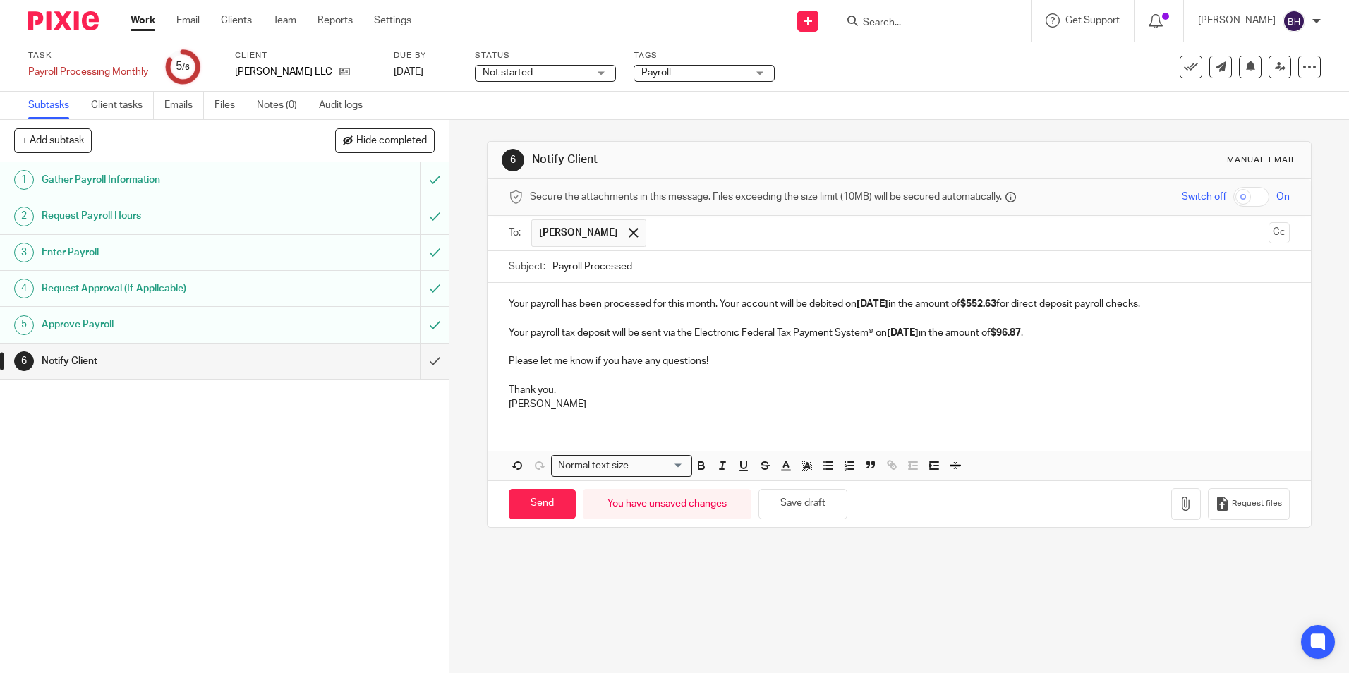
click at [861, 303] on strong "[DATE]" at bounding box center [872, 304] width 32 height 10
click at [872, 300] on strong "[DATE]" at bounding box center [872, 304] width 32 height 10
click at [889, 332] on strong "[DATE]" at bounding box center [903, 333] width 32 height 10
click at [909, 334] on strong "[DATE]" at bounding box center [903, 333] width 32 height 10
click at [559, 499] on input "Send" at bounding box center [542, 504] width 67 height 30
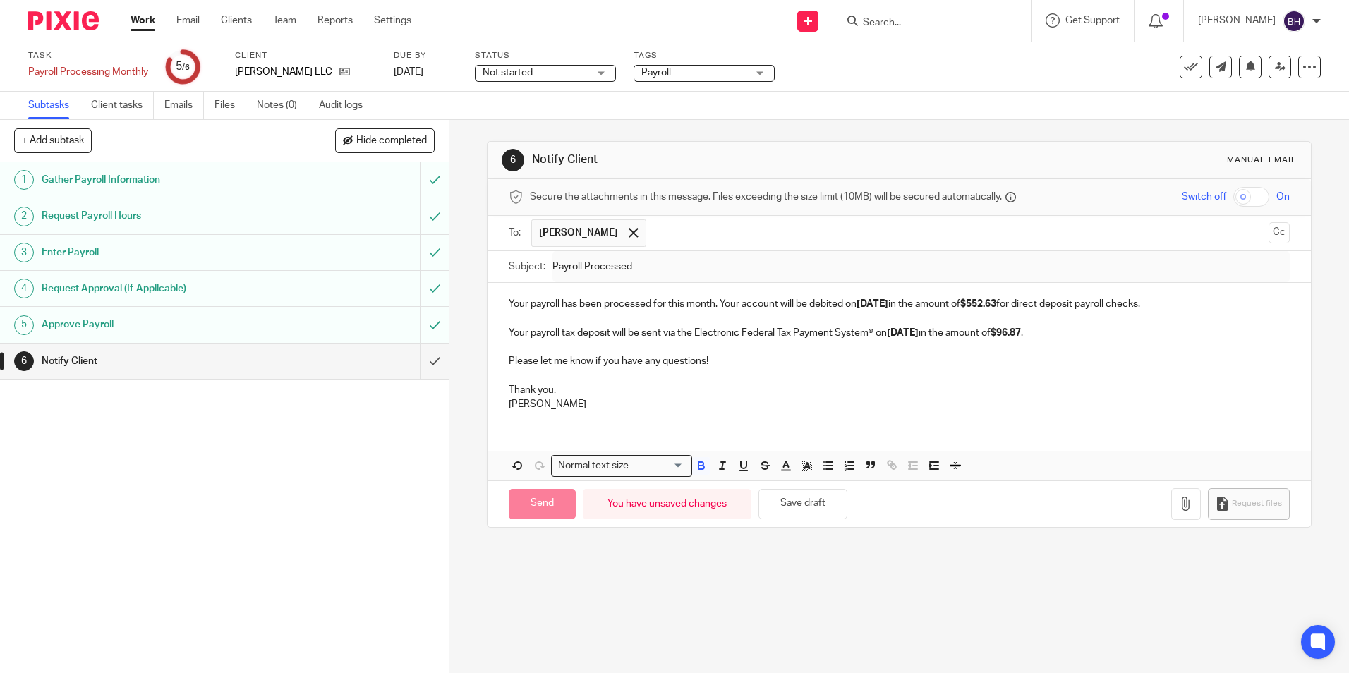
type input "Sent"
click at [142, 22] on link "Work" at bounding box center [142, 20] width 25 height 14
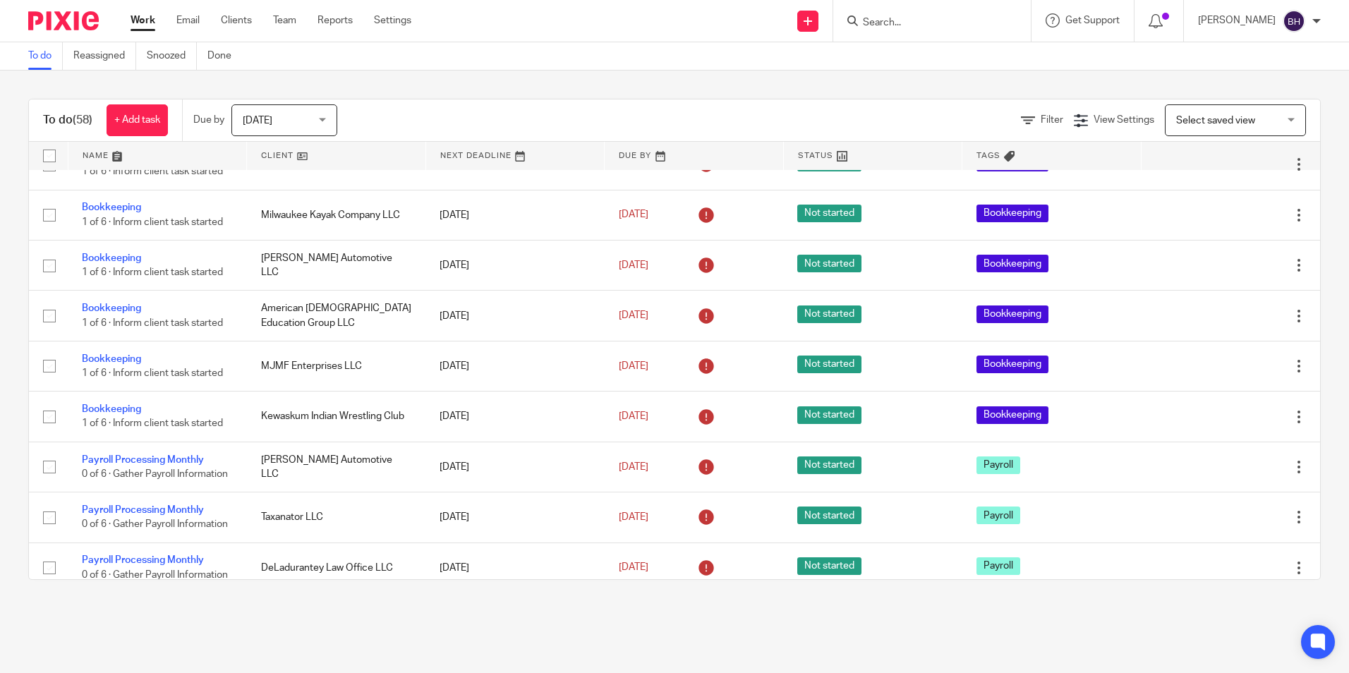
scroll to position [2543, 0]
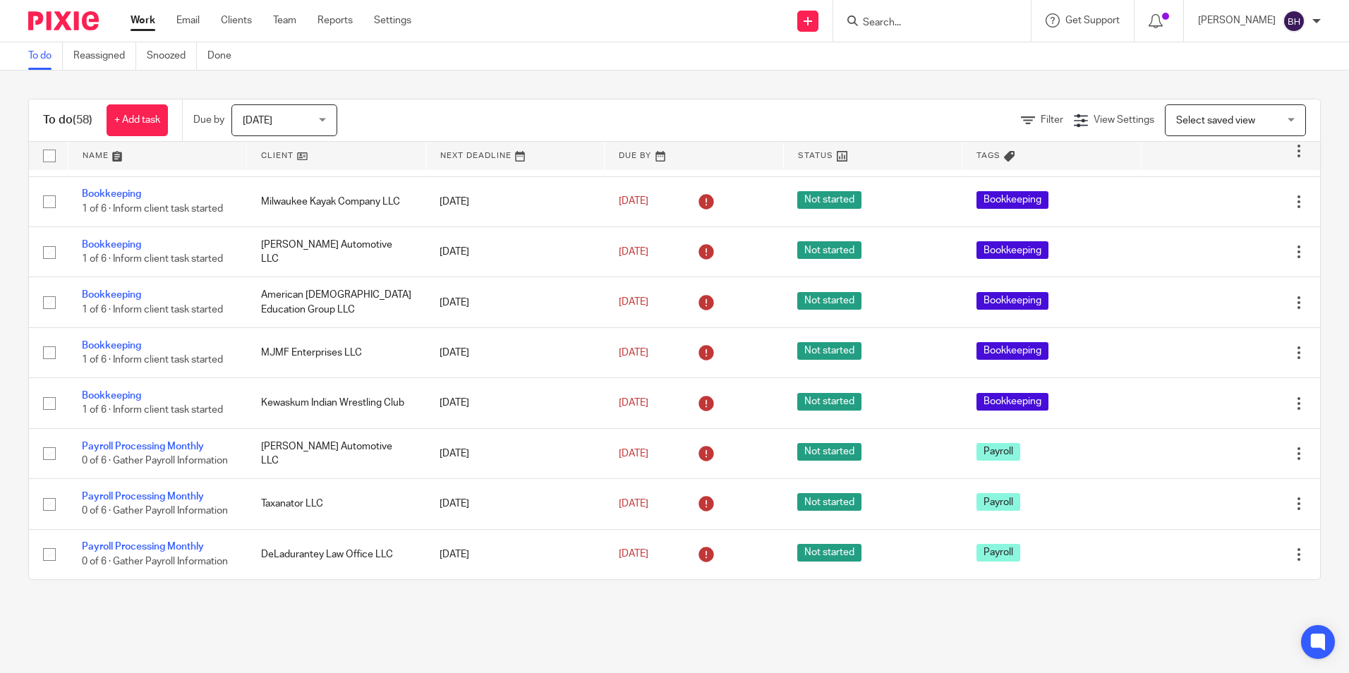
click at [894, 25] on input "Search" at bounding box center [924, 23] width 127 height 13
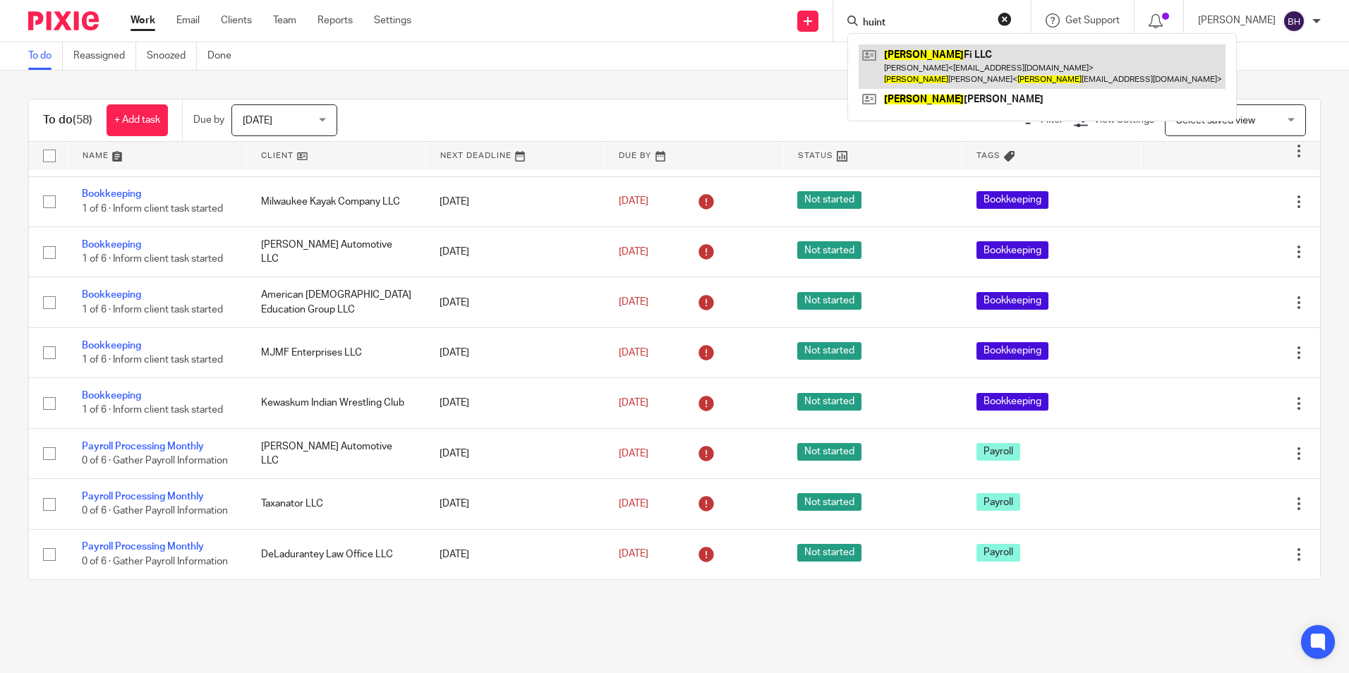
type input "huint"
click at [922, 55] on link at bounding box center [1041, 66] width 367 height 44
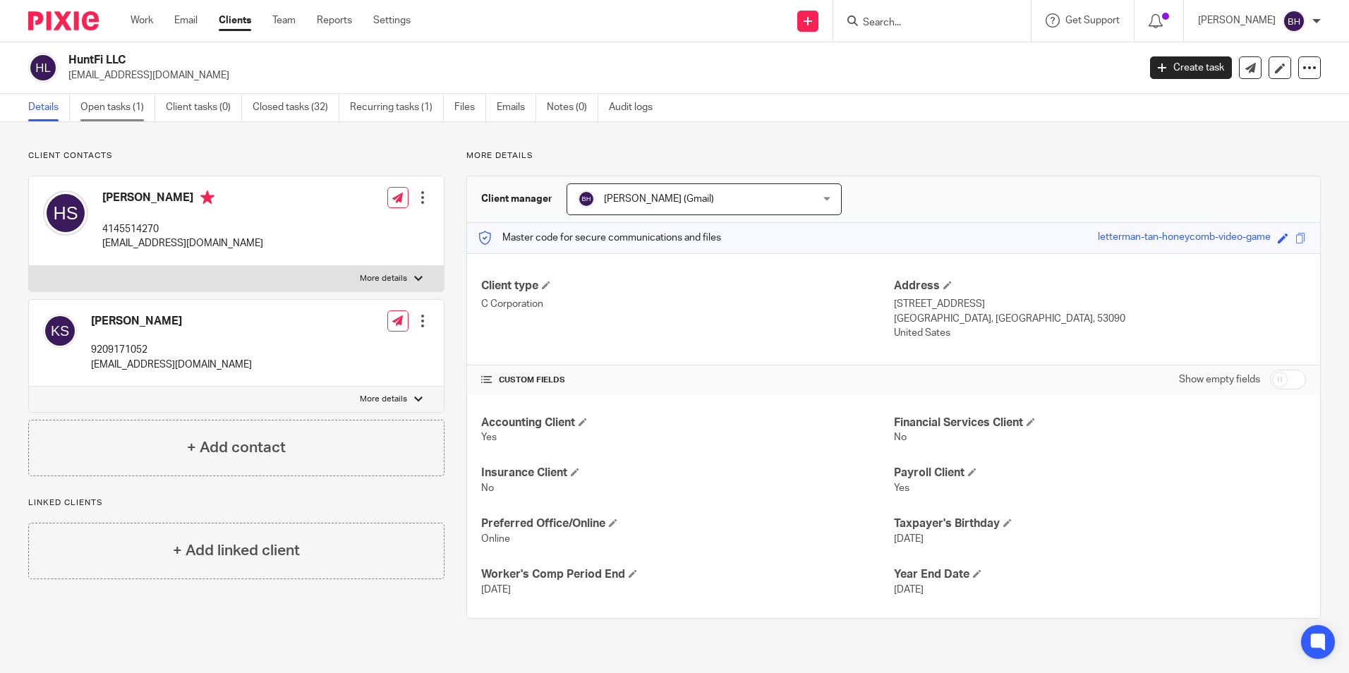
click at [135, 104] on link "Open tasks (1)" at bounding box center [117, 108] width 75 height 28
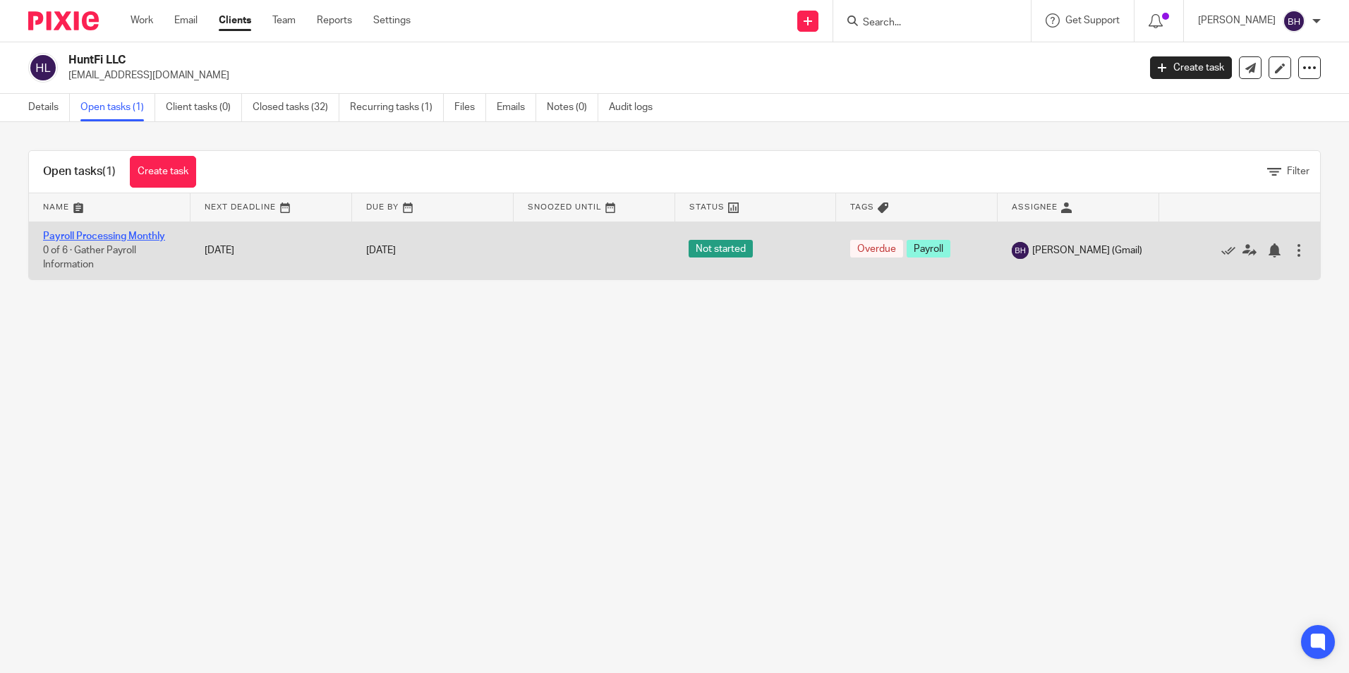
click at [147, 240] on link "Payroll Processing Monthly" at bounding box center [104, 236] width 122 height 10
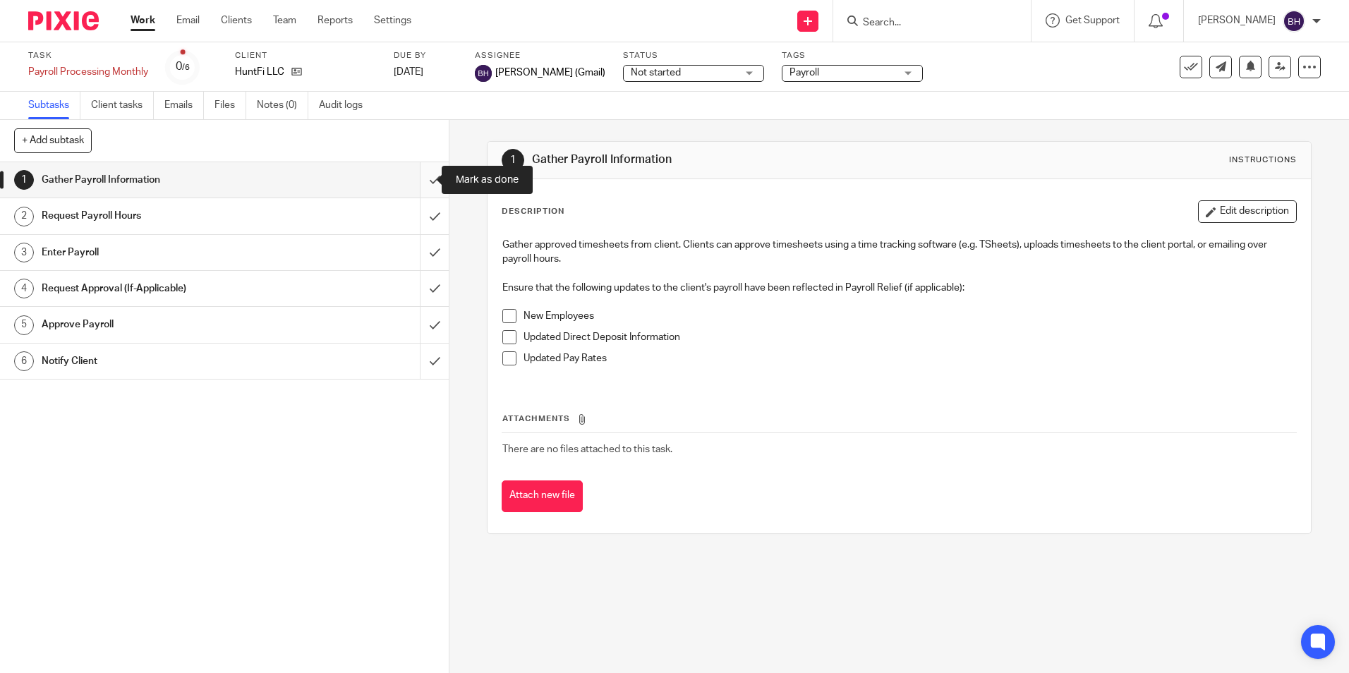
click at [418, 177] on input "submit" at bounding box center [224, 179] width 449 height 35
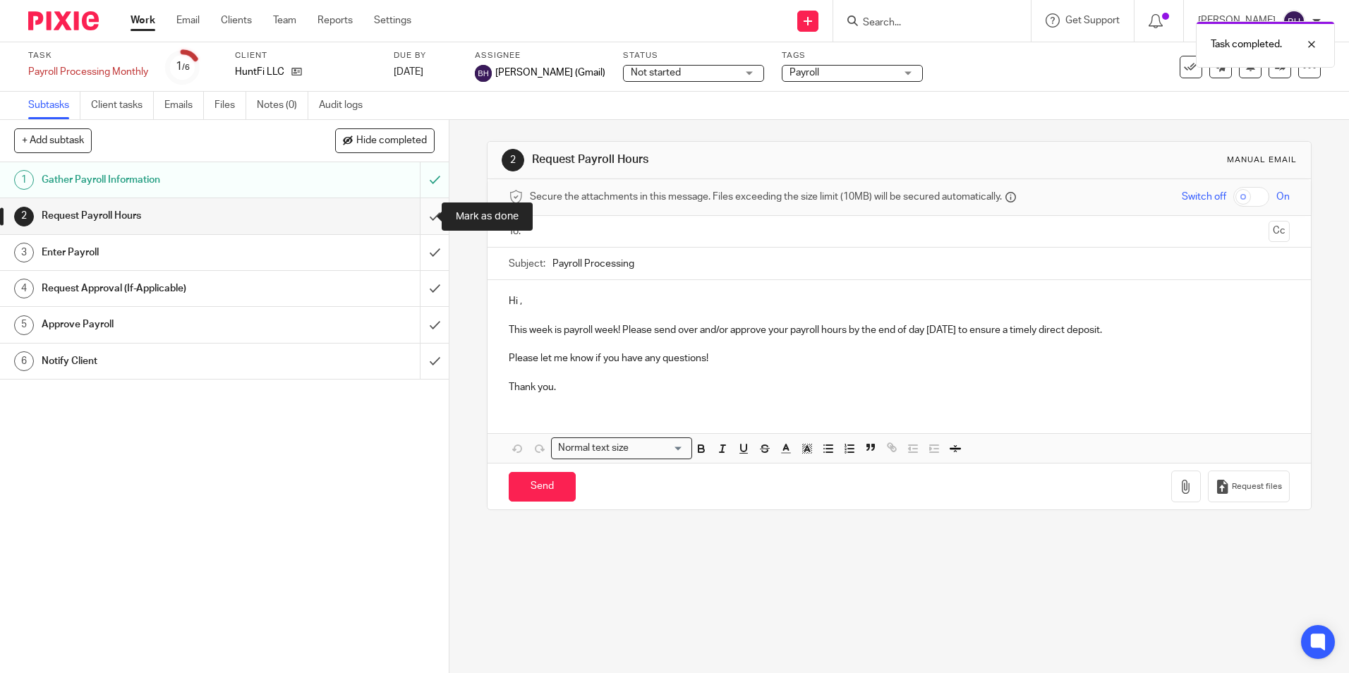
click at [422, 214] on input "submit" at bounding box center [224, 215] width 449 height 35
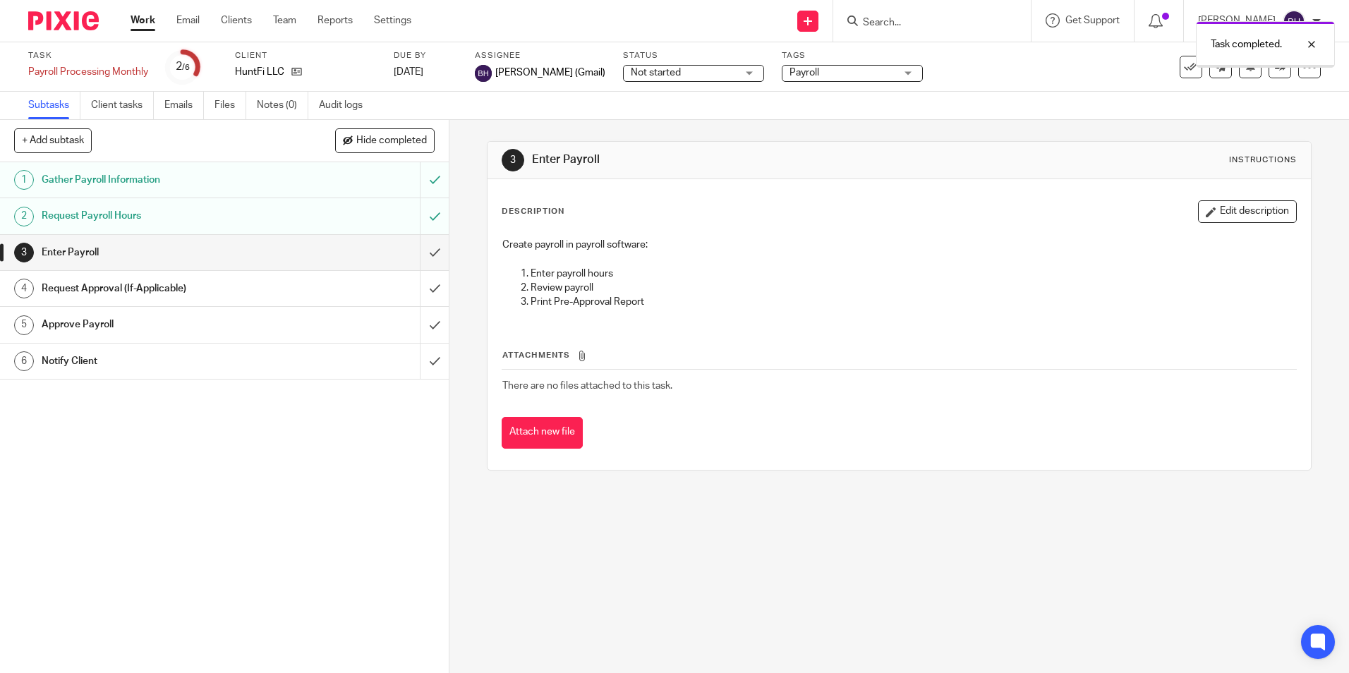
click at [418, 253] on input "submit" at bounding box center [224, 252] width 449 height 35
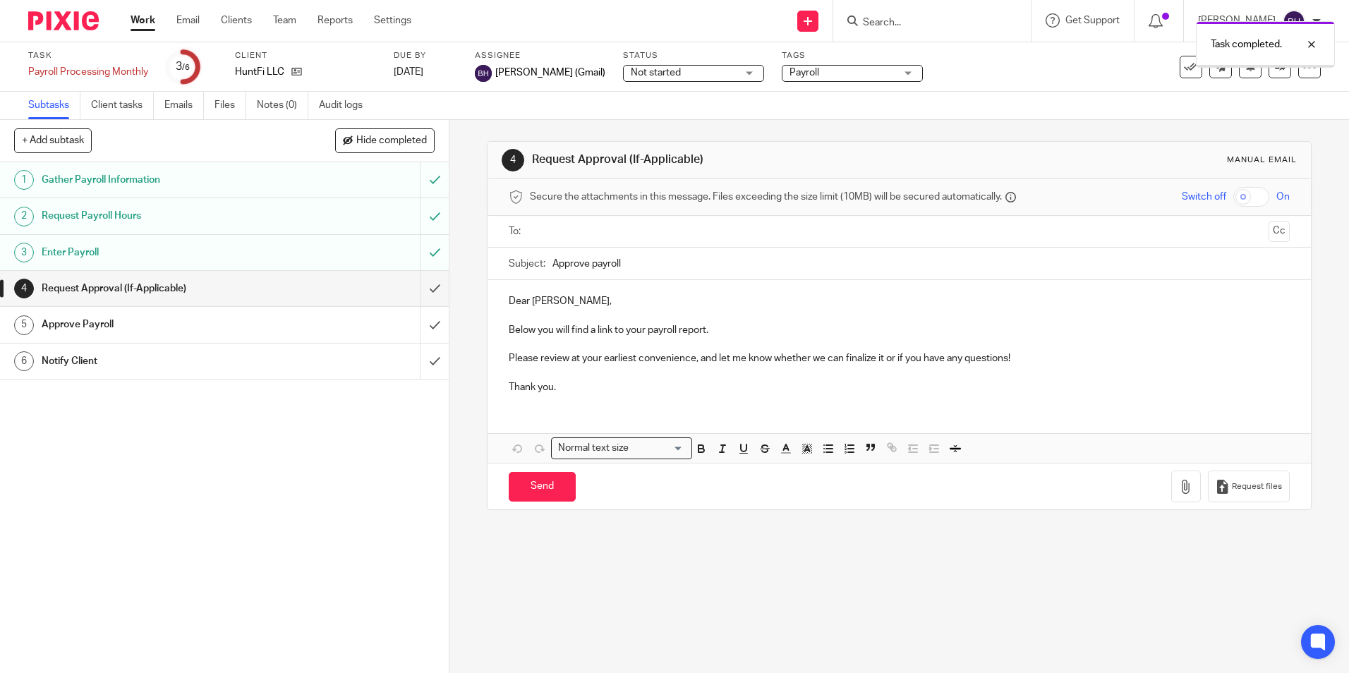
click at [418, 287] on input "submit" at bounding box center [224, 288] width 449 height 35
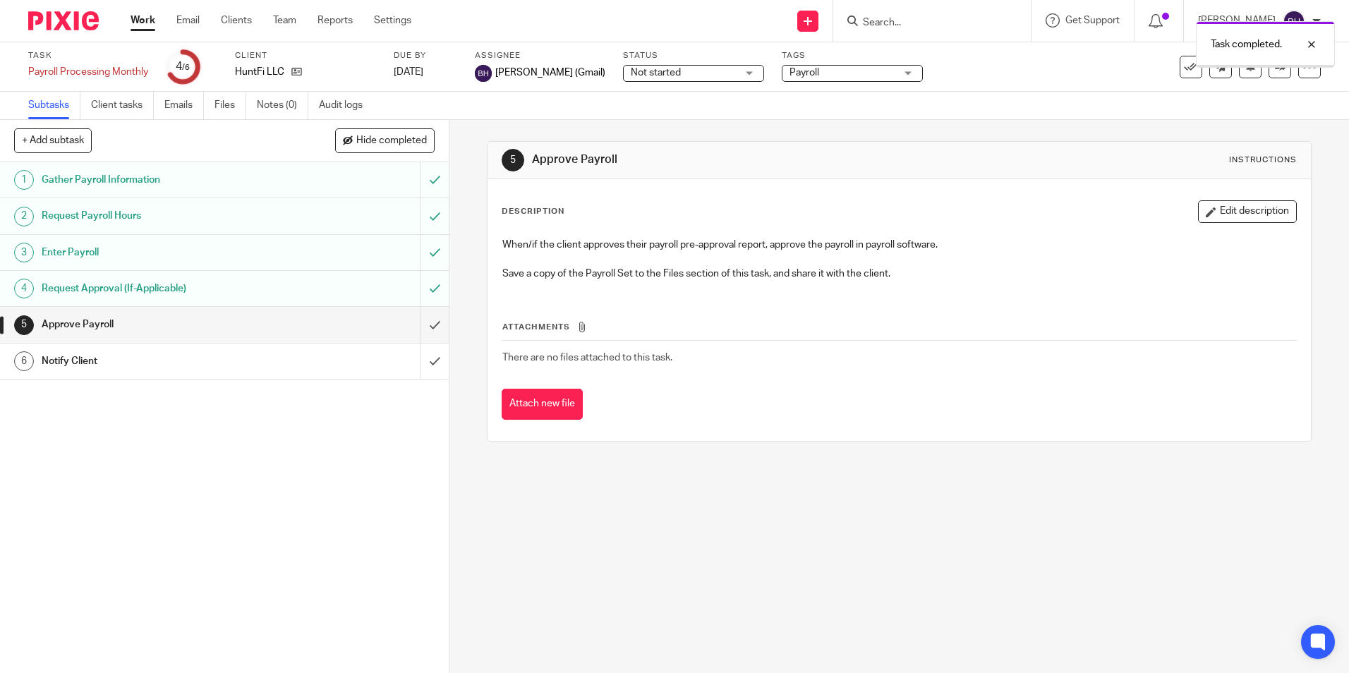
click at [425, 325] on input "submit" at bounding box center [224, 324] width 449 height 35
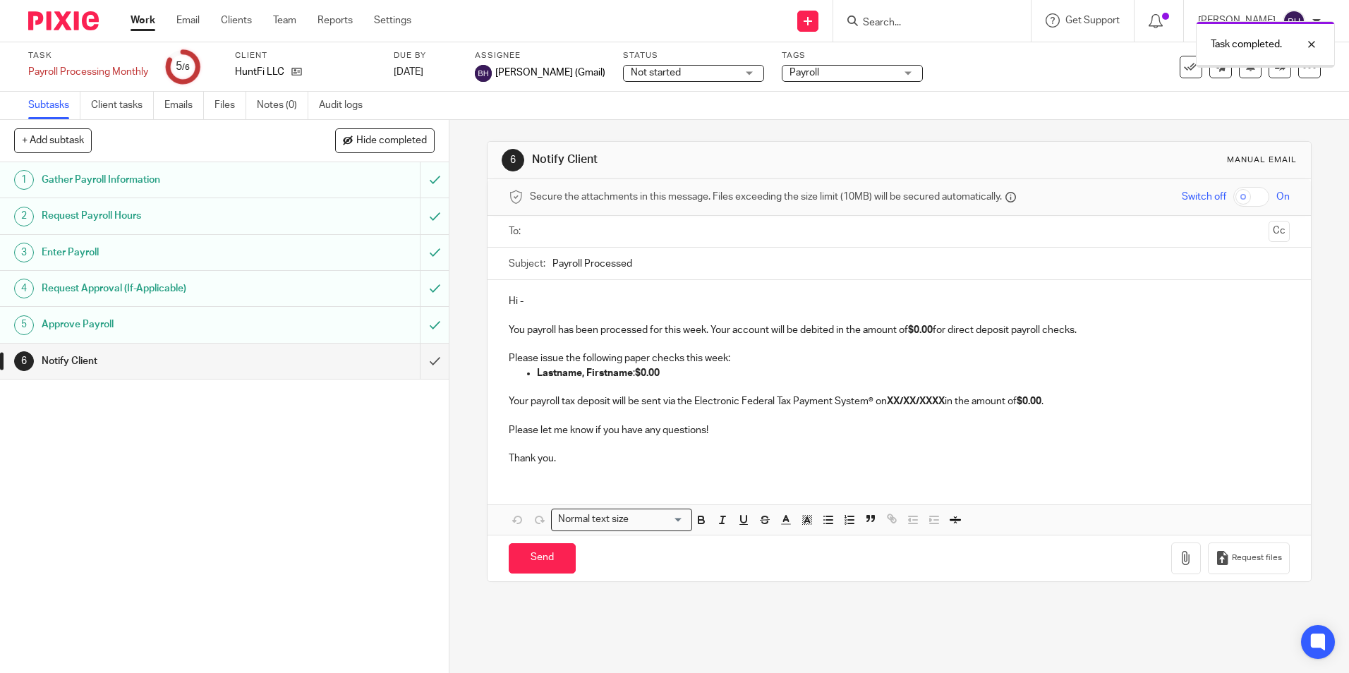
click at [592, 233] on input "text" at bounding box center [898, 232] width 727 height 16
click at [657, 236] on input "text" at bounding box center [943, 233] width 638 height 28
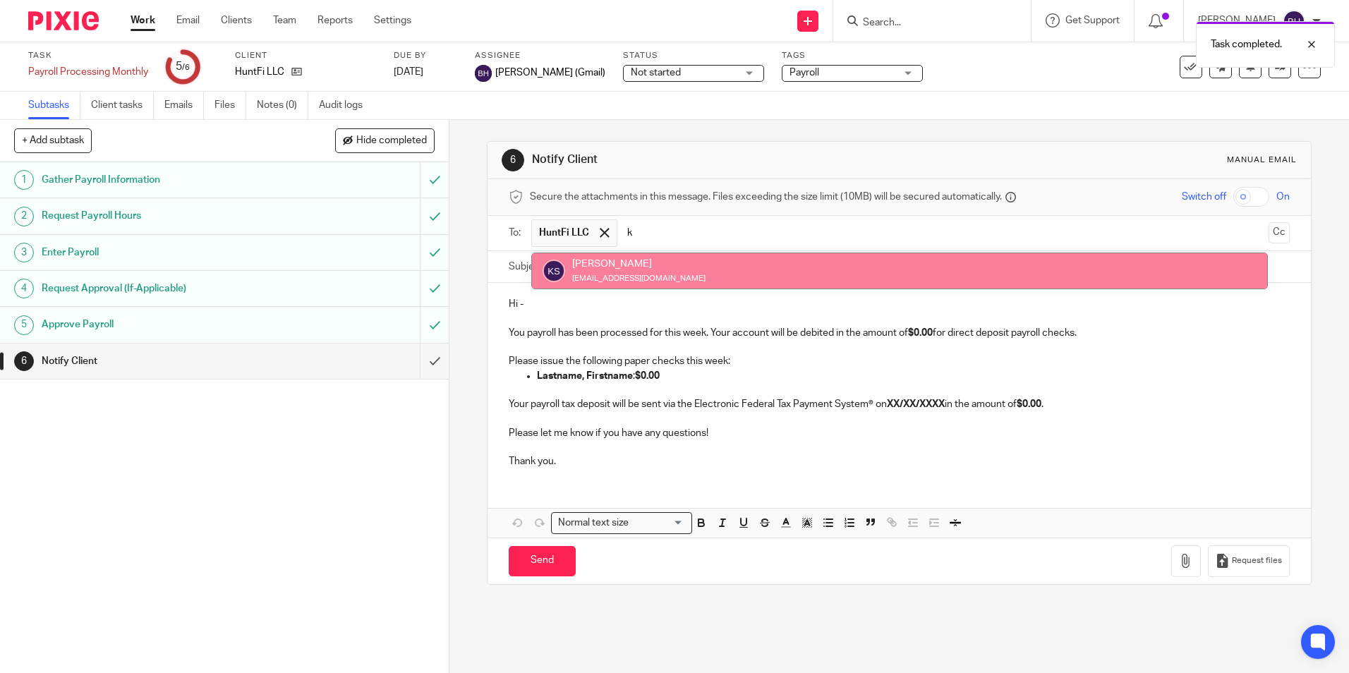
type input "k"
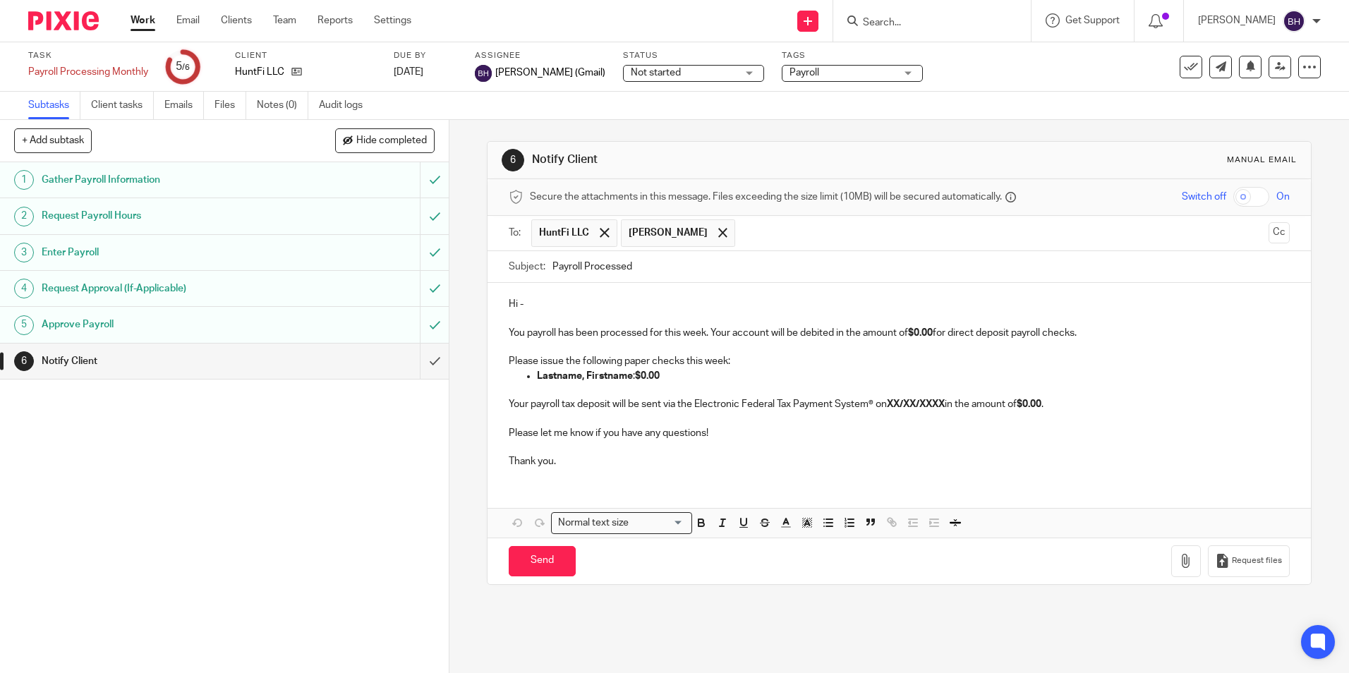
click at [552, 272] on input "Payroll Processed" at bounding box center [920, 267] width 736 height 32
type input "HuntFi LLCPayroll Processed"
click at [499, 303] on div "Hi - You payroll has been processed for this week. Your account will be debited…" at bounding box center [898, 381] width 822 height 196
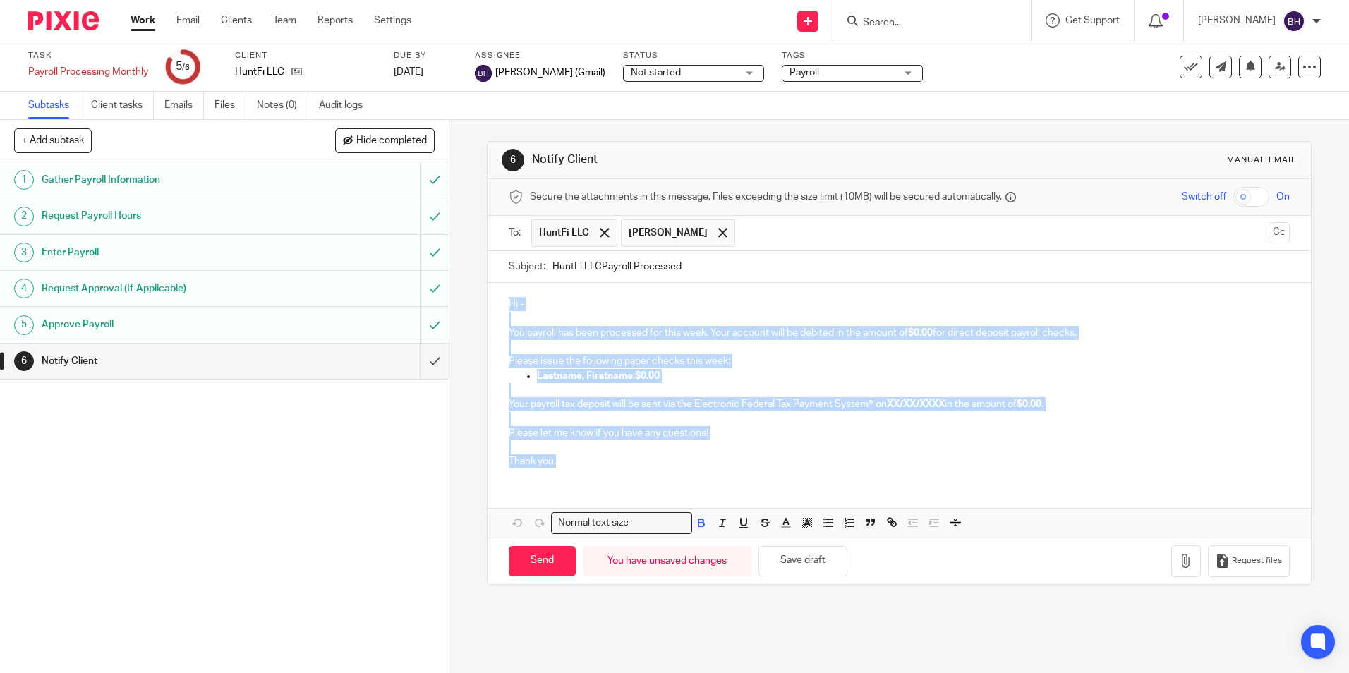
drag, startPoint x: 532, startPoint y: 351, endPoint x: 589, endPoint y: 462, distance: 124.6
click at [589, 462] on div "Hi - You payroll has been processed for this week. Your account will be debited…" at bounding box center [898, 381] width 822 height 196
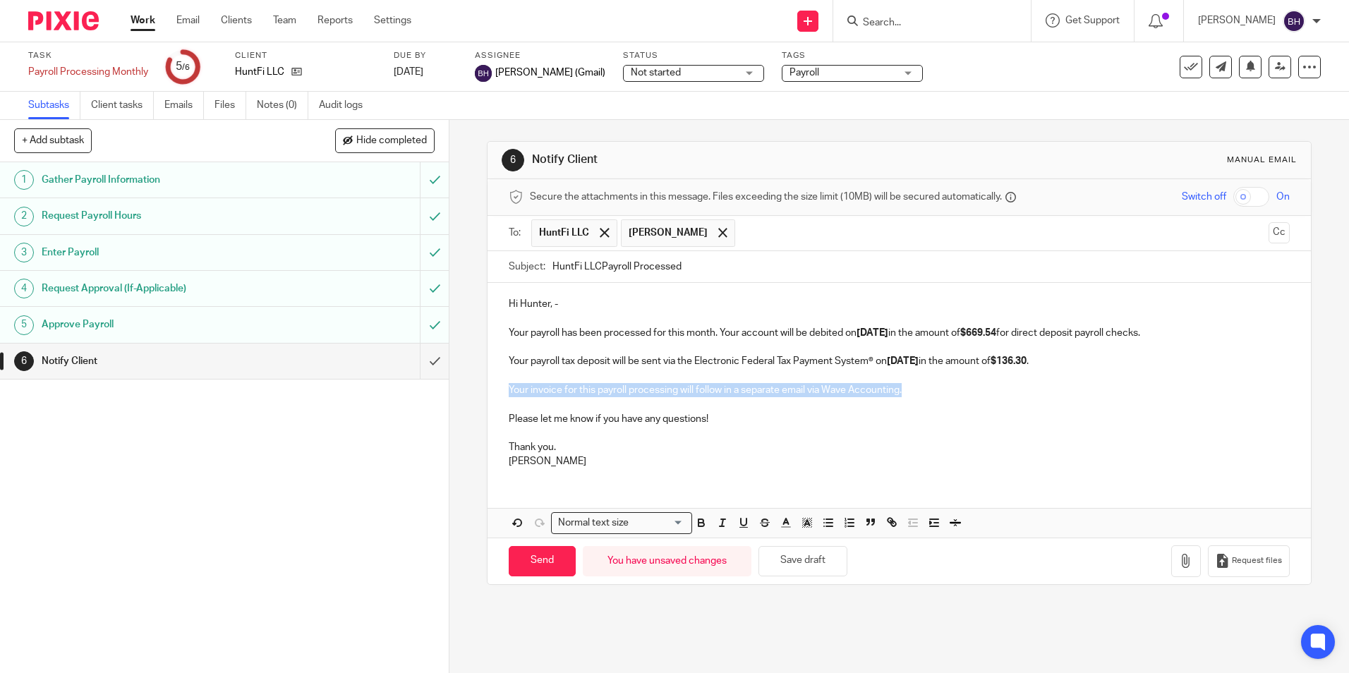
drag, startPoint x: 502, startPoint y: 392, endPoint x: 919, endPoint y: 394, distance: 416.8
click at [919, 394] on div "Hi Hunter, - Your payroll has been processed for this month. Your account will …" at bounding box center [898, 381] width 822 height 196
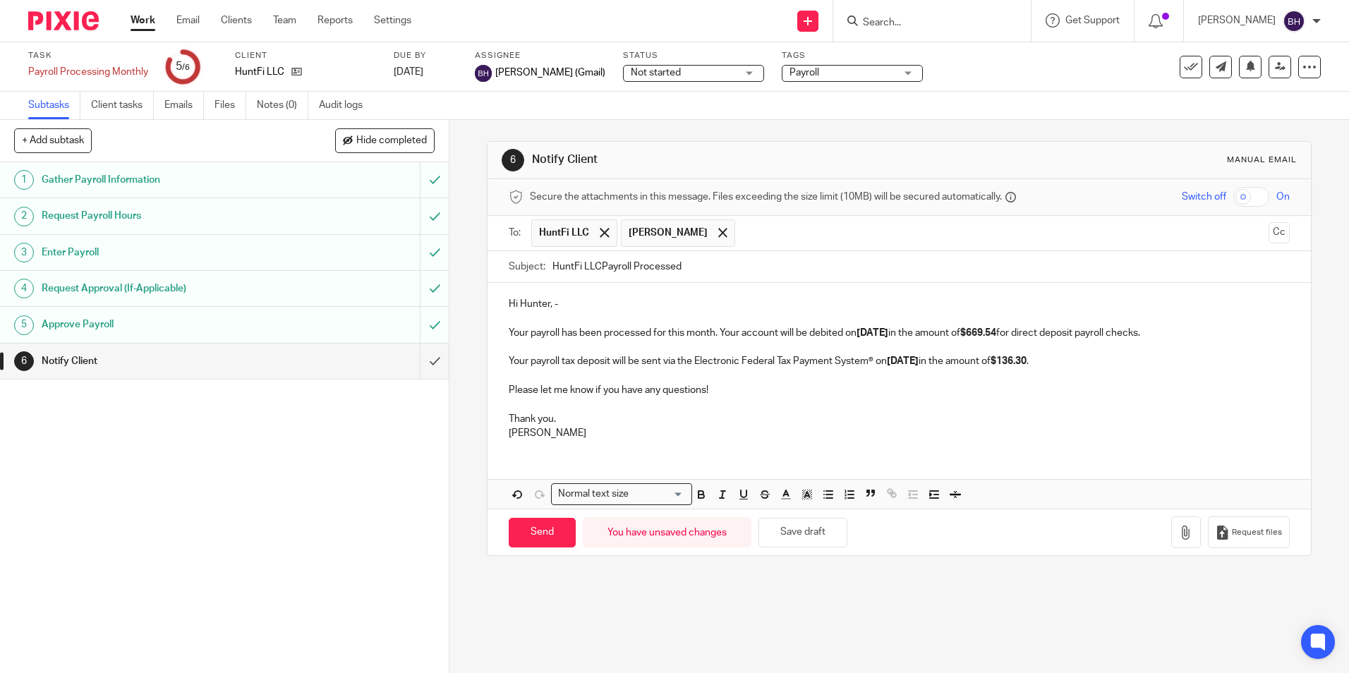
click at [862, 332] on strong "5/22/2025" at bounding box center [872, 333] width 32 height 10
click at [876, 332] on strong "9/22/2025" at bounding box center [872, 333] width 32 height 10
click at [894, 363] on strong "5/27/2025" at bounding box center [903, 361] width 32 height 10
click at [906, 356] on strong "9/27/2025" at bounding box center [903, 361] width 32 height 10
click at [547, 528] on input "Send" at bounding box center [542, 533] width 67 height 30
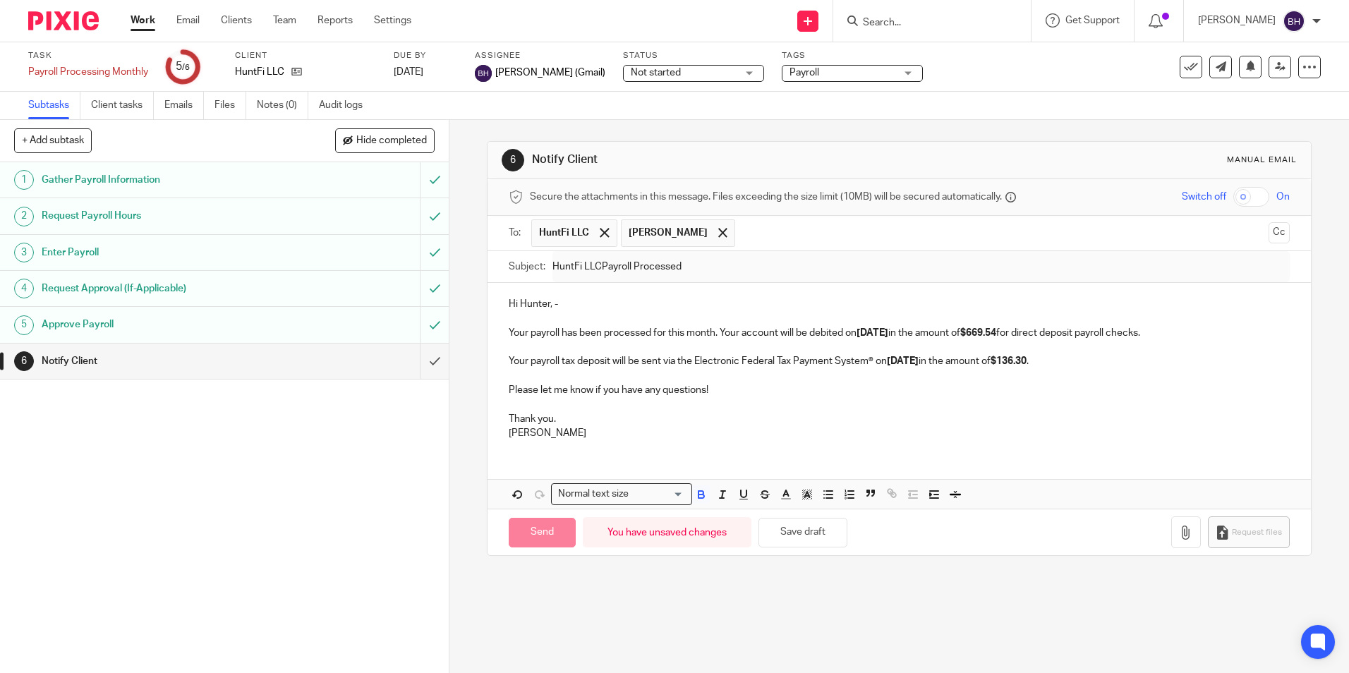
type input "Sent"
click at [143, 25] on link "Work" at bounding box center [142, 20] width 25 height 14
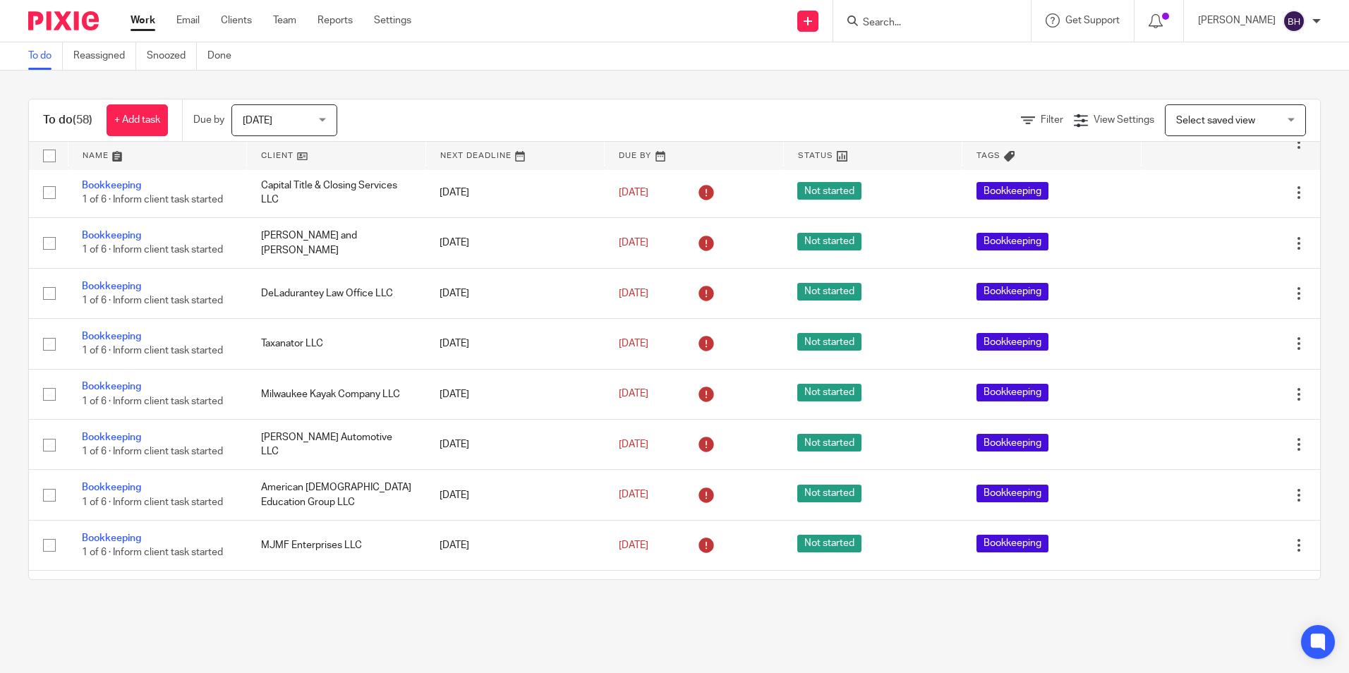
scroll to position [2543, 0]
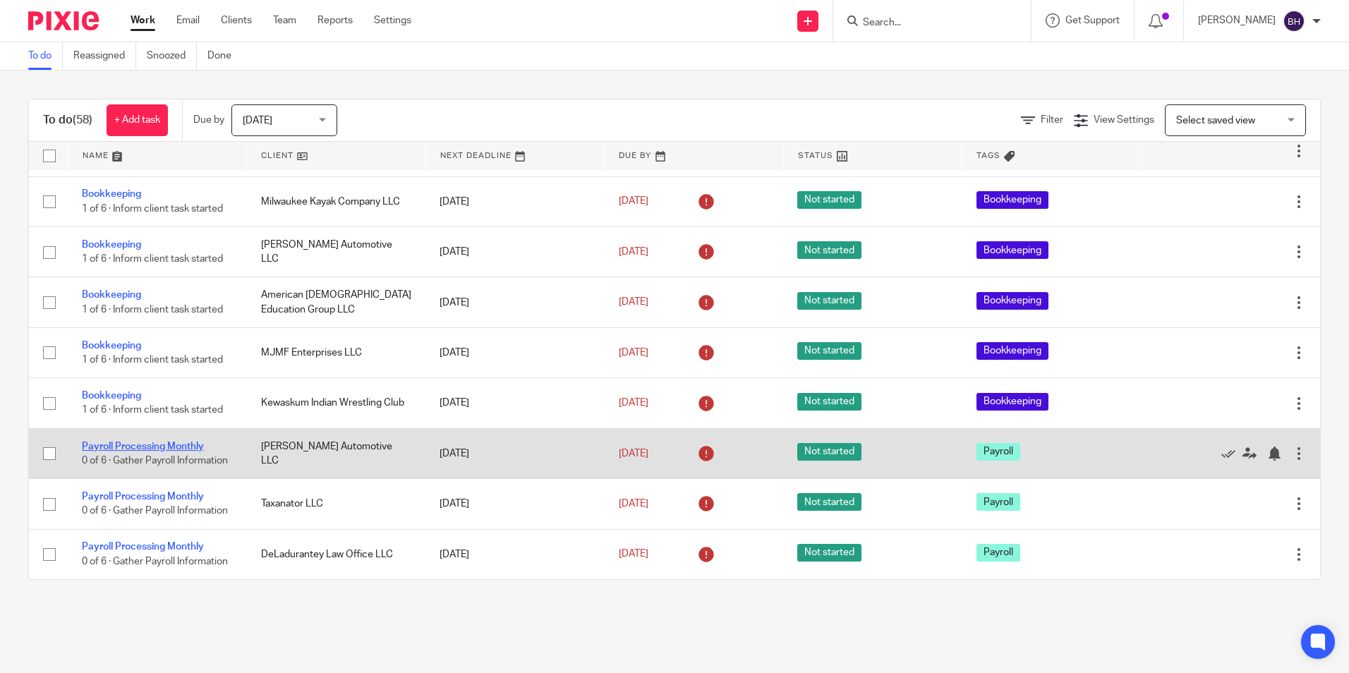
click at [169, 442] on link "Payroll Processing Monthly" at bounding box center [143, 447] width 122 height 10
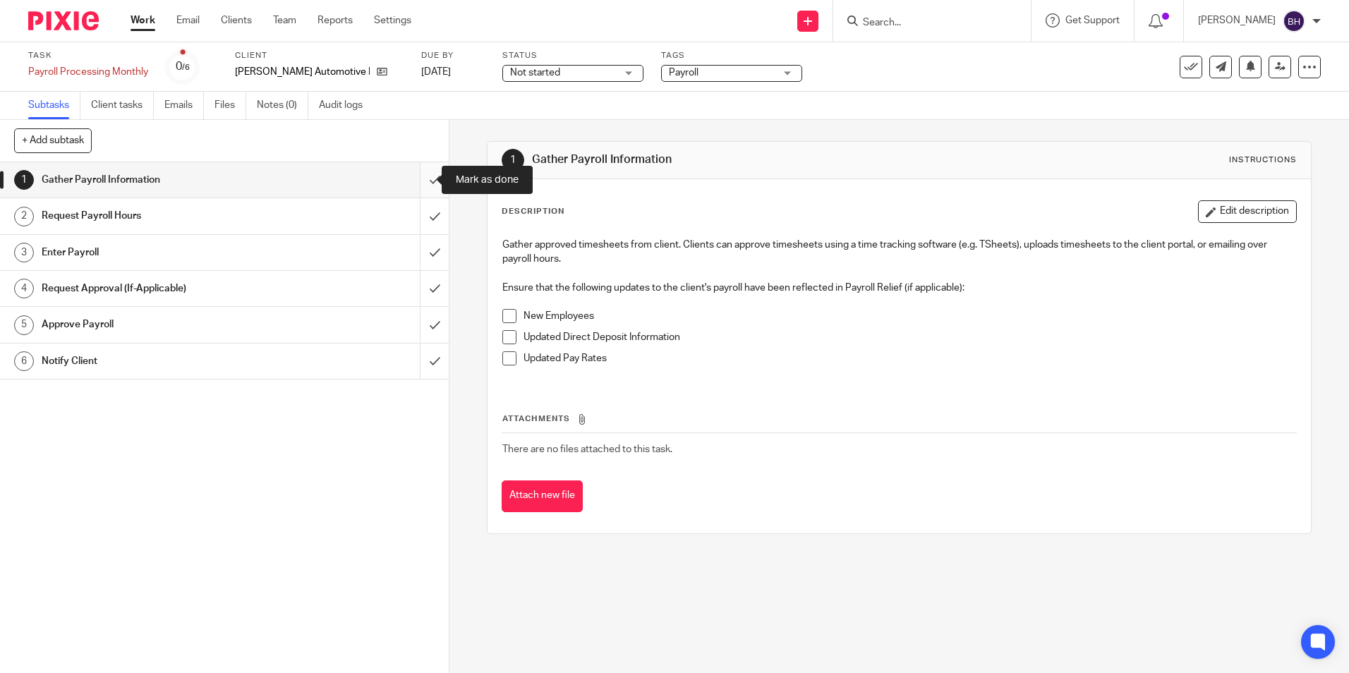
click at [424, 180] on input "submit" at bounding box center [224, 179] width 449 height 35
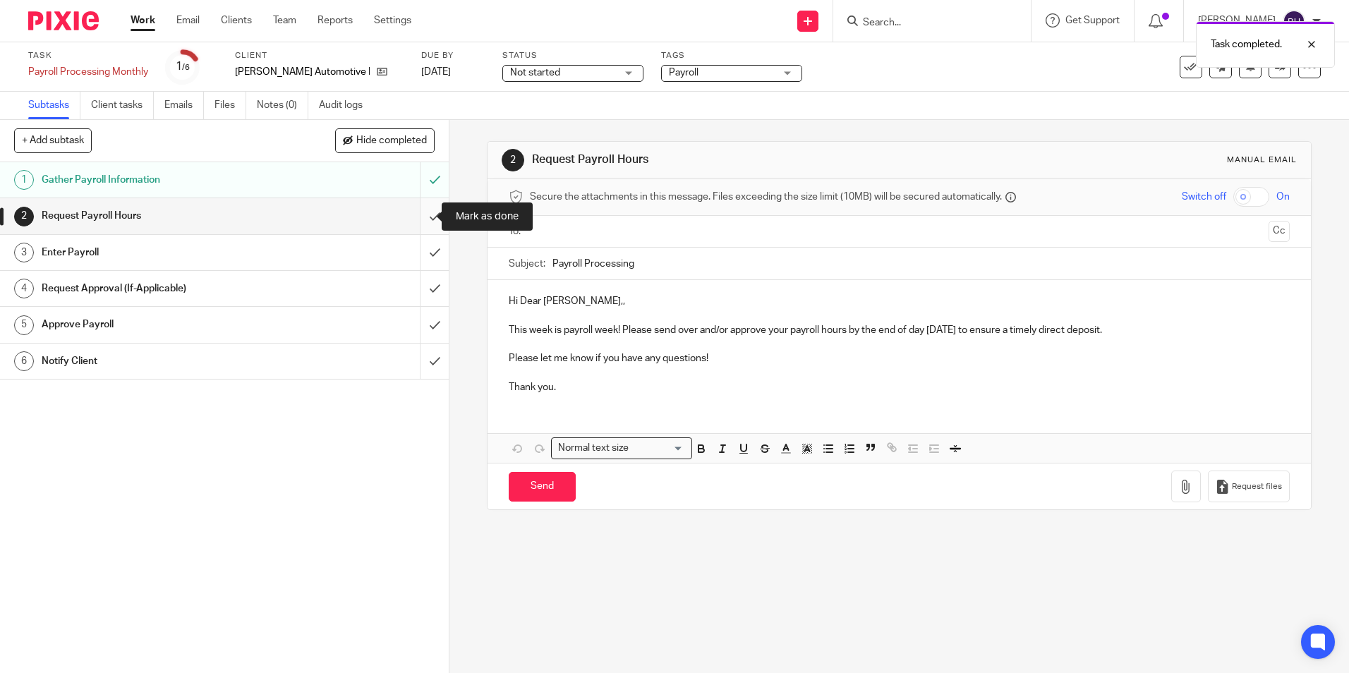
click at [420, 212] on input "submit" at bounding box center [224, 215] width 449 height 35
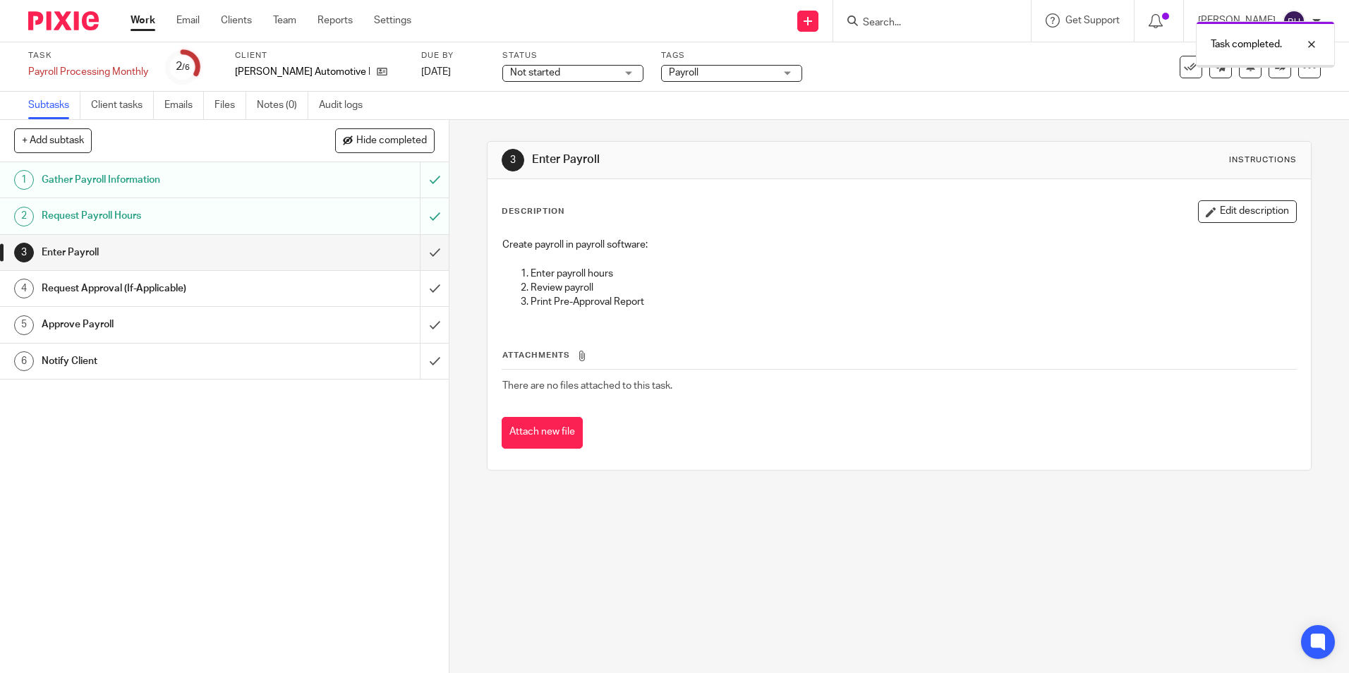
click at [420, 250] on input "submit" at bounding box center [224, 252] width 449 height 35
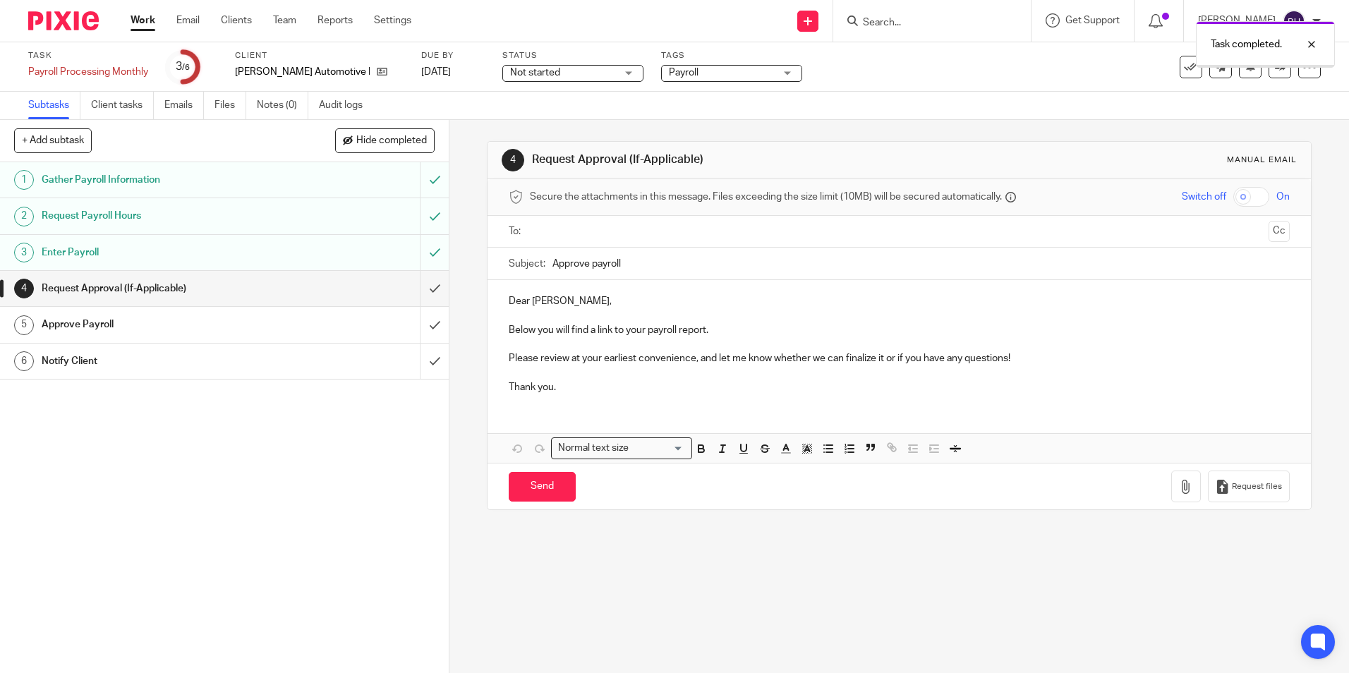
click at [419, 287] on input "submit" at bounding box center [224, 288] width 449 height 35
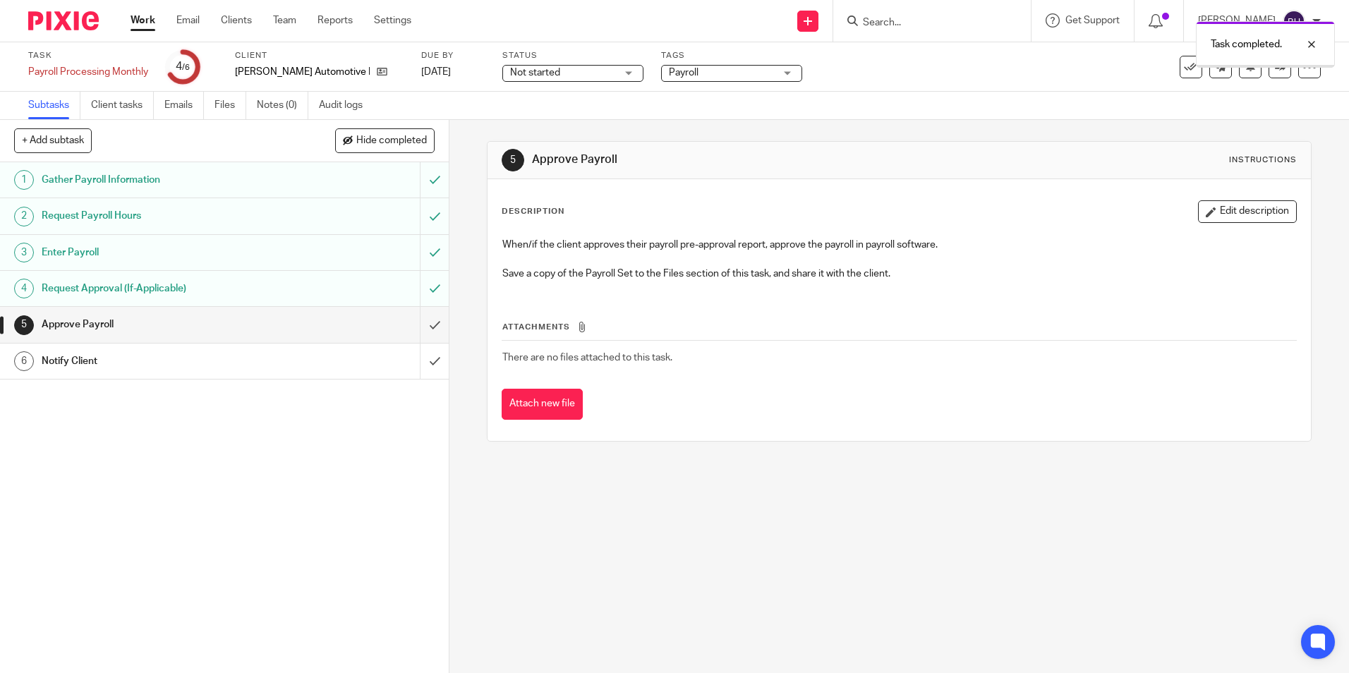
click at [419, 323] on input "submit" at bounding box center [224, 324] width 449 height 35
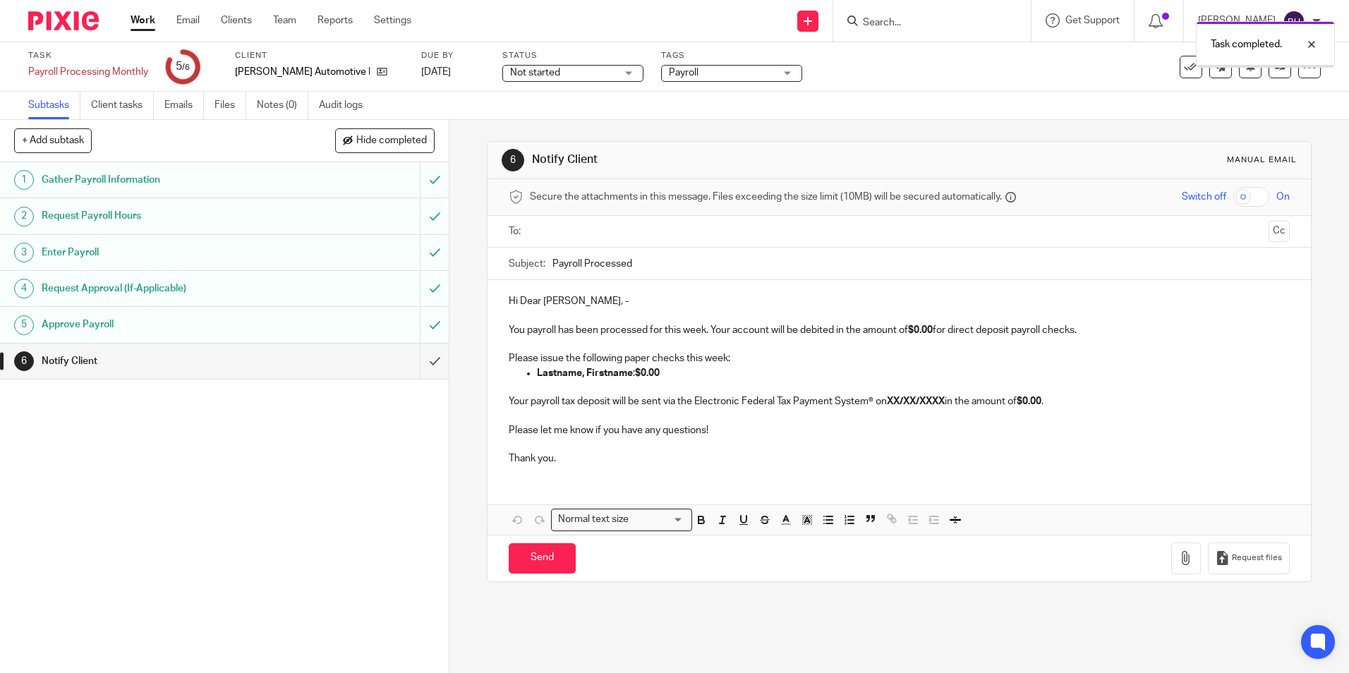
click at [578, 233] on input "text" at bounding box center [898, 232] width 727 height 16
click at [498, 304] on div "Hi Dear Dan, - You payroll has been processed for this week. Your account will …" at bounding box center [898, 381] width 822 height 196
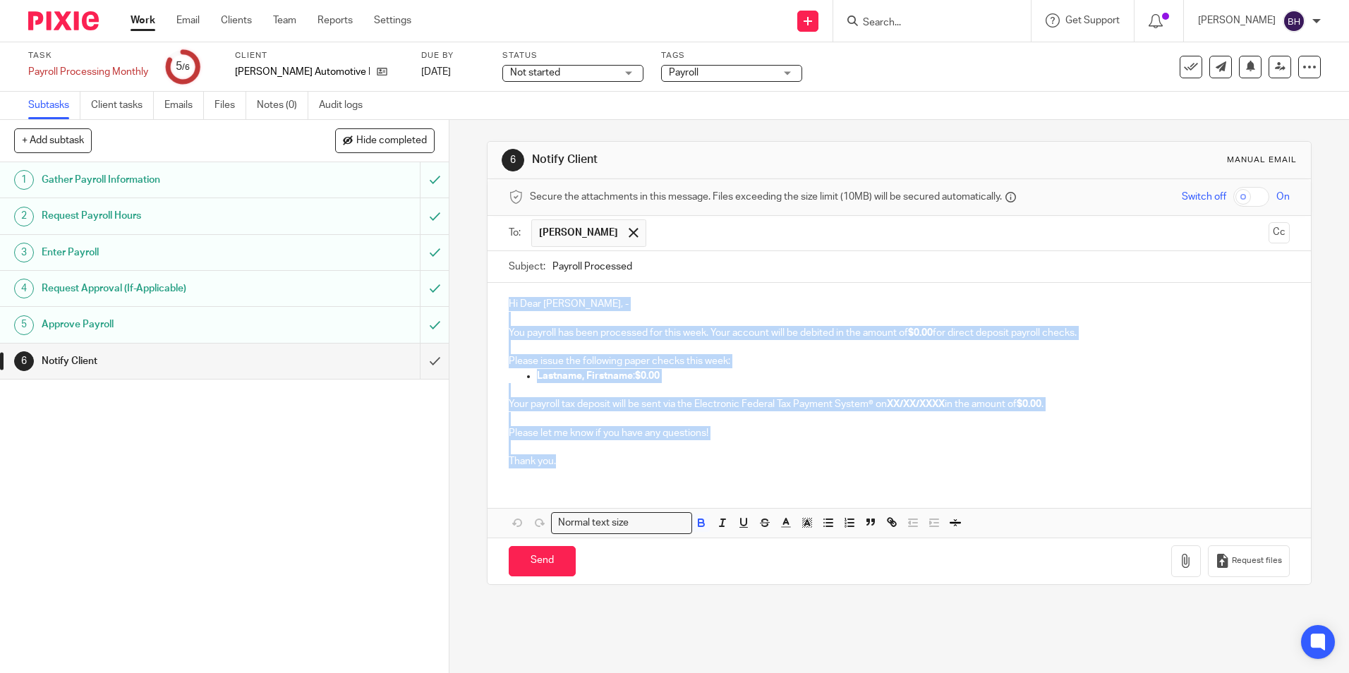
drag, startPoint x: 516, startPoint y: 321, endPoint x: 589, endPoint y: 473, distance: 168.5
click at [589, 473] on div "Hi Dear Dan, - You payroll has been processed for this week. Your account will …" at bounding box center [898, 381] width 822 height 196
paste div
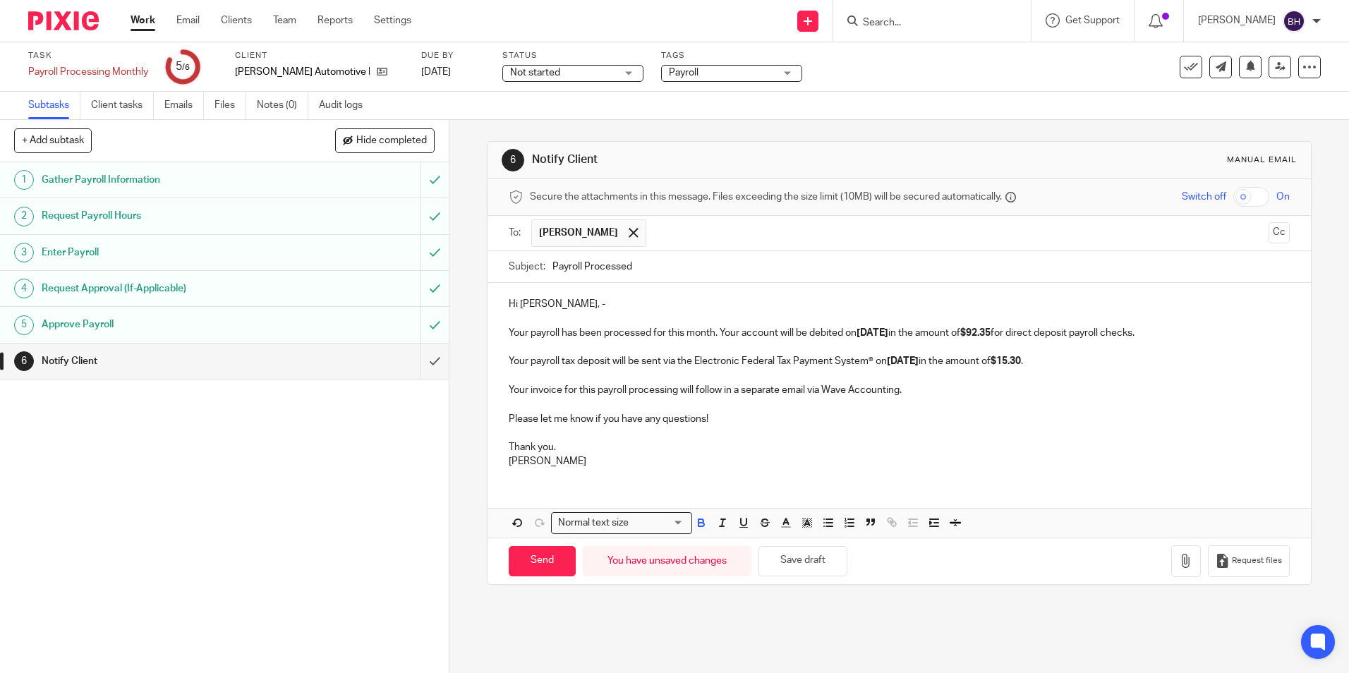
click at [860, 328] on strong "5/22/2025" at bounding box center [872, 333] width 32 height 10
click at [877, 329] on strong "9/22/2025" at bounding box center [872, 333] width 32 height 10
click at [894, 358] on strong "5/27/2025" at bounding box center [903, 361] width 32 height 10
click at [908, 358] on strong "9/27/2025" at bounding box center [903, 361] width 32 height 10
click at [530, 568] on input "Send" at bounding box center [542, 561] width 67 height 30
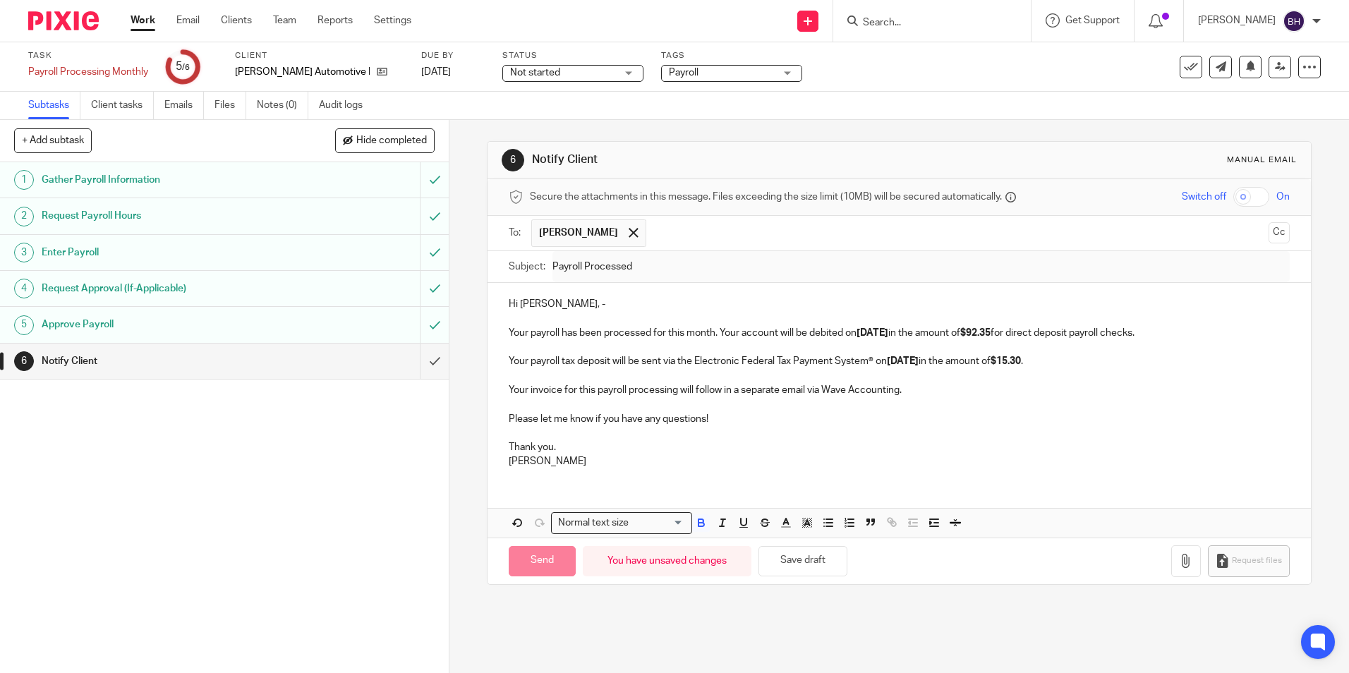
type input "Sent"
click at [141, 25] on link "Work" at bounding box center [142, 20] width 25 height 14
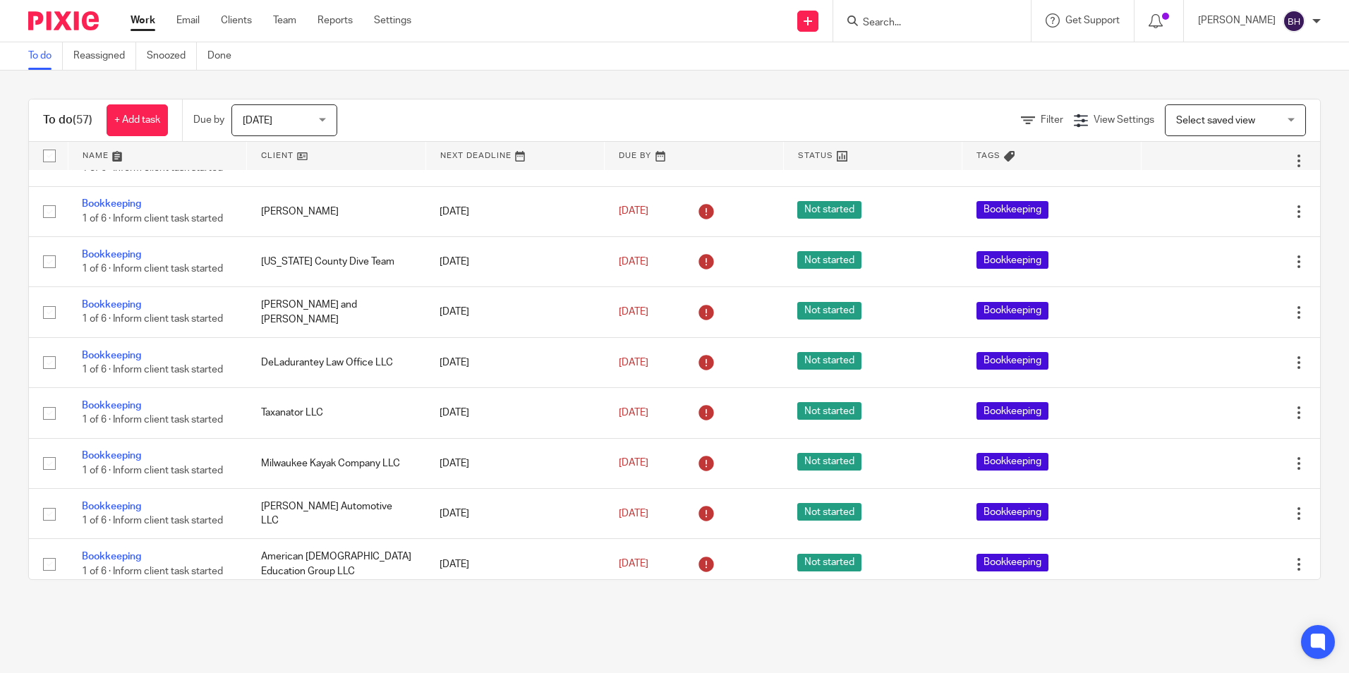
scroll to position [2486, 0]
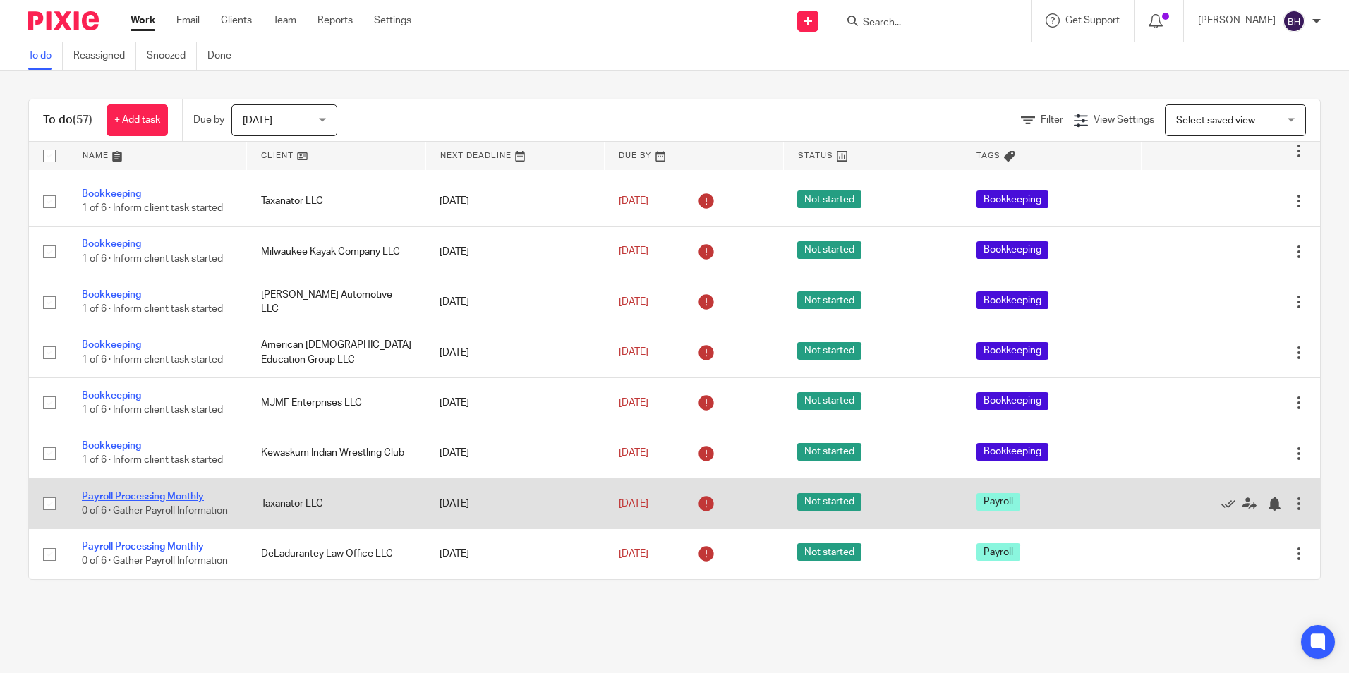
click at [122, 492] on link "Payroll Processing Monthly" at bounding box center [143, 497] width 122 height 10
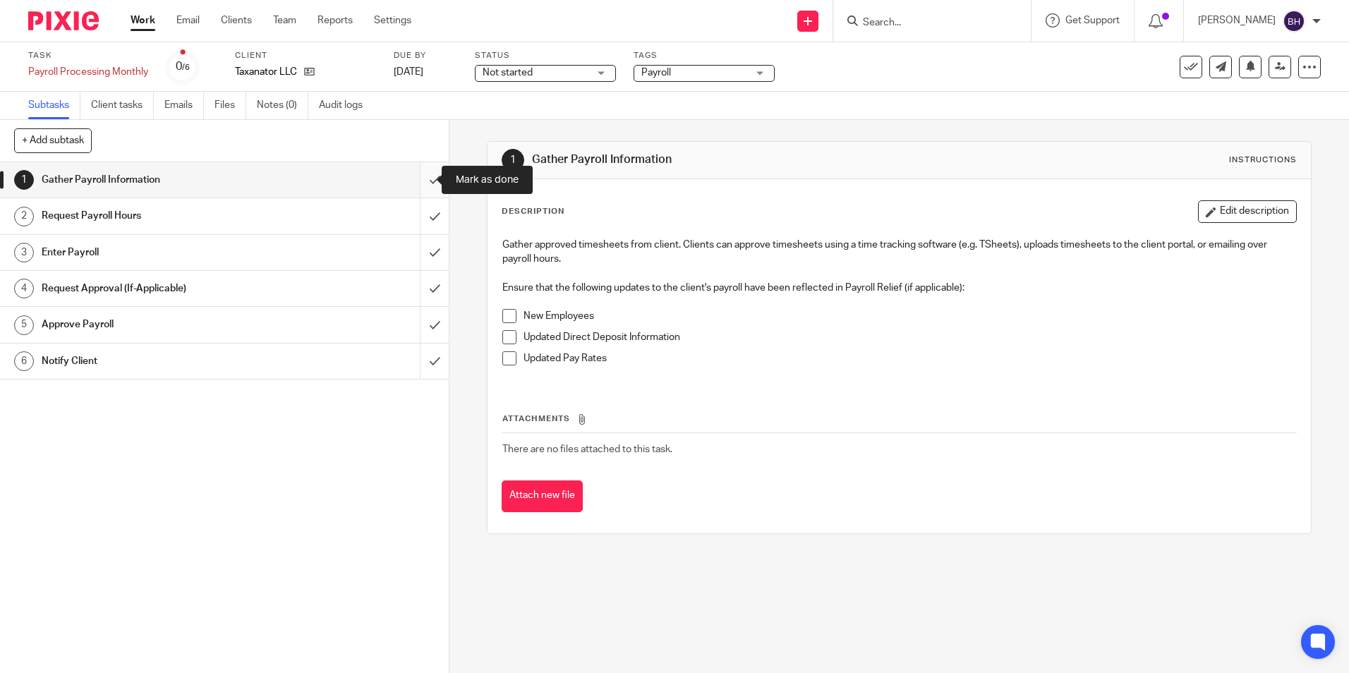
click at [420, 178] on input "submit" at bounding box center [224, 179] width 449 height 35
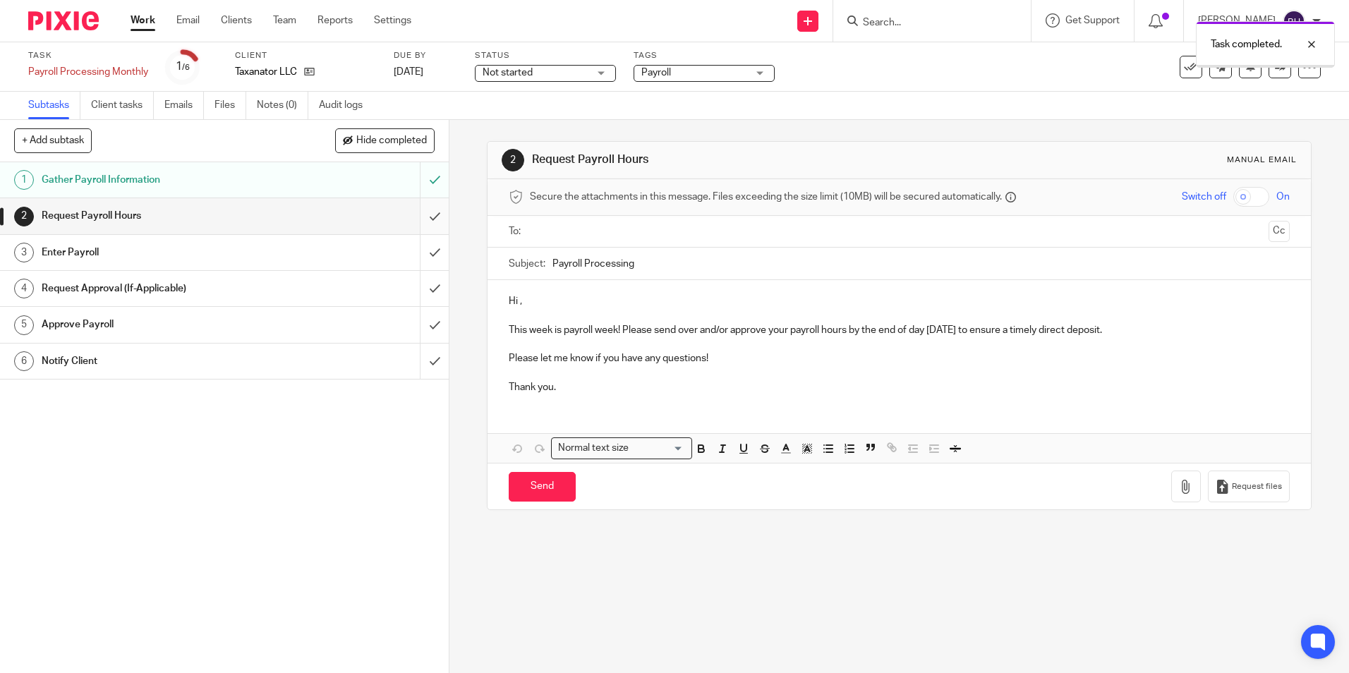
click at [417, 214] on input "submit" at bounding box center [224, 215] width 449 height 35
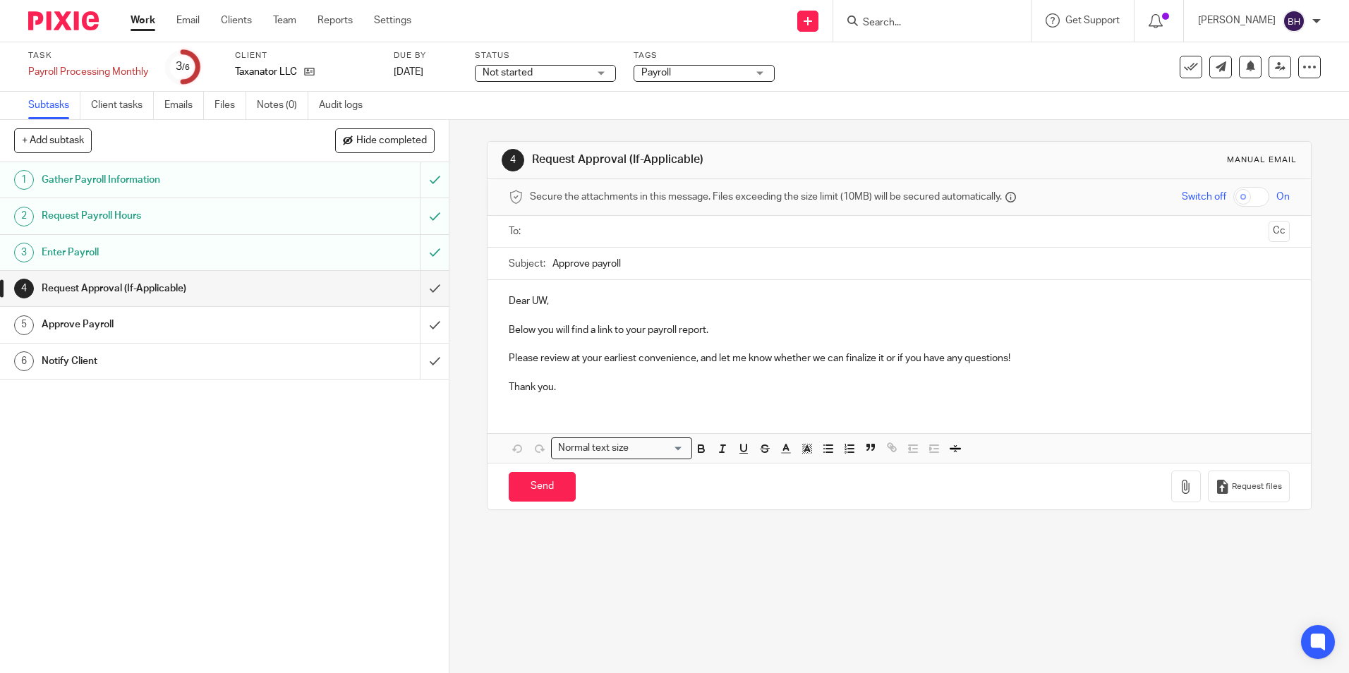
click at [418, 285] on input "submit" at bounding box center [224, 288] width 449 height 35
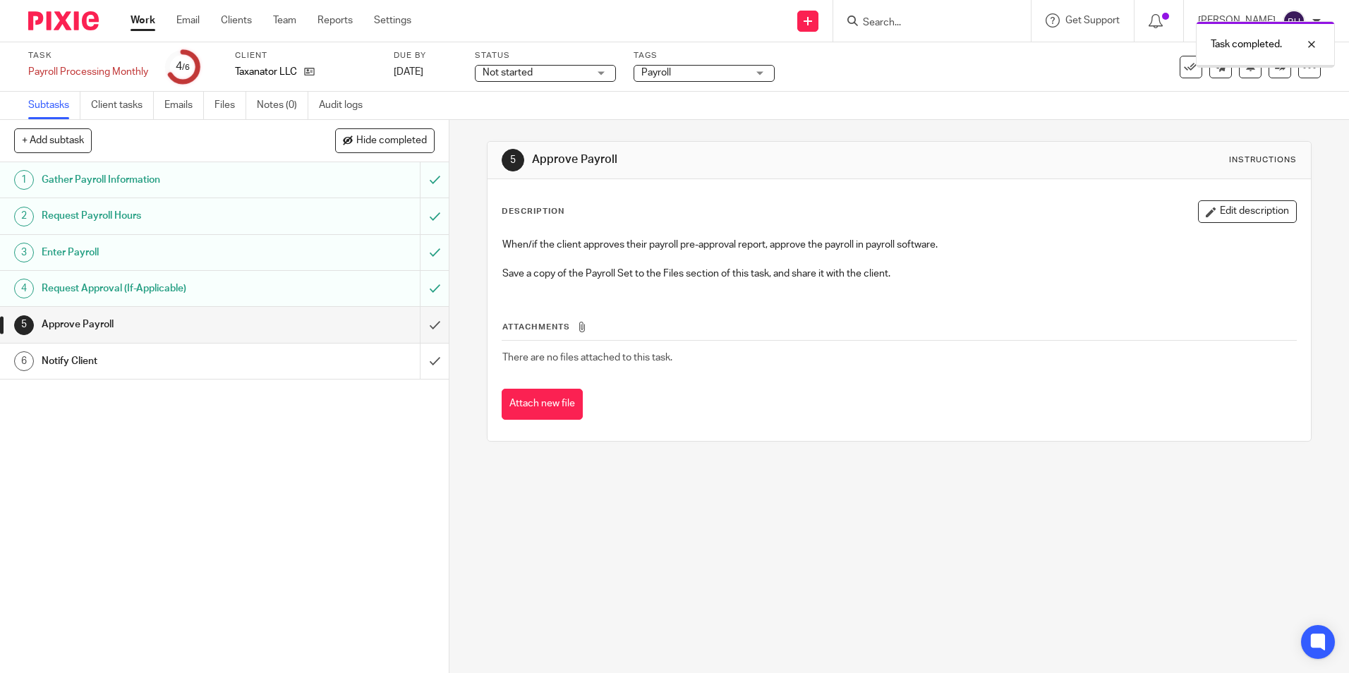
click at [418, 325] on input "submit" at bounding box center [224, 324] width 449 height 35
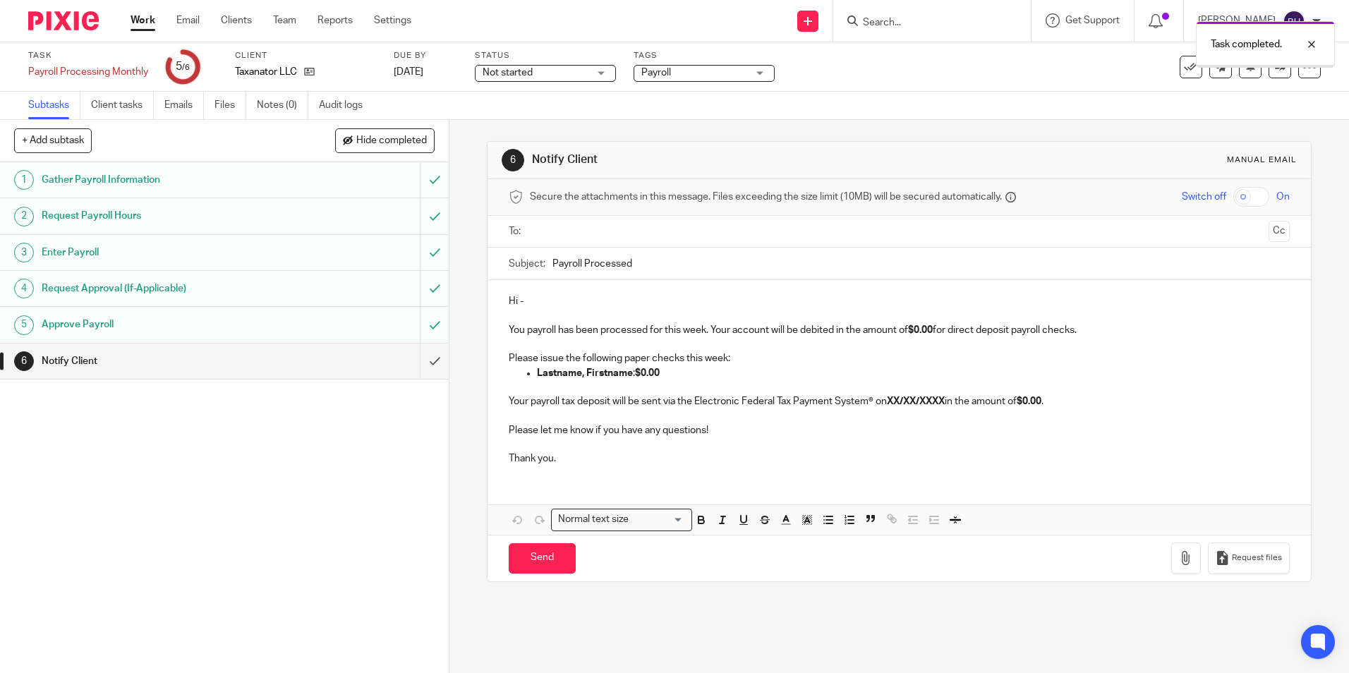
click at [419, 363] on input "submit" at bounding box center [224, 360] width 449 height 35
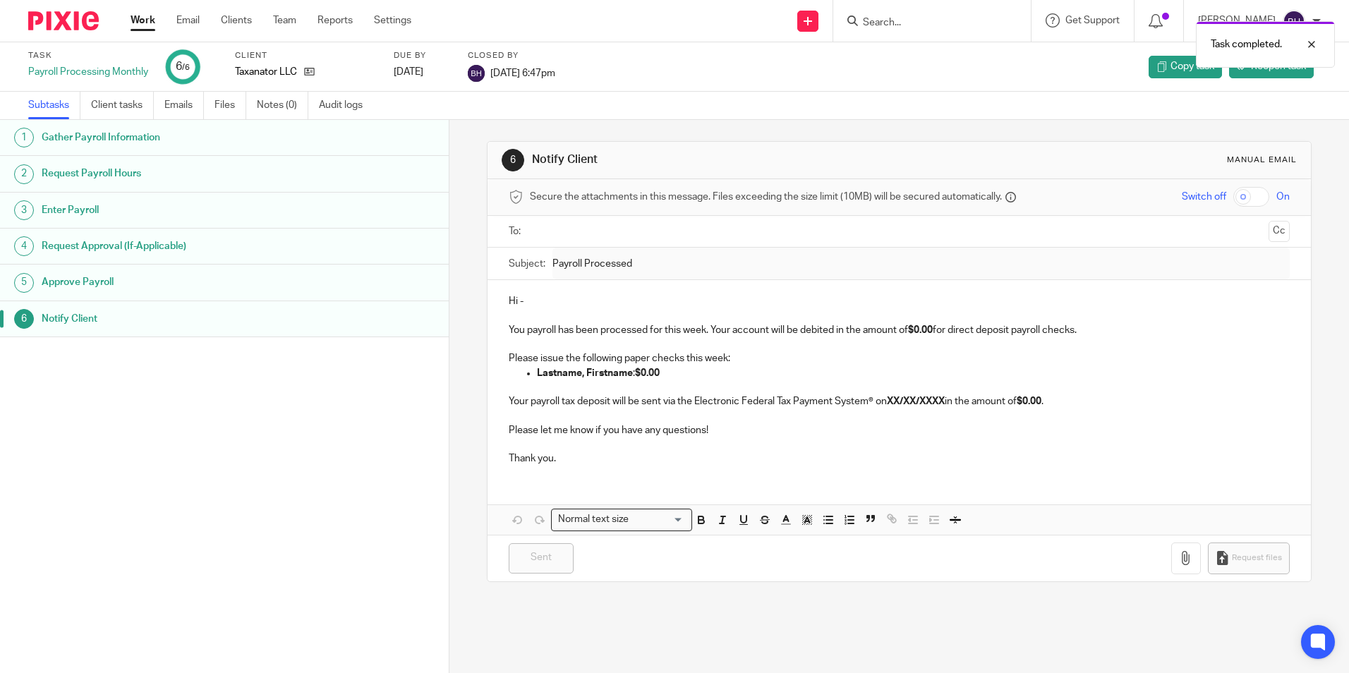
click at [140, 18] on link "Work" at bounding box center [142, 20] width 25 height 14
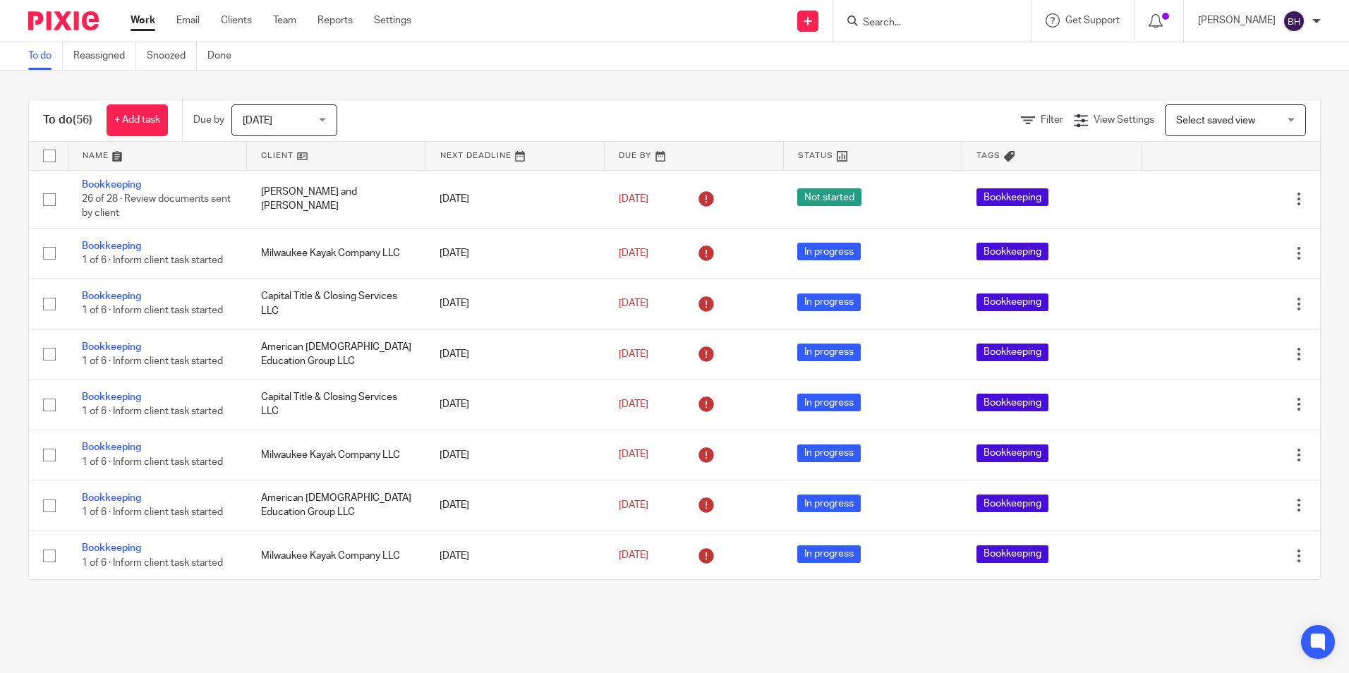
click at [189, 12] on div "Work Email Clients Team Reports Settings Work Email Clients Team Reports Settin…" at bounding box center [274, 21] width 316 height 42
click at [186, 17] on link "Email" at bounding box center [187, 20] width 23 height 14
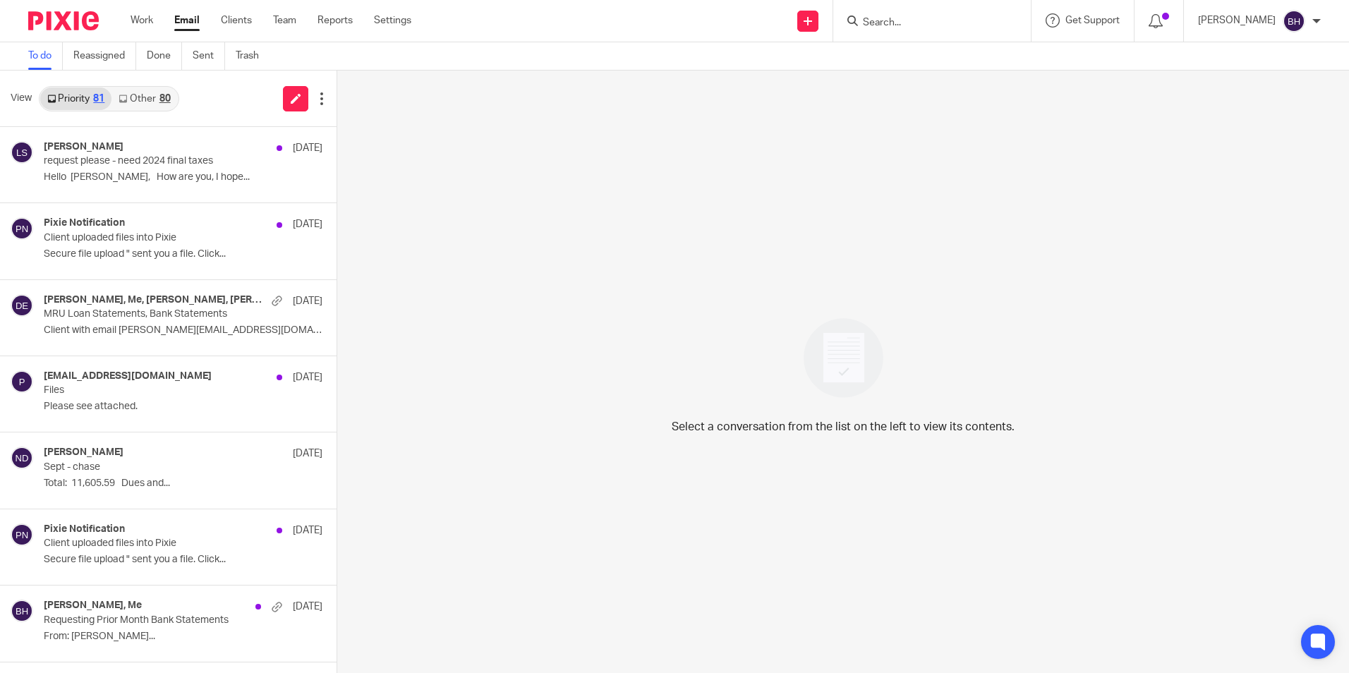
click at [164, 92] on link "Other 80" at bounding box center [144, 98] width 66 height 23
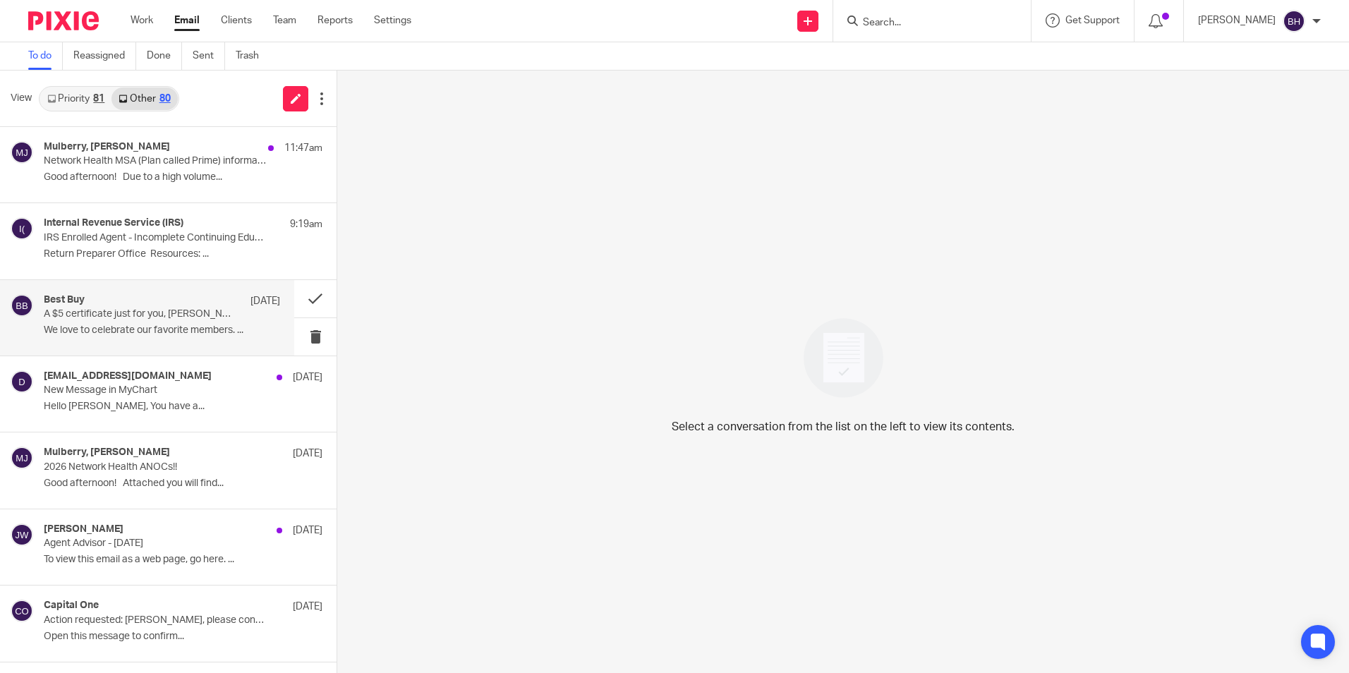
click at [116, 310] on p "A $5 certificate just for you, [PERSON_NAME]. 🎉" at bounding box center [138, 314] width 189 height 12
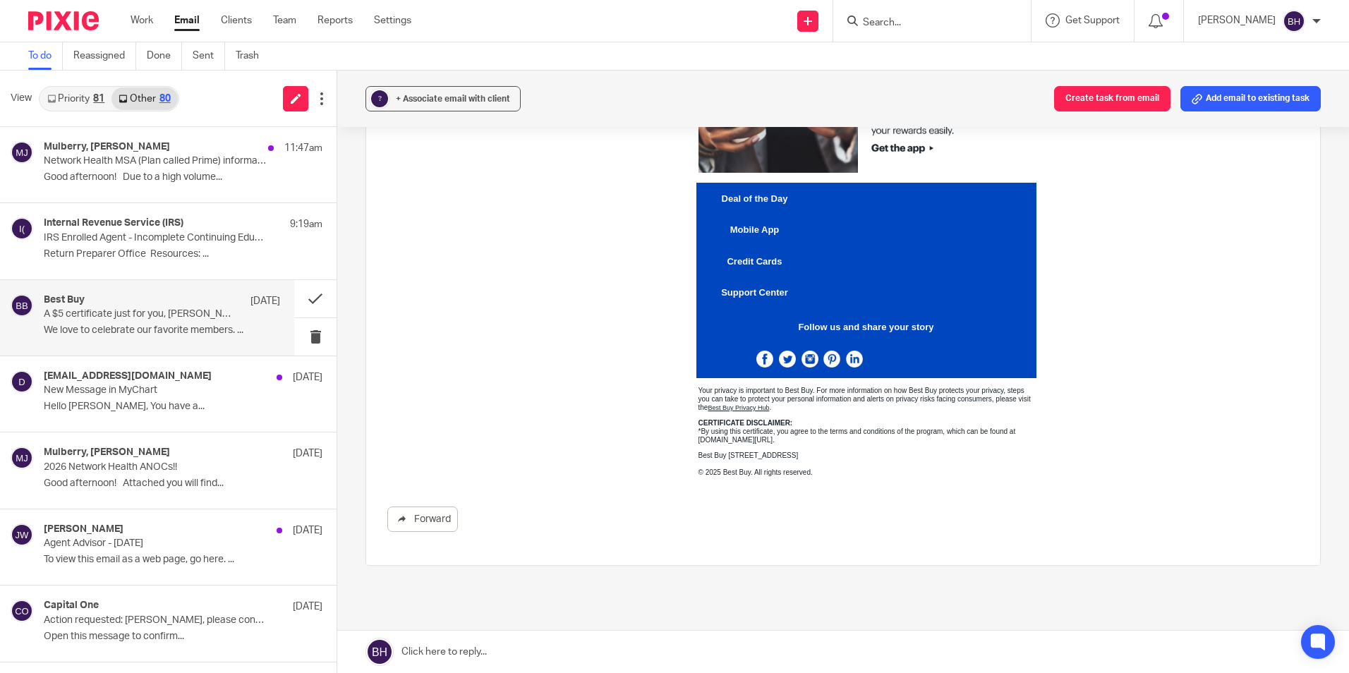
scroll to position [917, 0]
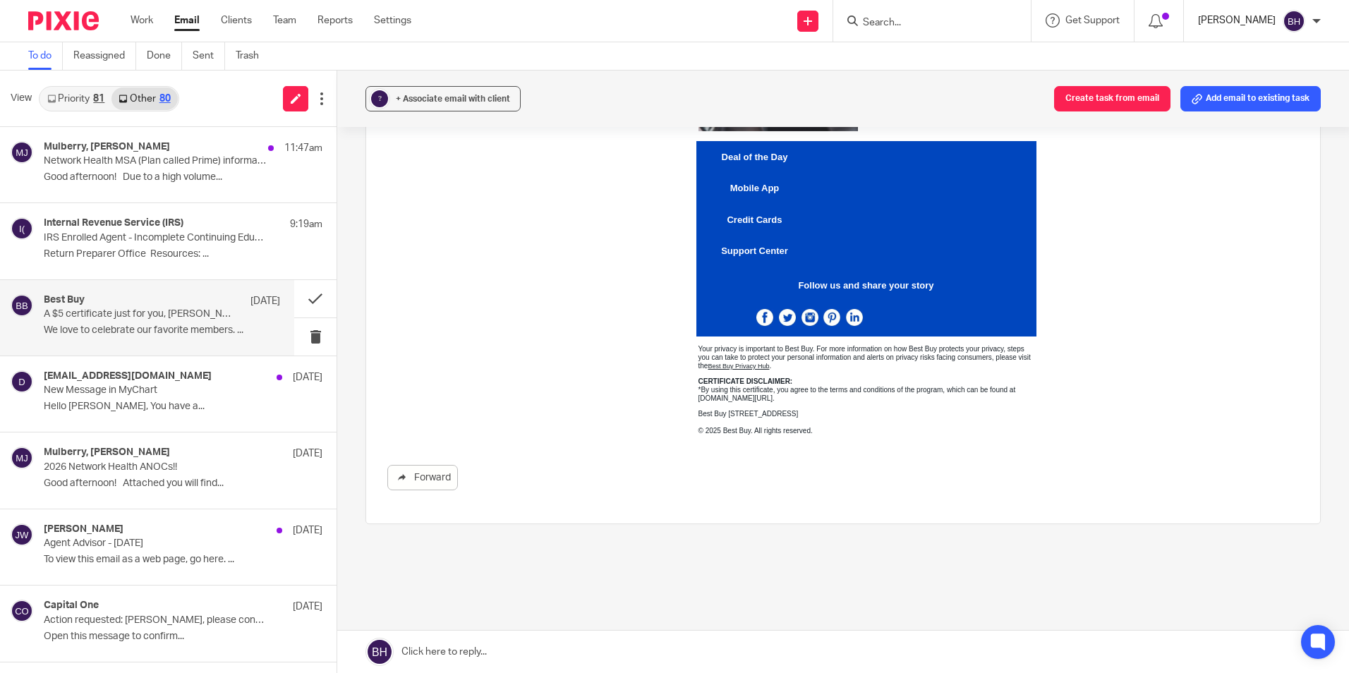
click at [1272, 18] on p "[PERSON_NAME]" at bounding box center [1237, 20] width 78 height 14
click at [1251, 96] on span "Logout" at bounding box center [1255, 98] width 32 height 10
